Goal: Task Accomplishment & Management: Use online tool/utility

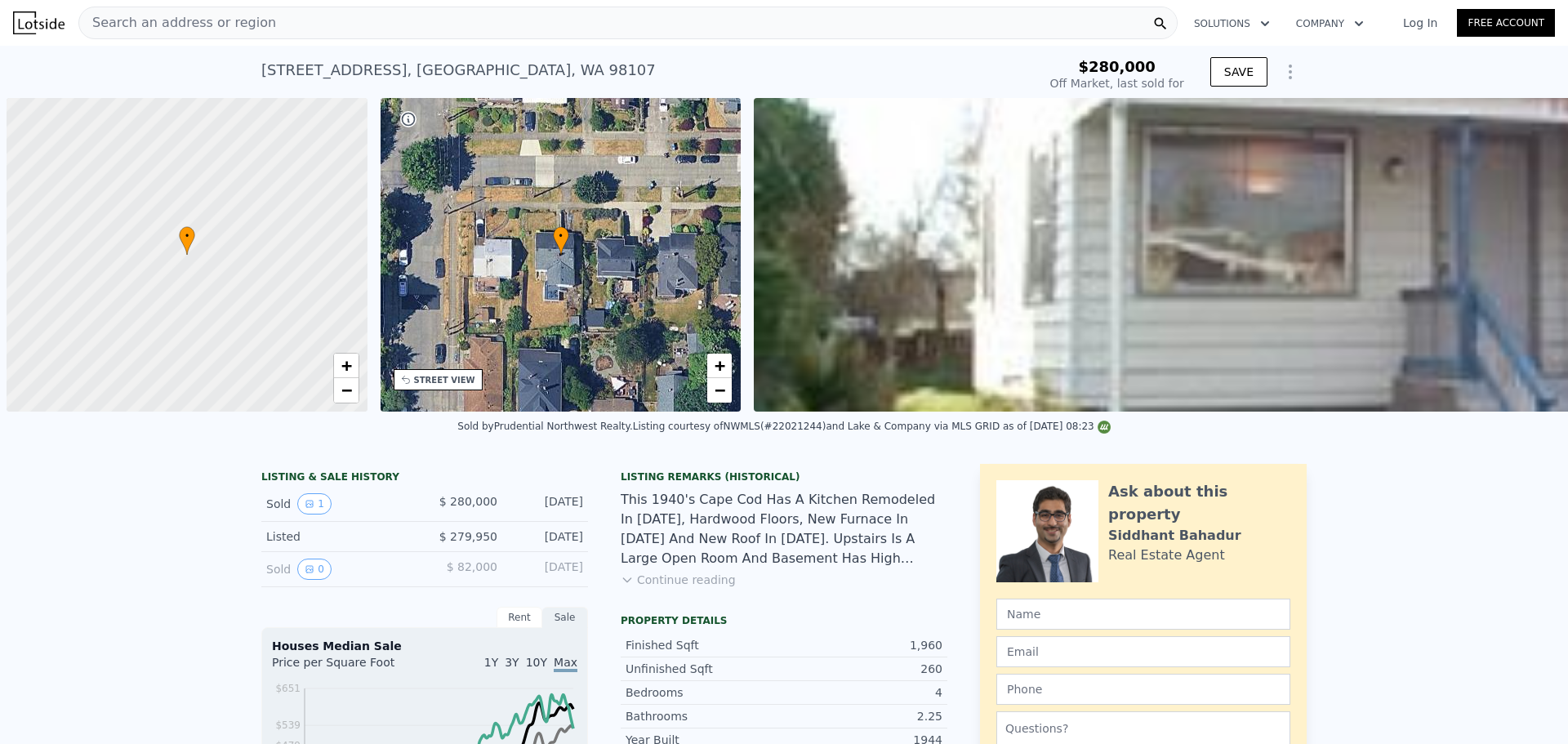
scroll to position [0, 784]
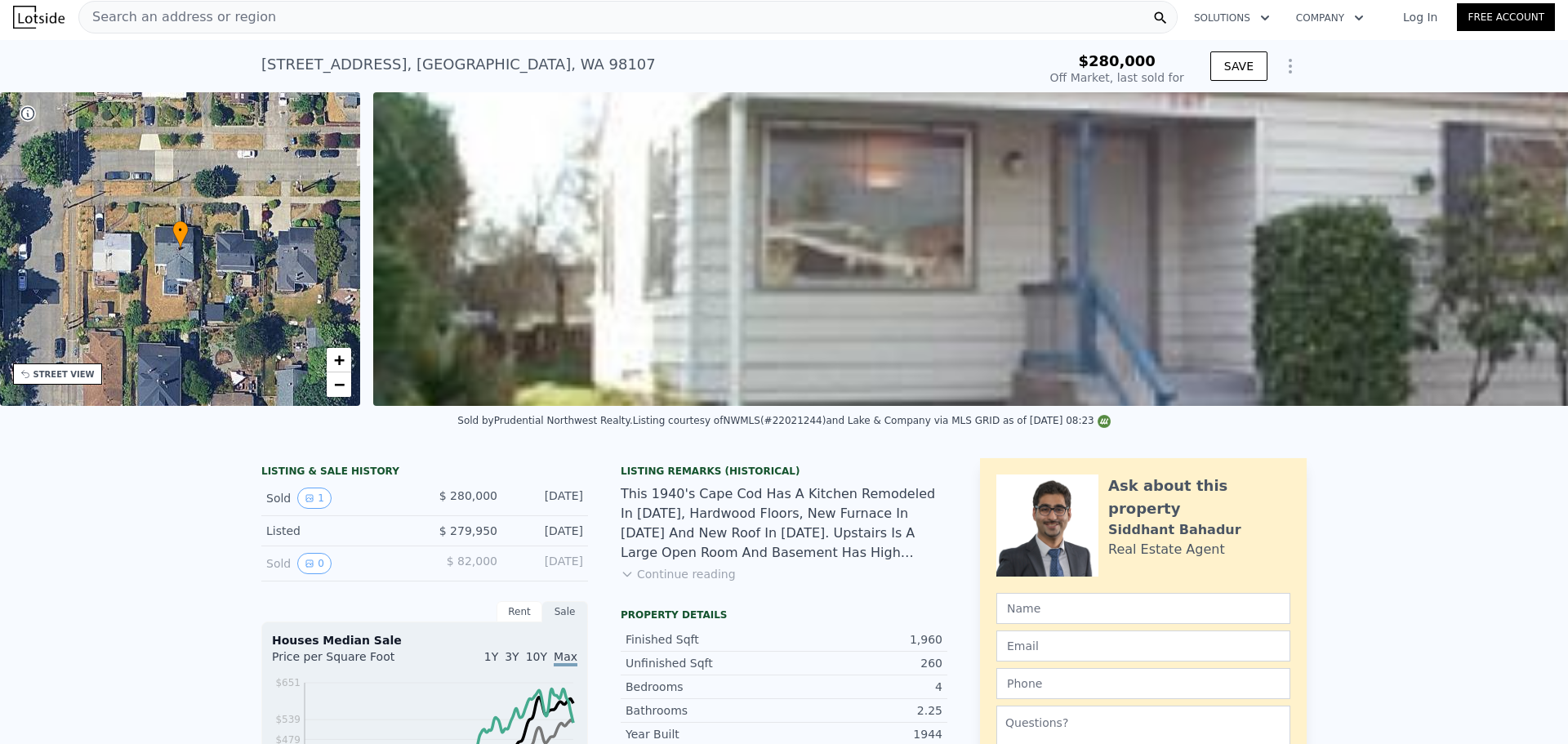
drag, startPoint x: 0, startPoint y: 0, endPoint x: 266, endPoint y: 12, distance: 266.3
click at [266, 12] on div "Search an address or region" at bounding box center [628, 17] width 1099 height 33
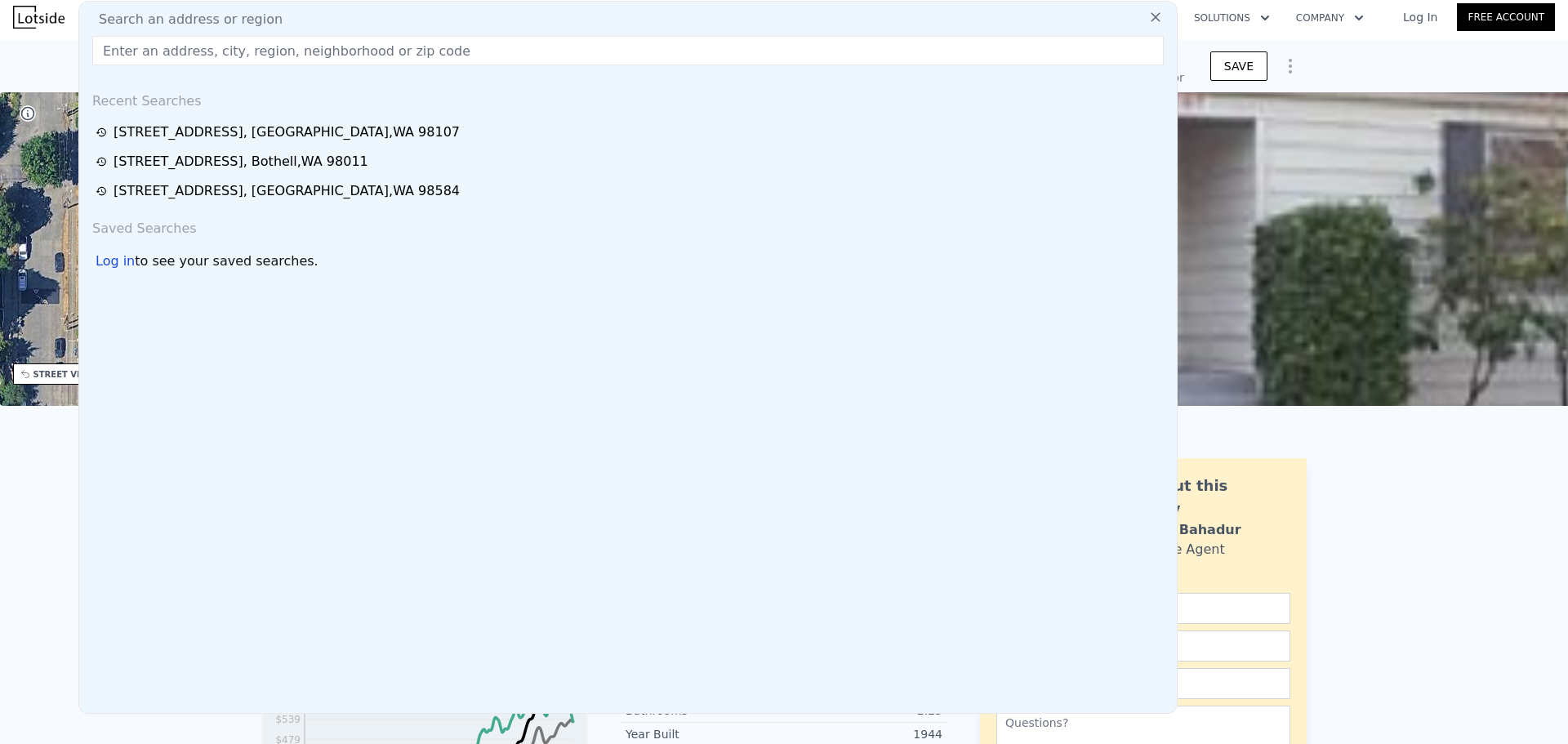
drag, startPoint x: 153, startPoint y: 49, endPoint x: 126, endPoint y: 52, distance: 27.2
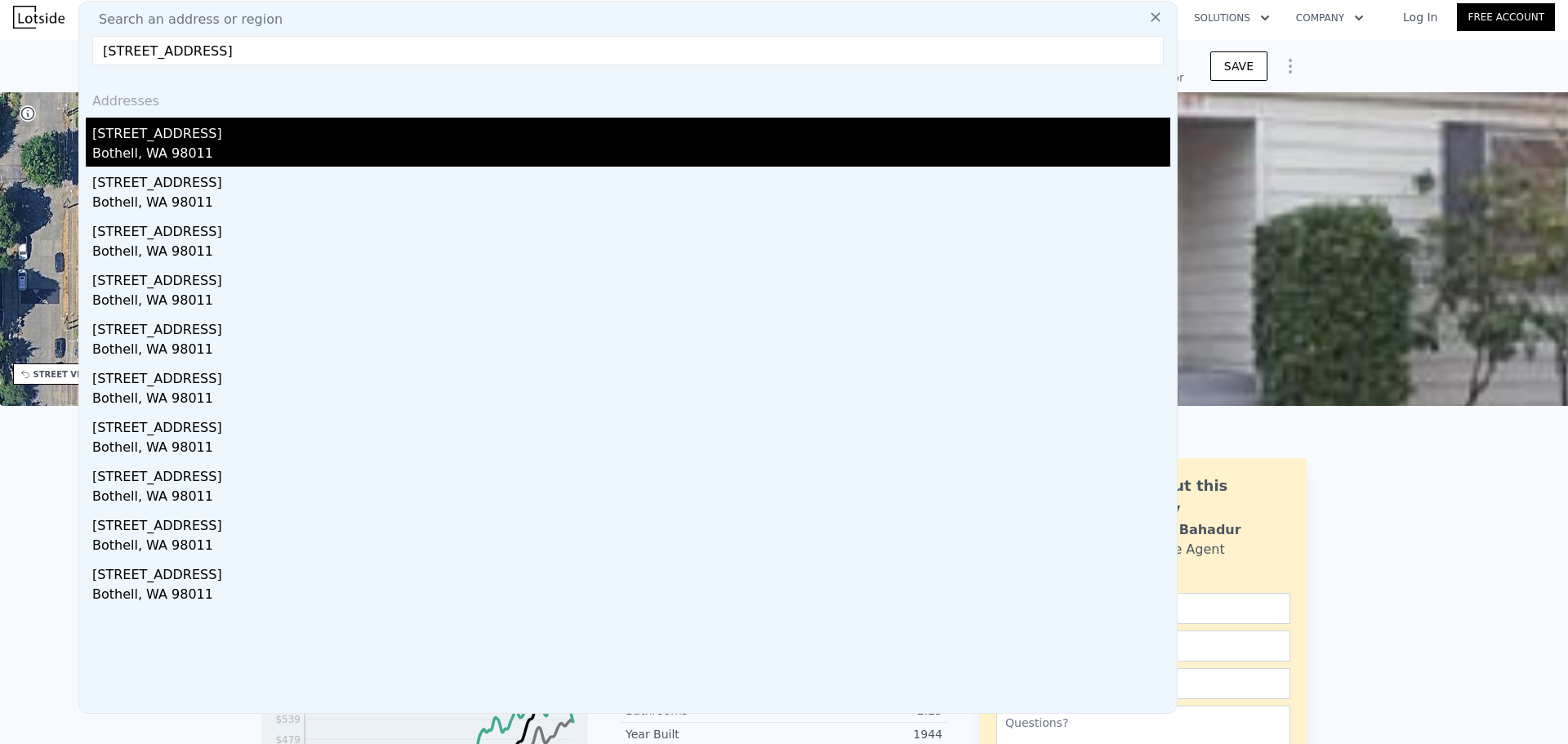
type input "[STREET_ADDRESS]"
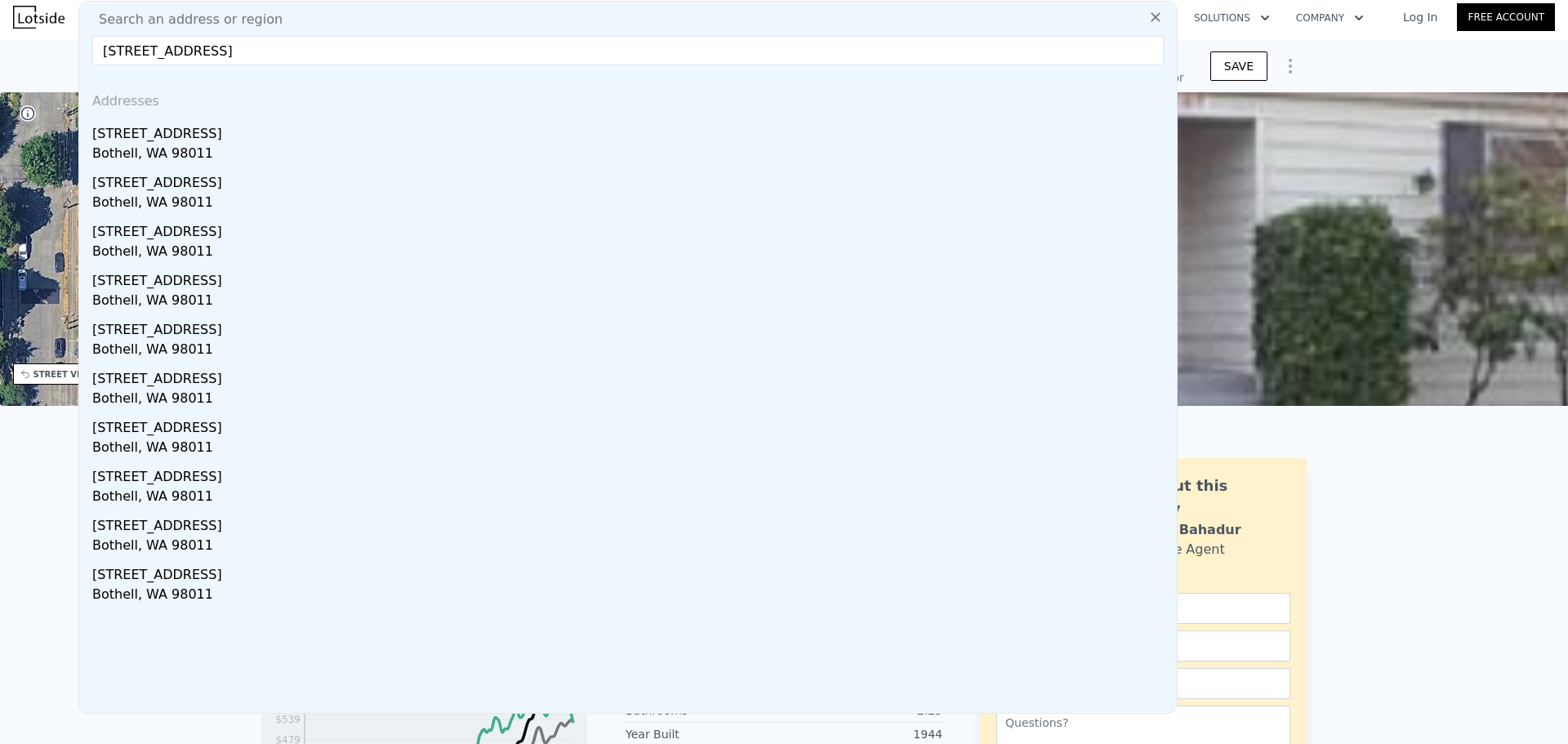
drag, startPoint x: 190, startPoint y: 142, endPoint x: 204, endPoint y: 148, distance: 15.2
click at [190, 142] on div "[STREET_ADDRESS]" at bounding box center [631, 130] width 1078 height 26
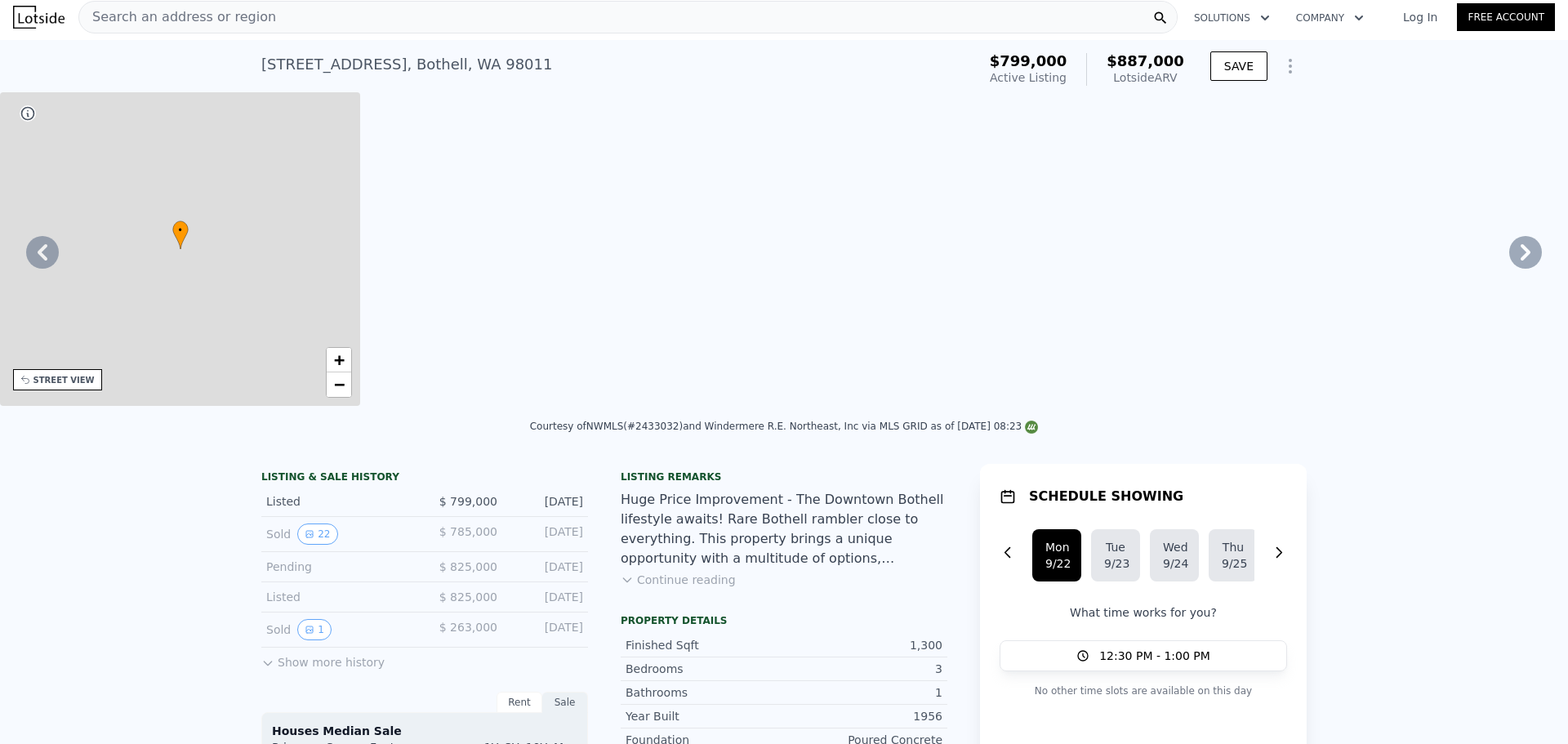
type input "1"
type input "2.25"
type input "986"
type input "1820"
type input "7443"
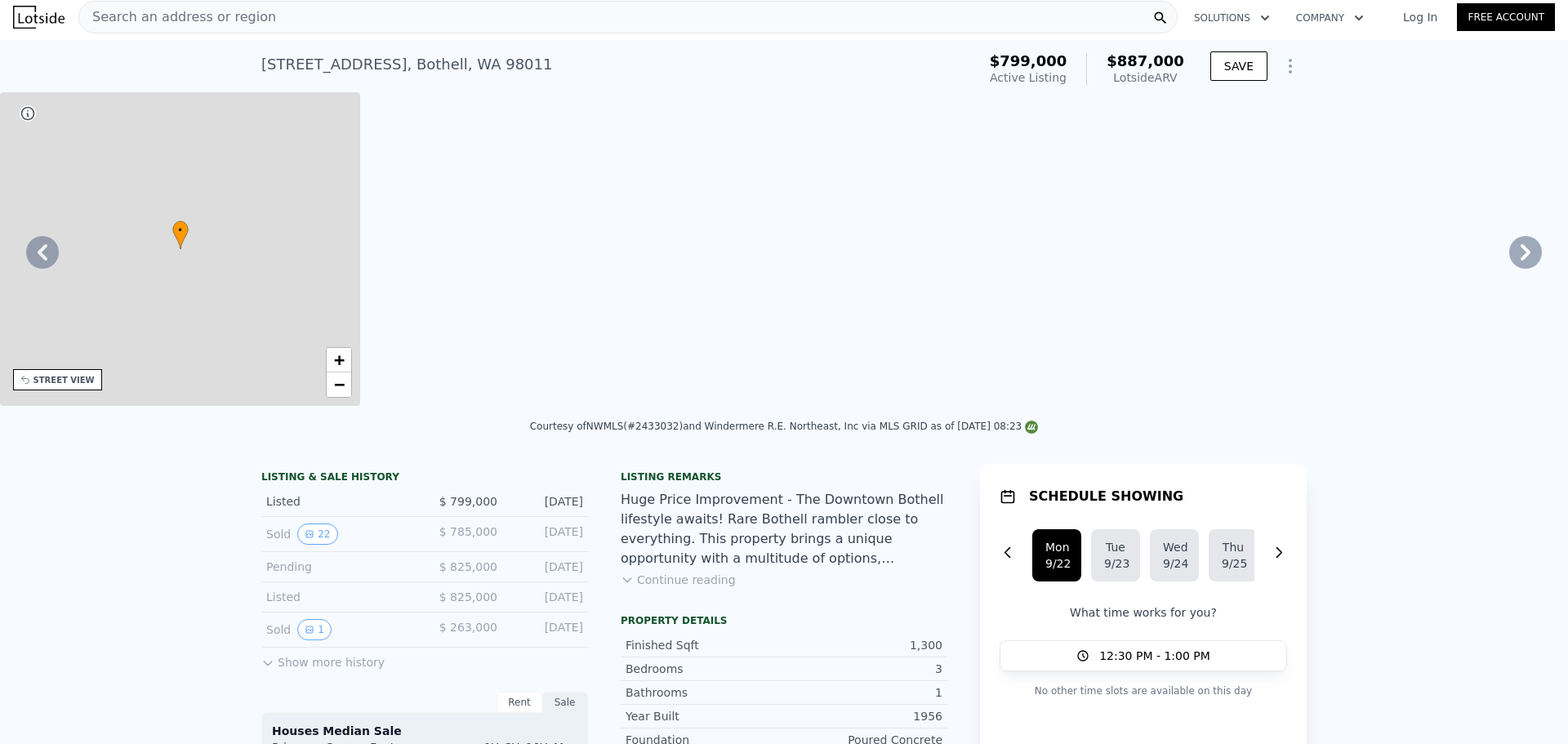
type input "16668"
type input "$ 887,000"
type input "6"
type input "-$ 35,958"
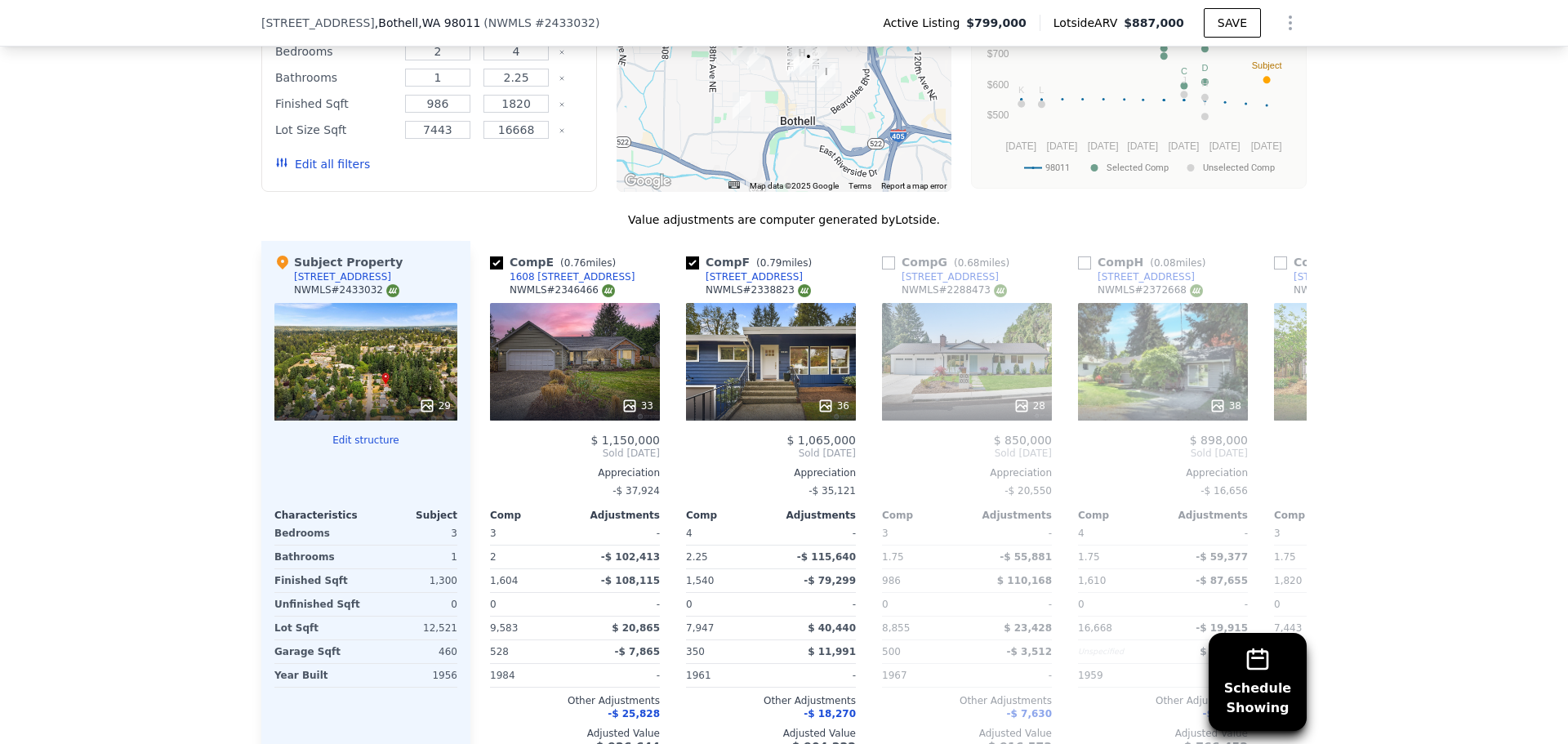
scroll to position [1632, 0]
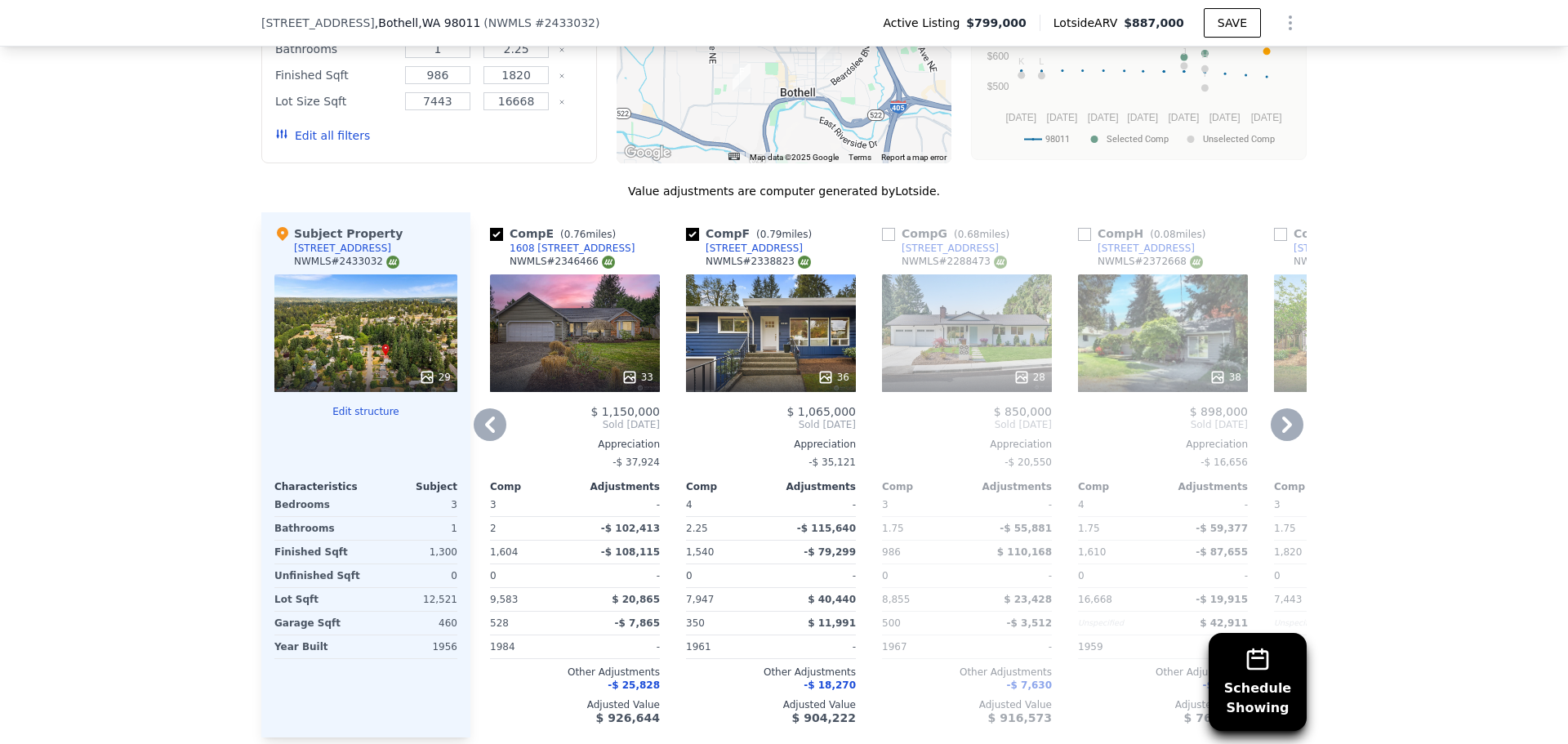
click at [479, 437] on icon at bounding box center [490, 424] width 33 height 33
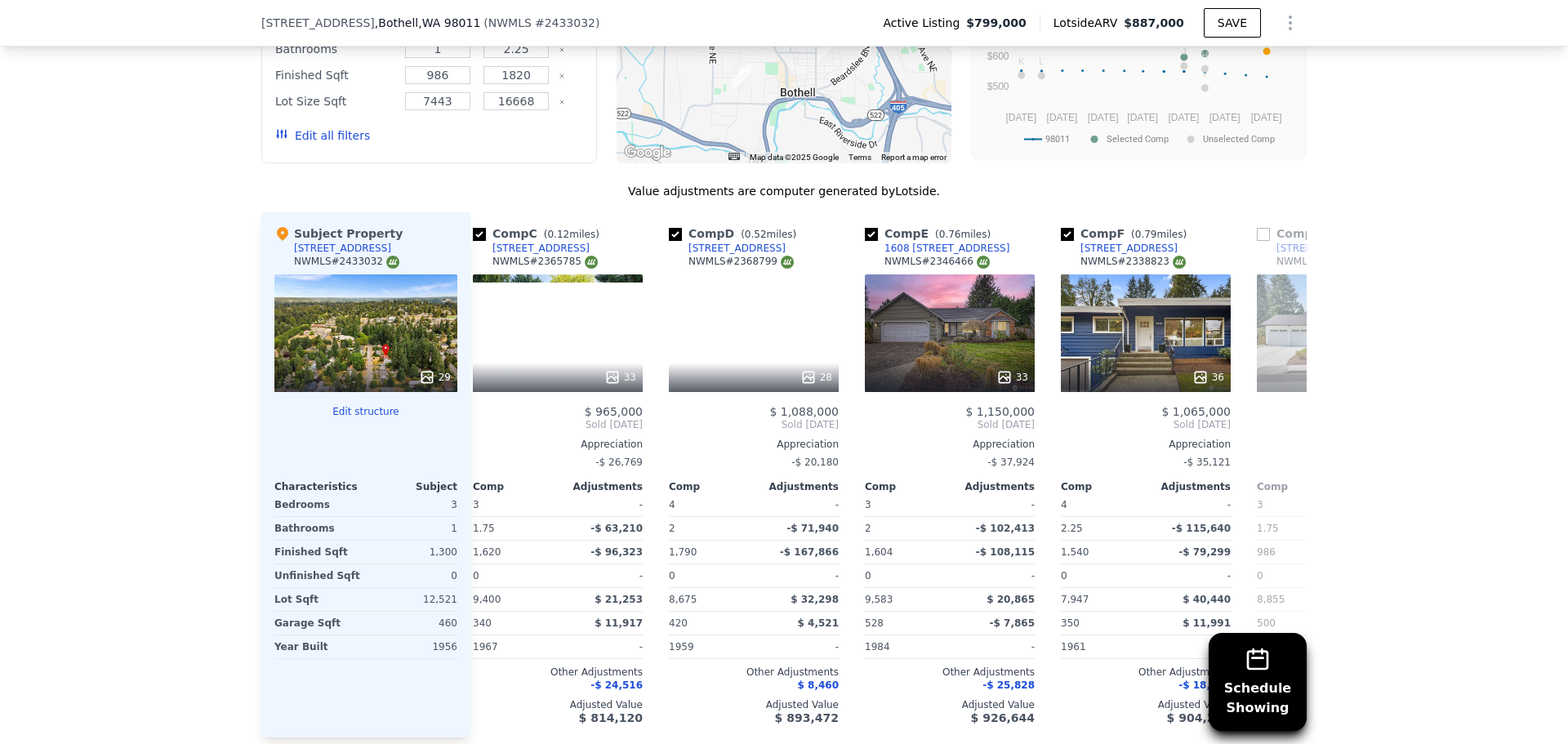
scroll to position [0, 392]
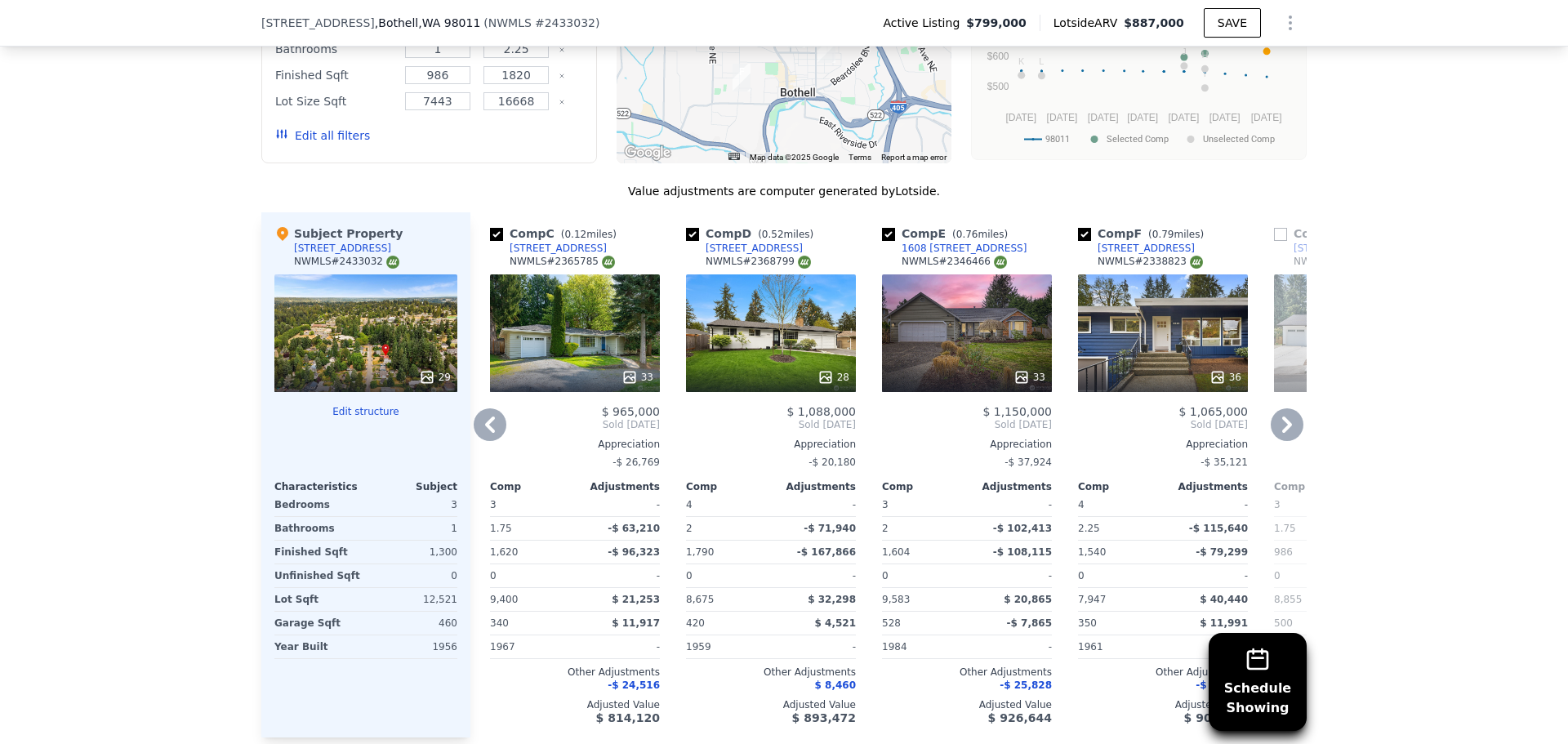
click at [478, 436] on icon at bounding box center [490, 424] width 33 height 33
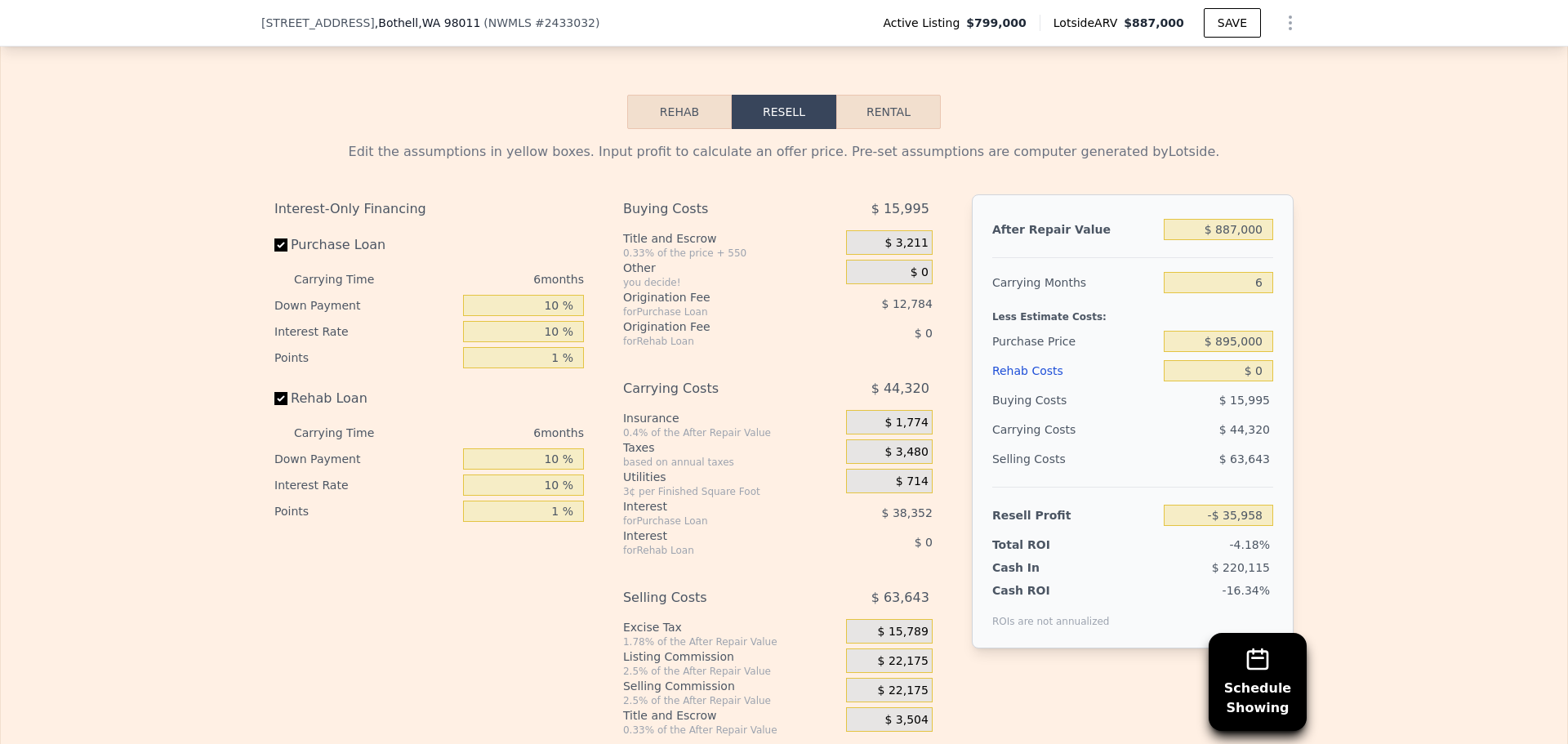
scroll to position [2530, 0]
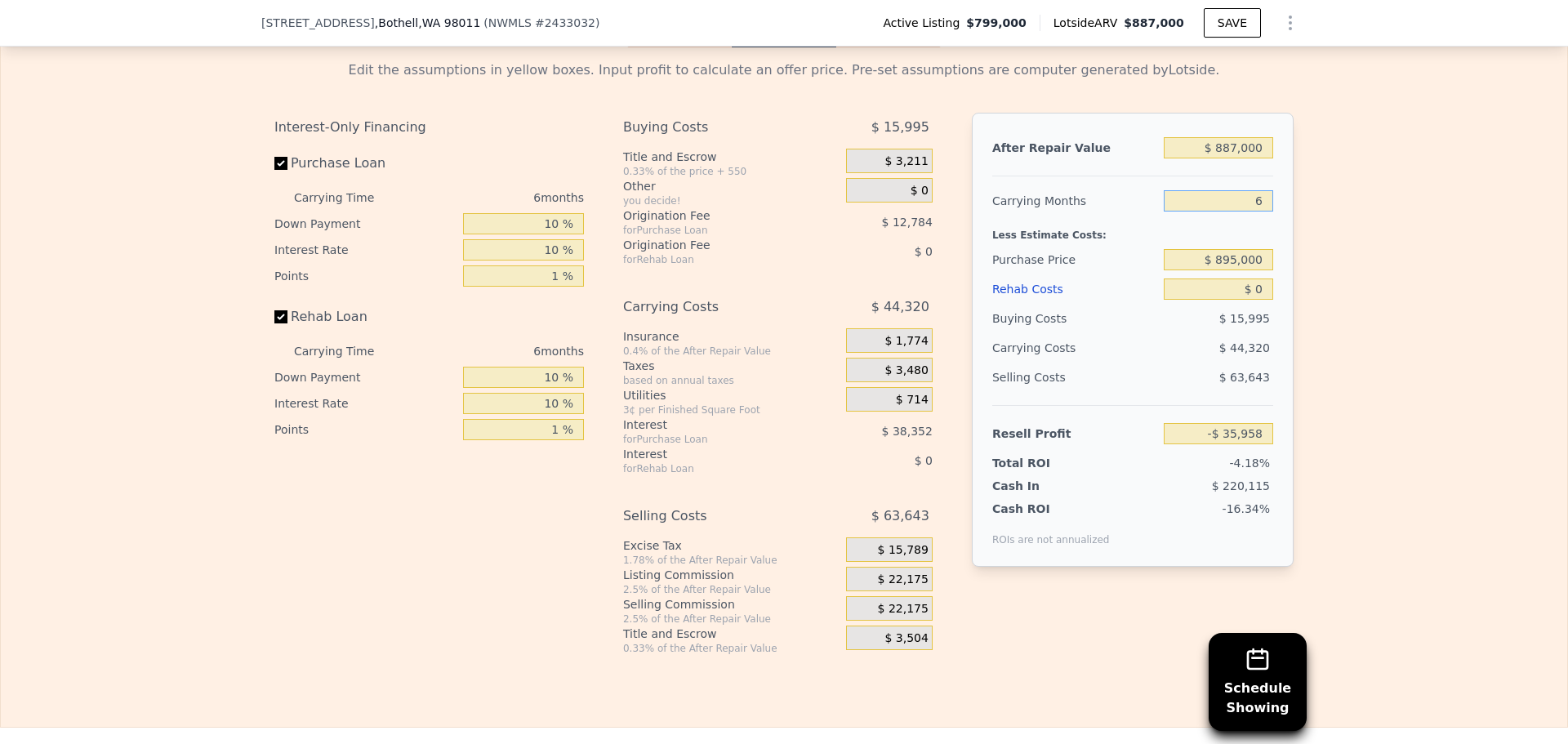
drag, startPoint x: 1260, startPoint y: 222, endPoint x: 1248, endPoint y: 222, distance: 12.0
click at [1248, 212] on input "6" at bounding box center [1218, 200] width 109 height 21
type input "5"
type input "-$ 28,571"
type input "5"
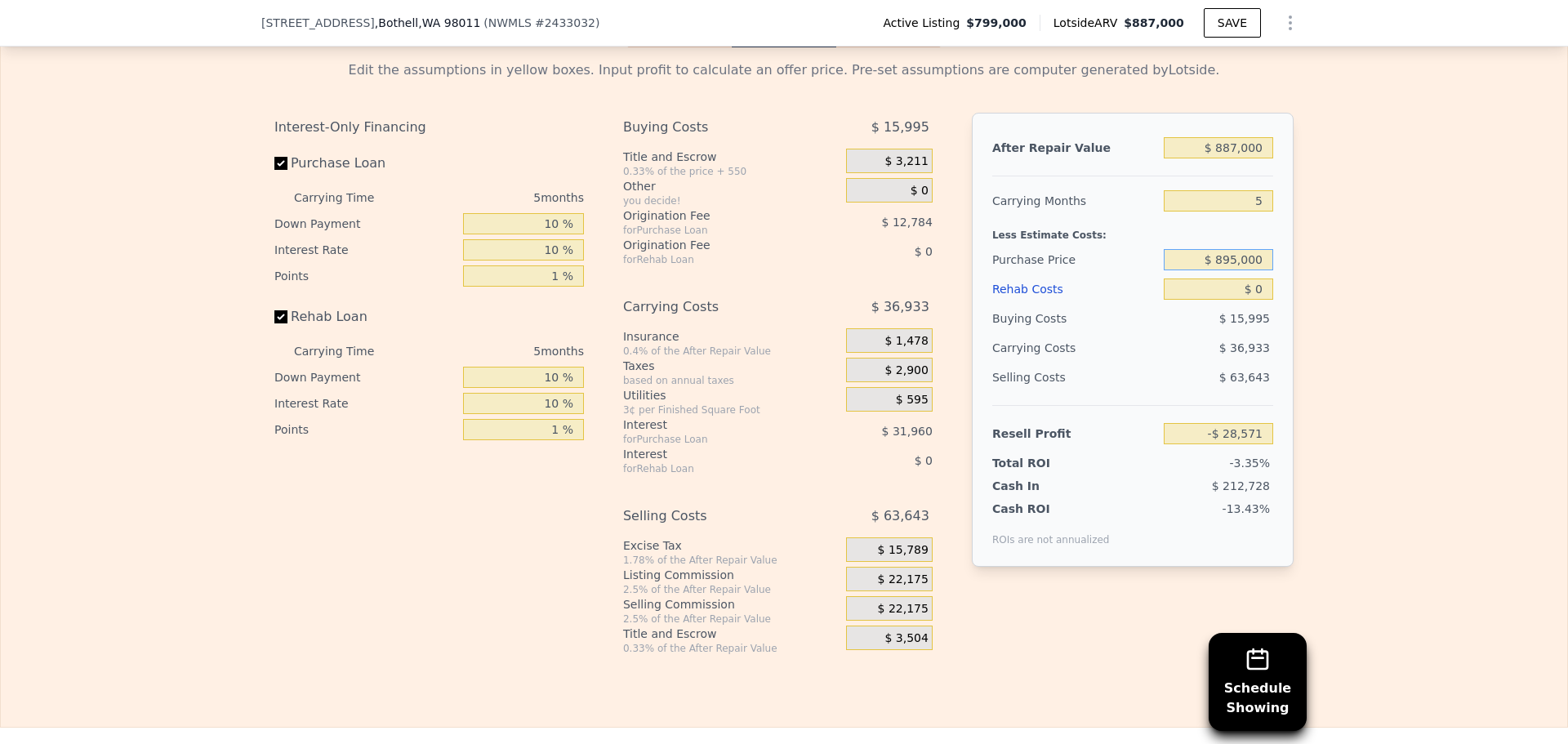
click at [1255, 270] on input "$ 895,000" at bounding box center [1218, 259] width 109 height 21
type input "$ 680,000"
click at [1243, 300] on input "$ 0" at bounding box center [1218, 288] width 109 height 21
type input "$ 97,490"
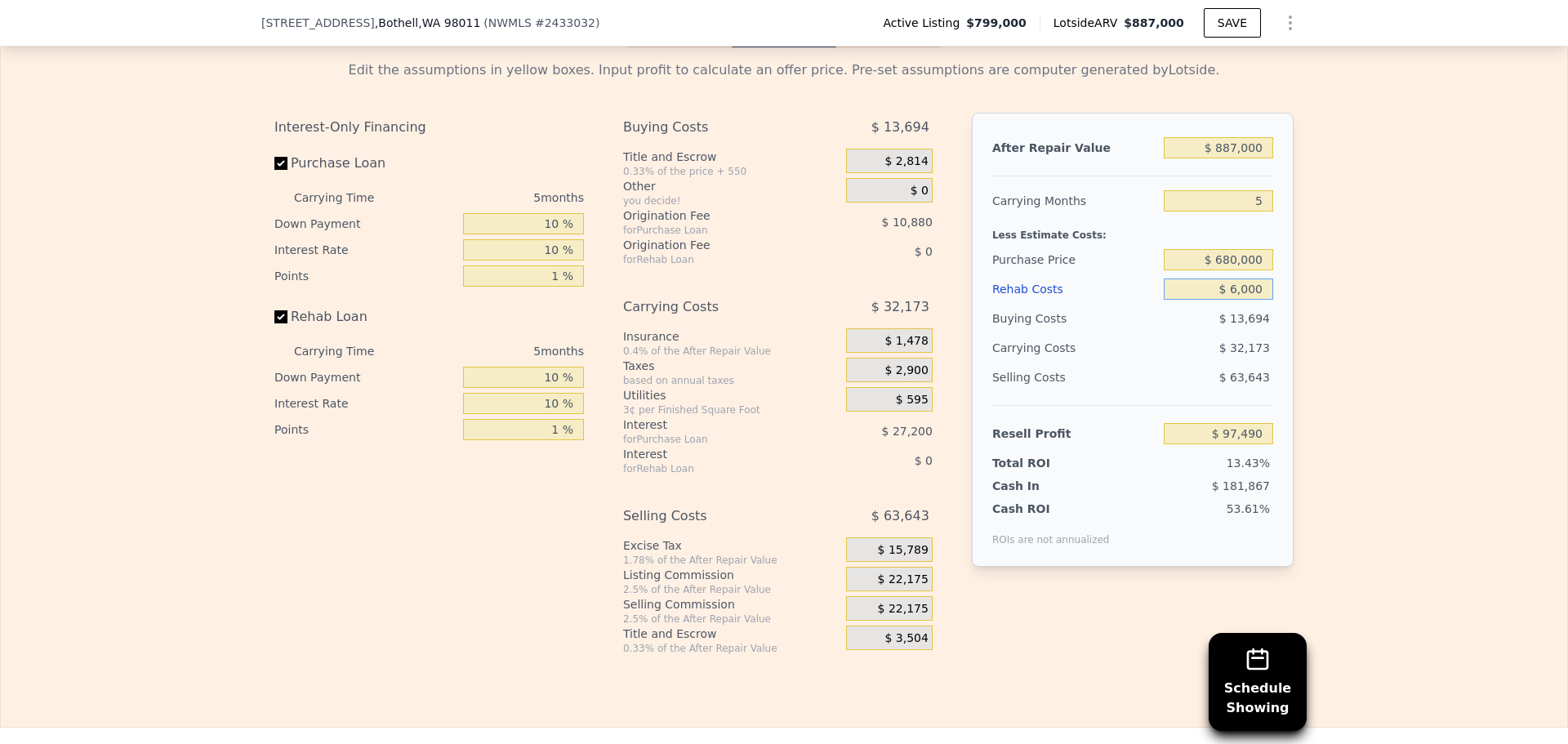
type input "$ 60,000"
type input "$ 34,130"
click at [1243, 300] on input "$ 60,000" at bounding box center [1218, 288] width 109 height 21
click at [1244, 300] on input "$ 60,000" at bounding box center [1218, 288] width 109 height 21
type input "$ 45,000"
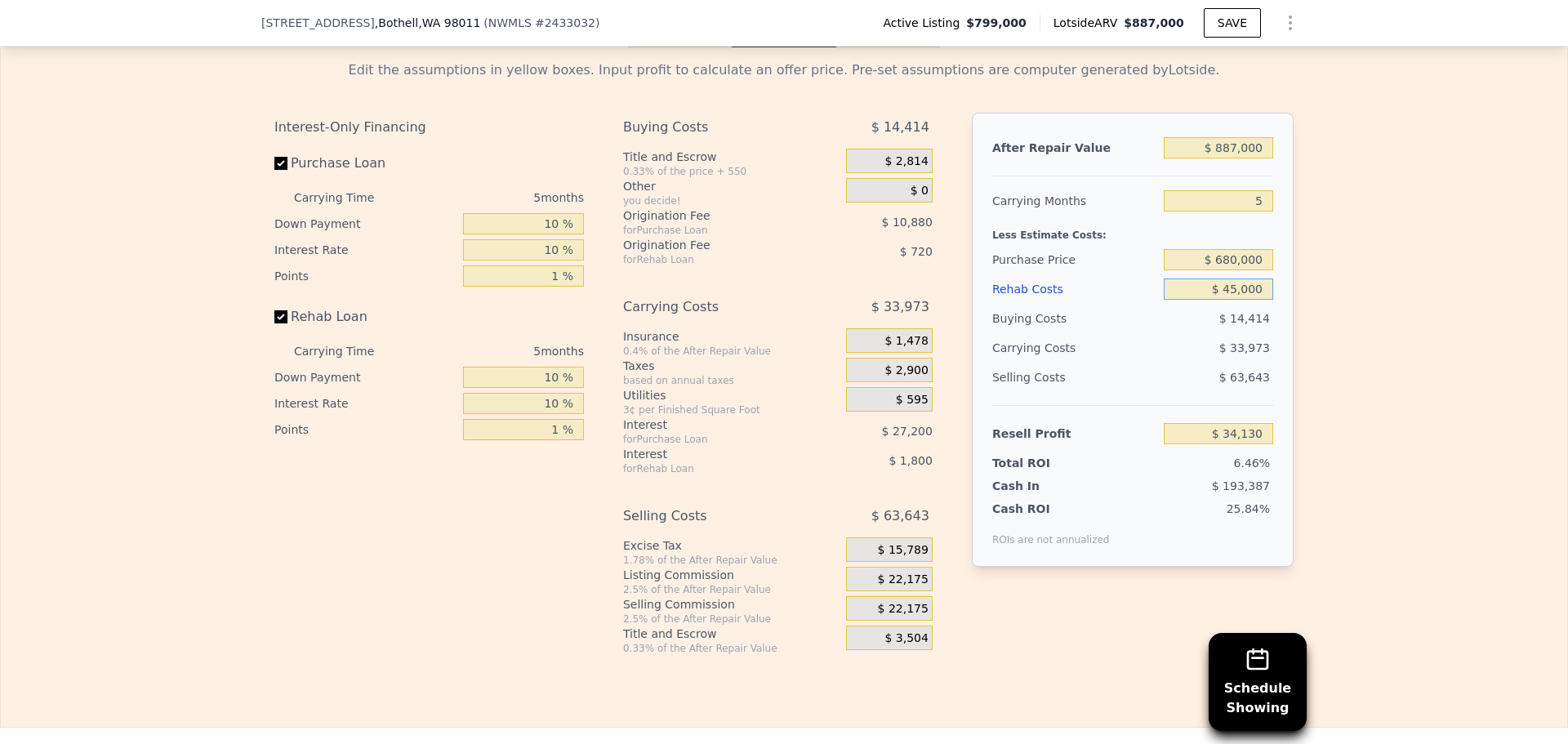
type input "$ 49,970"
type input "$ 45,000"
click at [1357, 286] on div "Edit the assumptions in yellow boxes. Input profit to calculate an offer price.…" at bounding box center [784, 351] width 1566 height 607
click at [1238, 270] on input "$ 680,000" at bounding box center [1218, 259] width 109 height 21
click at [1421, 306] on div "Edit the assumptions in yellow boxes. Input profit to calculate an offer price.…" at bounding box center [784, 351] width 1566 height 607
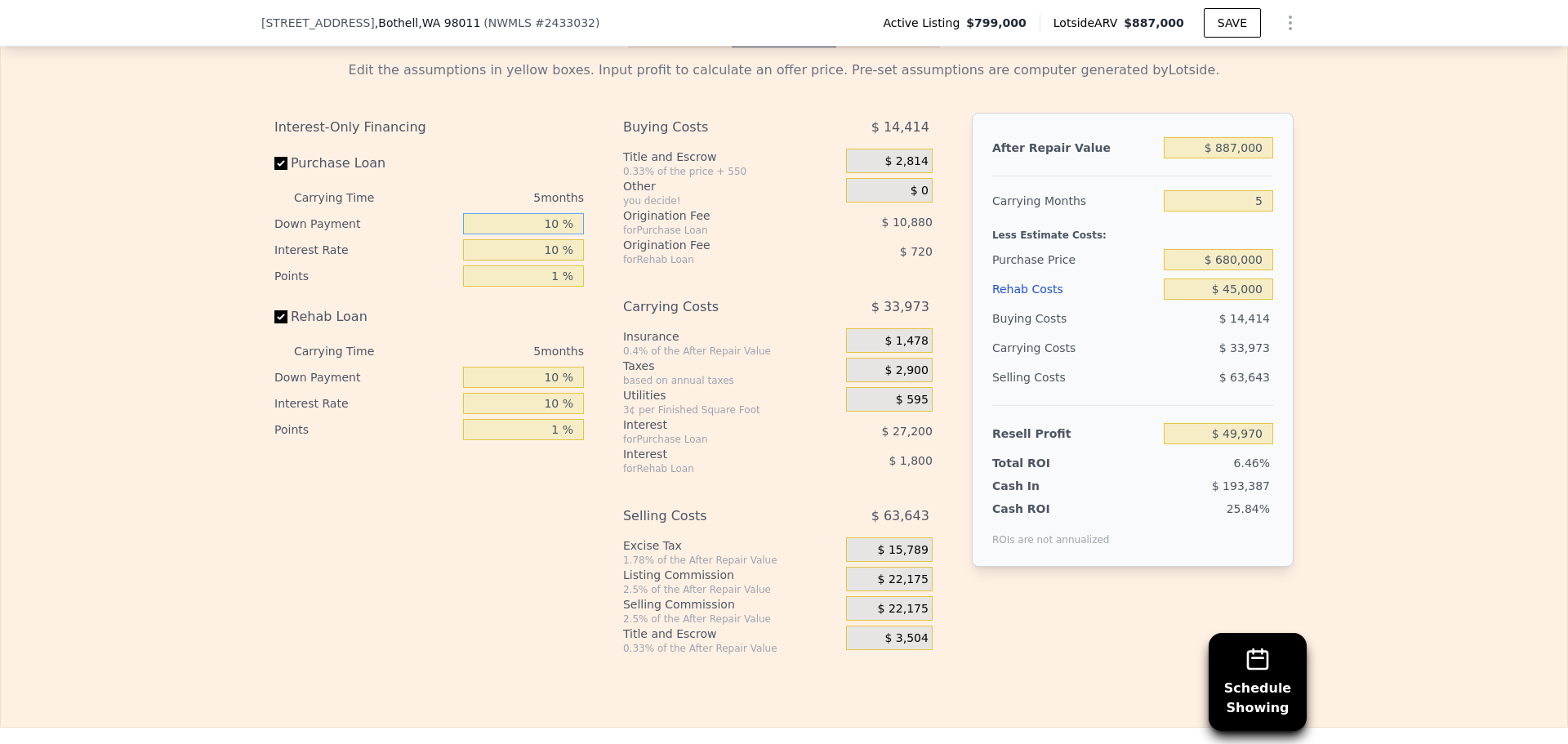
click at [550, 234] on input "10 %" at bounding box center [524, 223] width 121 height 21
type input "10 %"
type input "1 %"
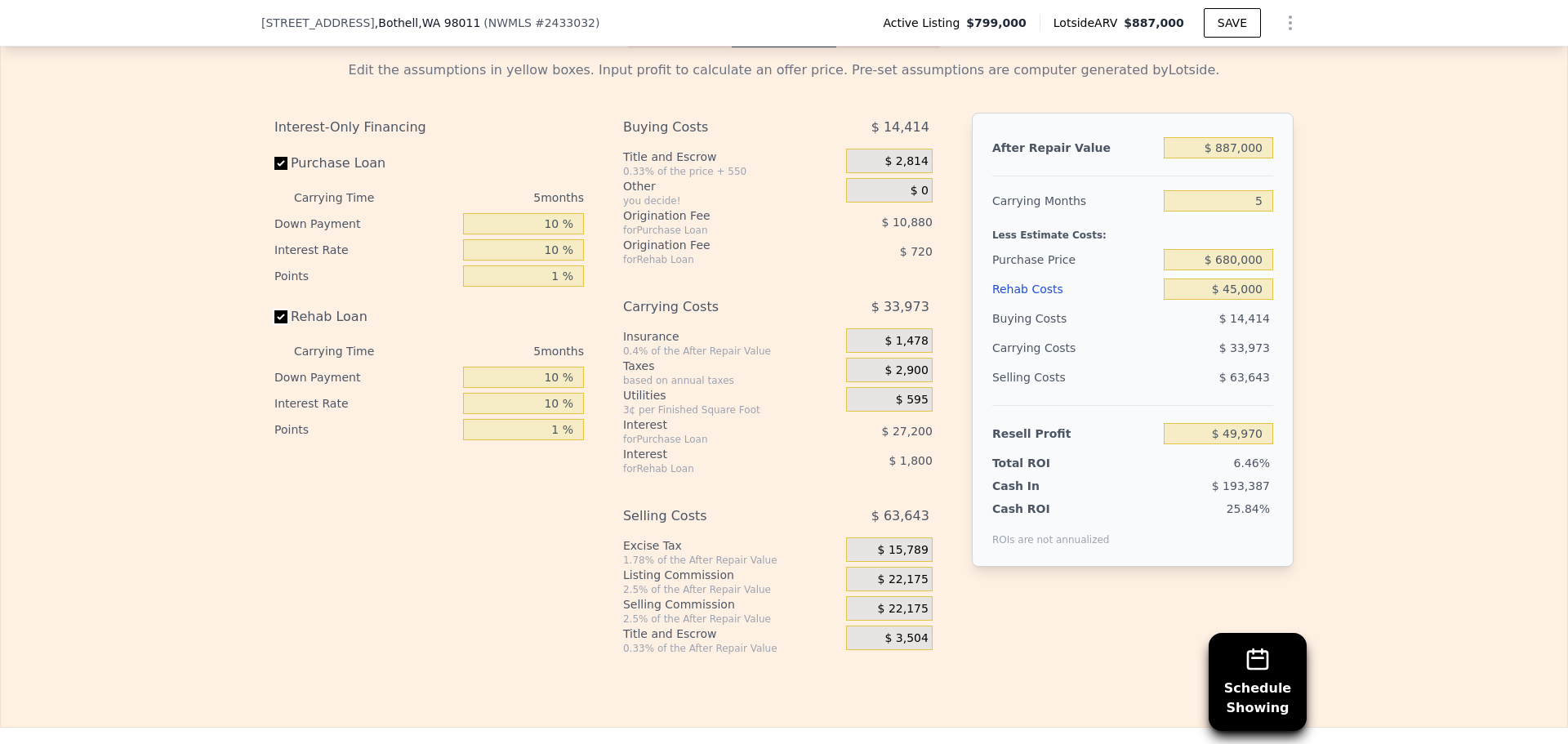
type input "$ 50,310"
type input "10 %"
type input "1 %"
type input "$ 50,330"
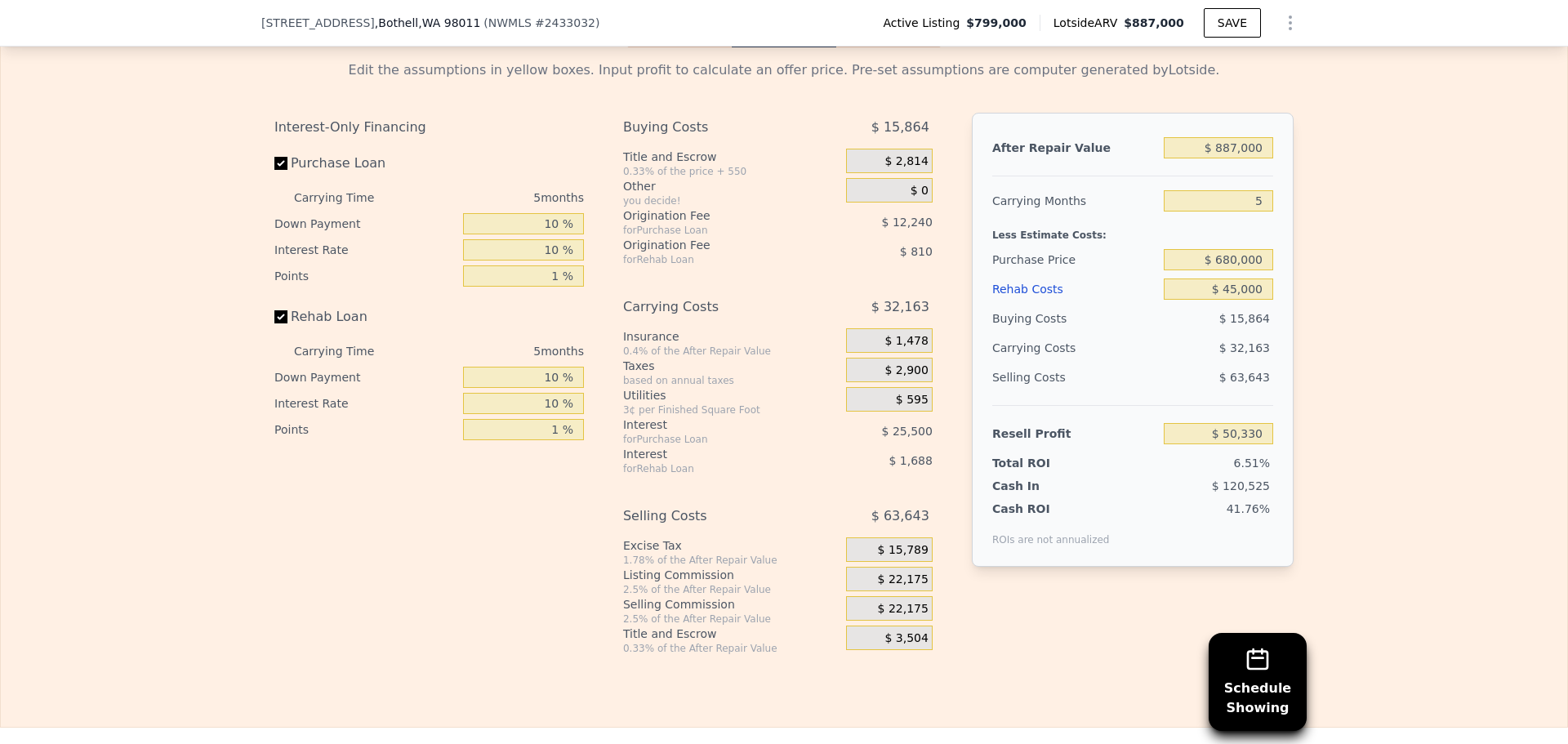
click at [895, 587] on span "$ 22,175" at bounding box center [902, 579] width 51 height 15
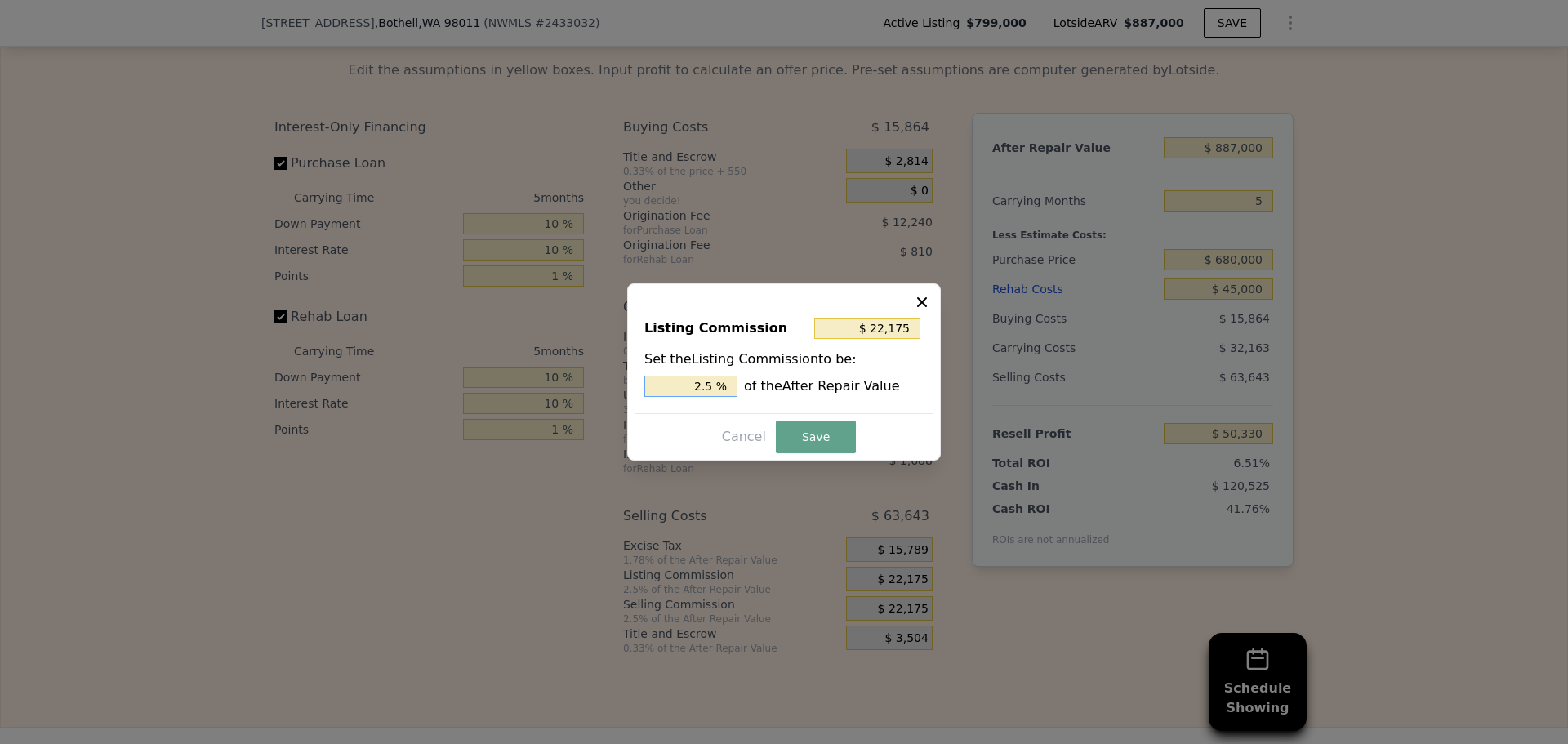
drag, startPoint x: 704, startPoint y: 383, endPoint x: 720, endPoint y: 384, distance: 16.0
click at [720, 382] on input "2.5 %" at bounding box center [691, 385] width 93 height 21
type input "$ 17,740"
type input "2 %"
drag, startPoint x: 804, startPoint y: 441, endPoint x: 781, endPoint y: 435, distance: 23.8
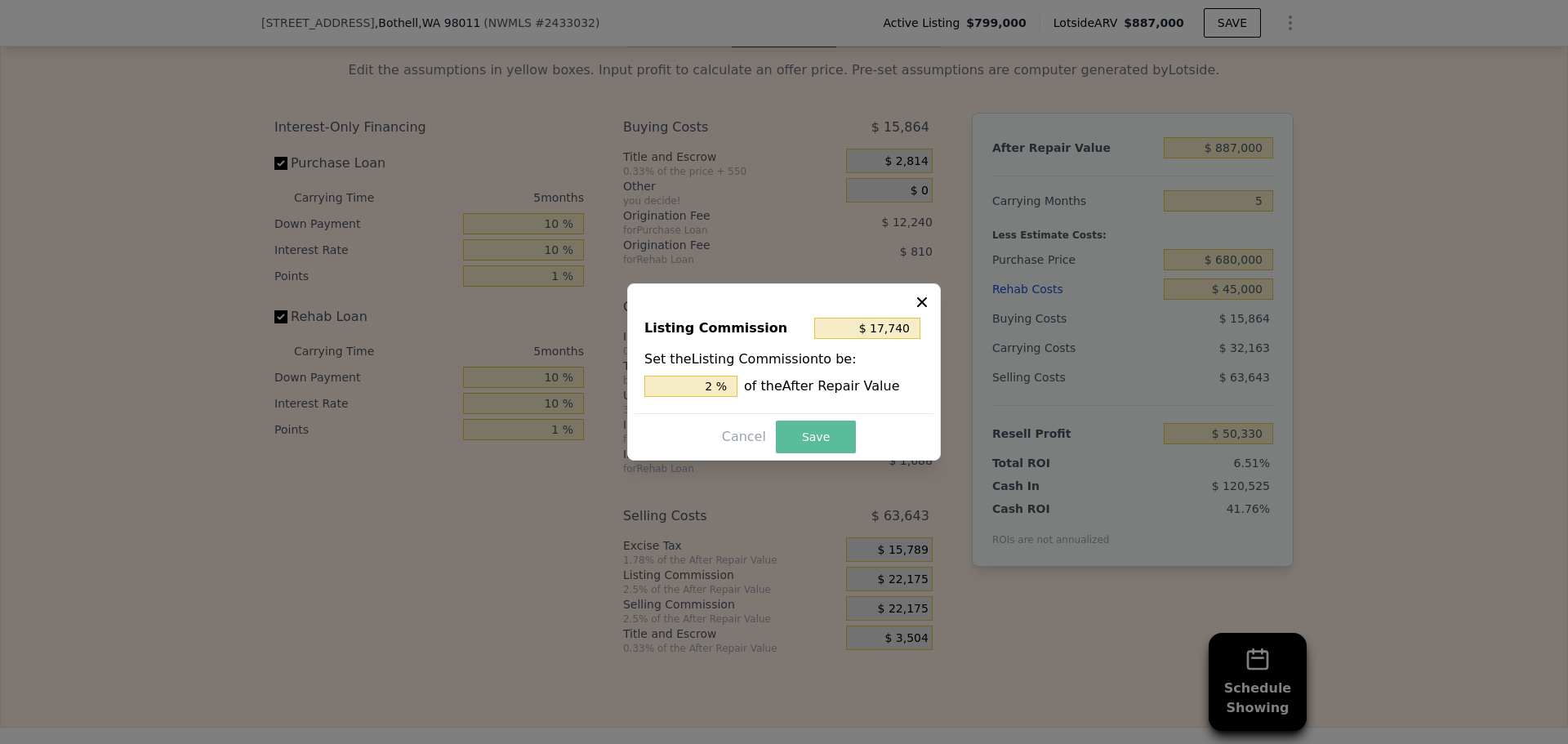
click at [804, 442] on button "Save" at bounding box center [816, 436] width 80 height 33
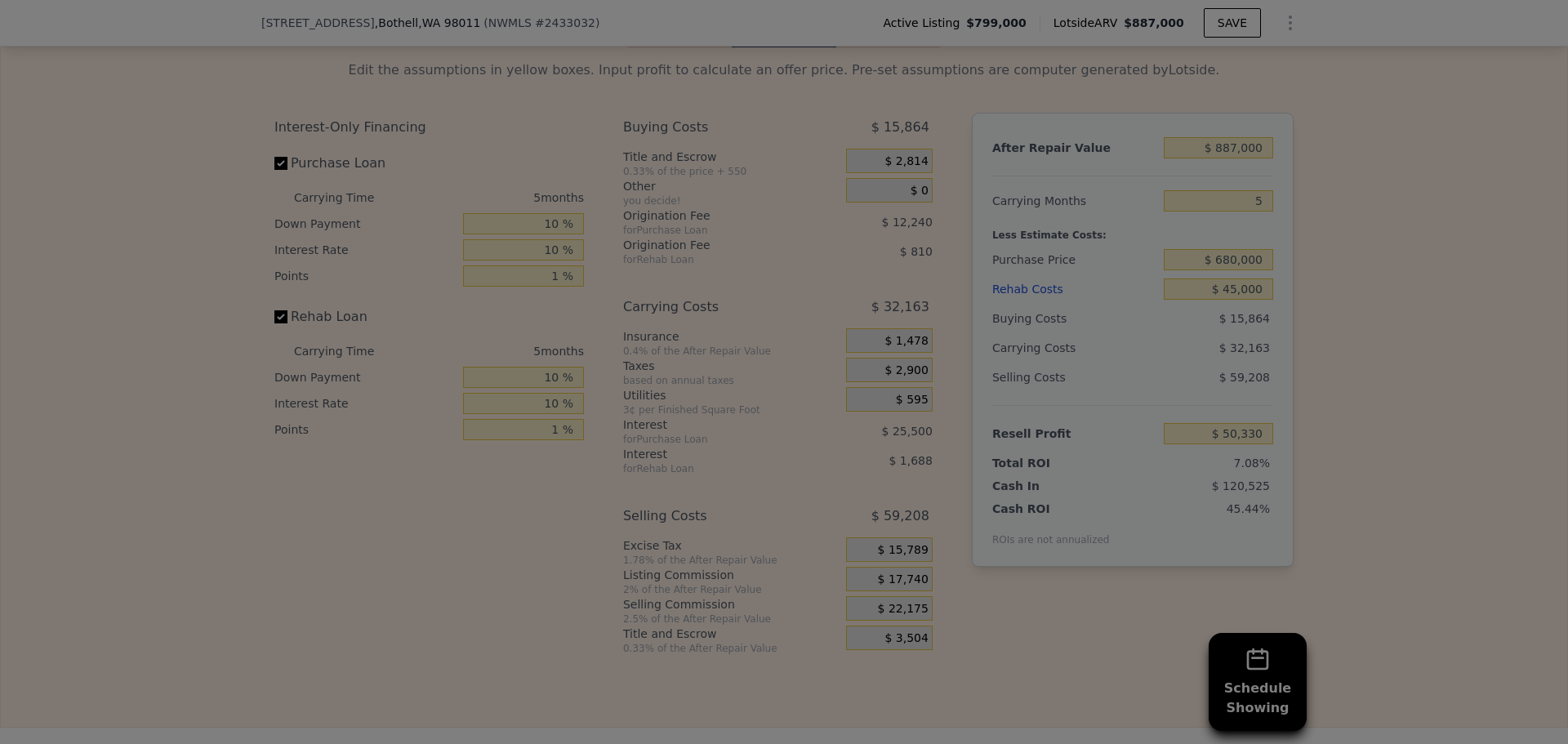
type input "$ 54,765"
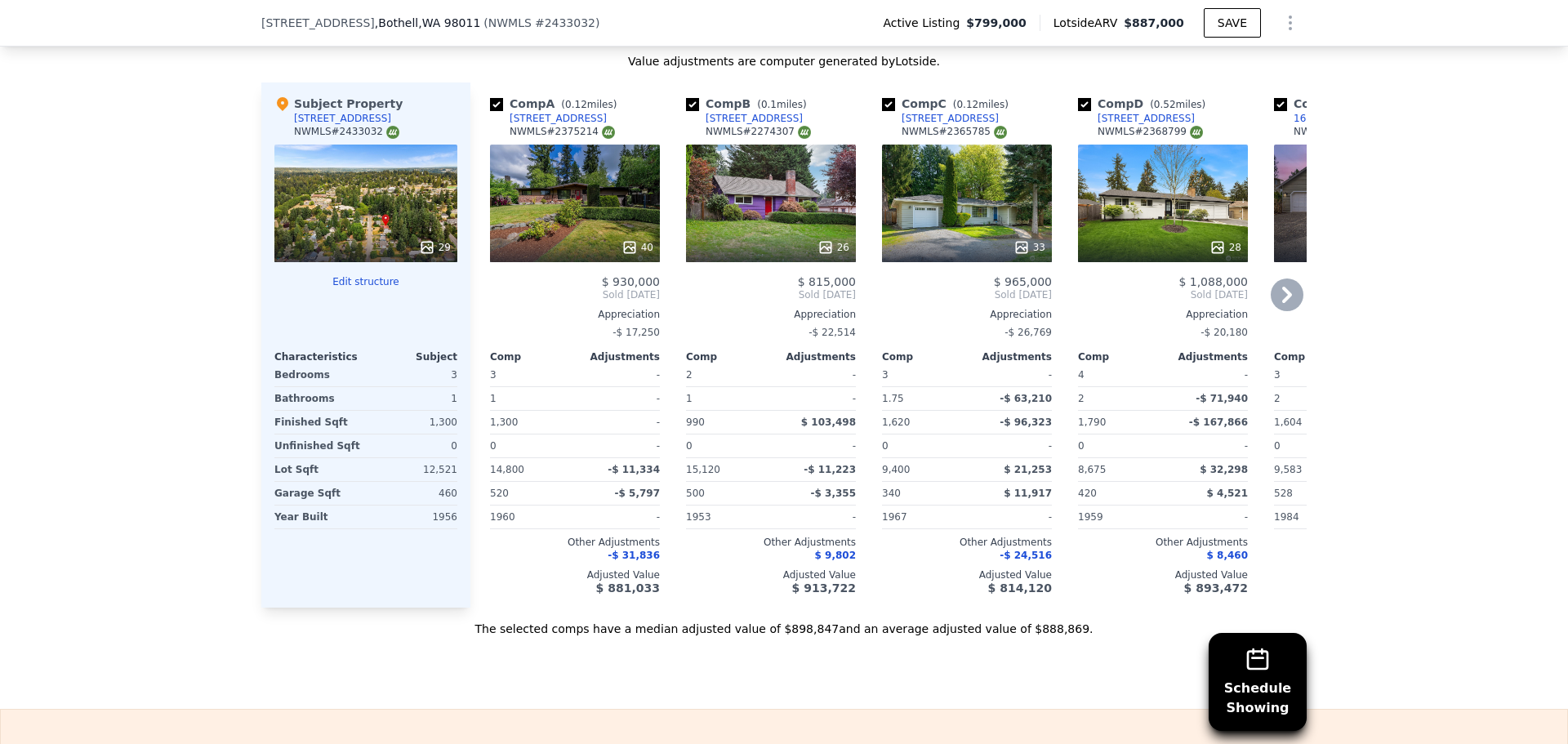
scroll to position [1632, 0]
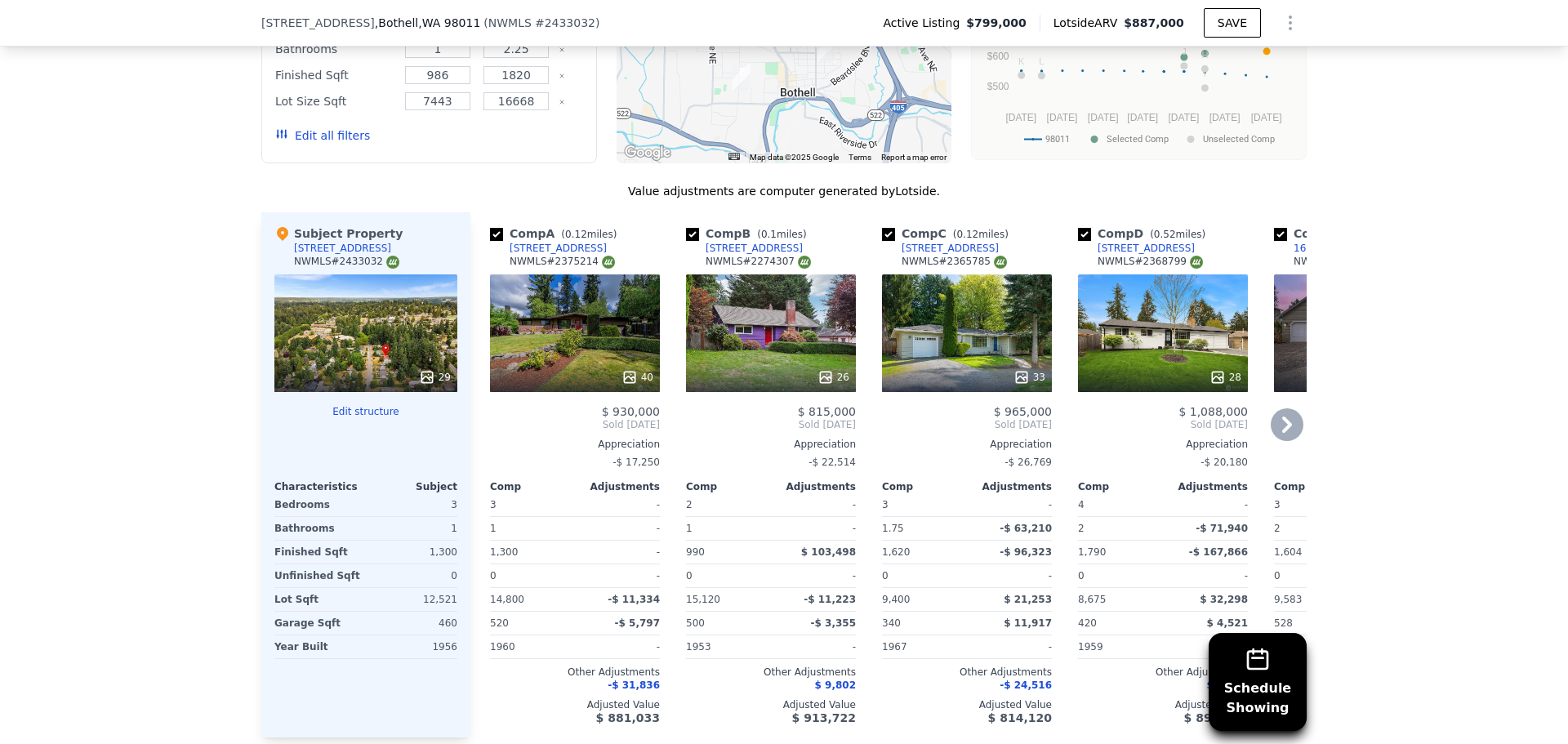
click at [1277, 437] on icon at bounding box center [1286, 424] width 33 height 33
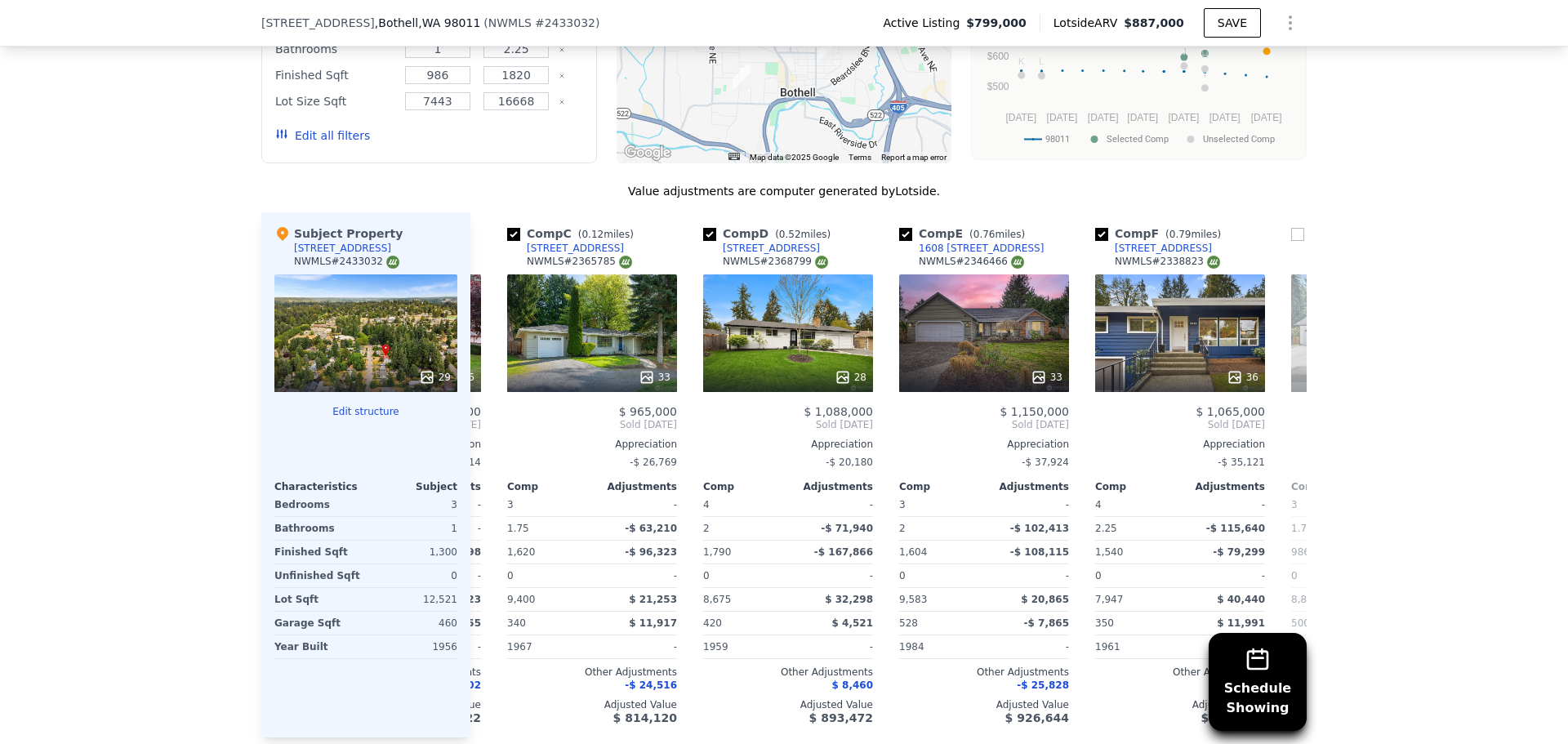
scroll to position [0, 392]
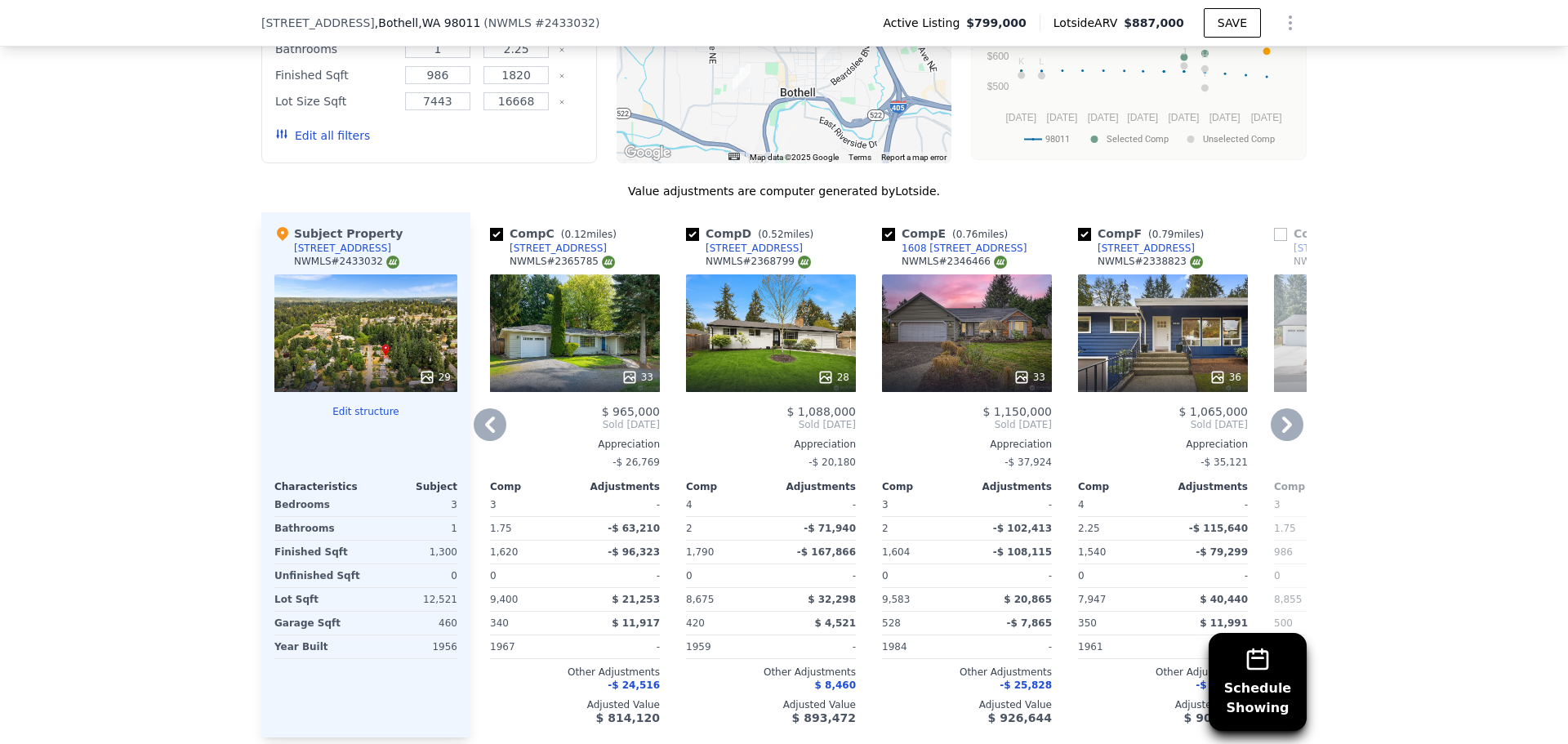
click at [1277, 437] on icon at bounding box center [1286, 424] width 33 height 33
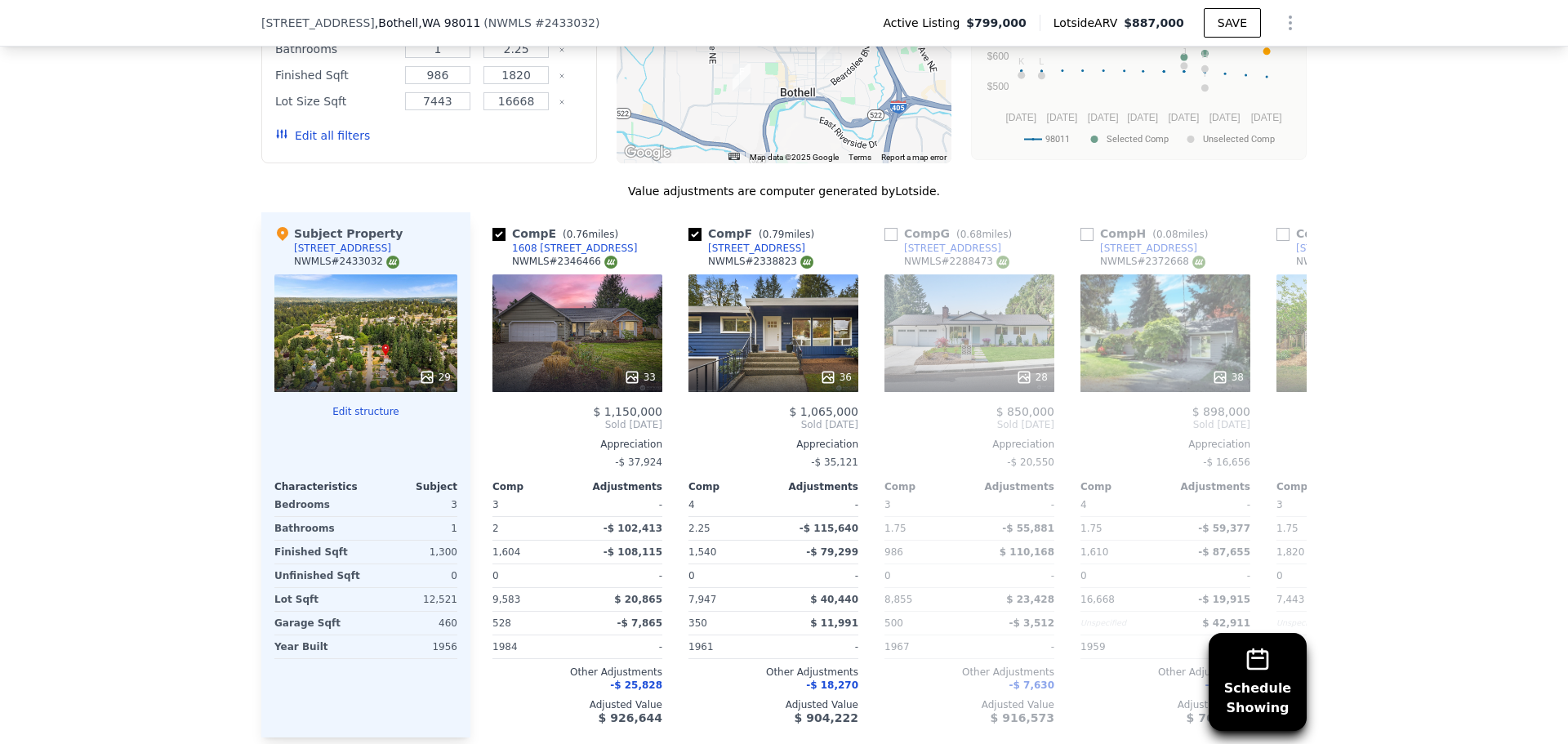
scroll to position [0, 784]
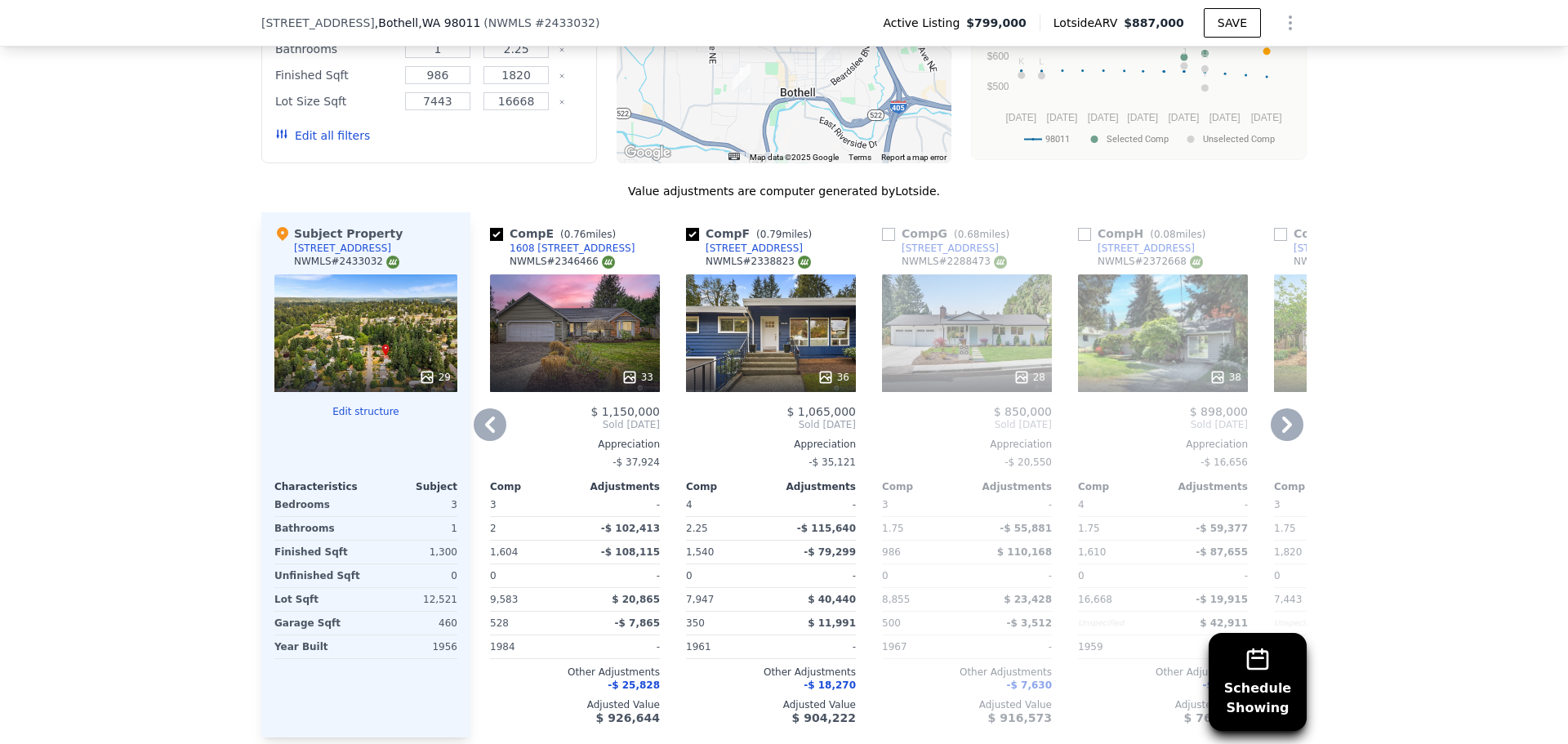
click at [1277, 437] on icon at bounding box center [1286, 424] width 33 height 33
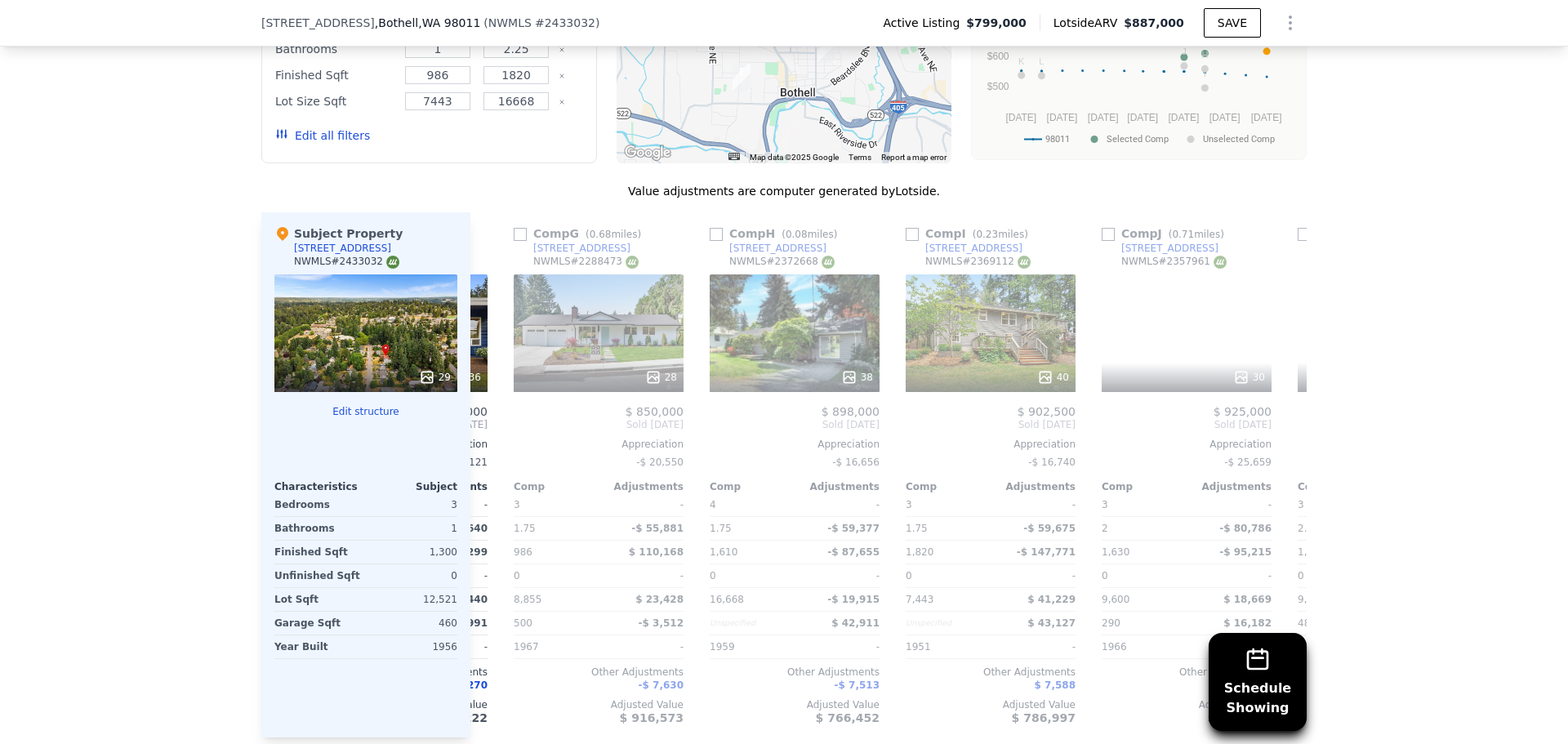
scroll to position [0, 1176]
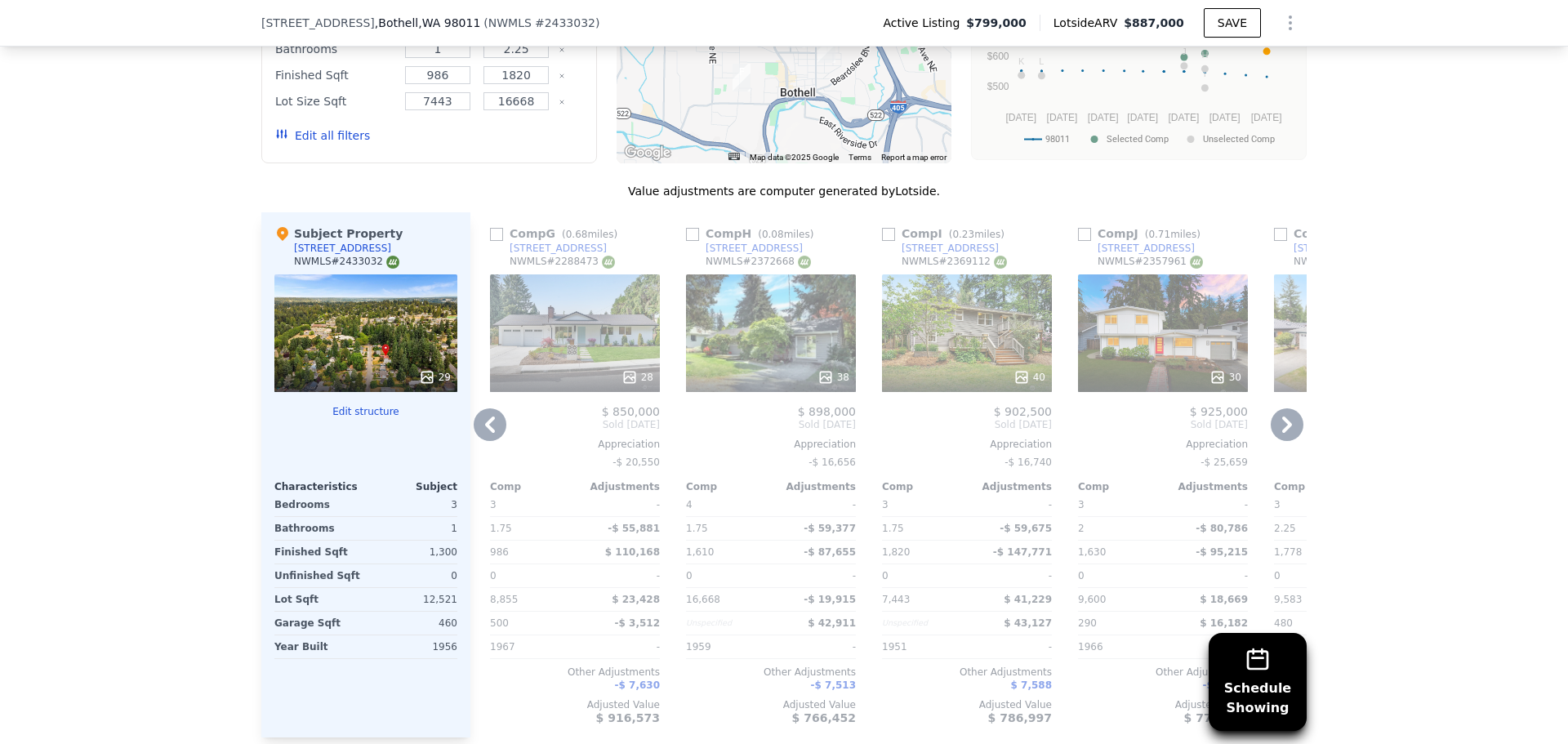
click at [1280, 434] on icon at bounding box center [1286, 424] width 33 height 33
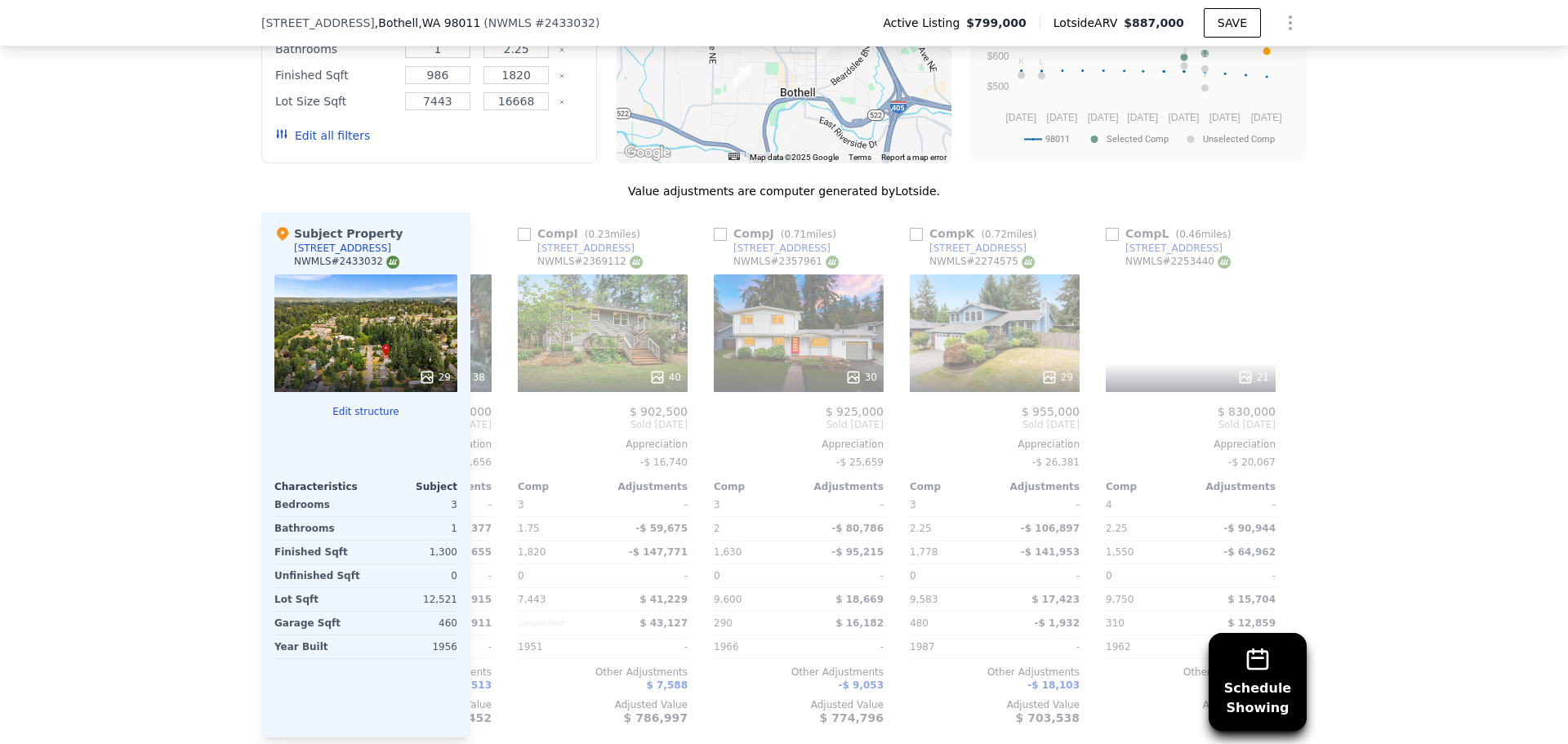
scroll to position [0, 1554]
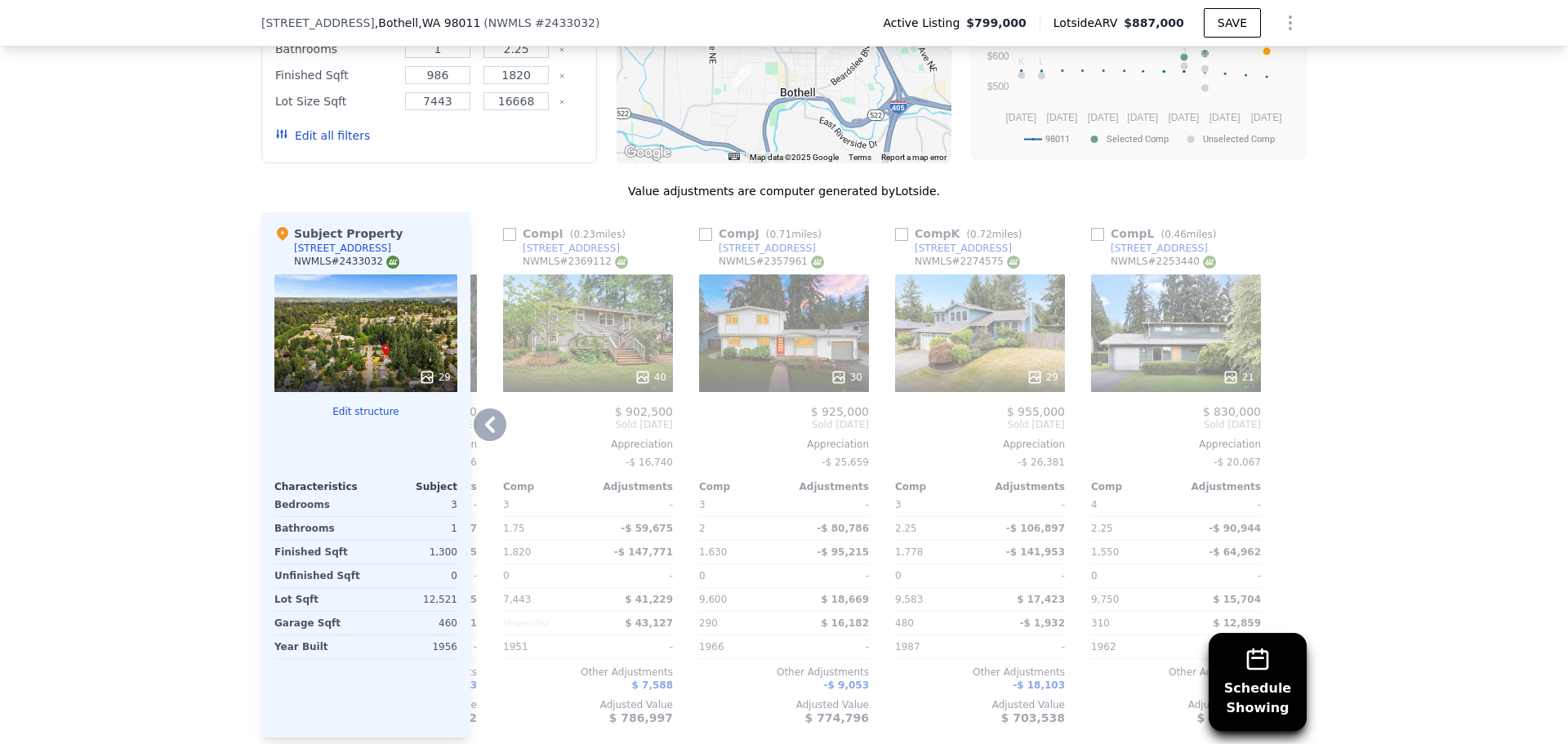
click at [1280, 434] on div at bounding box center [1293, 475] width 26 height 524
click at [496, 441] on icon at bounding box center [490, 424] width 33 height 33
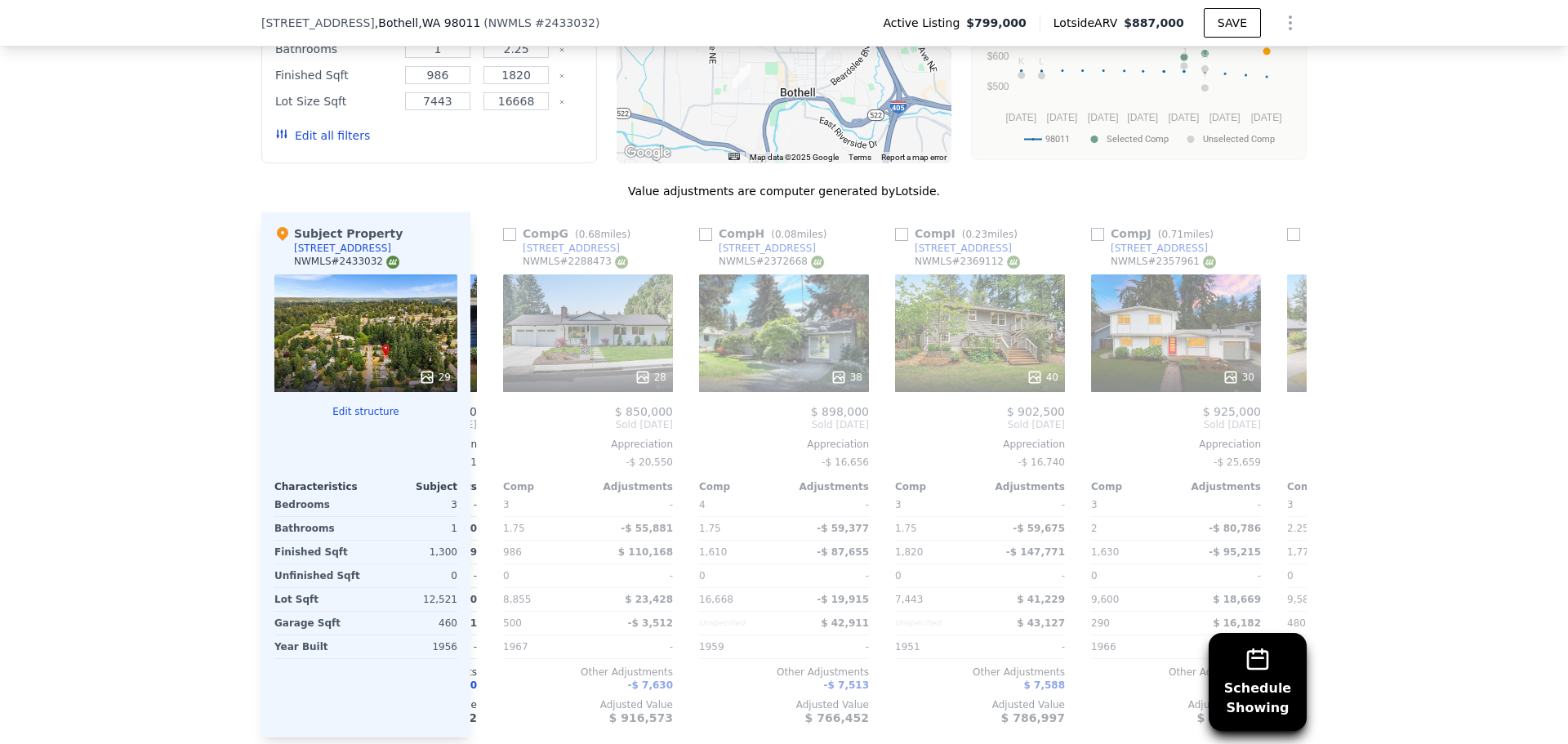
click at [489, 437] on div "Comp A ( 0.12 miles) [STREET_ADDRESS] 40 $ 930,000 Sold [DATE] Appreciation -$ …" at bounding box center [887, 475] width 836 height 524
click at [489, 437] on icon at bounding box center [490, 424] width 33 height 33
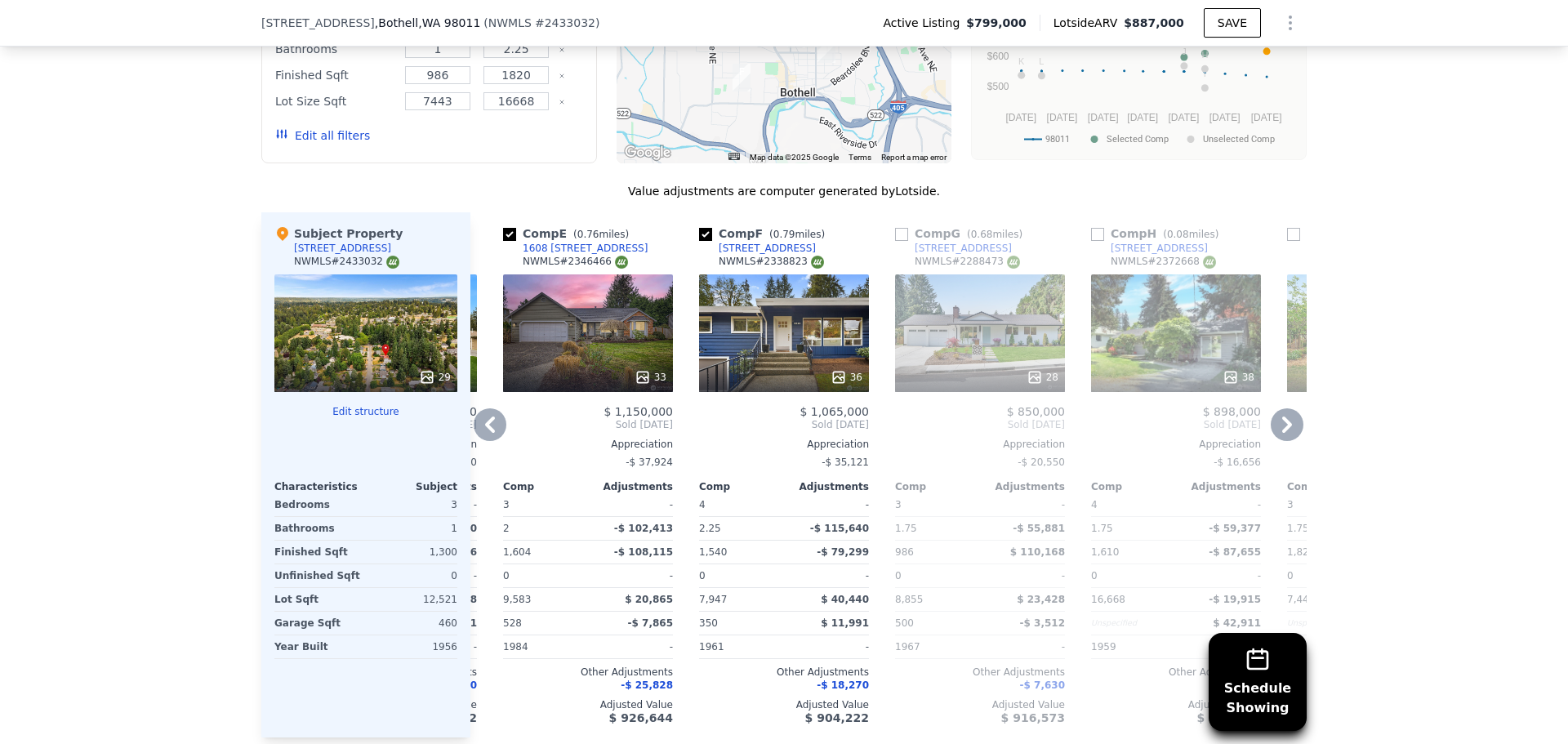
click at [489, 437] on icon at bounding box center [490, 424] width 33 height 33
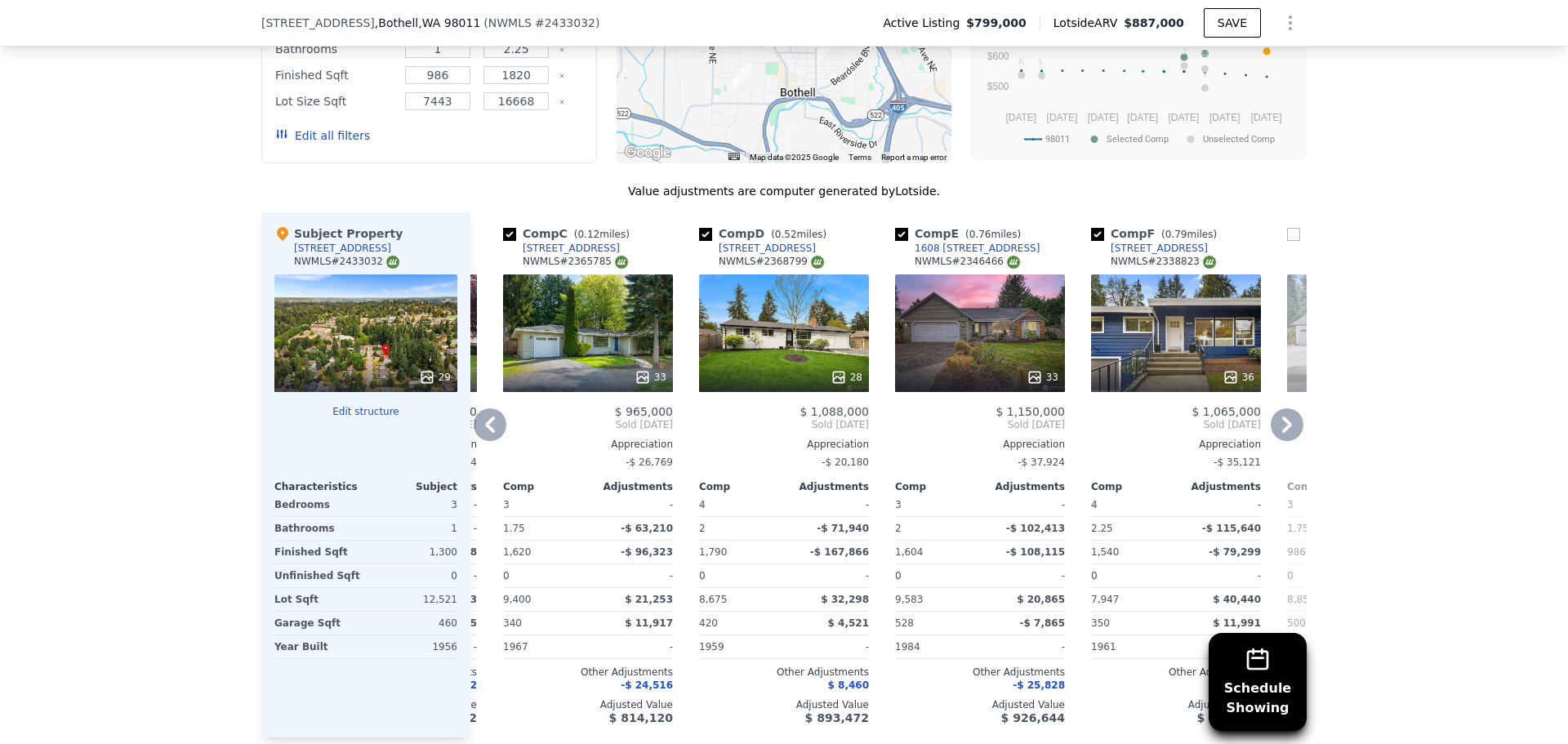
click at [489, 437] on icon at bounding box center [490, 424] width 33 height 33
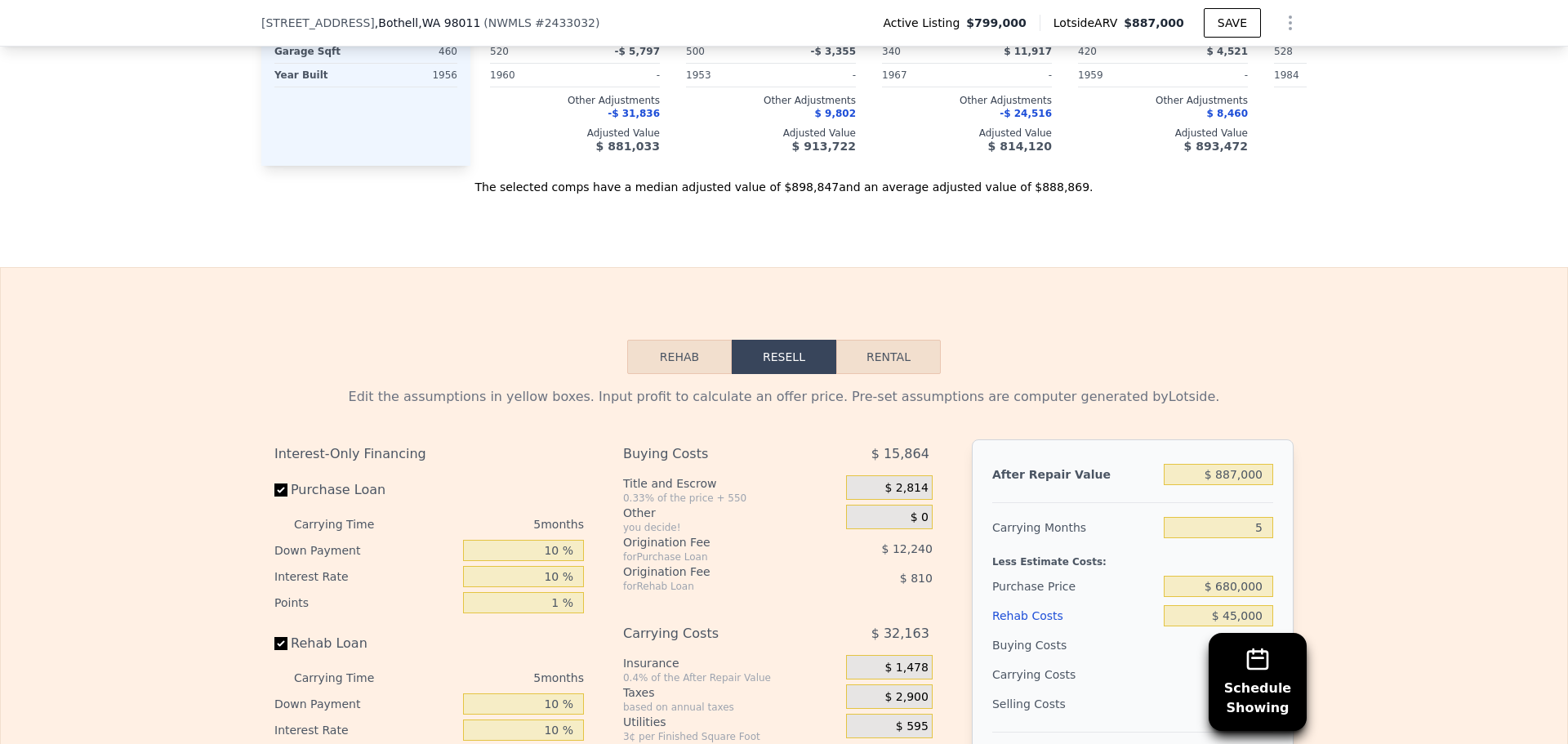
scroll to position [2611, 0]
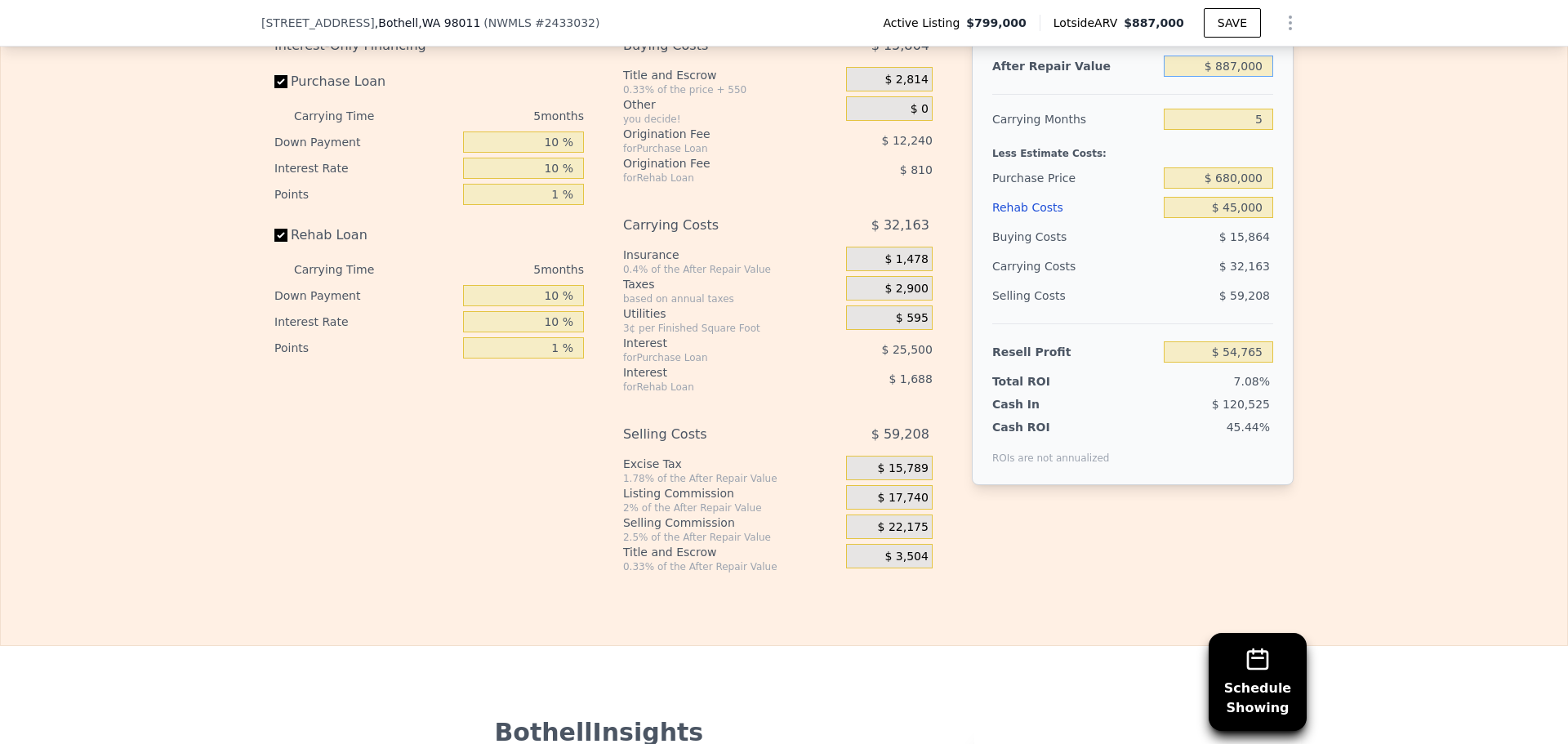
click at [1235, 76] on input "$ 887,000" at bounding box center [1218, 66] width 109 height 21
type input "$ 900,000"
type input "$ 66,884"
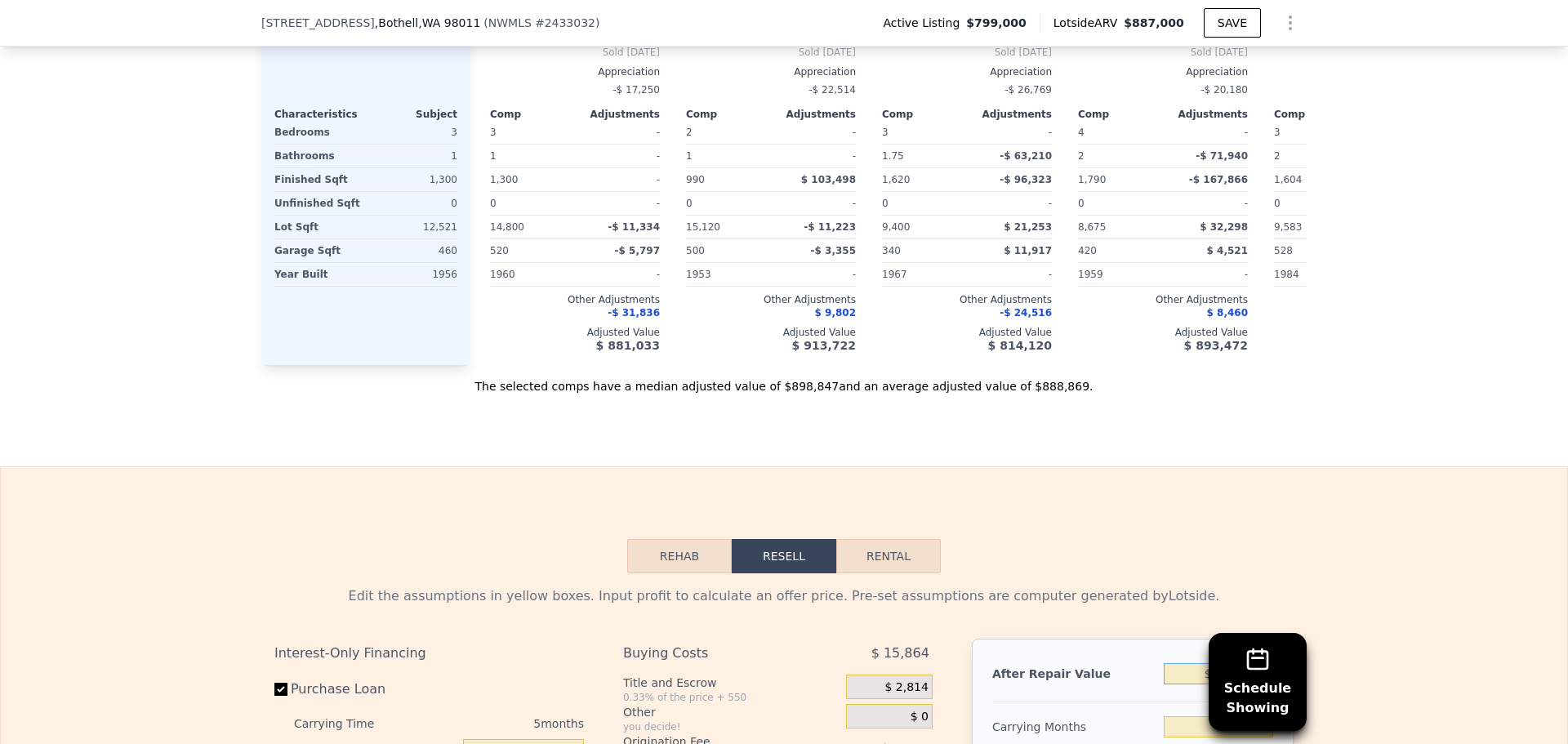
scroll to position [1796, 0]
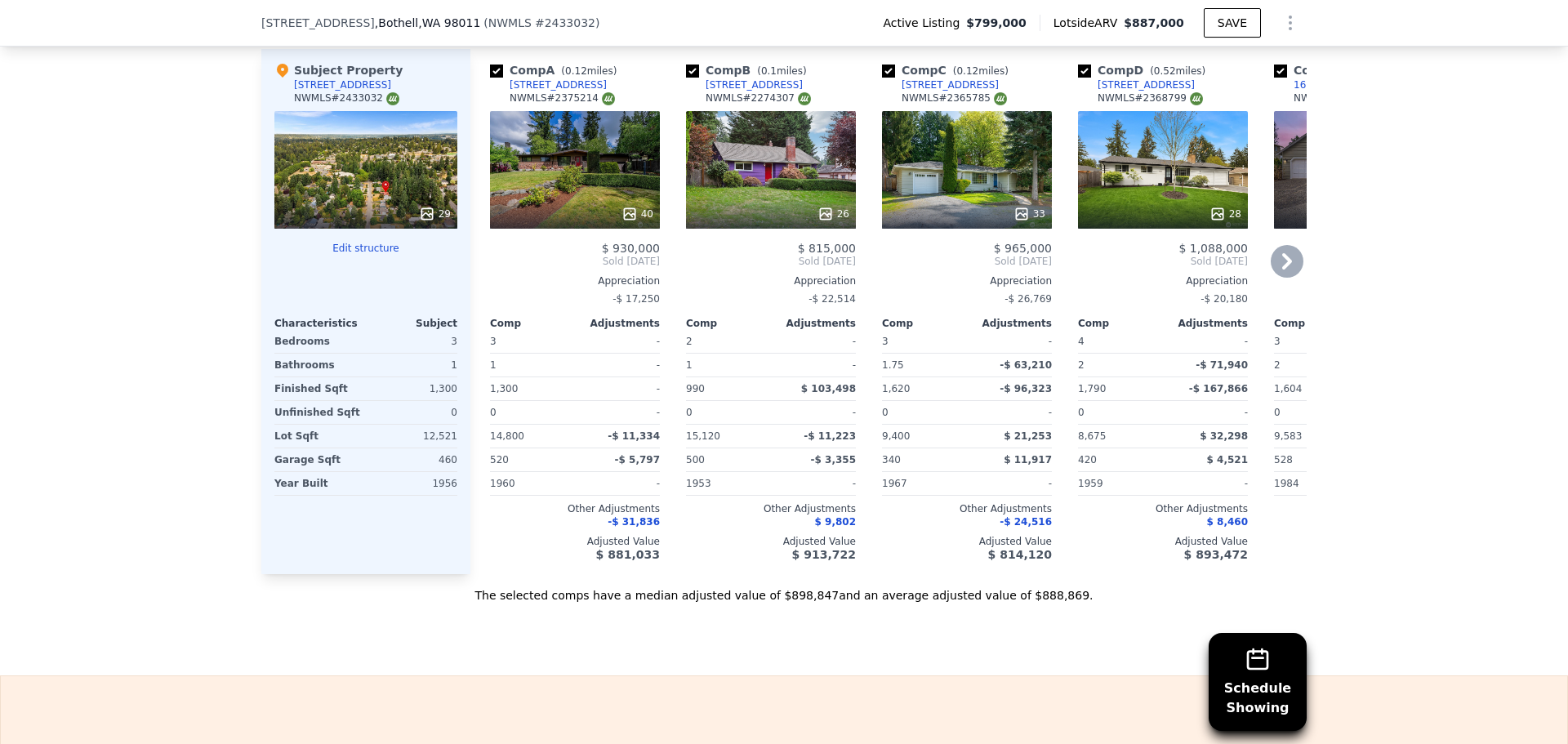
type input "$ 900,000"
click at [820, 221] on icon at bounding box center [825, 214] width 16 height 16
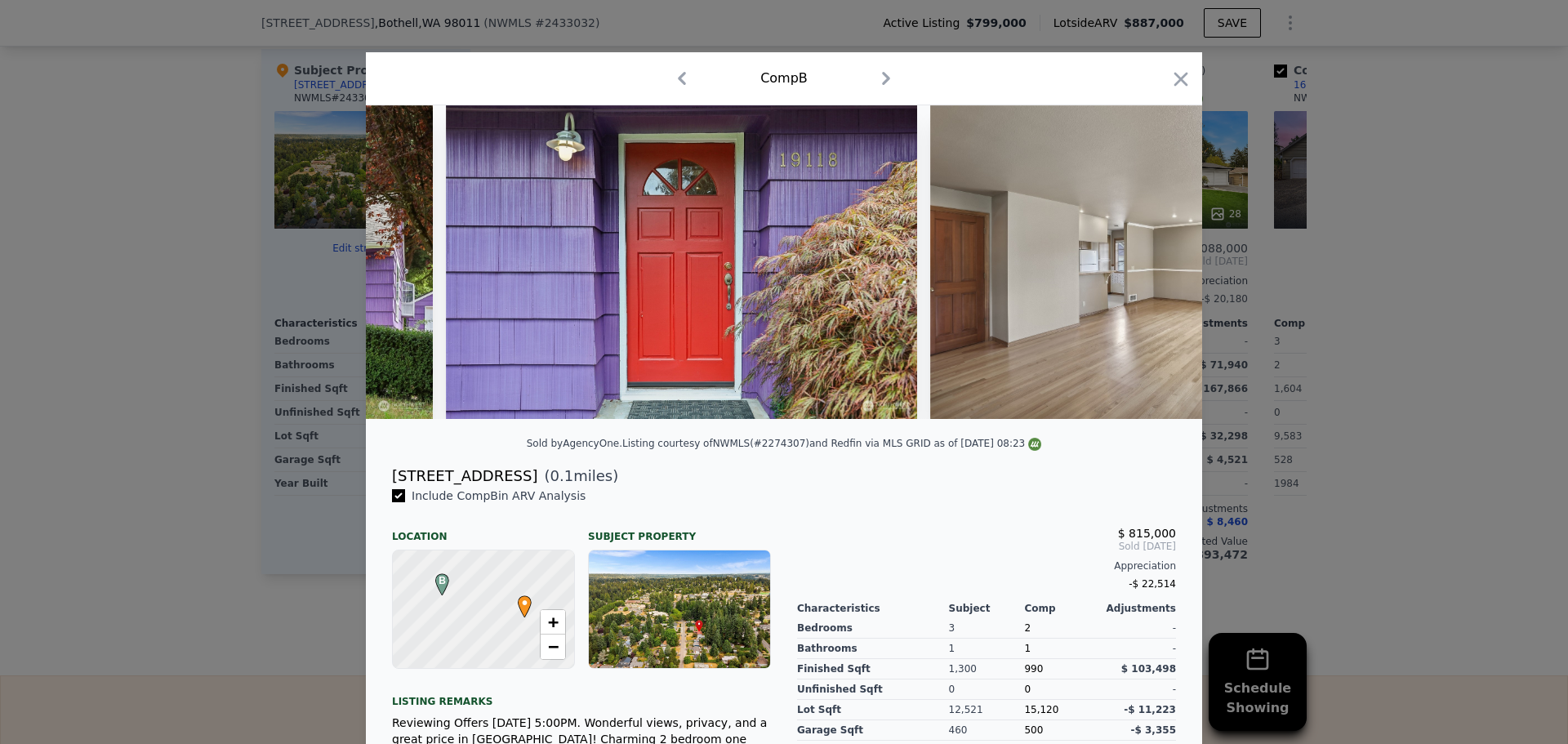
scroll to position [0, 1751]
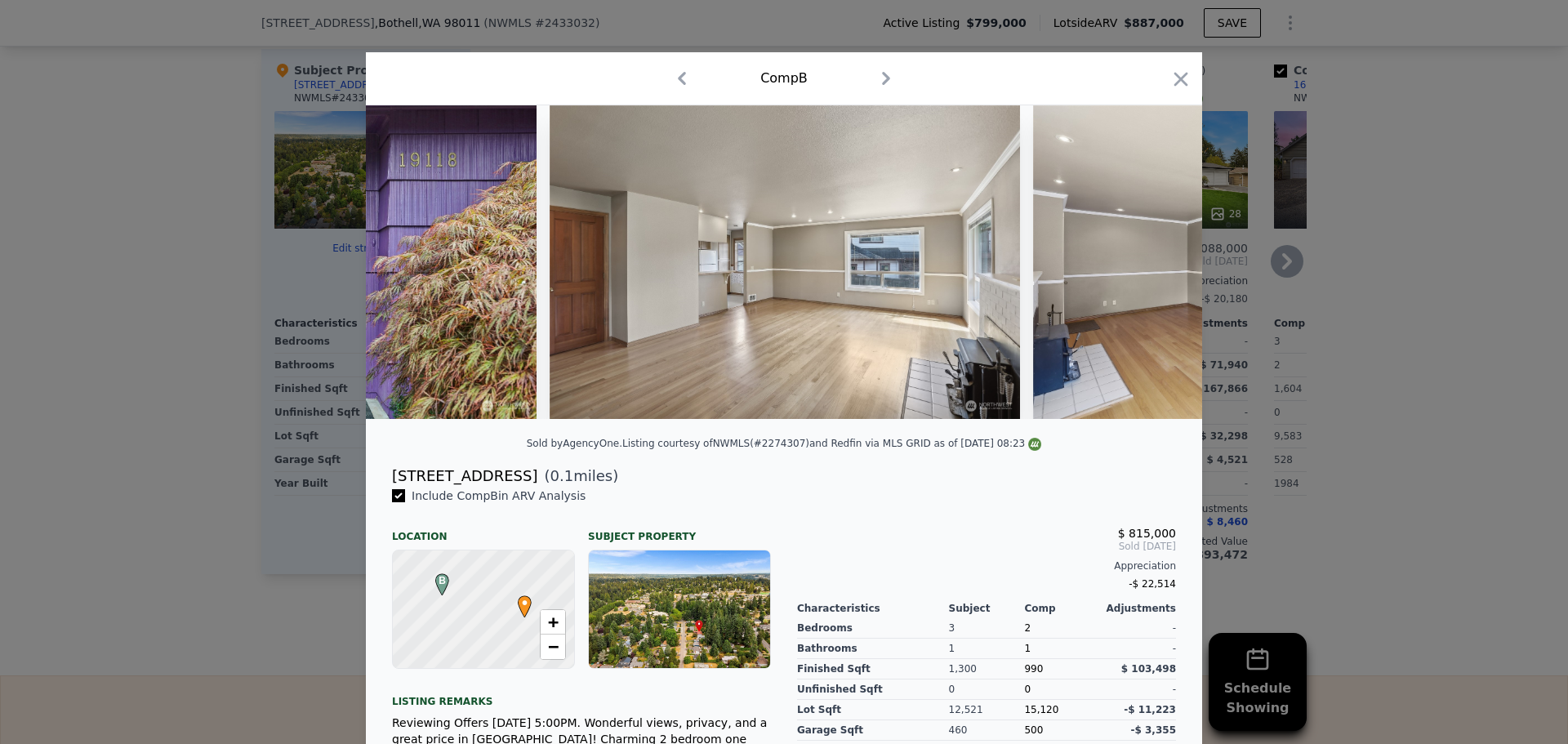
drag, startPoint x: 1171, startPoint y: 81, endPoint x: 852, endPoint y: 194, distance: 338.4
click at [1175, 81] on icon "button" at bounding box center [1181, 78] width 14 height 14
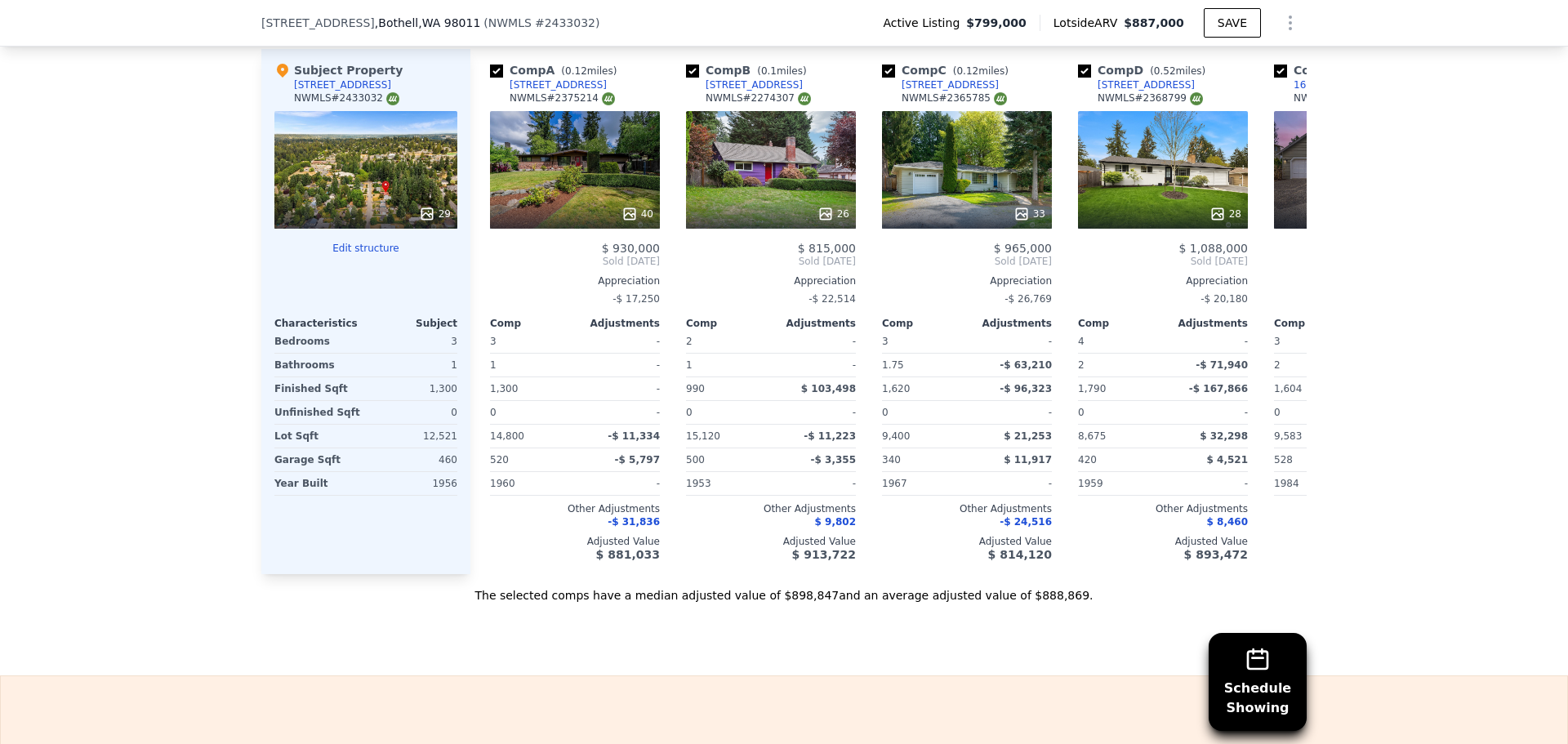
click at [423, 222] on icon at bounding box center [427, 214] width 16 height 16
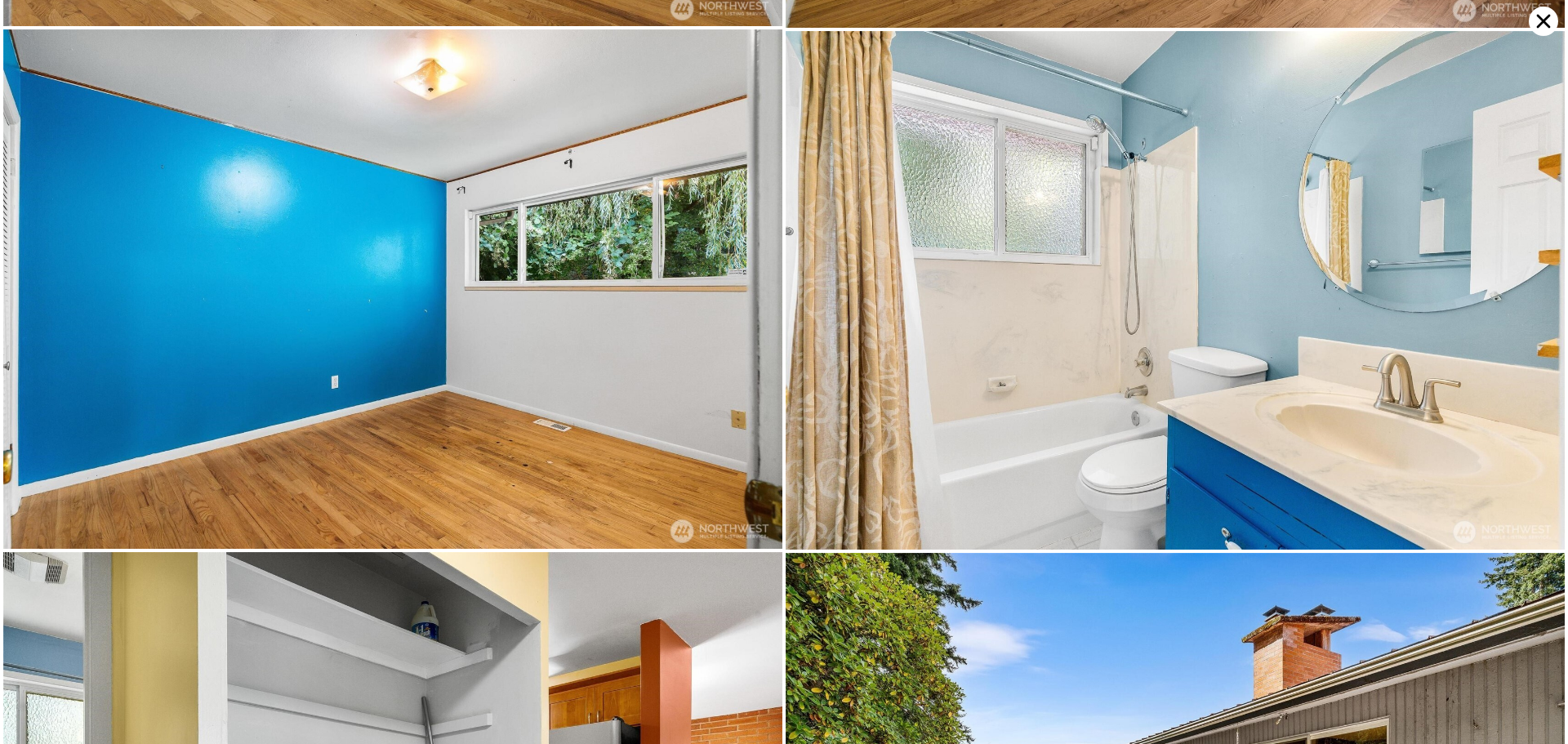
scroll to position [5183, 0]
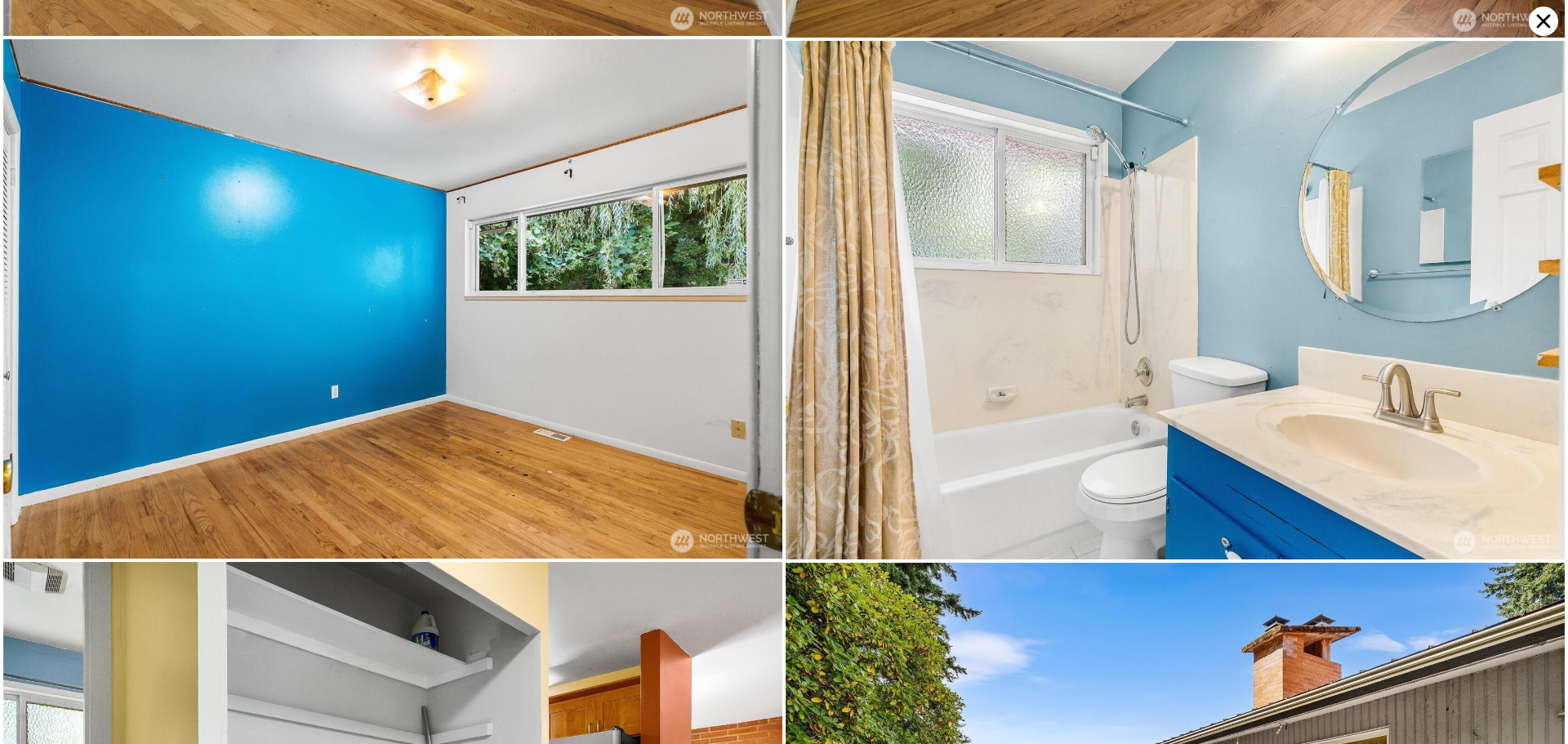
click at [1542, 23] on icon at bounding box center [1543, 22] width 14 height 14
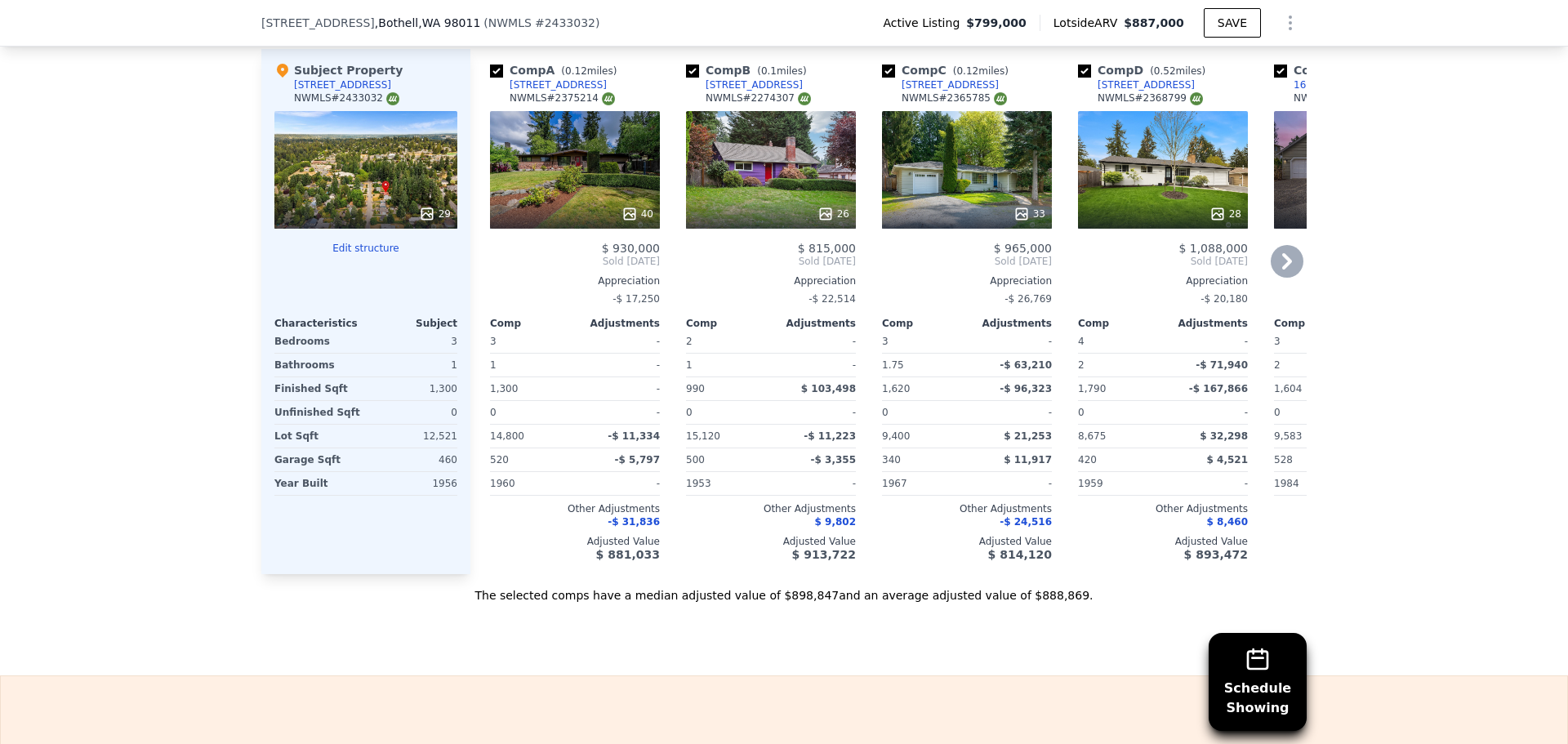
click at [1282, 267] on icon at bounding box center [1287, 261] width 10 height 16
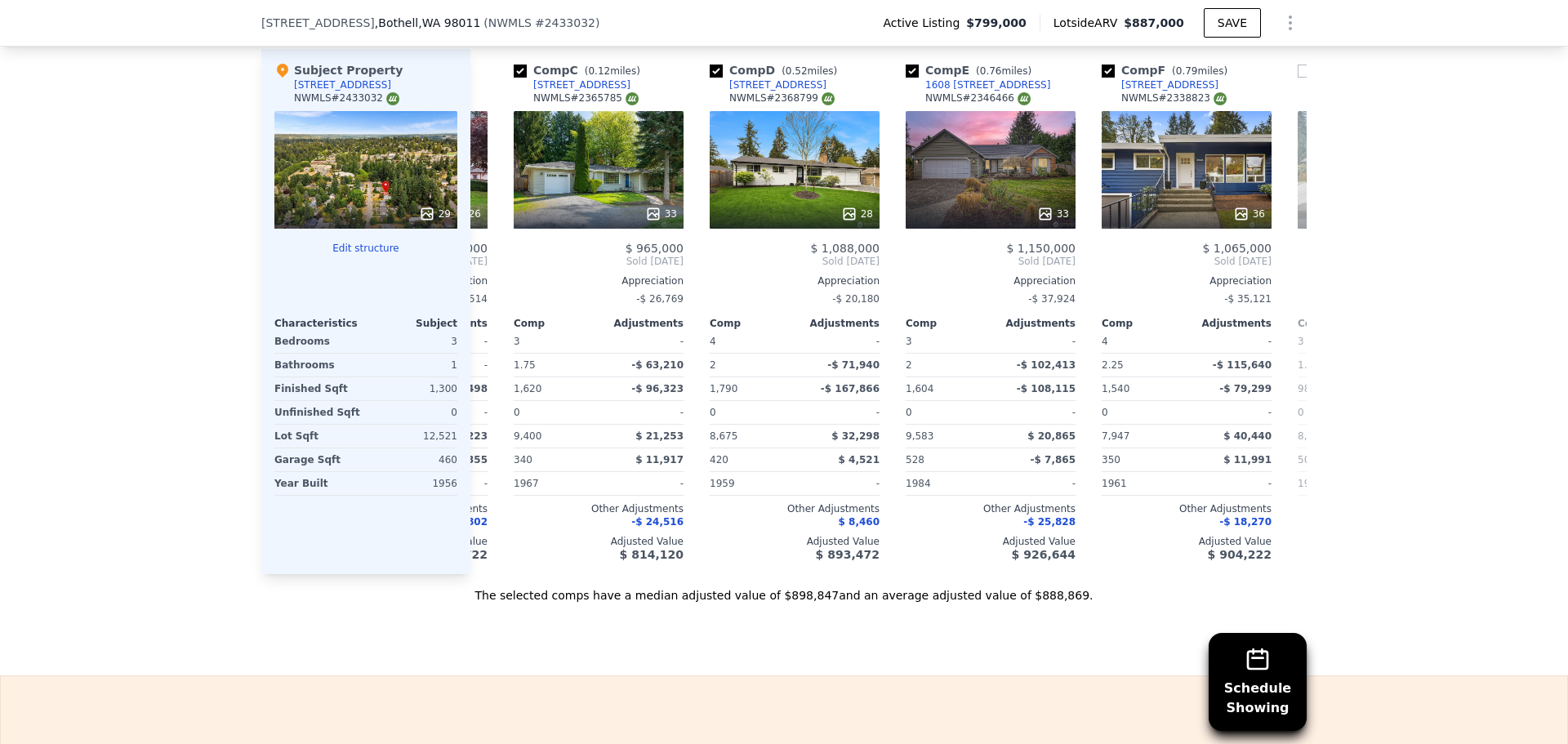
scroll to position [0, 392]
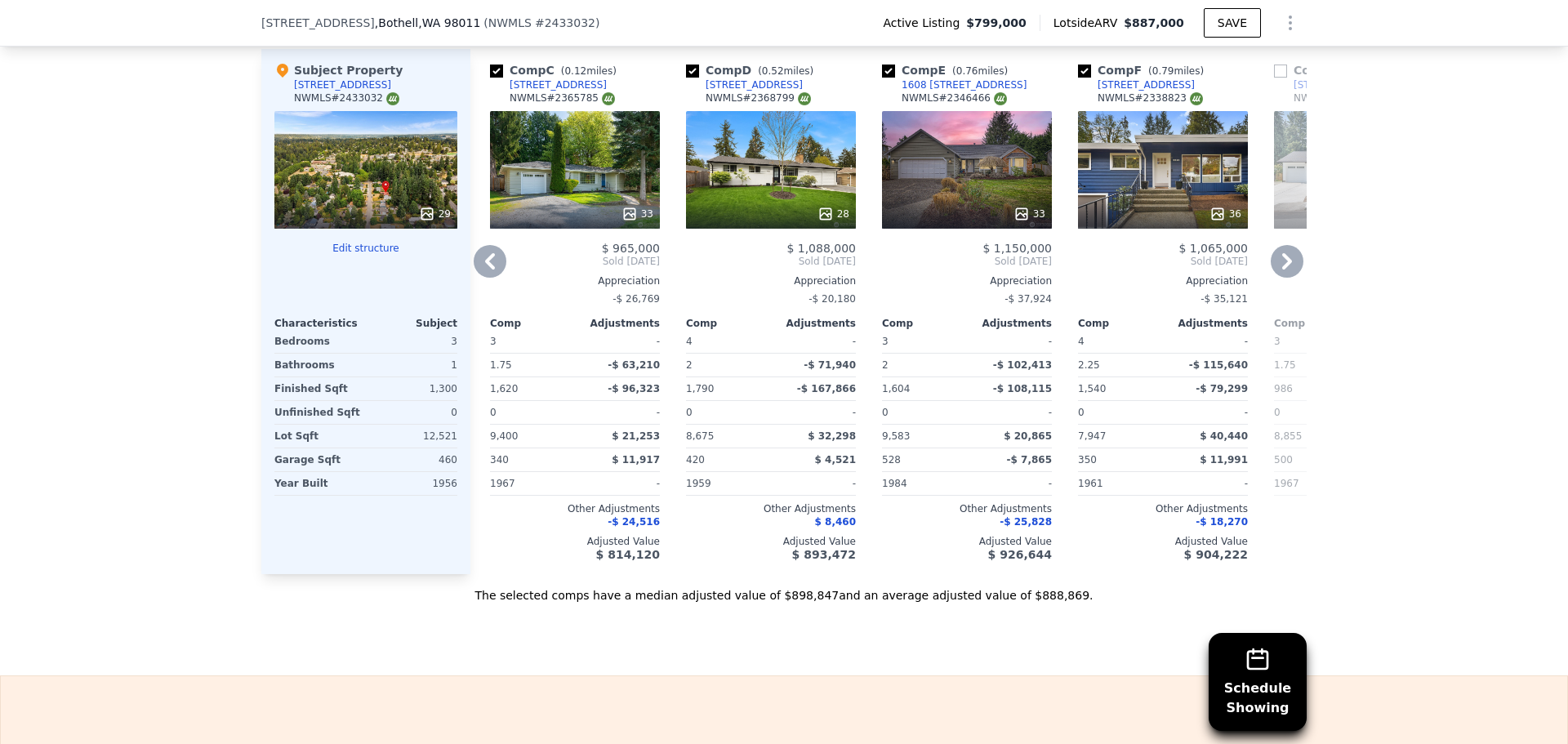
click at [1282, 267] on icon at bounding box center [1287, 261] width 10 height 16
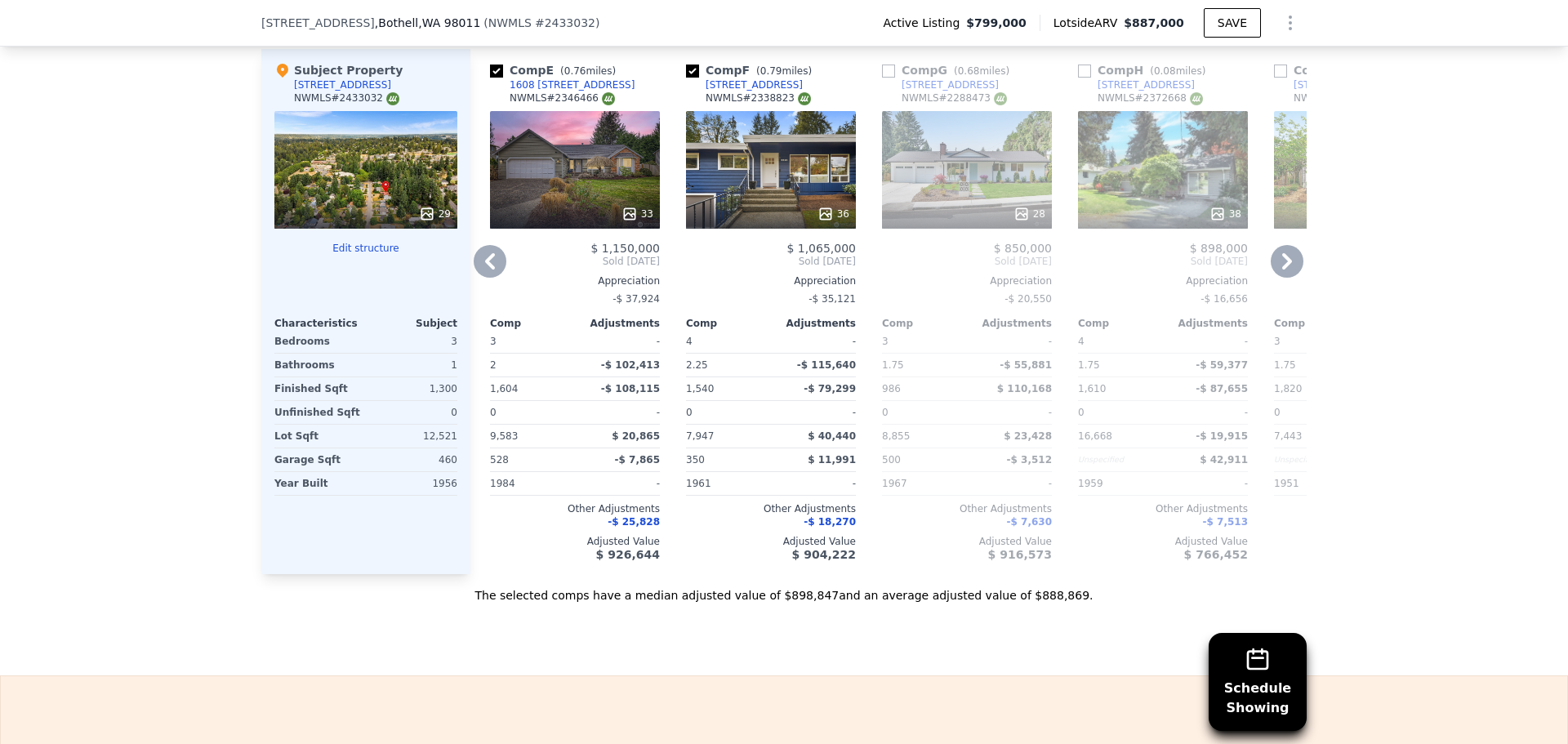
click at [1282, 267] on icon at bounding box center [1287, 261] width 10 height 16
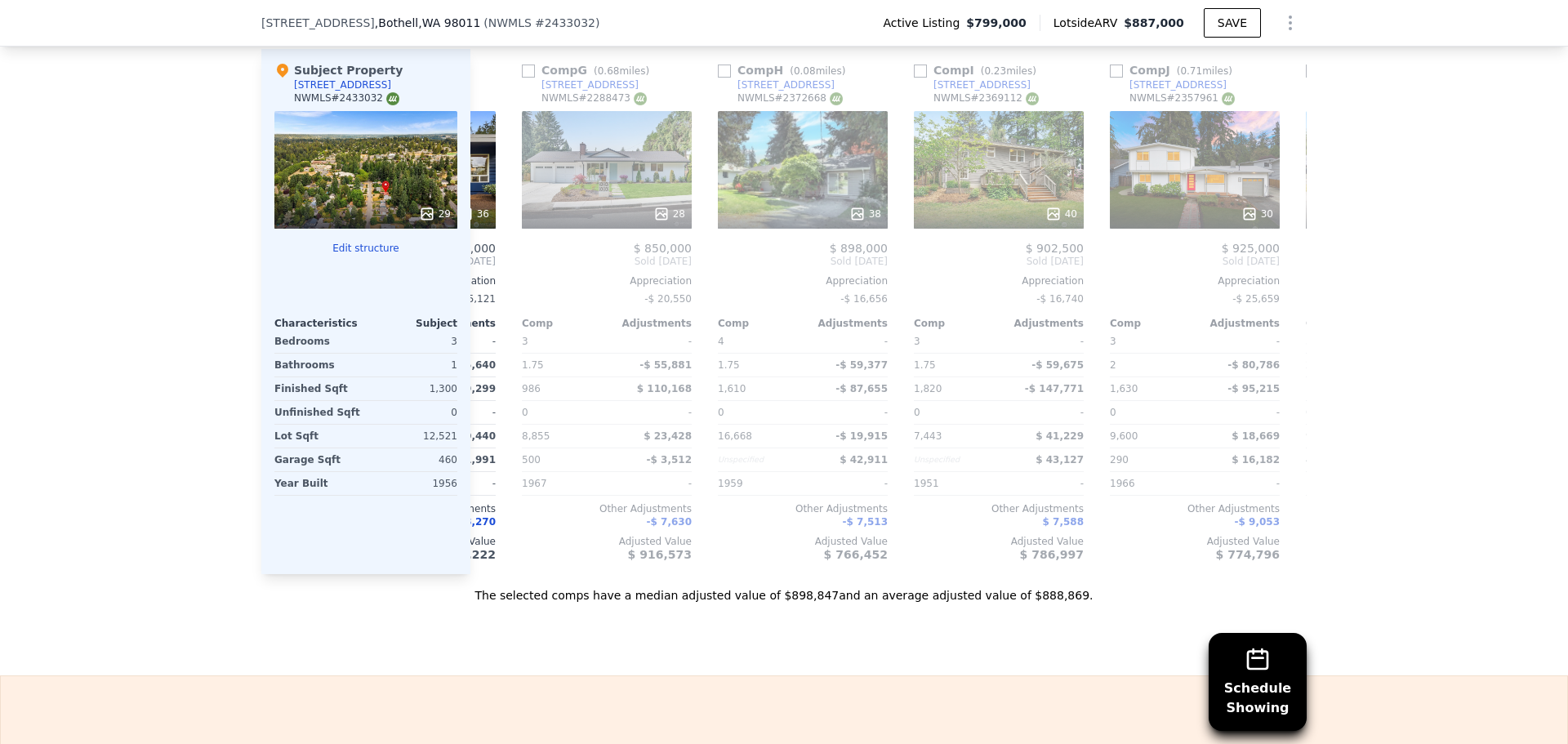
scroll to position [0, 1176]
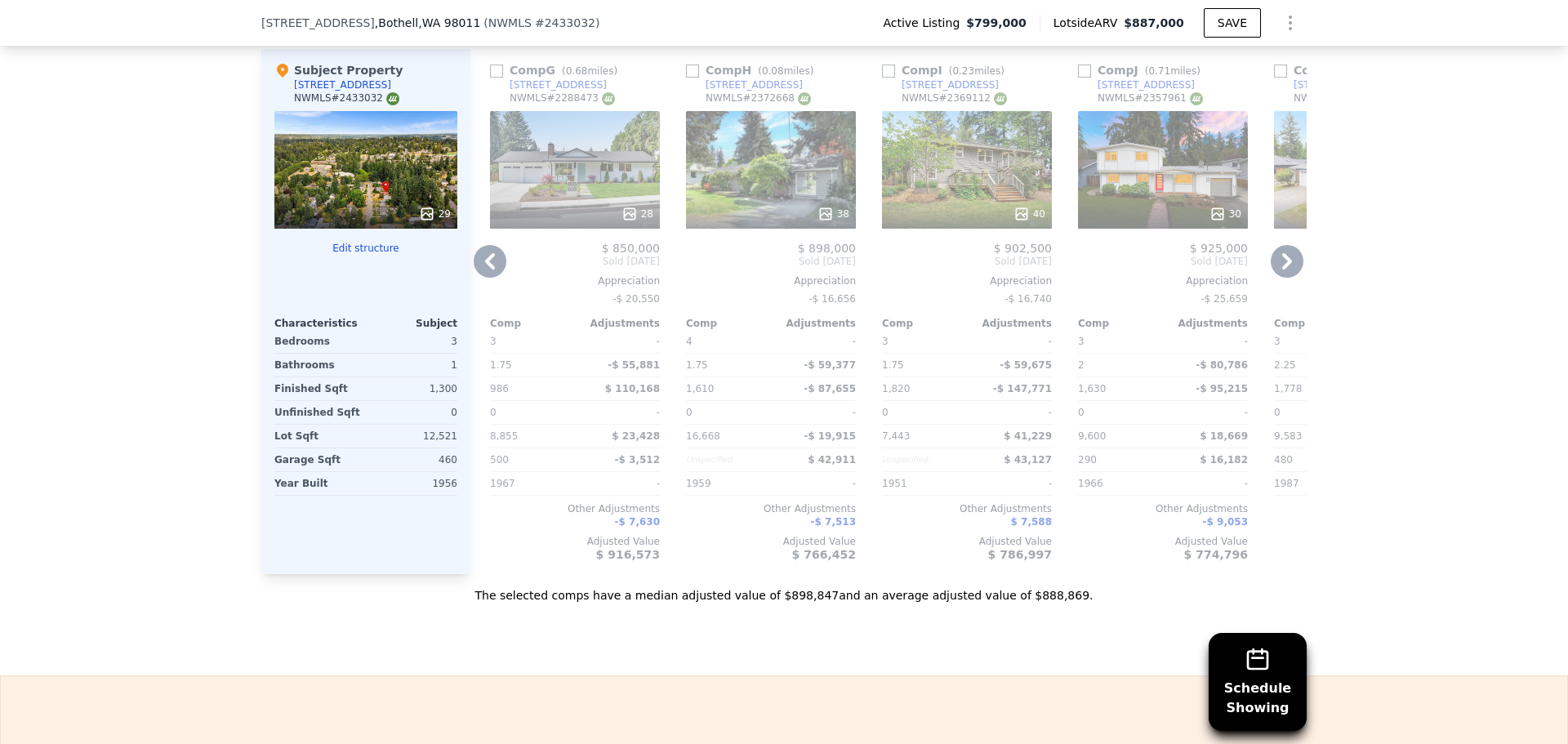
click at [1275, 266] on icon at bounding box center [1286, 260] width 33 height 33
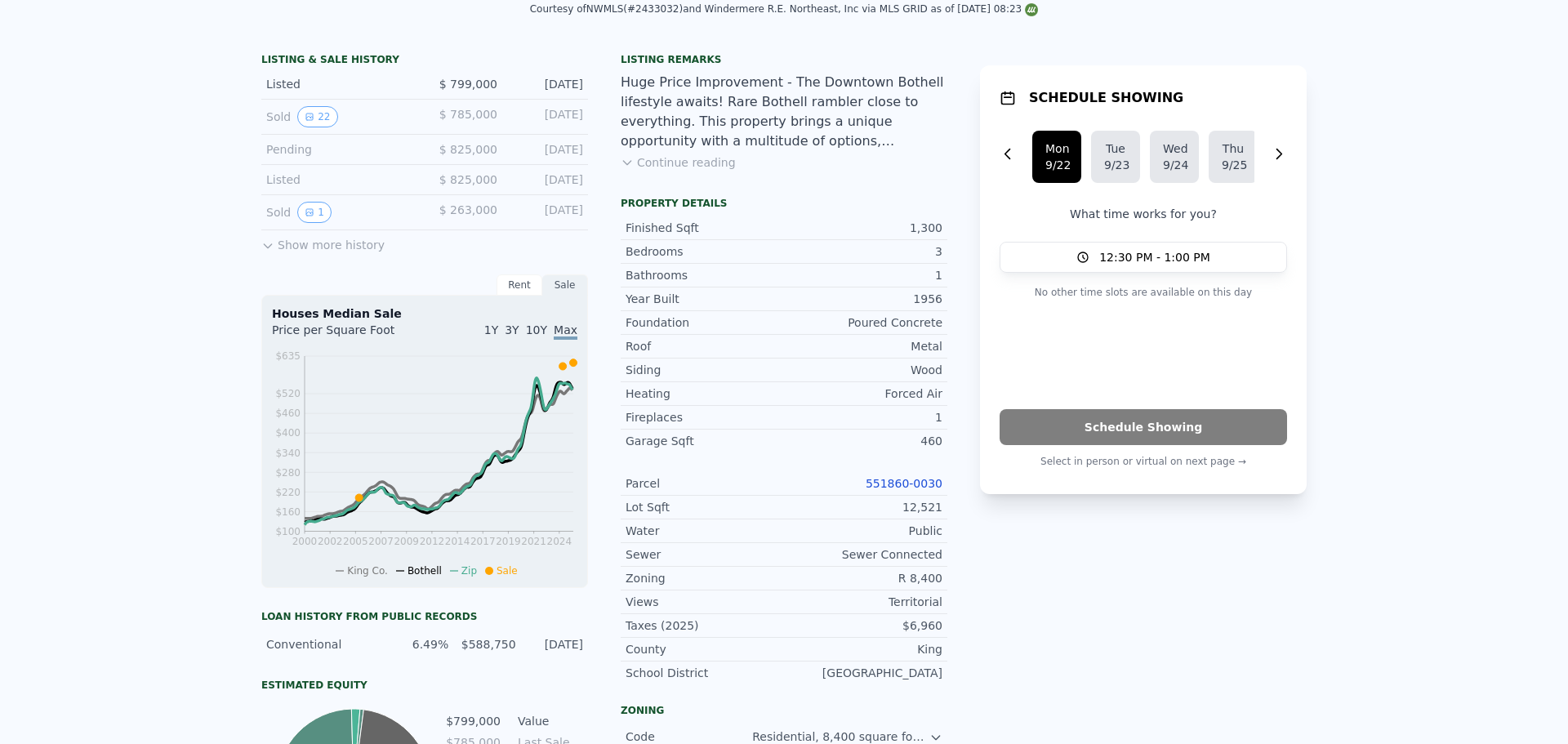
scroll to position [0, 0]
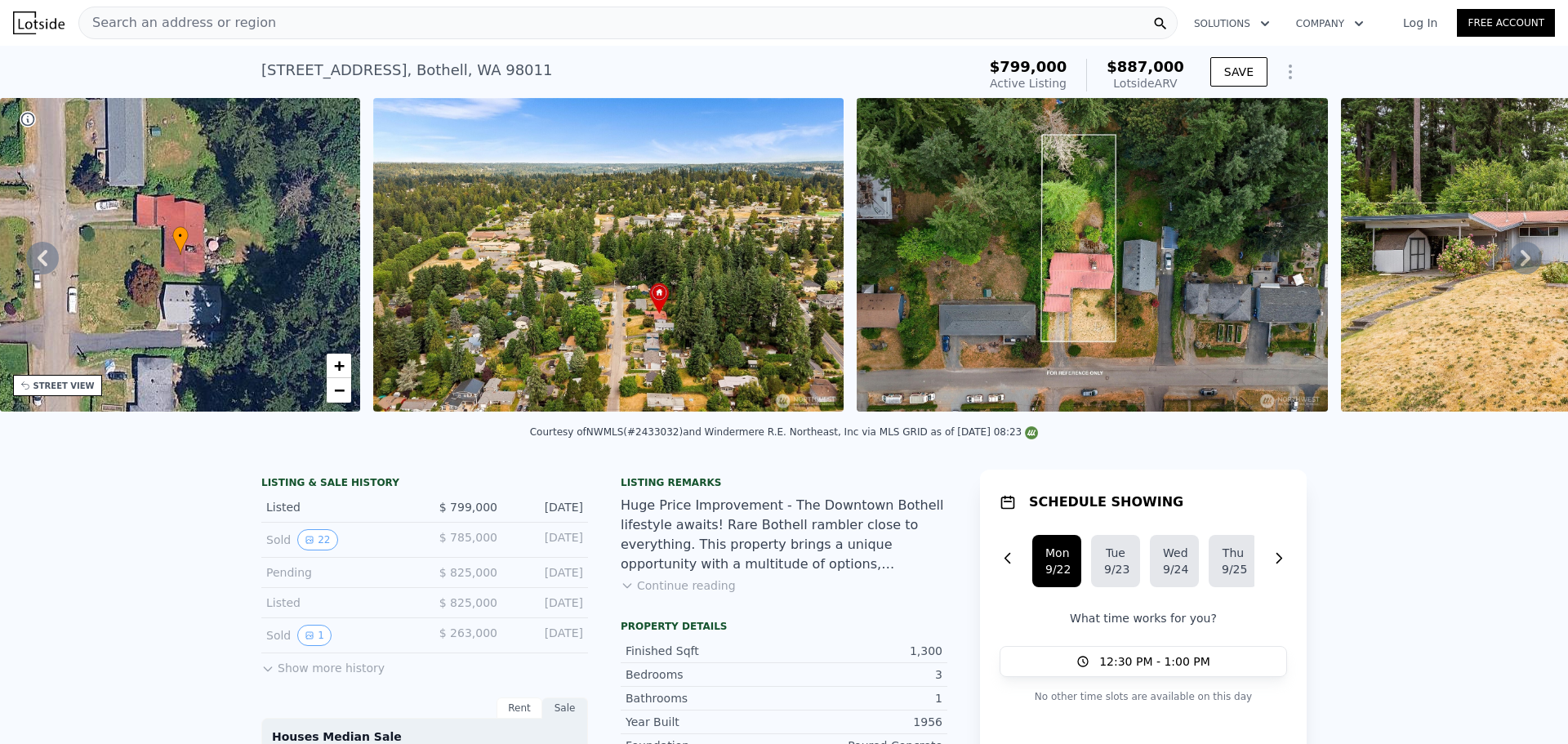
click at [214, 24] on span "Search an address or region" at bounding box center [178, 23] width 197 height 20
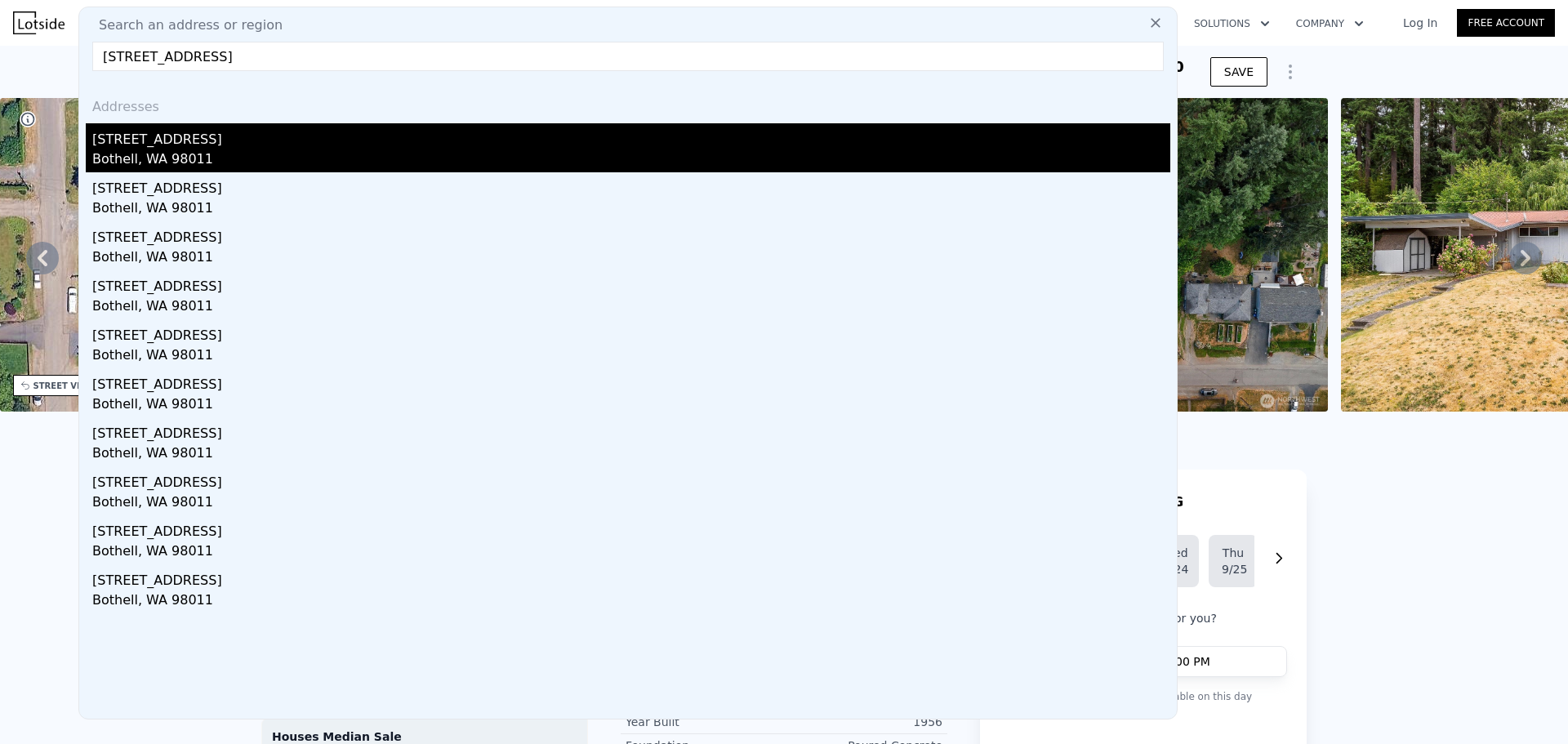
type input "[STREET_ADDRESS]"
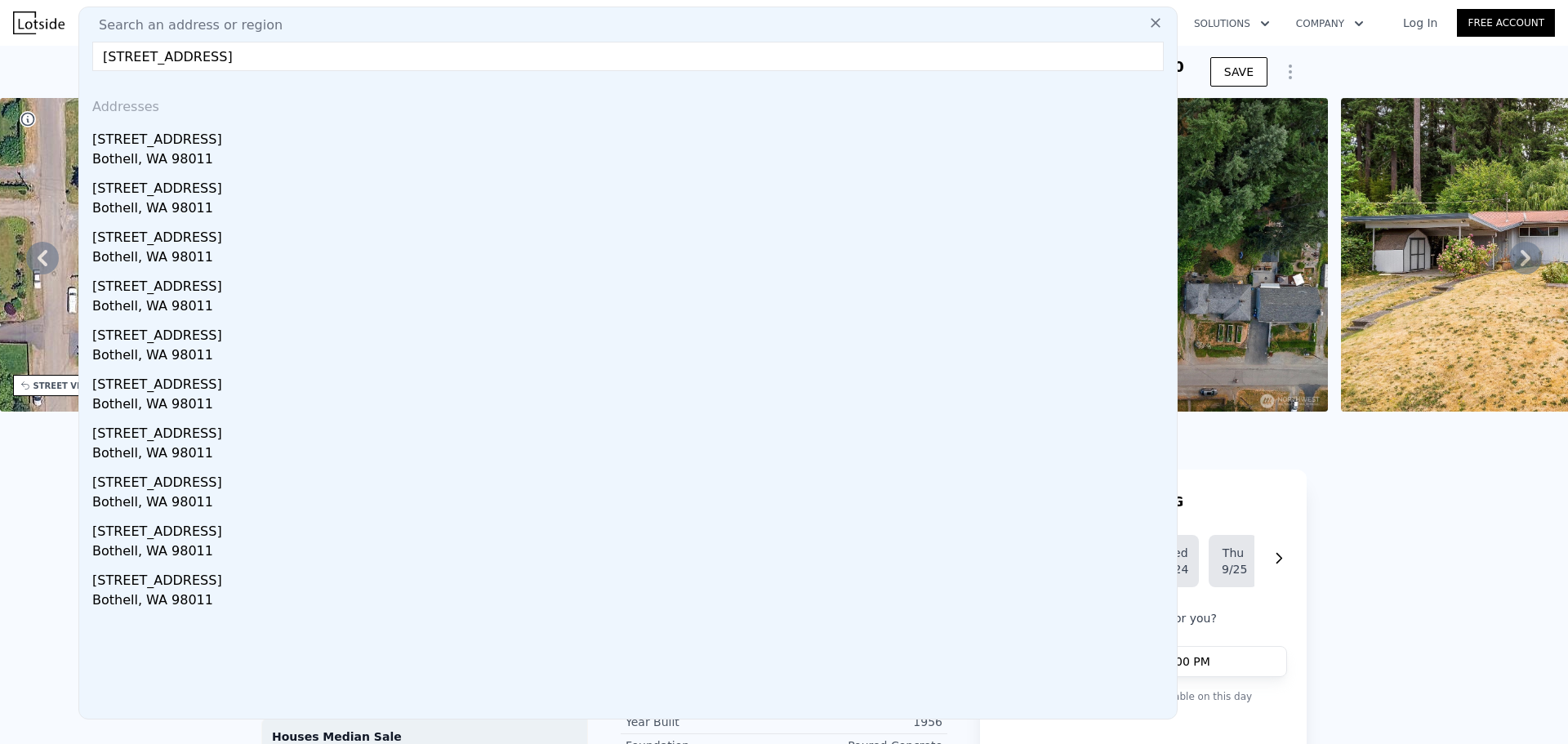
drag, startPoint x: 202, startPoint y: 149, endPoint x: 290, endPoint y: 130, distance: 90.0
click at [202, 149] on div "[STREET_ADDRESS]" at bounding box center [631, 136] width 1078 height 26
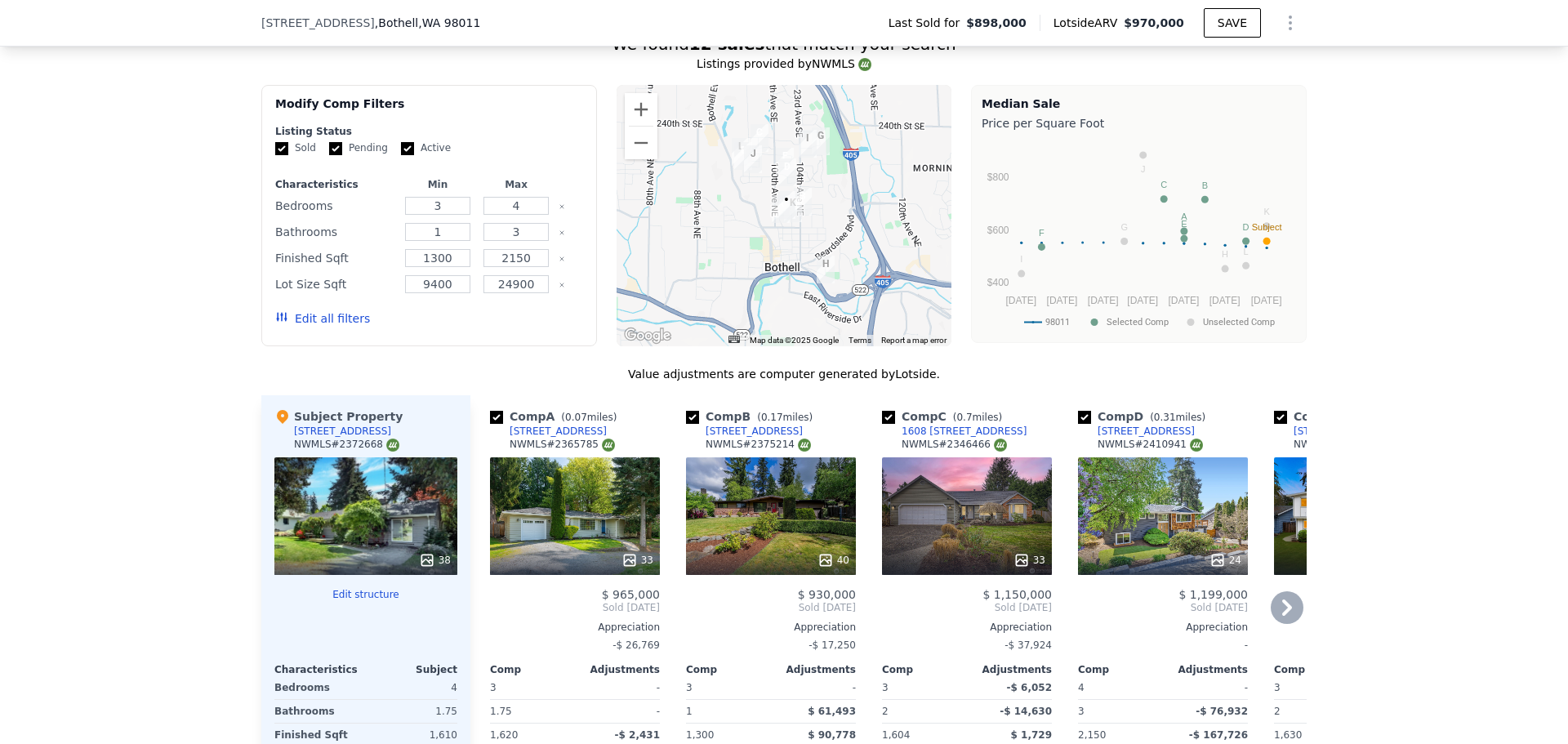
scroll to position [1383, 0]
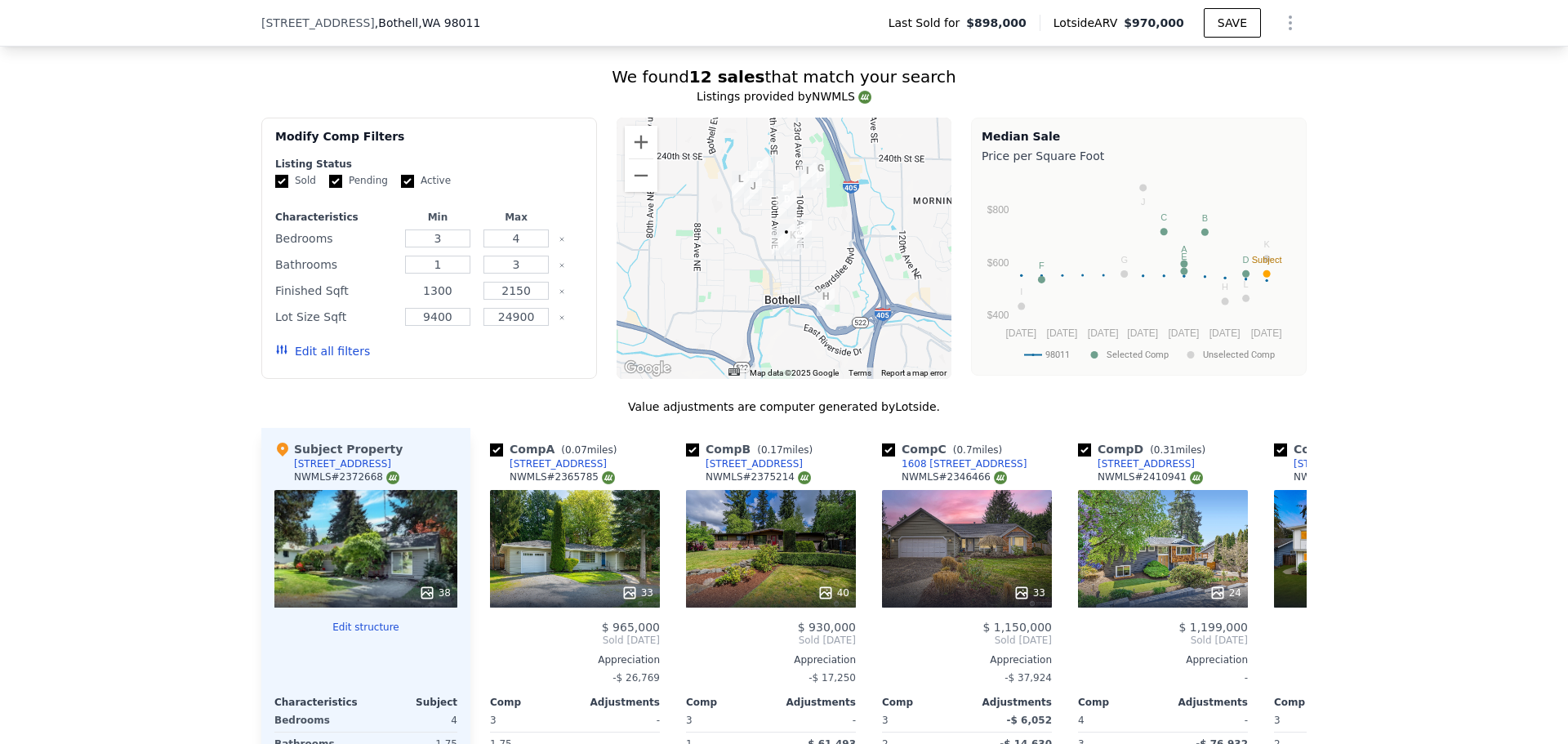
click at [429, 300] on input "1300" at bounding box center [437, 290] width 65 height 18
type input "100"
click at [510, 300] on input "2150" at bounding box center [515, 290] width 65 height 18
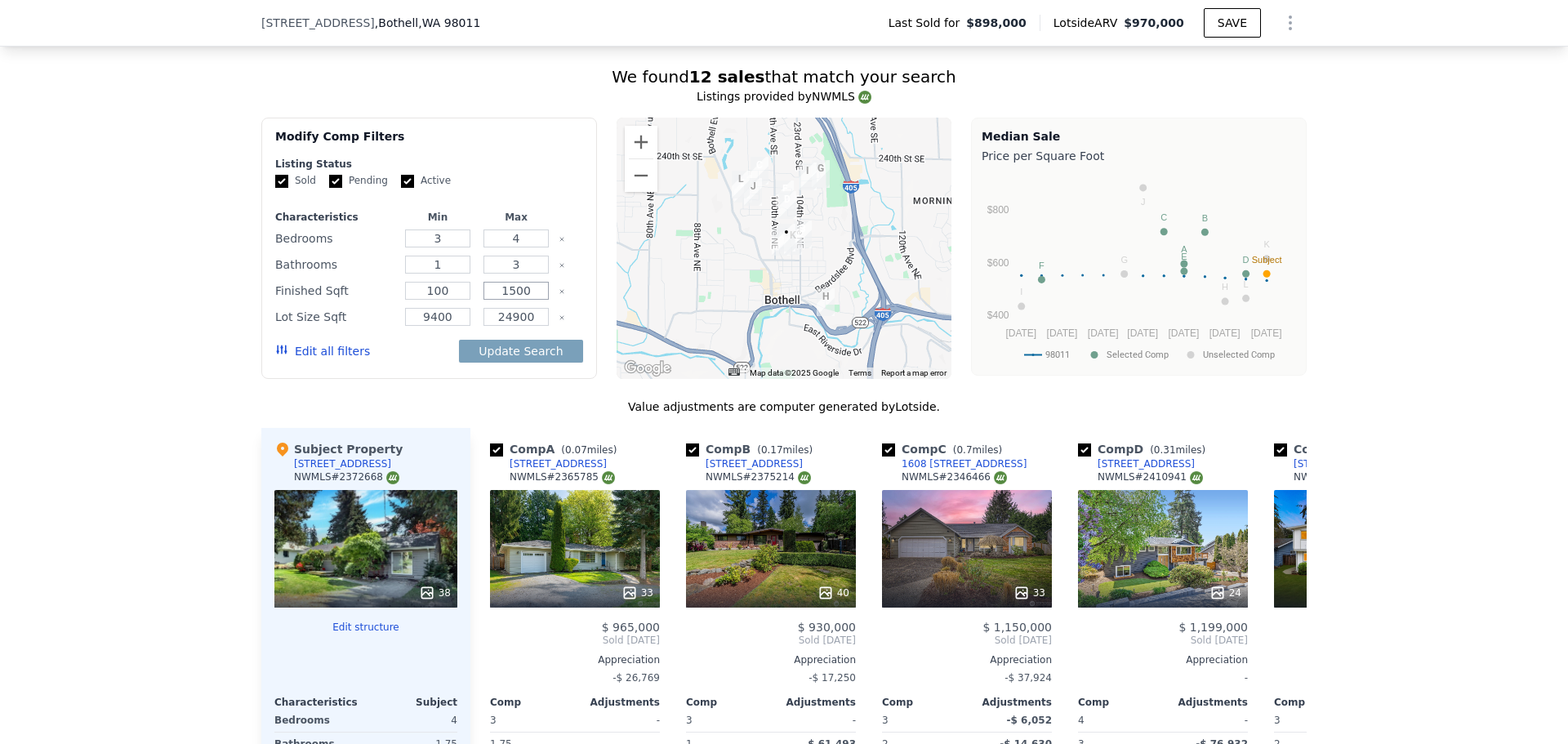
type input "1500"
click at [442, 299] on input "100" at bounding box center [437, 290] width 65 height 18
click at [504, 363] on button "Update Search" at bounding box center [521, 351] width 123 height 23
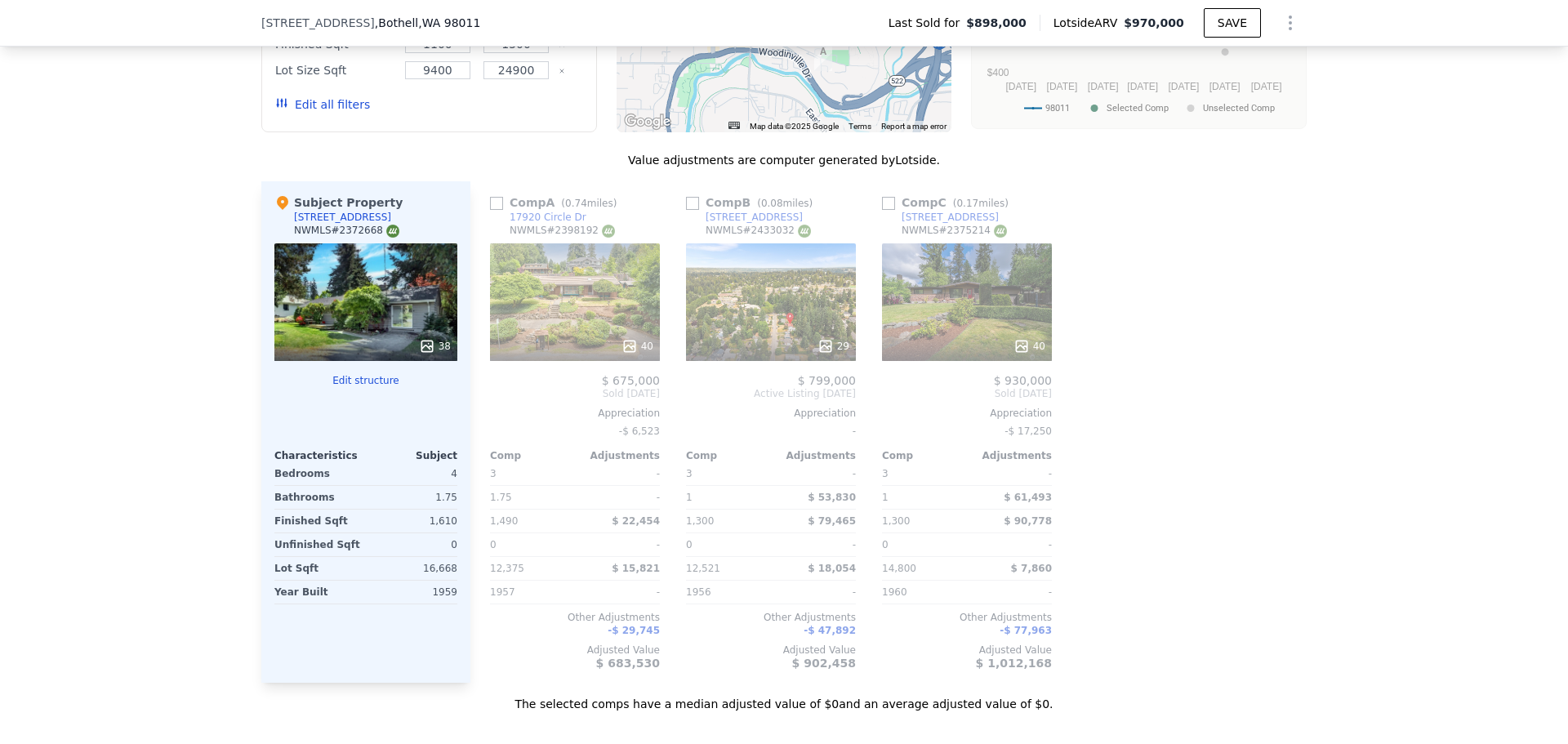
scroll to position [1710, 0]
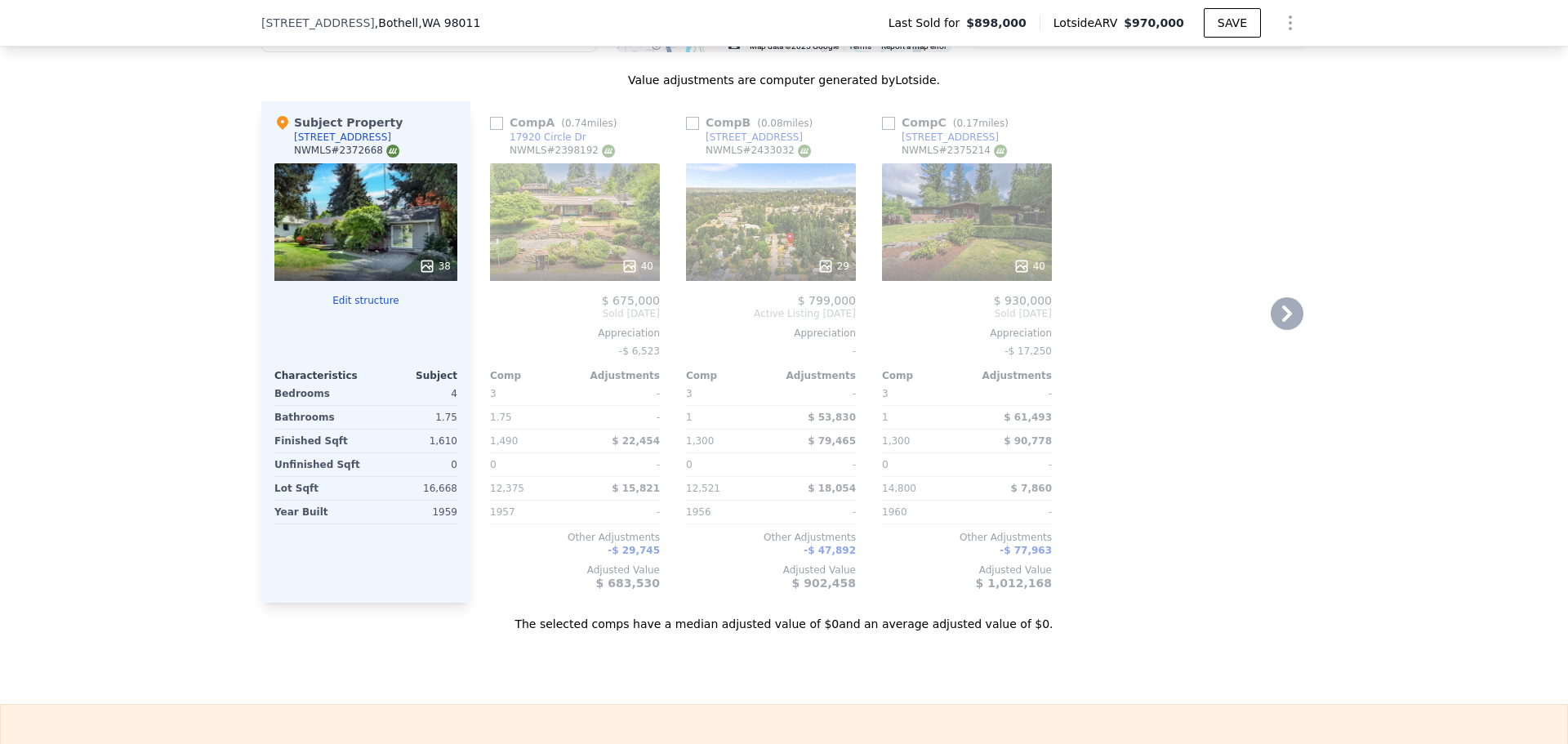
click at [820, 273] on icon at bounding box center [825, 266] width 16 height 16
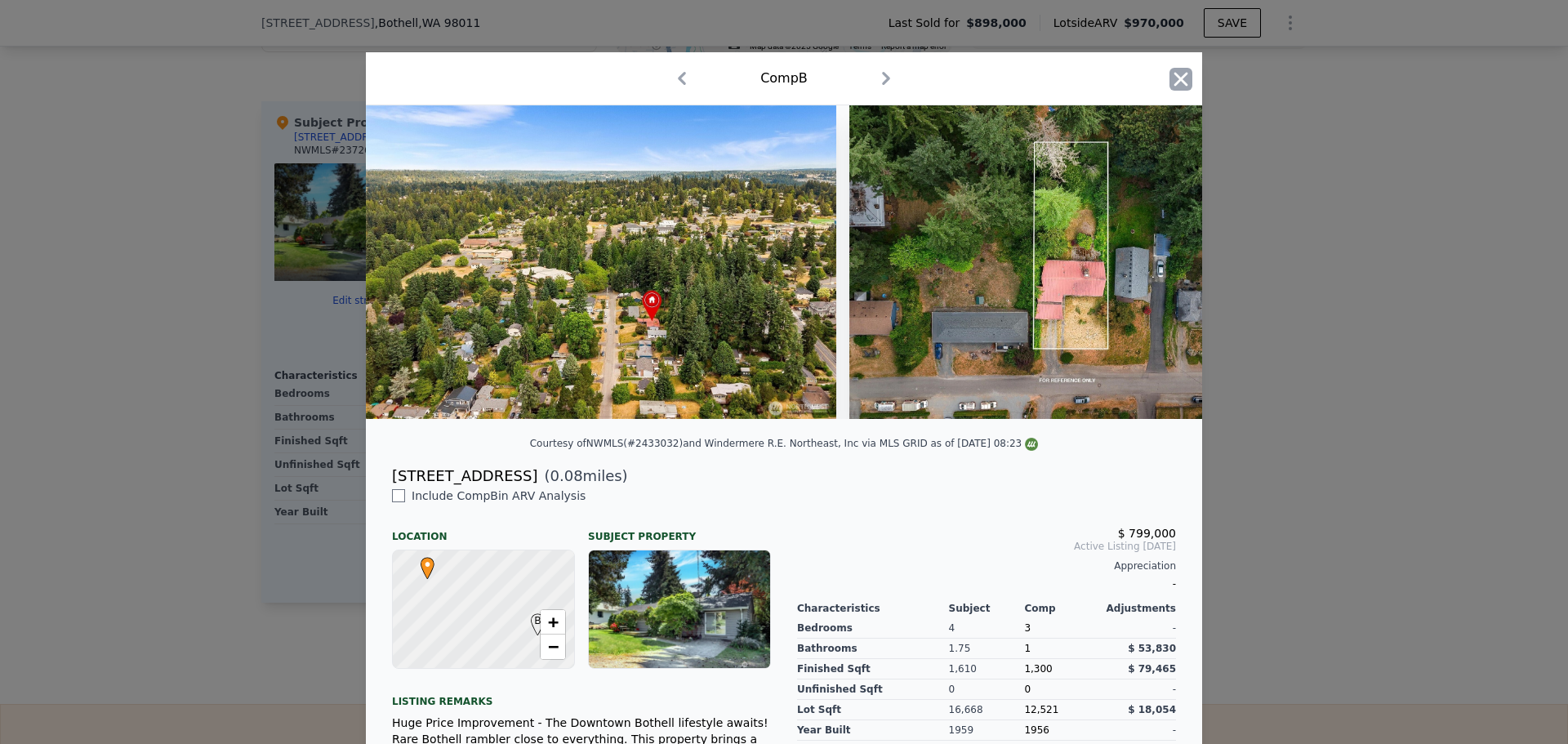
click at [1170, 78] on icon "button" at bounding box center [1180, 78] width 23 height 23
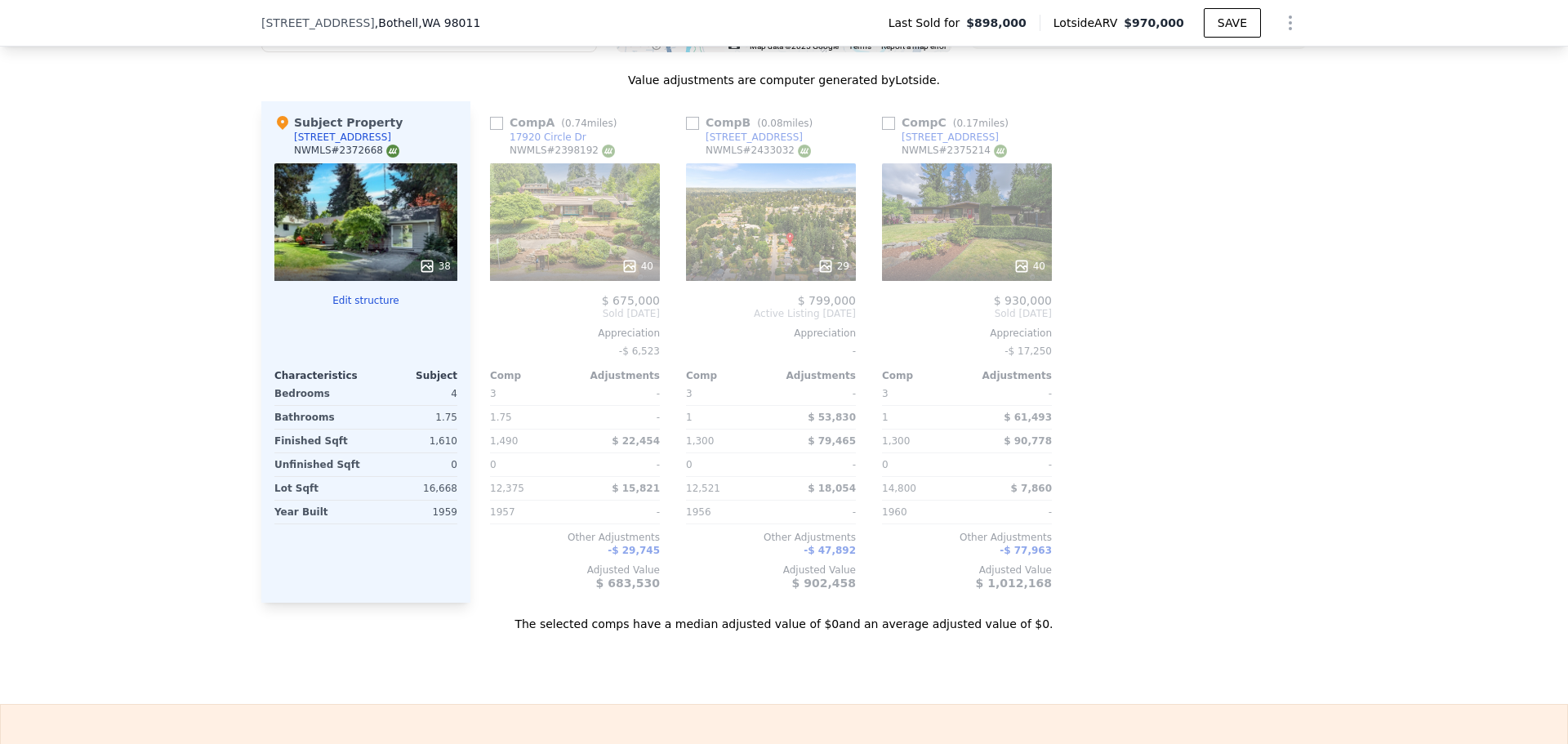
click at [624, 271] on icon at bounding box center [629, 265] width 11 height 11
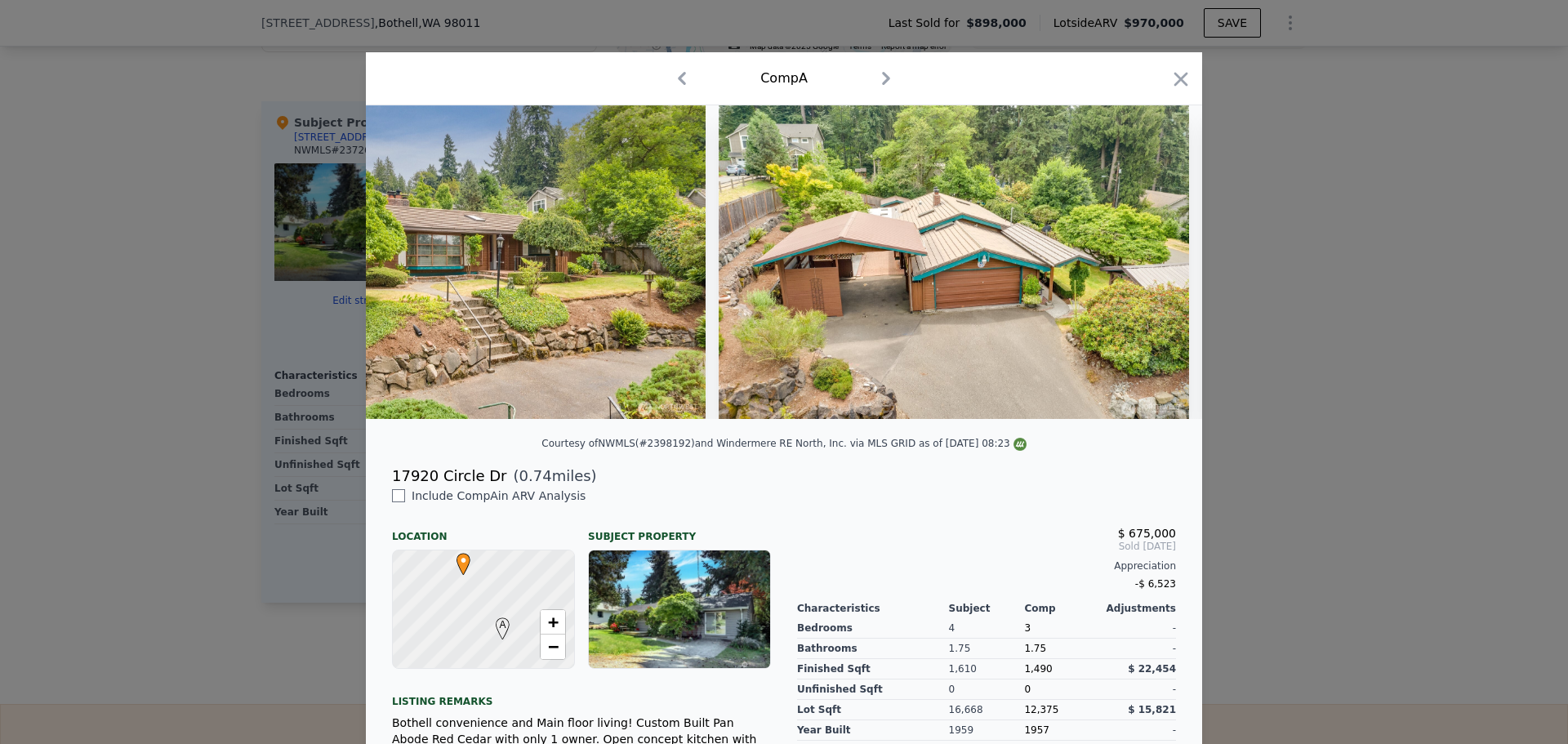
scroll to position [0, 17424]
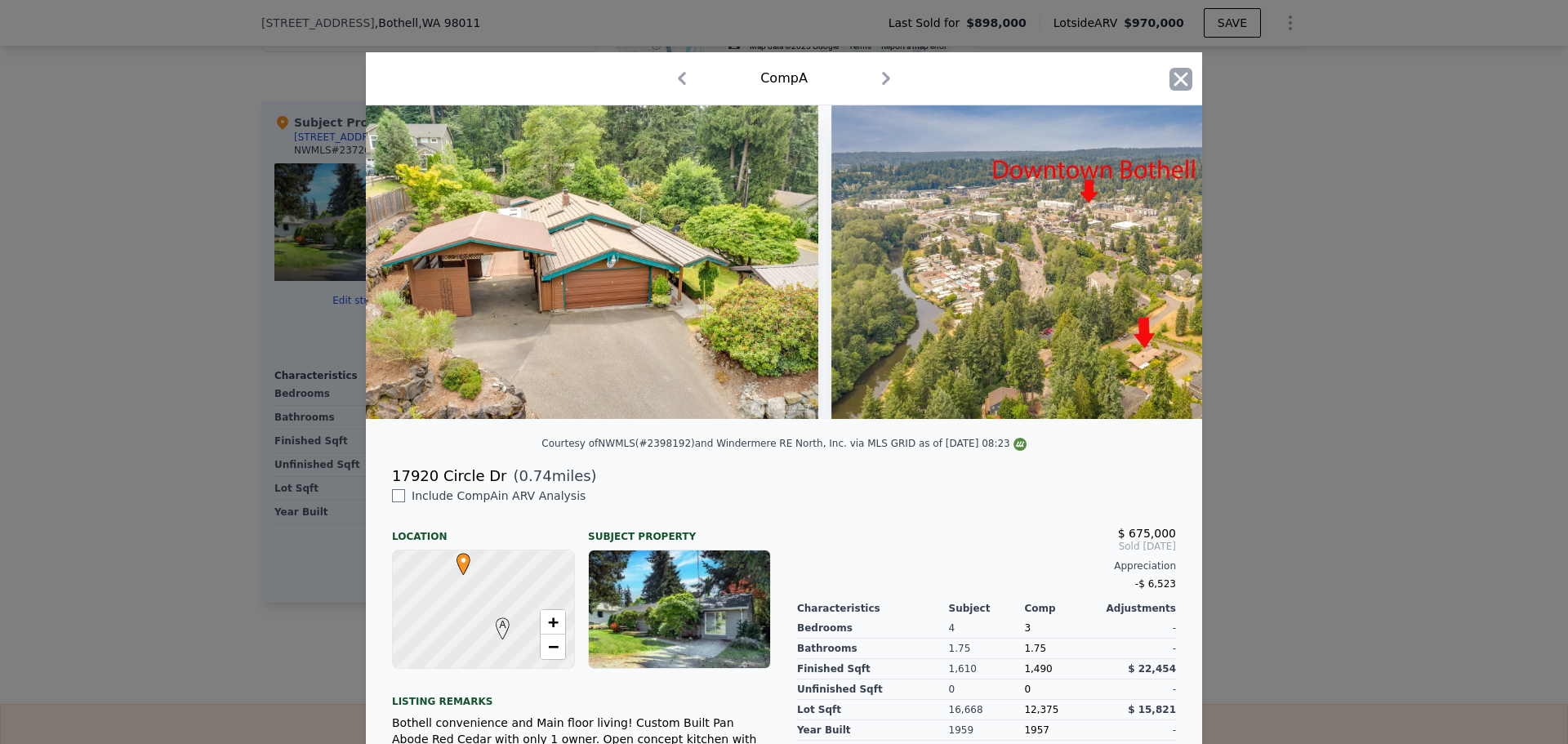
click at [1175, 78] on icon "button" at bounding box center [1181, 78] width 14 height 14
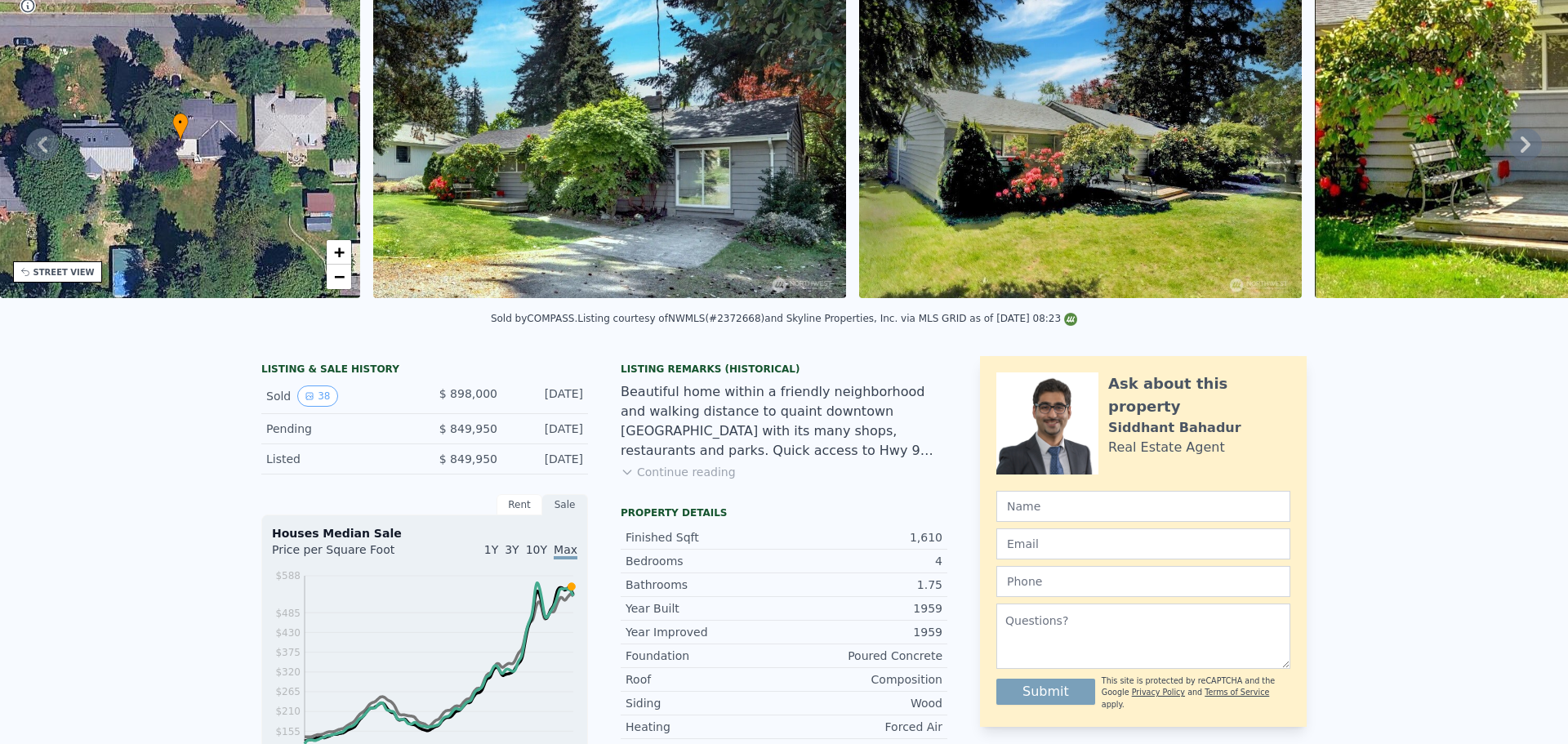
scroll to position [6, 0]
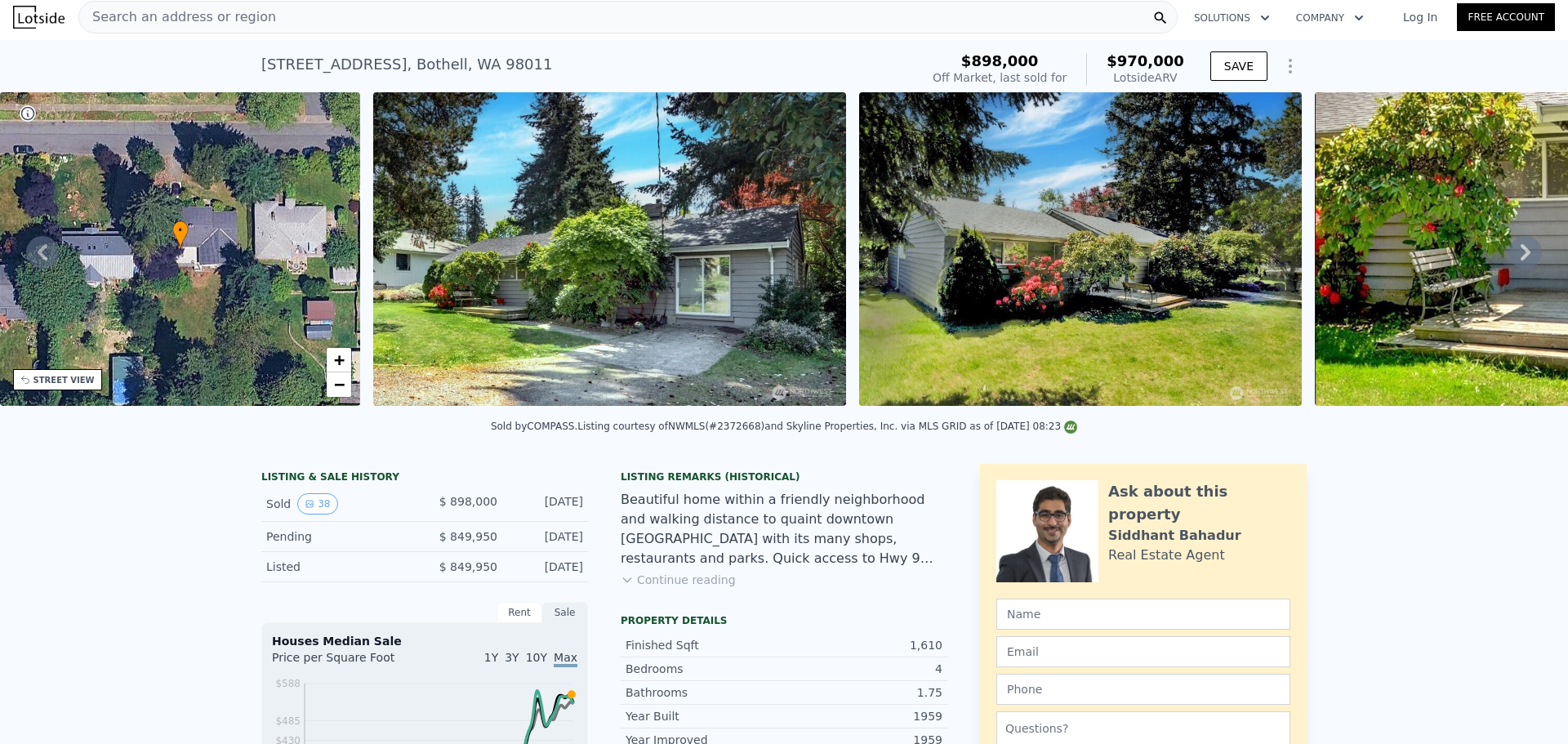
click at [296, 25] on div "Search an address or region" at bounding box center [628, 17] width 1099 height 33
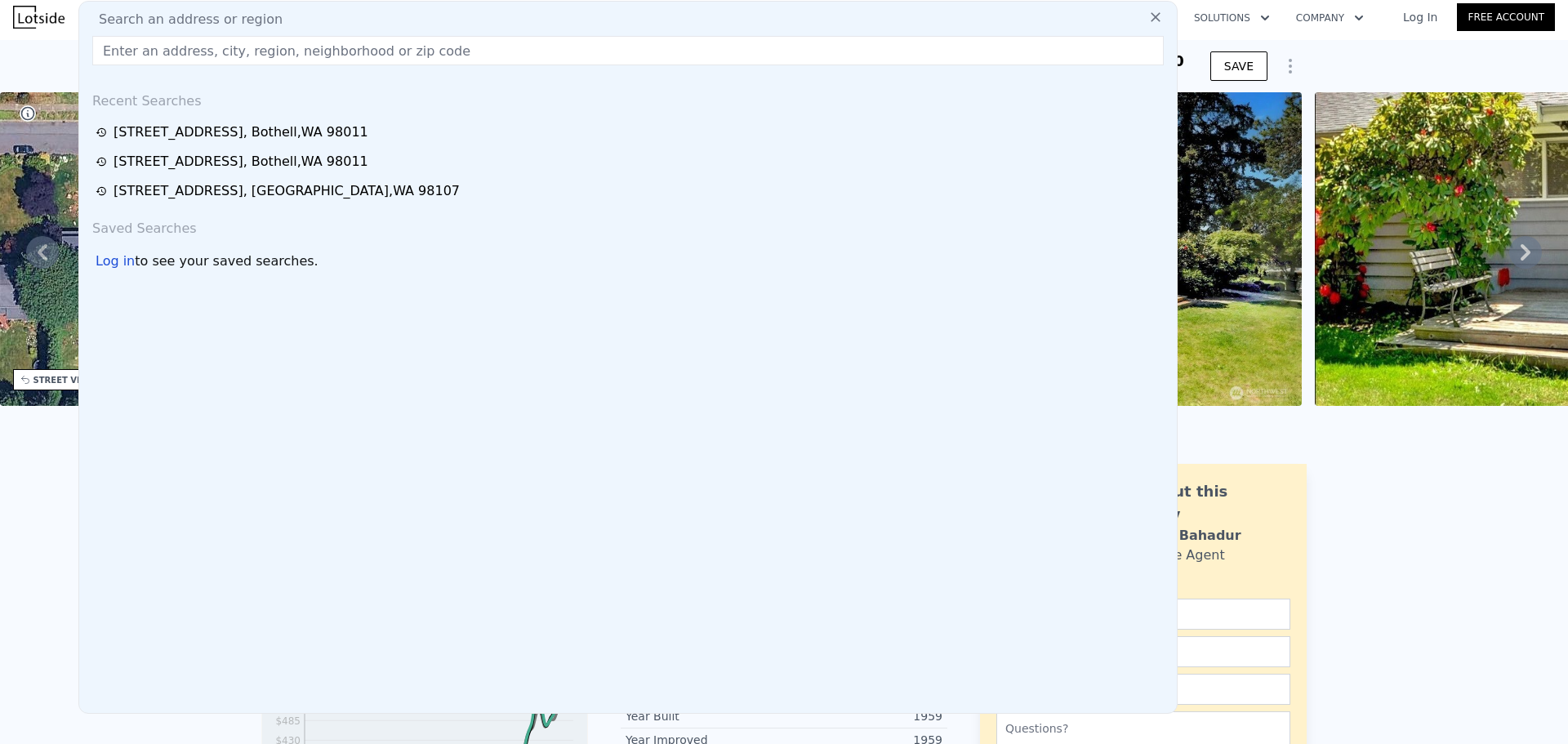
type input "1300"
type input "2150"
checkbox input "true"
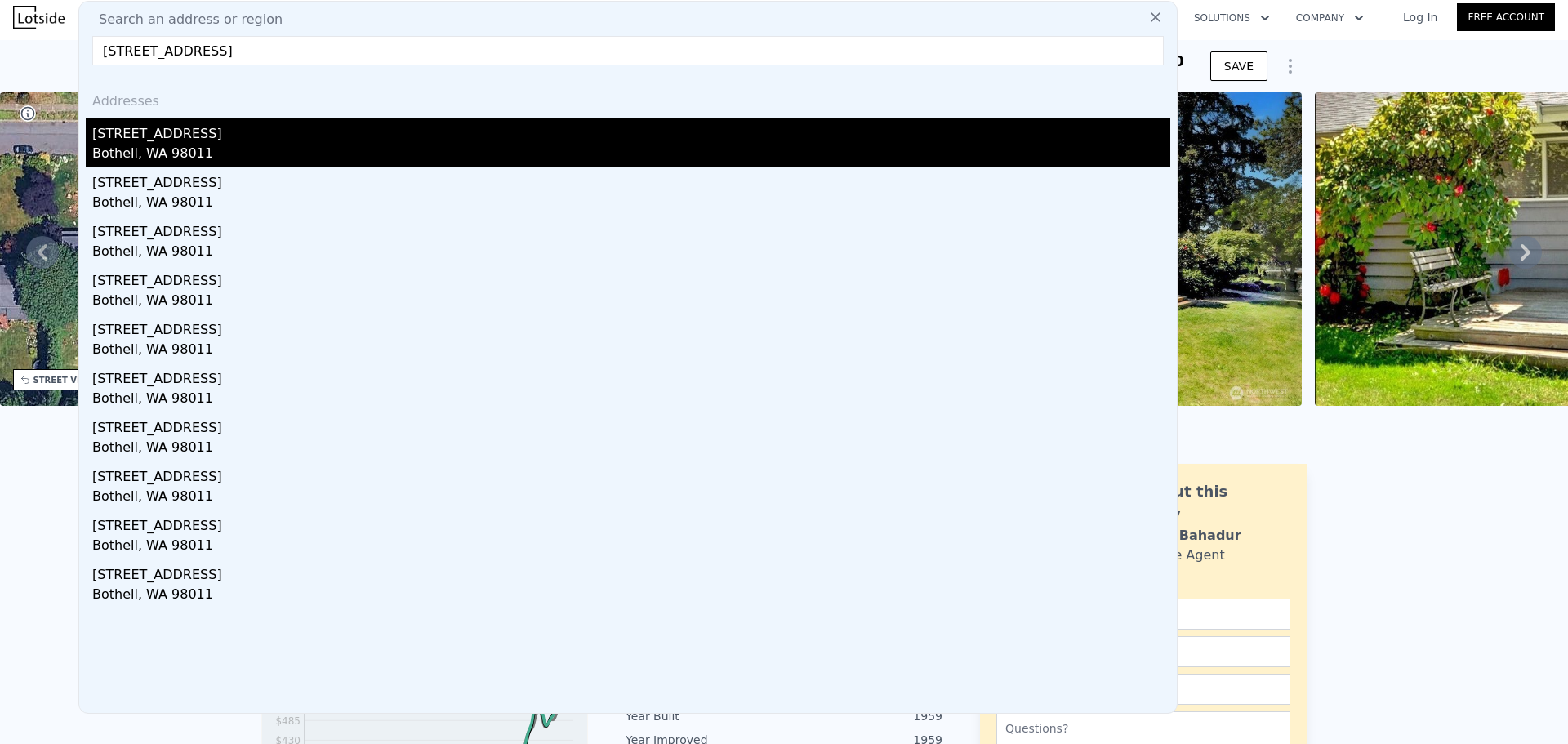
type input "[STREET_ADDRESS]"
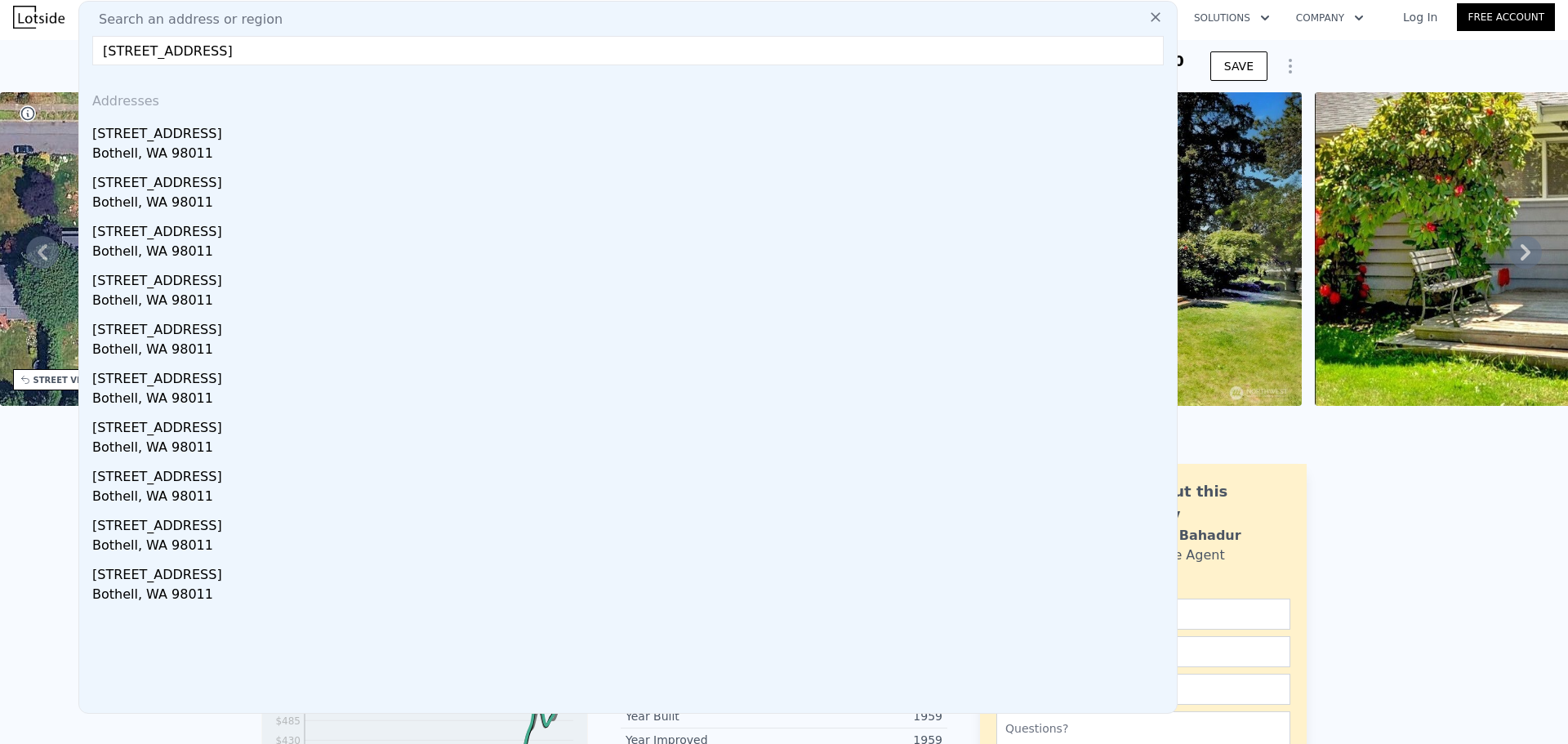
drag, startPoint x: 235, startPoint y: 144, endPoint x: 513, endPoint y: 28, distance: 301.2
click at [235, 144] on div "Bothell, WA 98011" at bounding box center [631, 155] width 1078 height 23
type input "2"
type input "2.25"
type input "986"
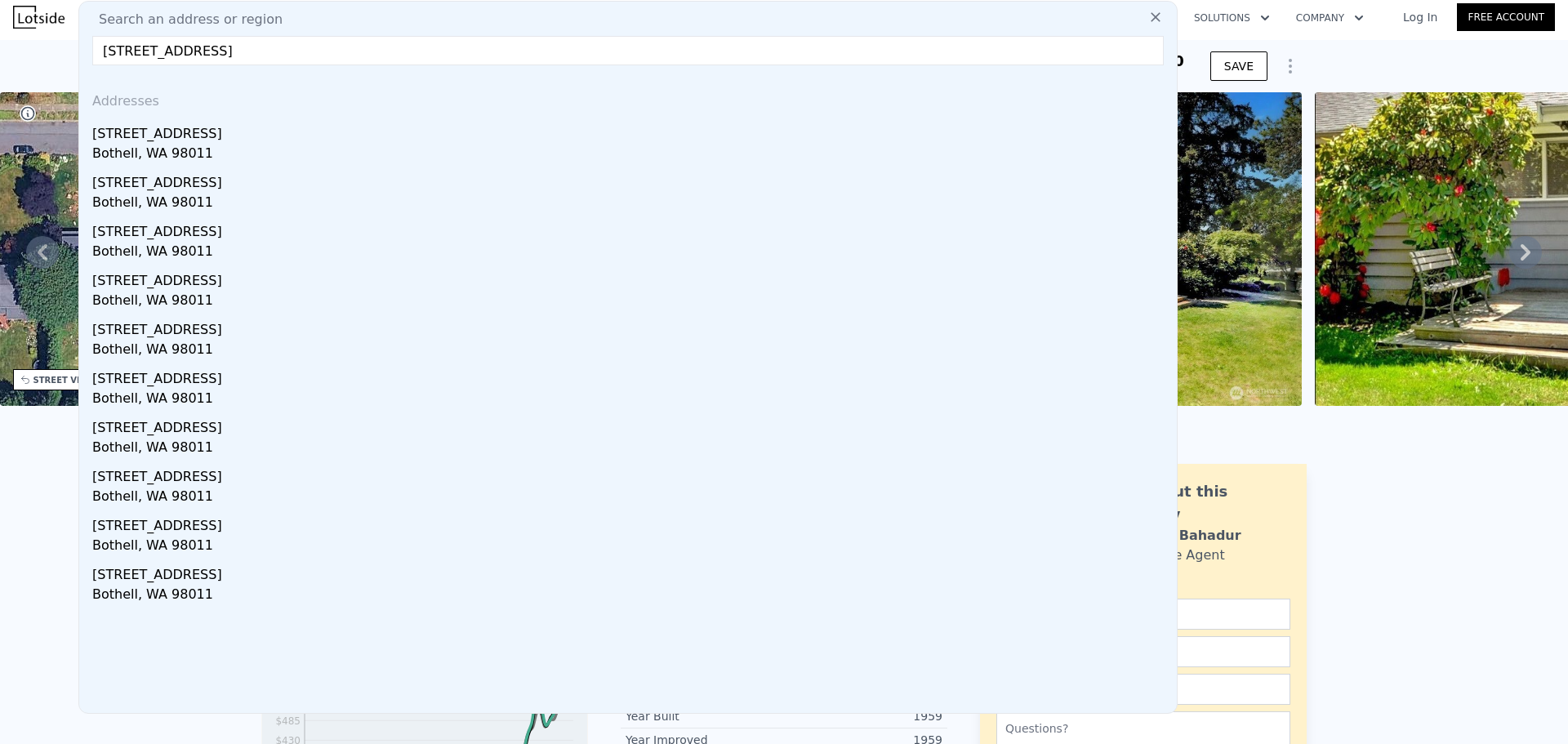
type input "1820"
type input "7443"
type input "16668"
type input "$ 887,000"
type input "-$ 35,958"
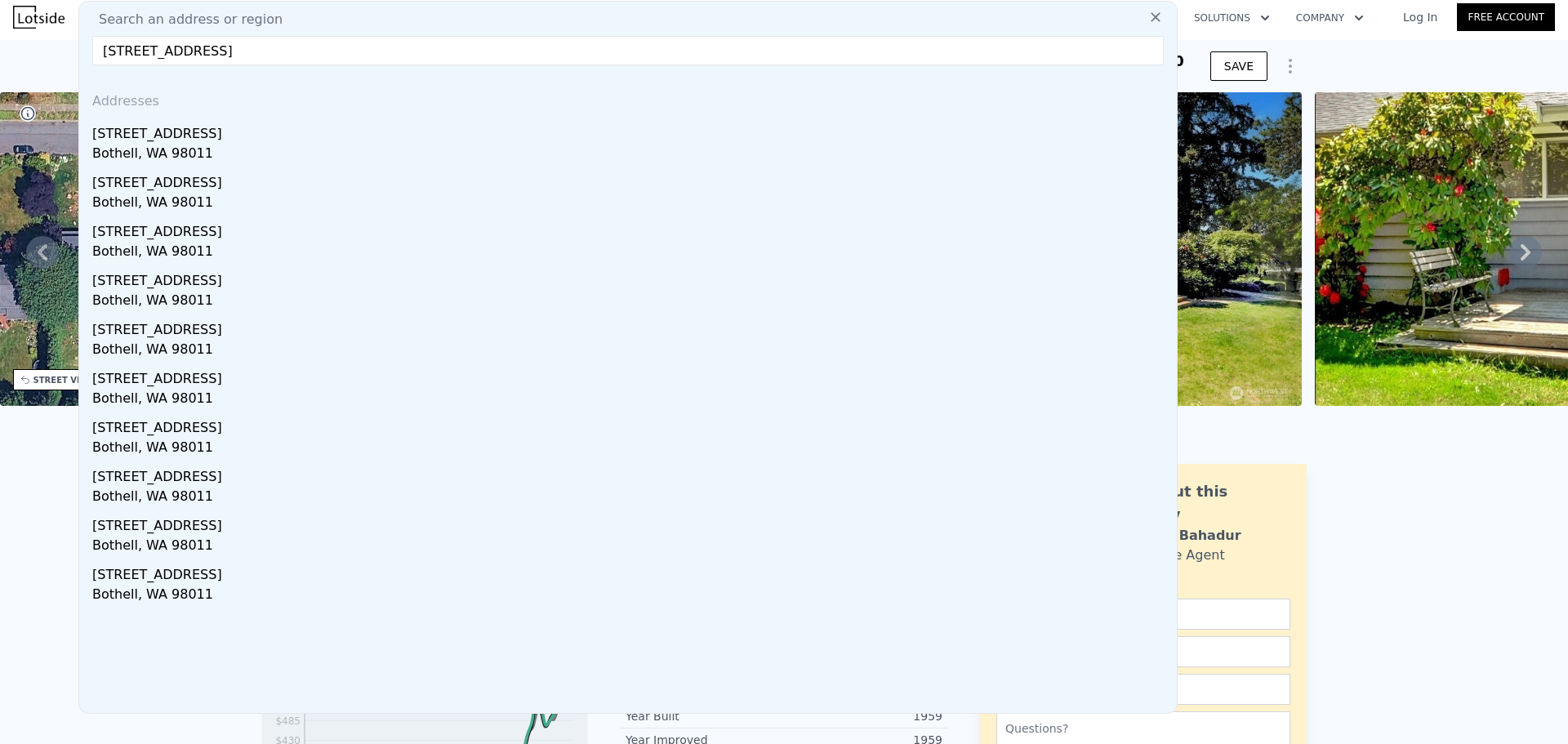
checkbox input "false"
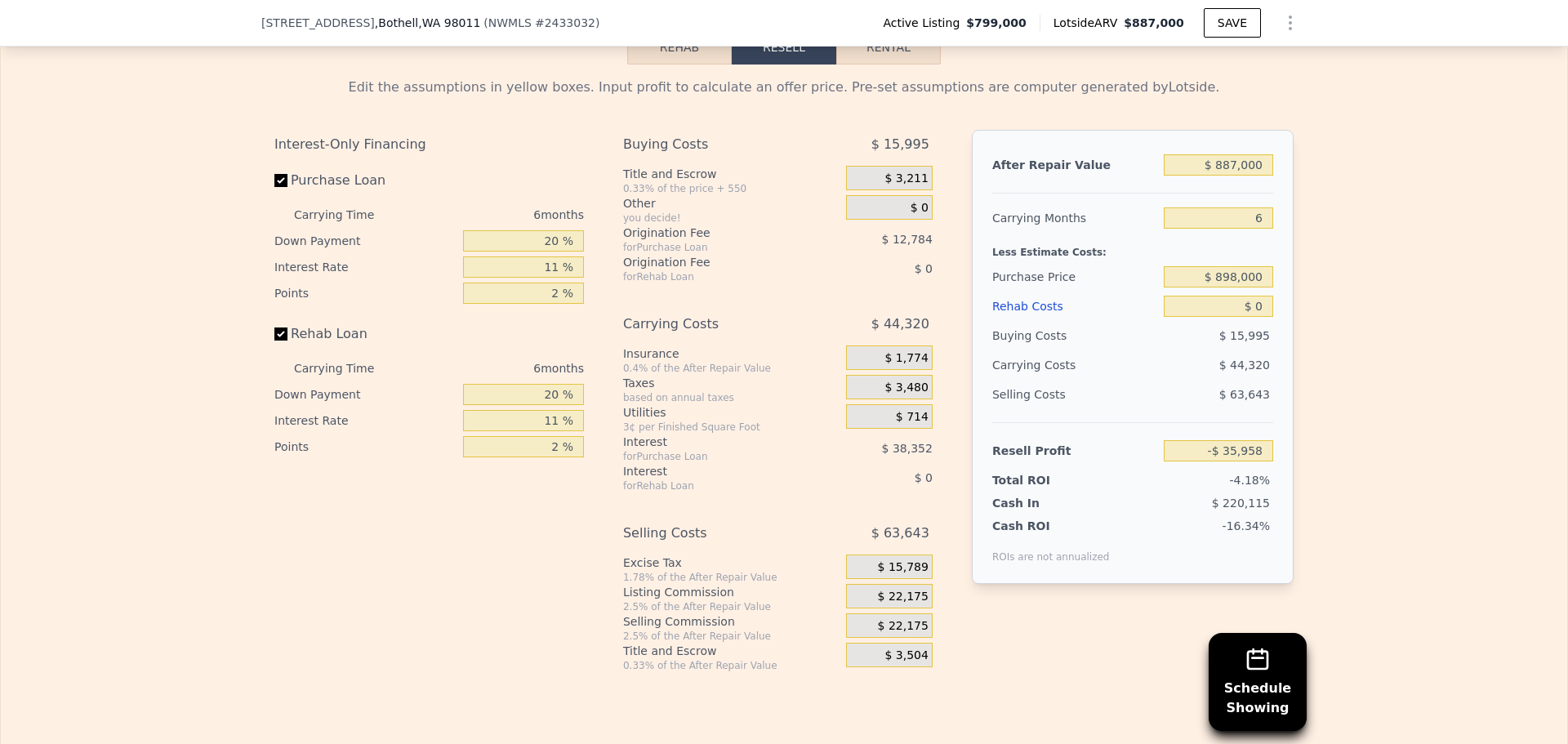
scroll to position [2530, 0]
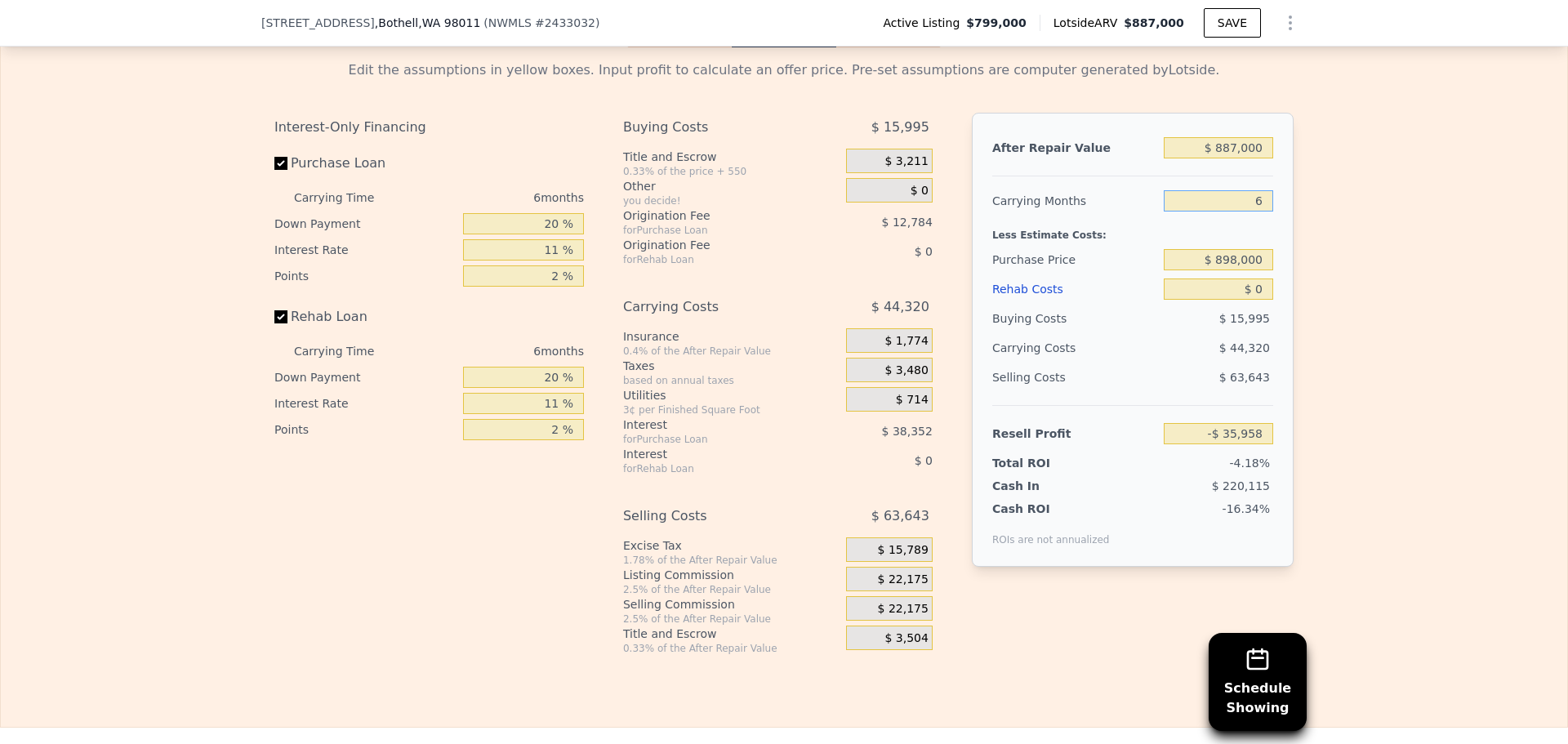
drag, startPoint x: 1264, startPoint y: 222, endPoint x: 1225, endPoint y: 223, distance: 39.0
click at [1225, 212] on input "6" at bounding box center [1218, 200] width 109 height 21
type input "5"
type input "-$ 28,571"
type input "5"
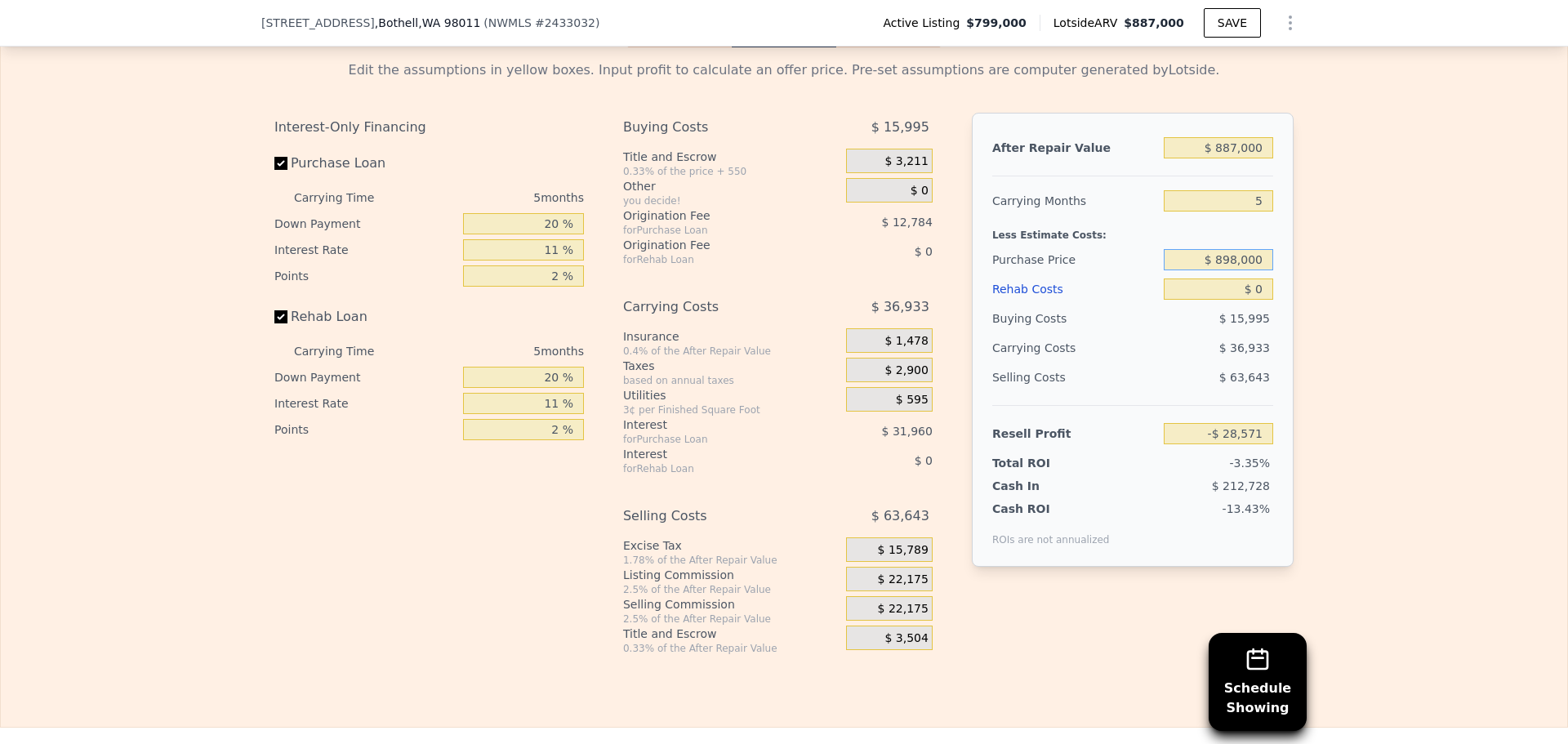
click at [1233, 270] on input "$ 898,000" at bounding box center [1218, 259] width 109 height 21
type input "$ 680,000"
click at [1257, 300] on input "$ 0" at bounding box center [1218, 288] width 109 height 21
type input "$ 97,490"
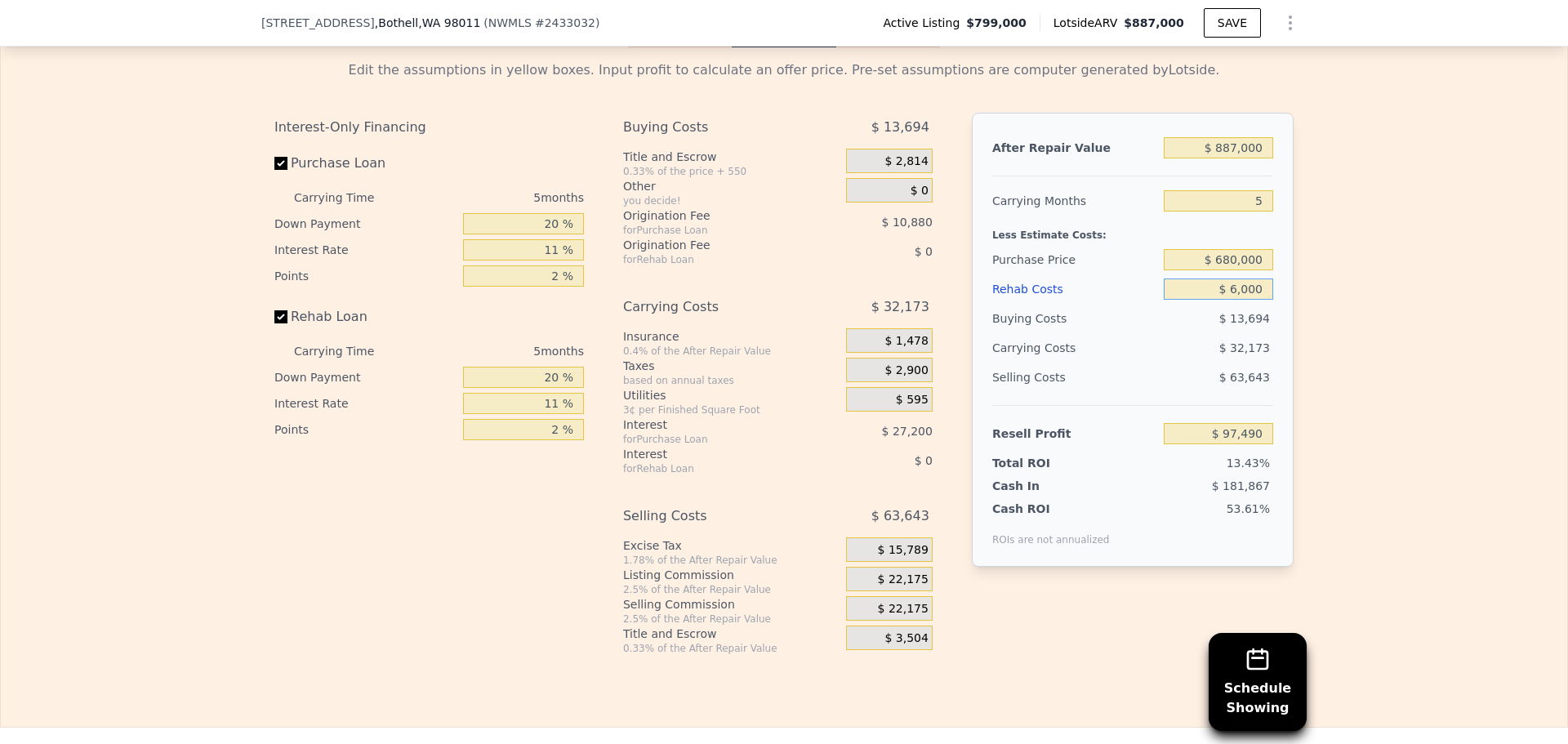
type input "$ 60,000"
type input "$ 34,130"
type input "$ 60,000"
click at [1307, 302] on div "Edit the assumptions in yellow boxes. Input profit to calculate an offer price.…" at bounding box center [784, 351] width 1566 height 607
click at [1225, 270] on input "$ 680,000" at bounding box center [1218, 259] width 109 height 21
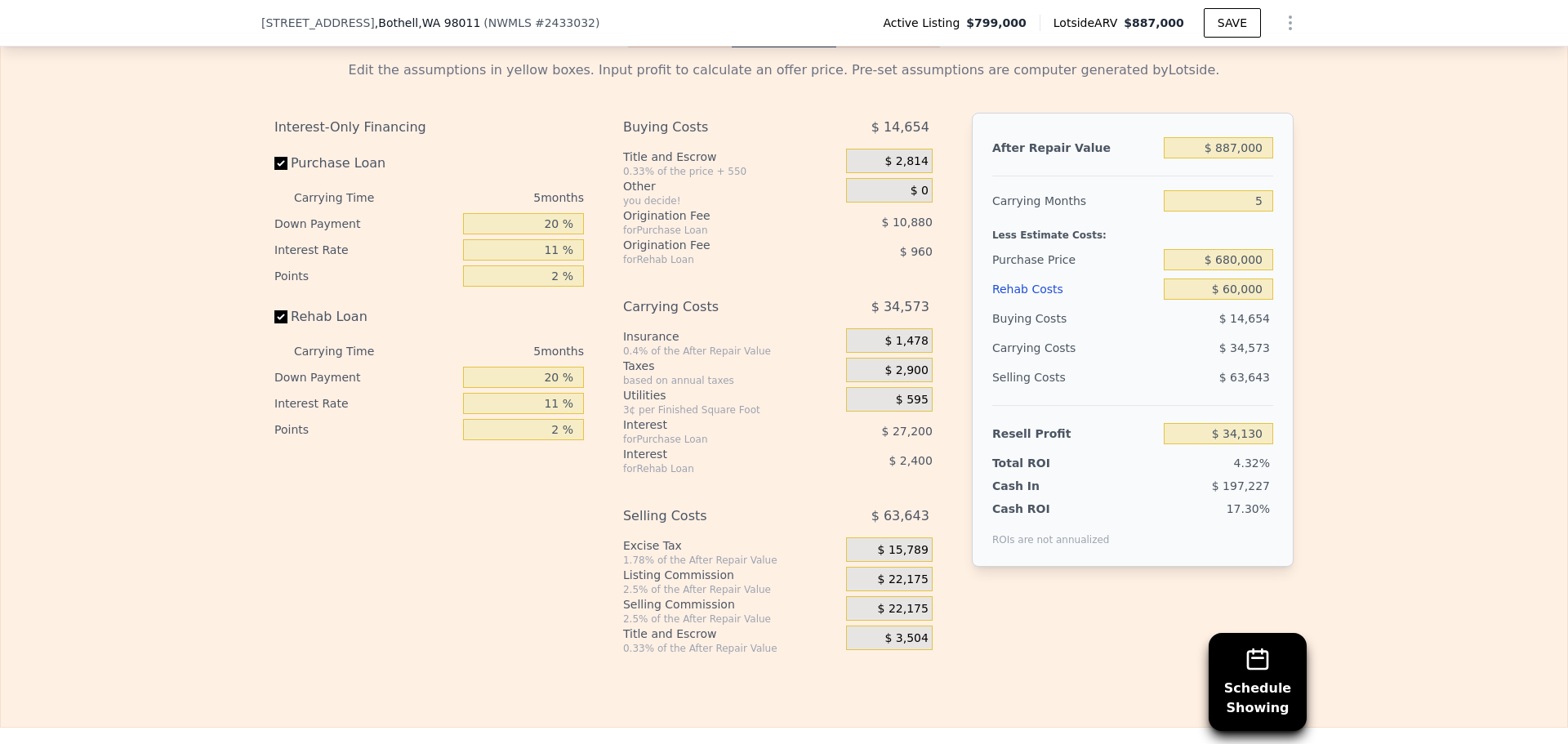
click at [1371, 277] on div "Edit the assumptions in yellow boxes. Input profit to calculate an offer price.…" at bounding box center [784, 351] width 1566 height 607
click at [549, 234] on input "20 %" at bounding box center [524, 223] width 121 height 21
type input "10 %"
type input "$ 29,370"
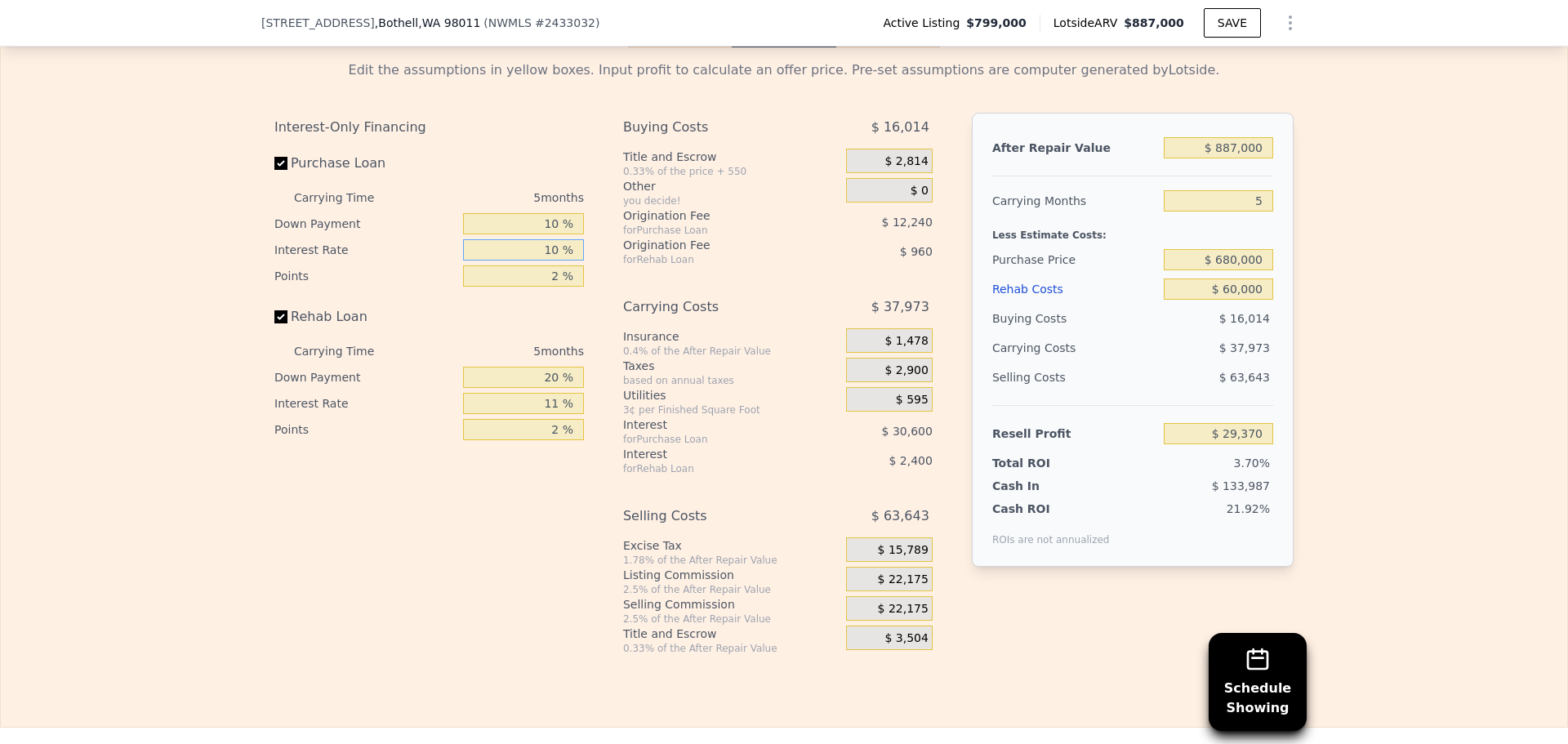
type input "10 %"
type input "$ 34,470"
type input "1 %"
type input "$ 40,590"
type input "10 %"
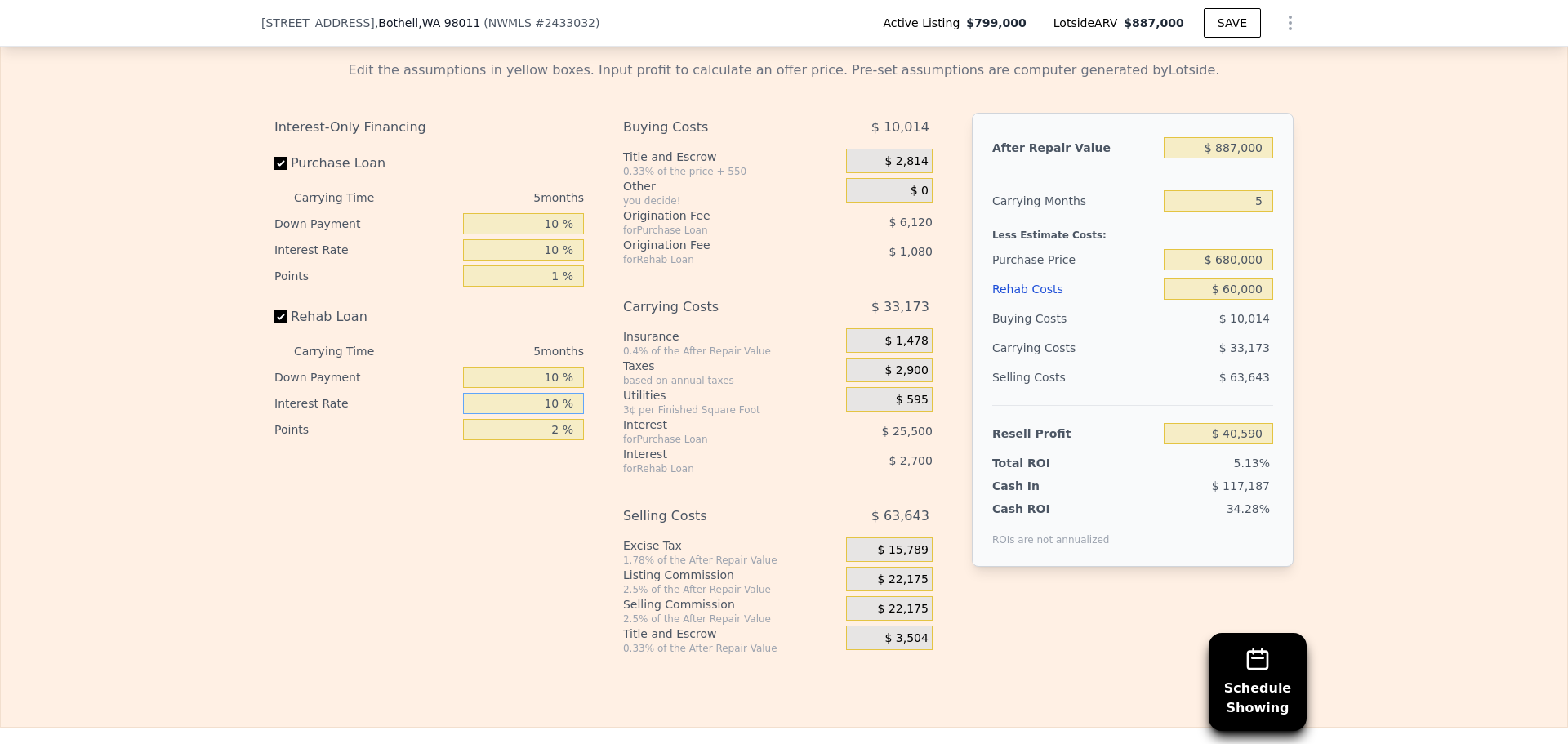
type input "10 %"
type input "1 %"
type input "$ 41,160"
type input "1 %"
click at [892, 587] on span "$ 22,175" at bounding box center [902, 579] width 51 height 15
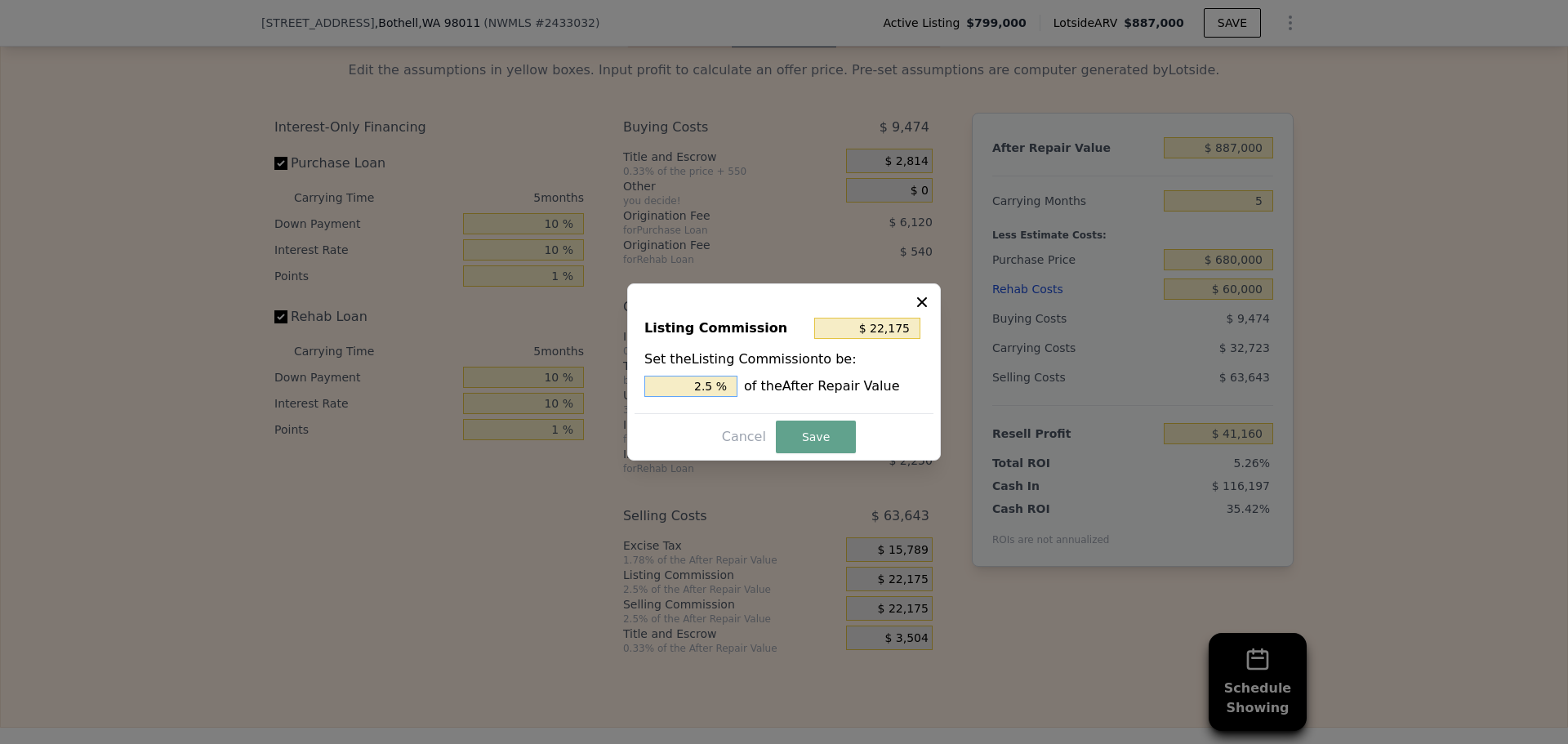
drag, startPoint x: 706, startPoint y: 386, endPoint x: 718, endPoint y: 384, distance: 12.2
click at [718, 384] on input "2.5 %" at bounding box center [691, 385] width 93 height 21
type input "$ 17,740"
type input "2 %"
click at [822, 429] on button "Save" at bounding box center [816, 436] width 80 height 33
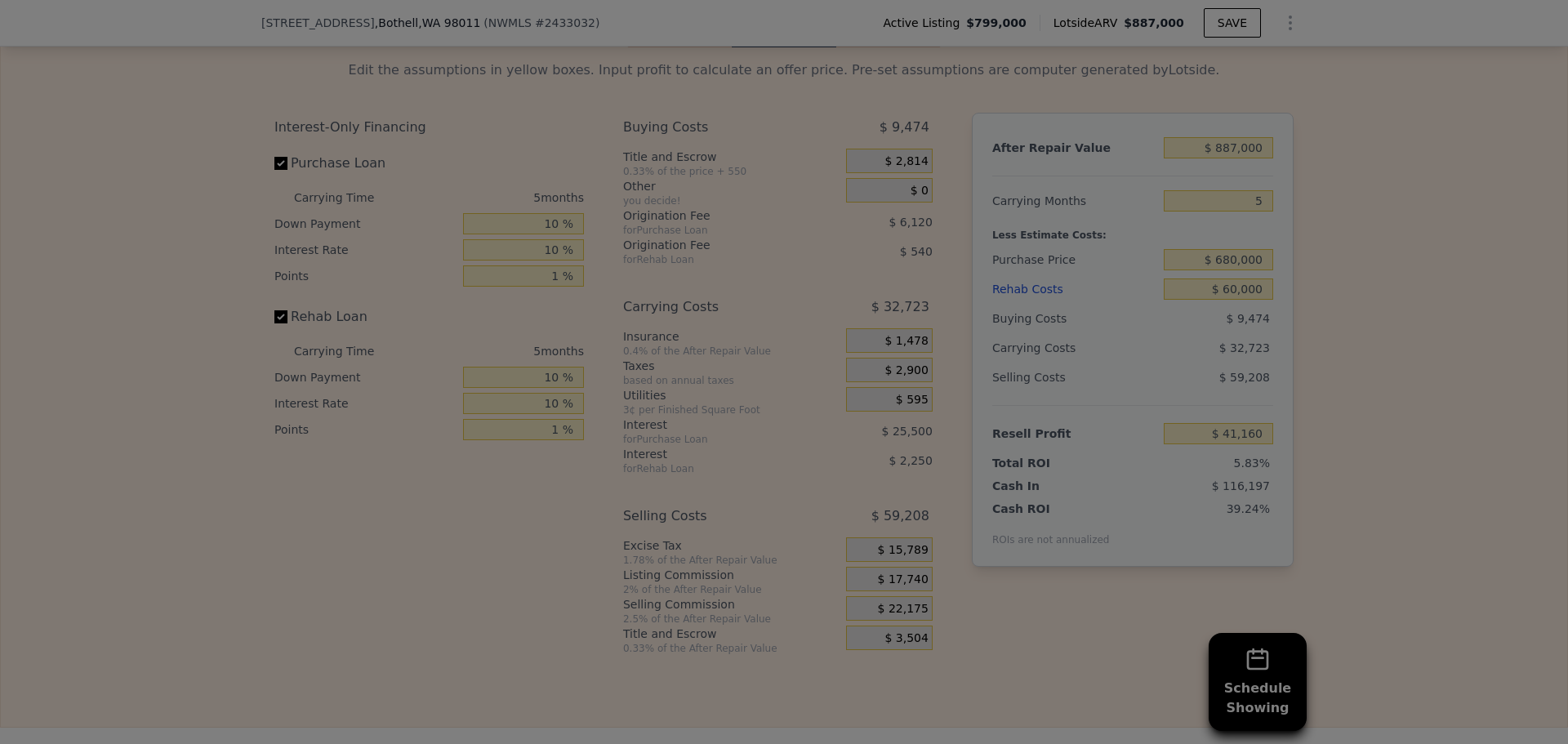
type input "$ 45,595"
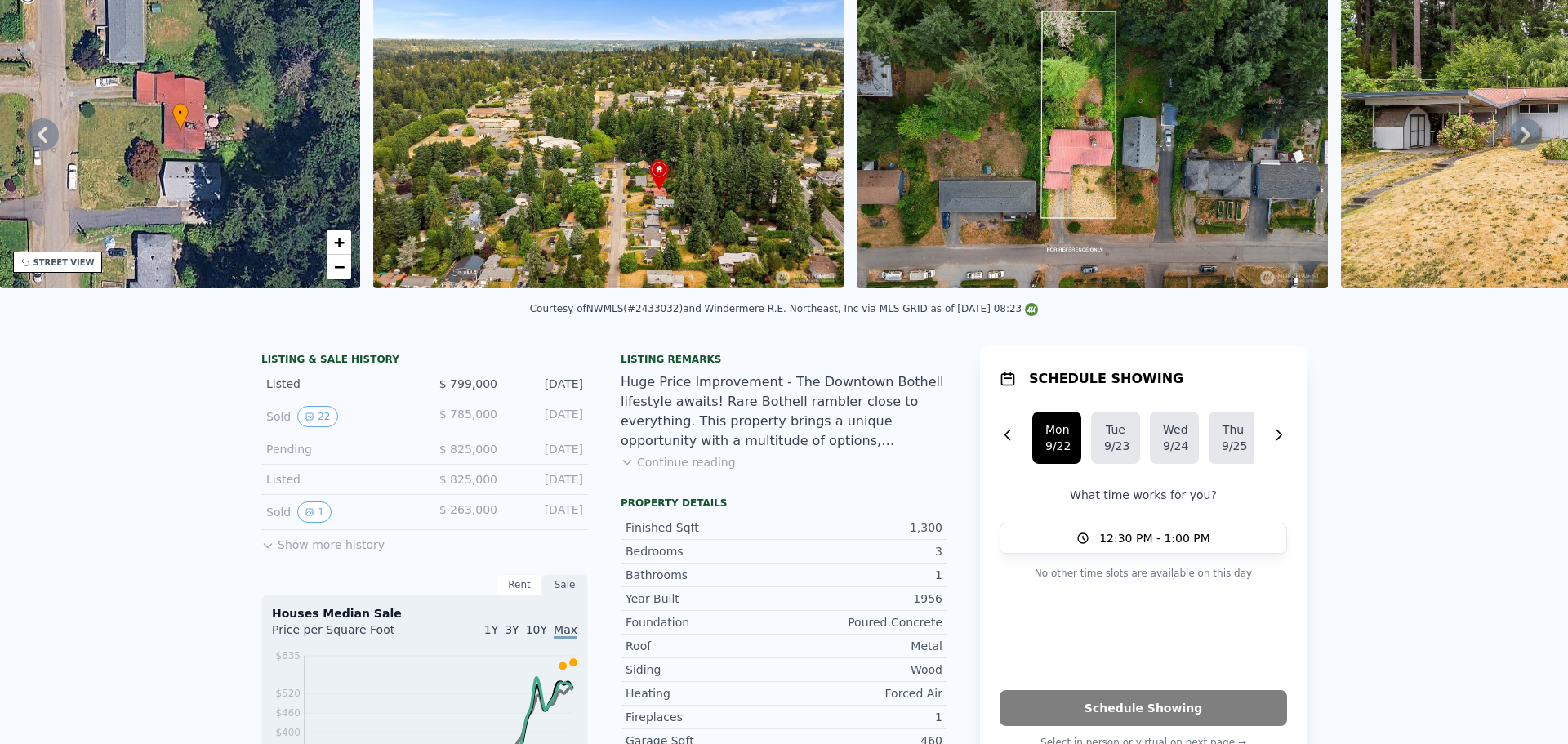
scroll to position [0, 0]
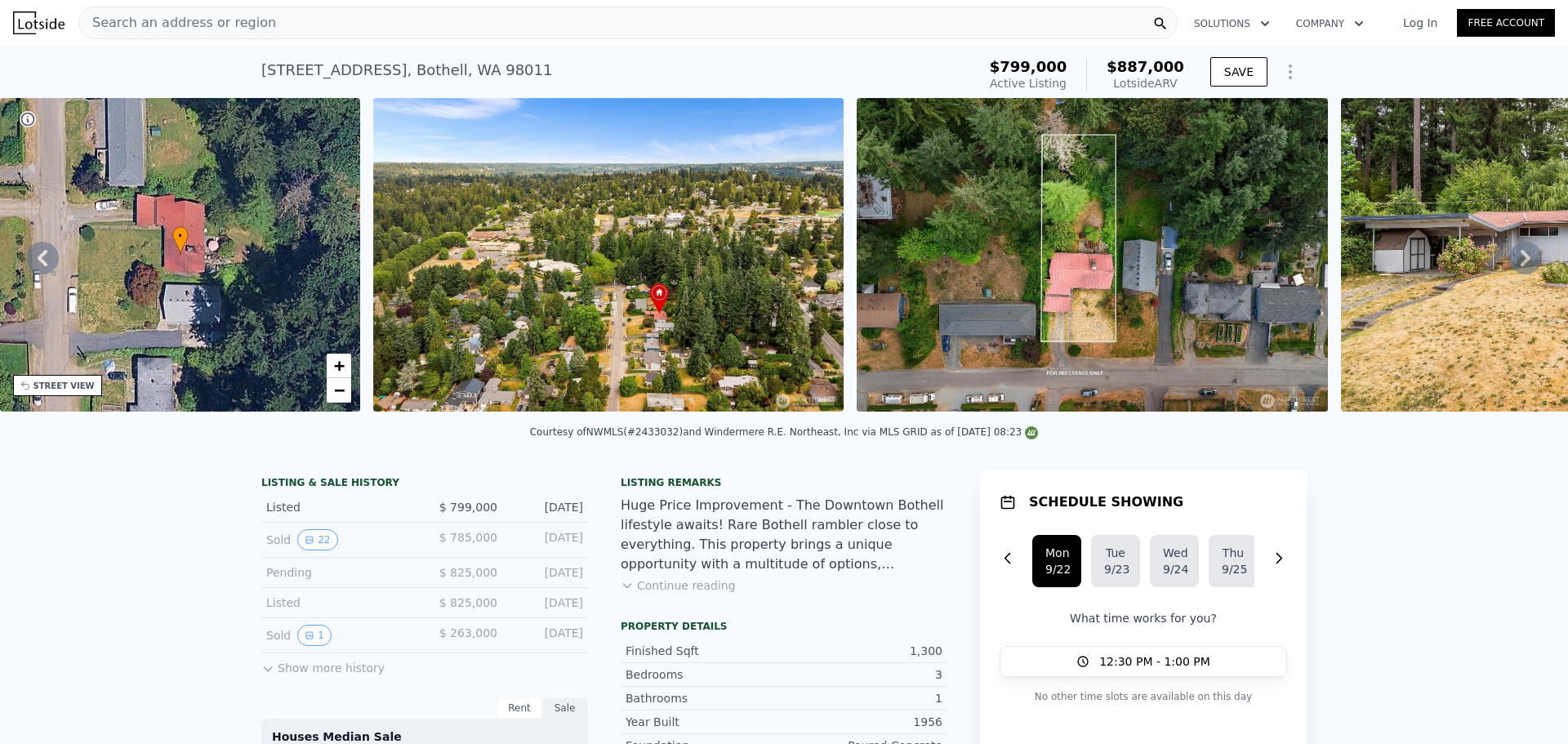
click at [213, 29] on span "Search an address or region" at bounding box center [178, 23] width 197 height 20
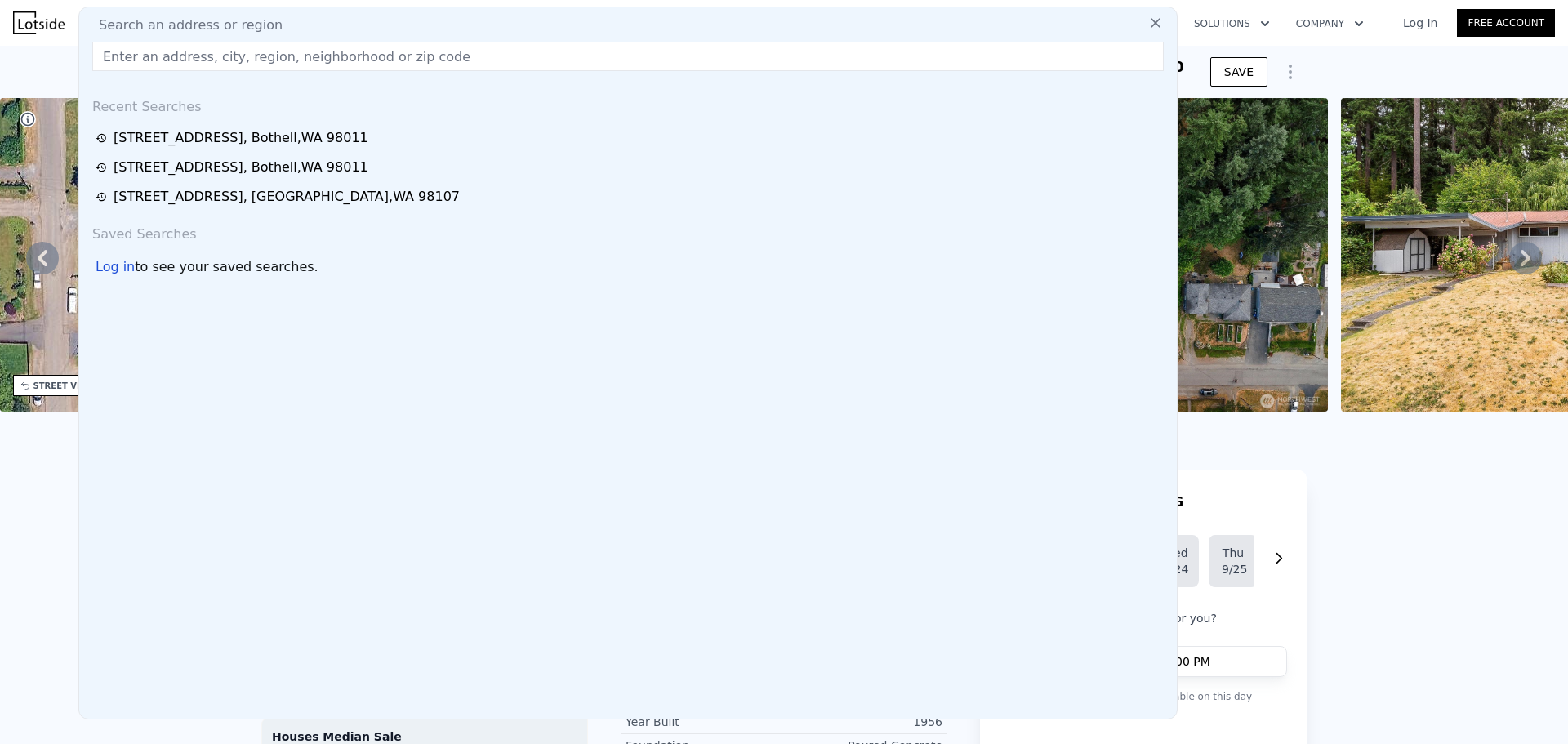
drag, startPoint x: 213, startPoint y: 29, endPoint x: 192, endPoint y: 60, distance: 37.4
paste input "[STREET_ADDRESS]"
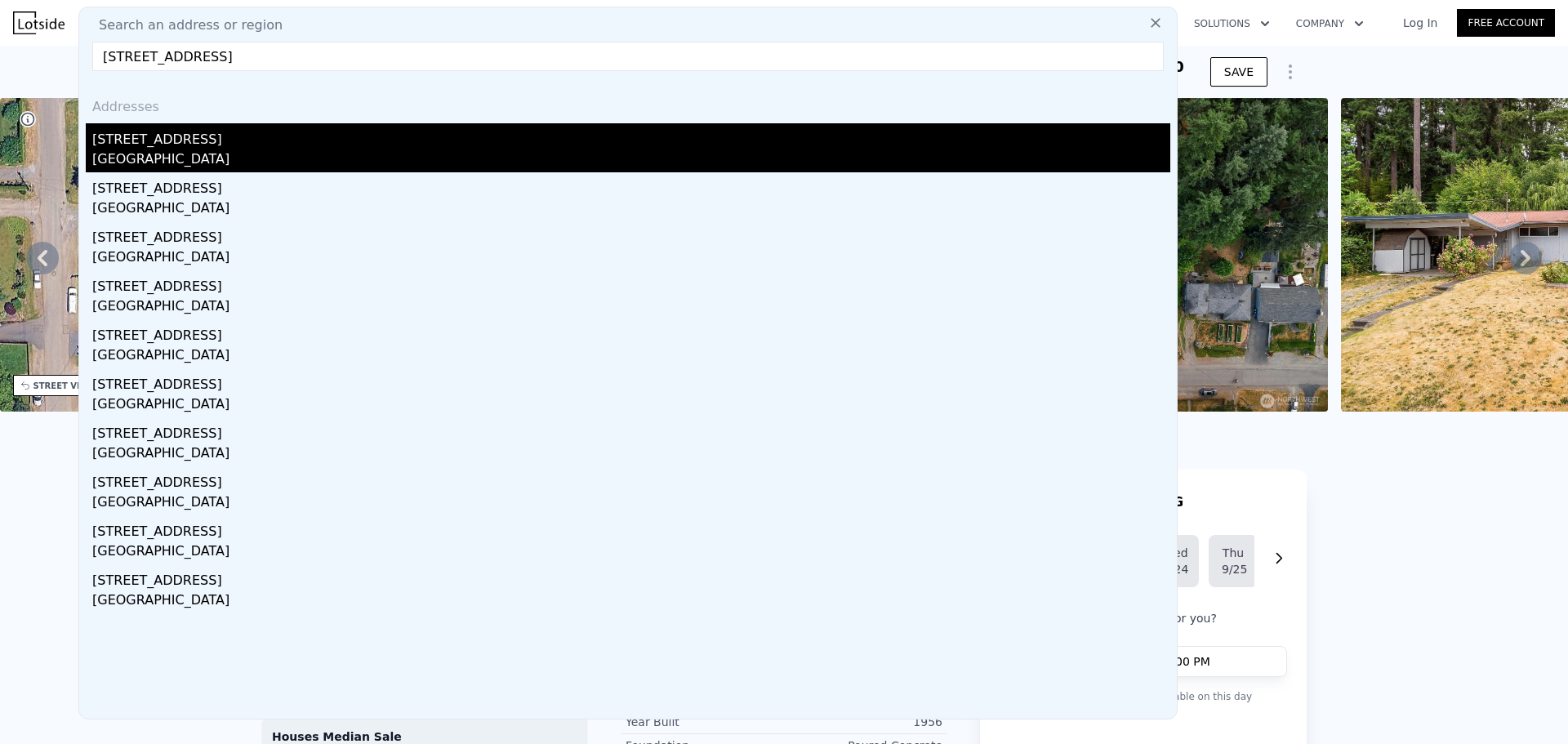
type input "[STREET_ADDRESS]"
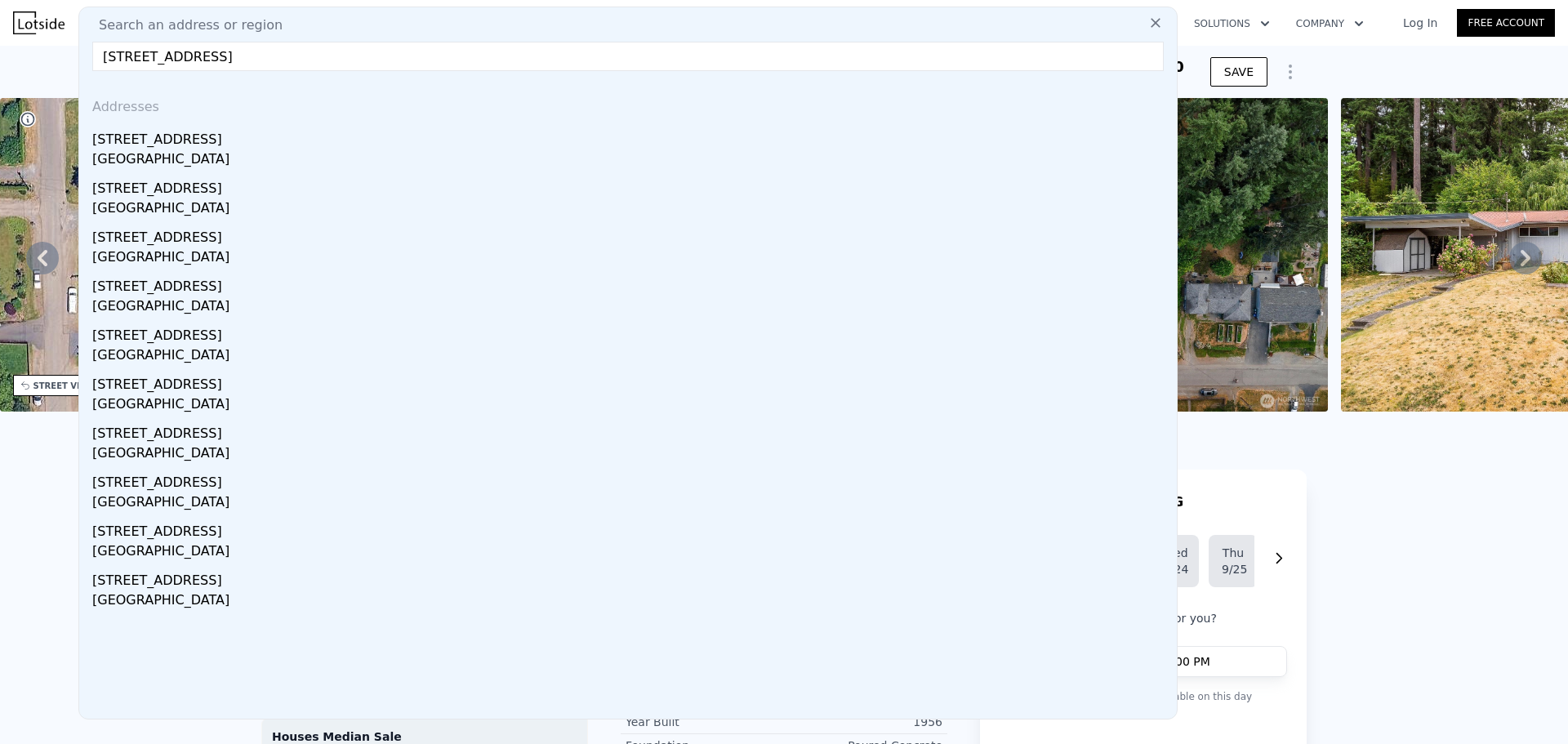
click at [239, 148] on div "[STREET_ADDRESS]" at bounding box center [631, 136] width 1078 height 26
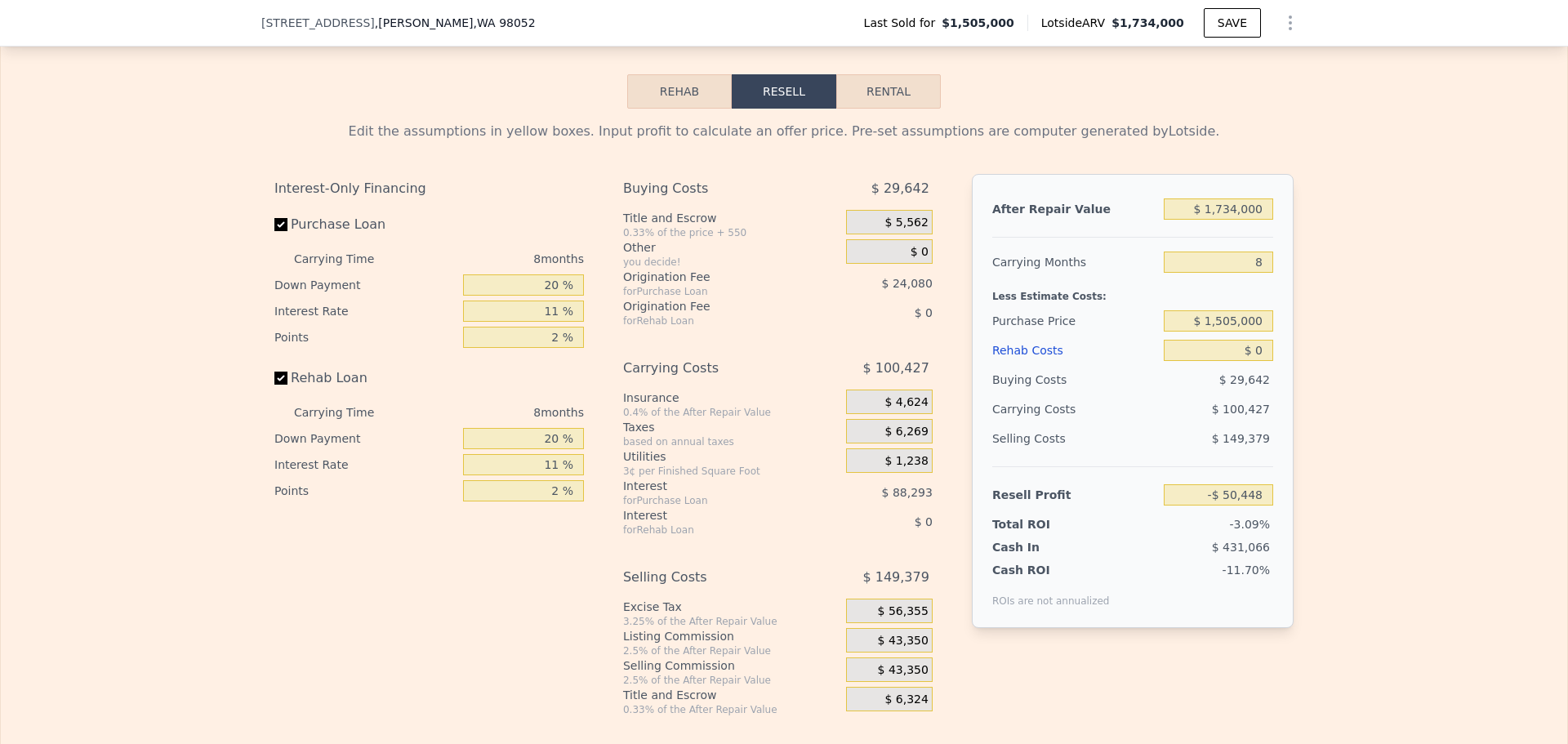
scroll to position [2361, 0]
drag, startPoint x: 1257, startPoint y: 285, endPoint x: 1232, endPoint y: 285, distance: 25.0
click at [1232, 272] on input "8" at bounding box center [1218, 260] width 109 height 21
type input "6"
type input "-$ 25,341"
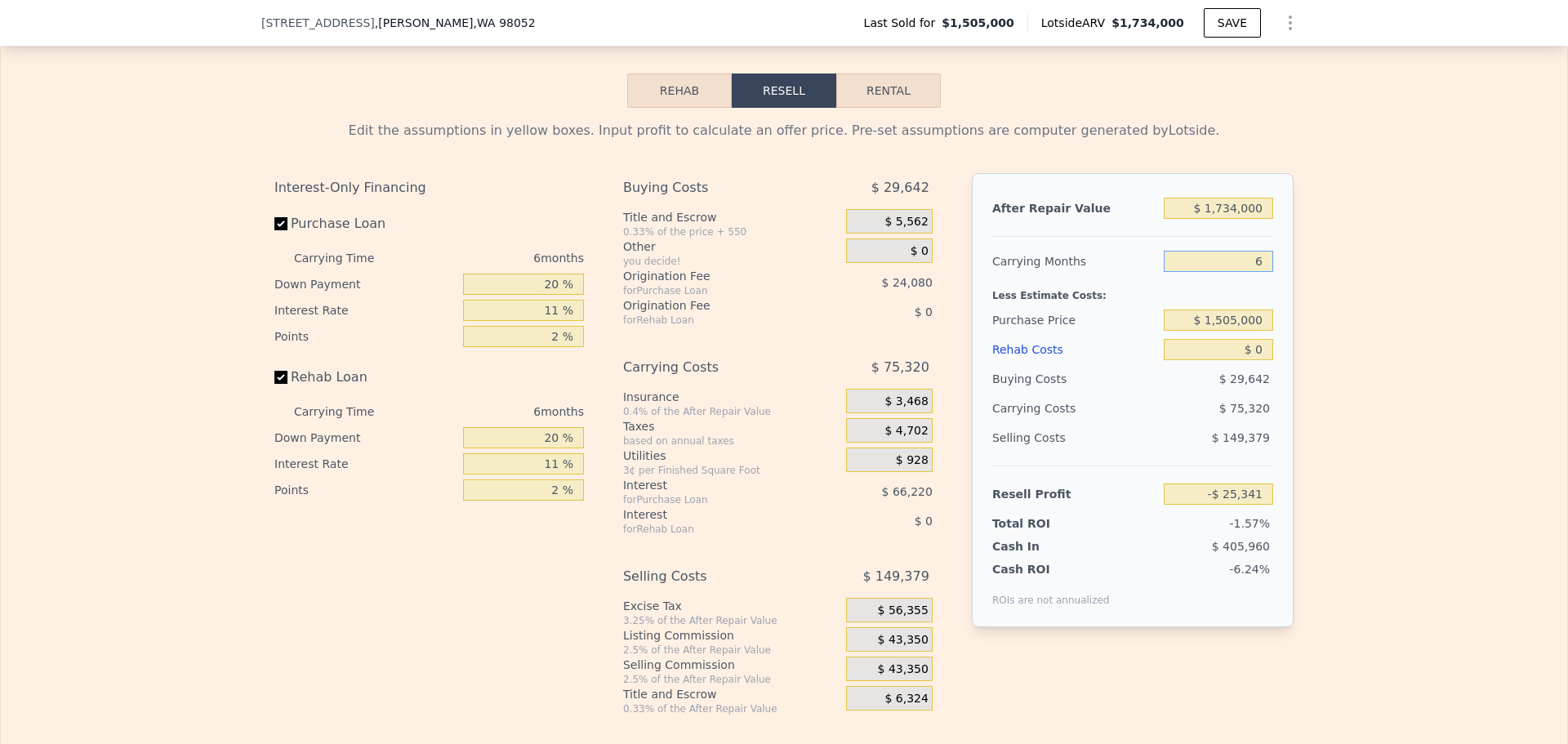
drag, startPoint x: 1255, startPoint y: 283, endPoint x: 1220, endPoint y: 289, distance: 35.5
click at [1225, 272] on input "6" at bounding box center [1218, 260] width 109 height 21
type input "5"
type input "-$ 12,788"
type input "8"
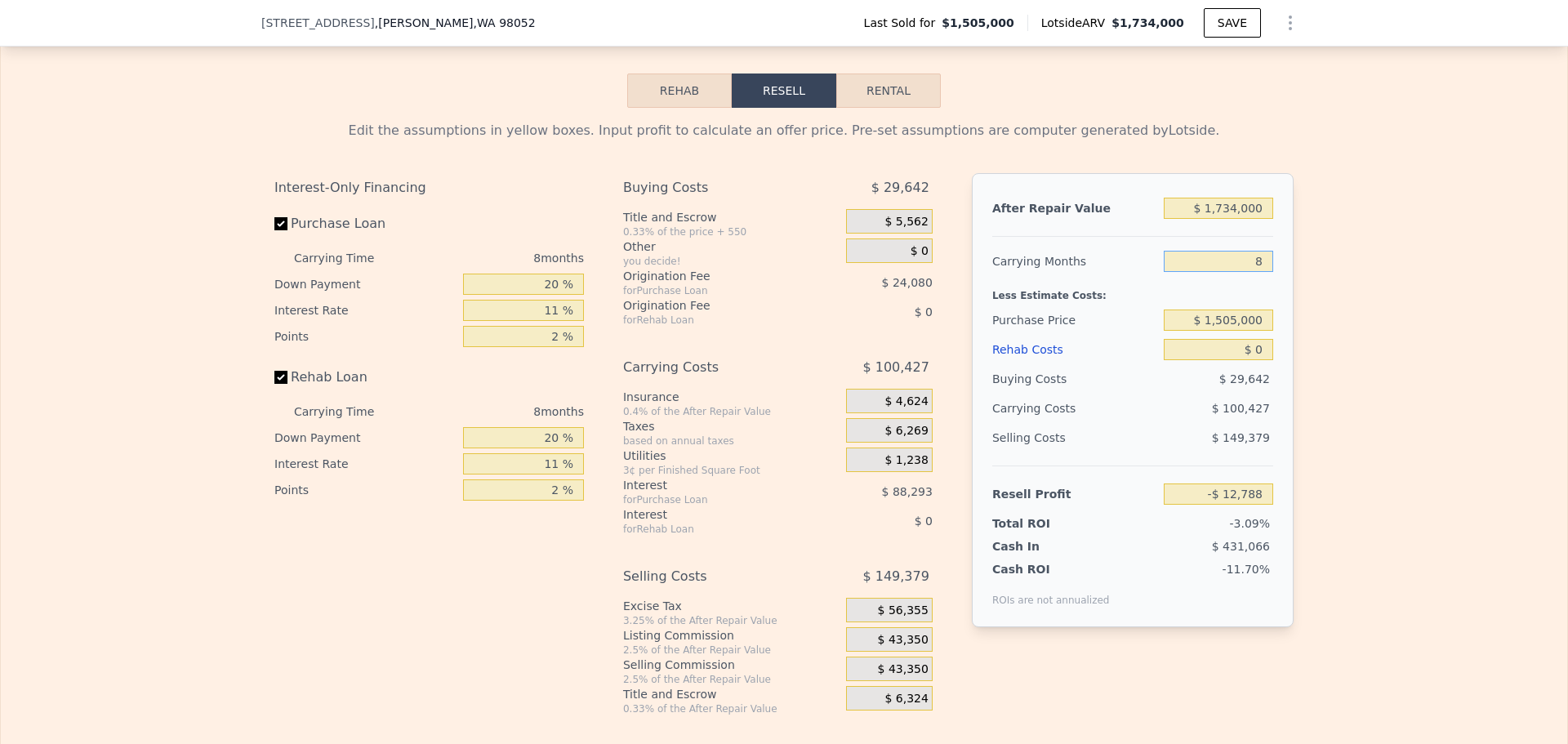
type input "-$ 50,448"
click at [1222, 219] on input "$ 1,734,000" at bounding box center [1218, 208] width 109 height 21
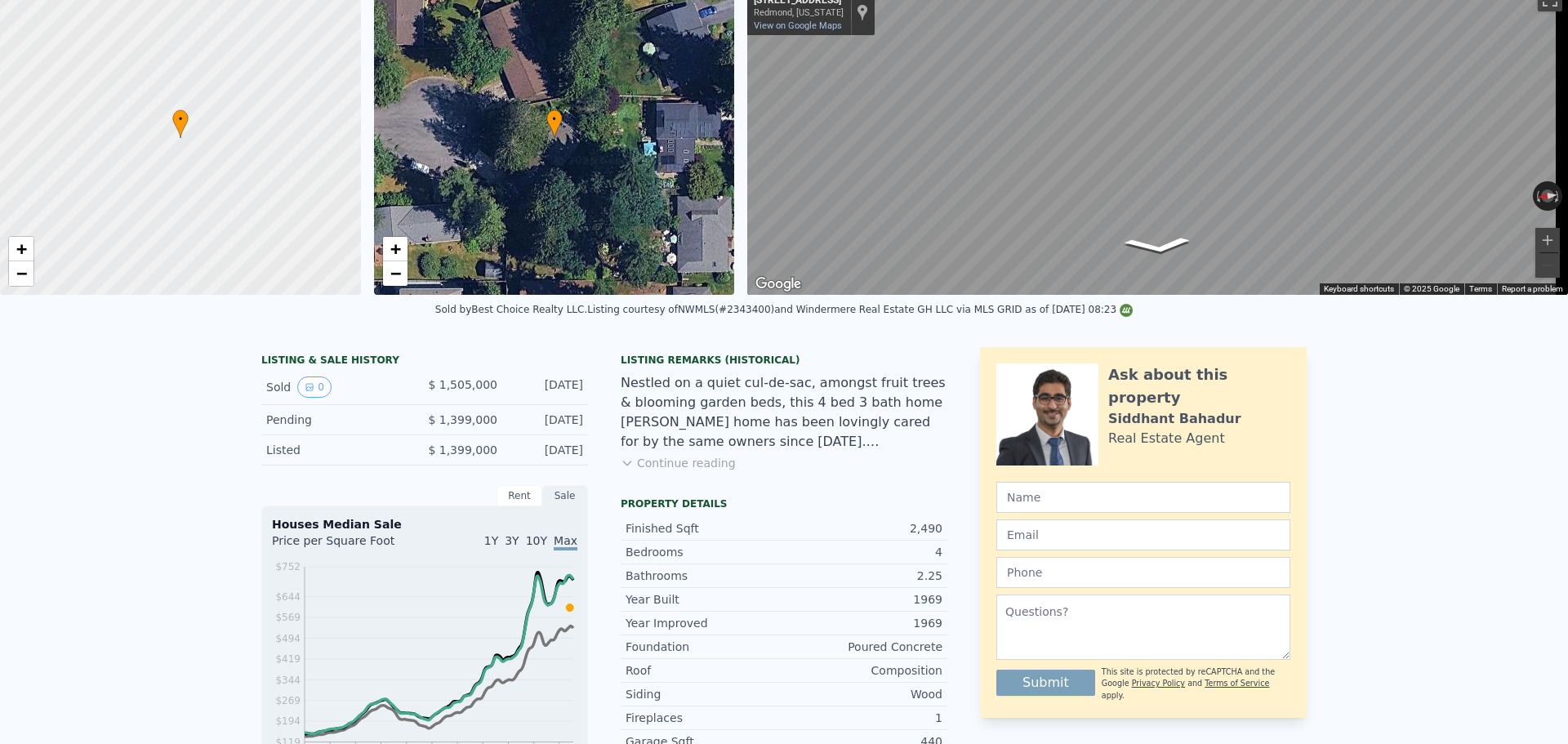
scroll to position [0, 0]
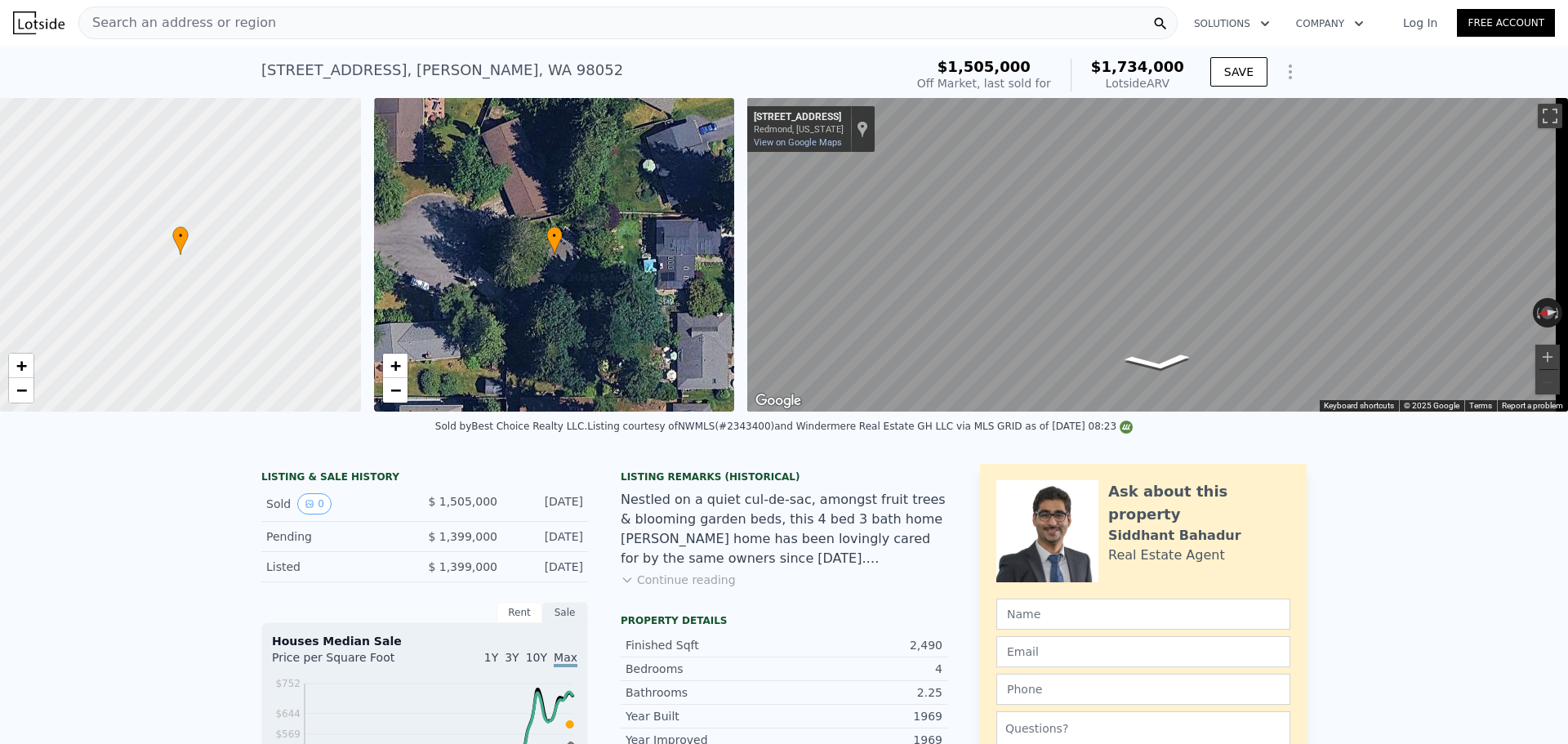
click at [175, 19] on span "Search an address or region" at bounding box center [178, 23] width 197 height 20
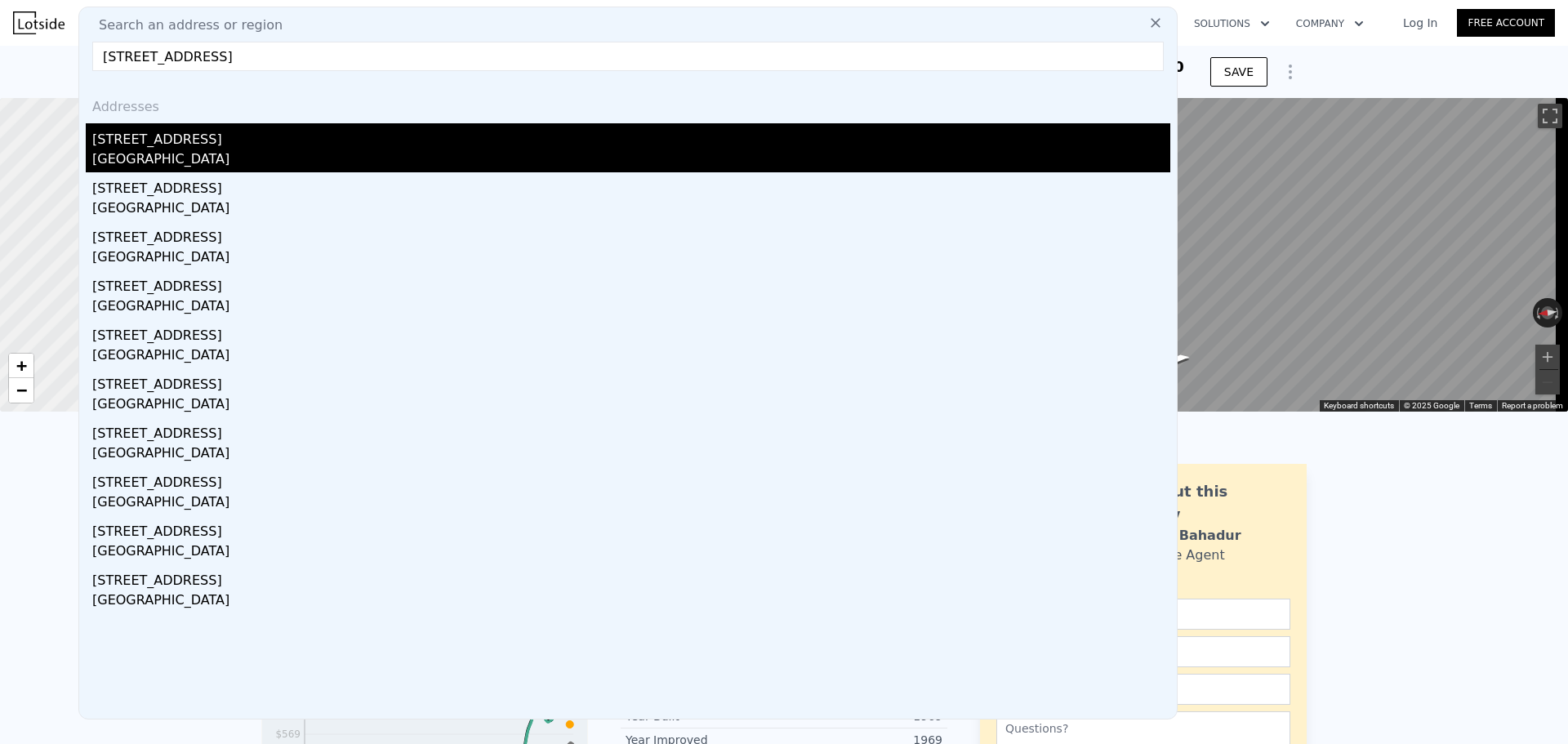
type input "[STREET_ADDRESS]"
click at [262, 140] on div "[STREET_ADDRESS]" at bounding box center [631, 136] width 1078 height 26
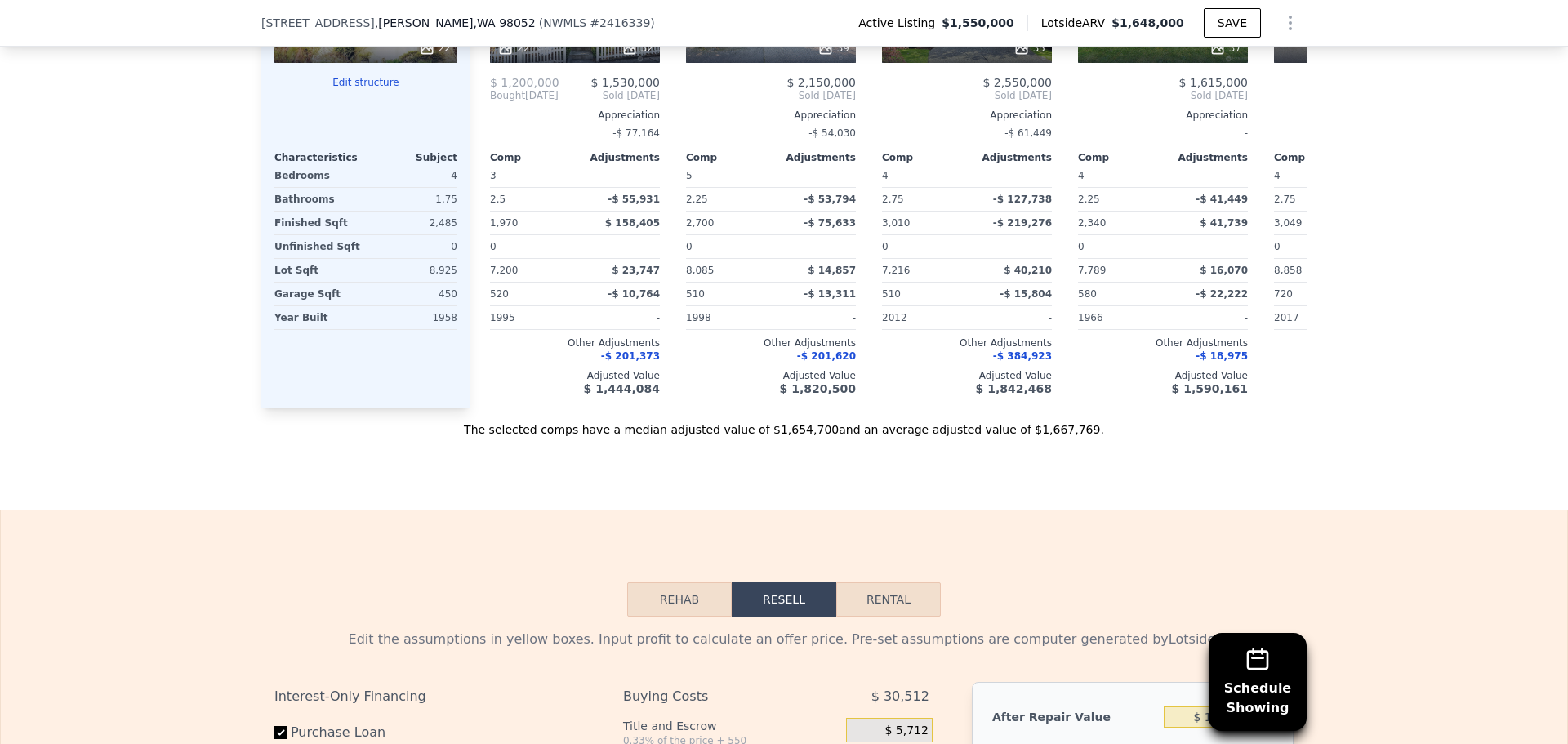
scroll to position [1545, 0]
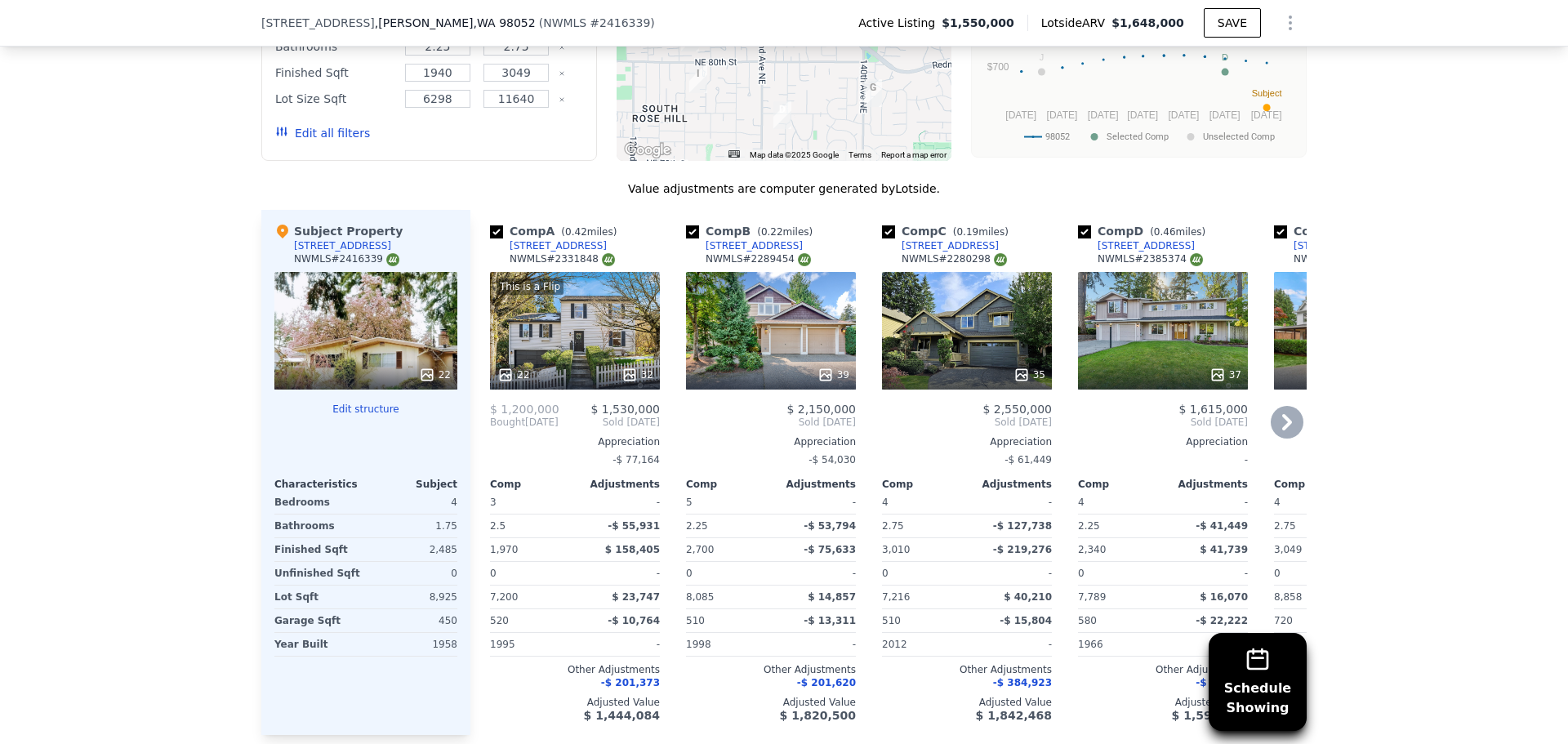
click at [1284, 435] on icon at bounding box center [1286, 421] width 33 height 33
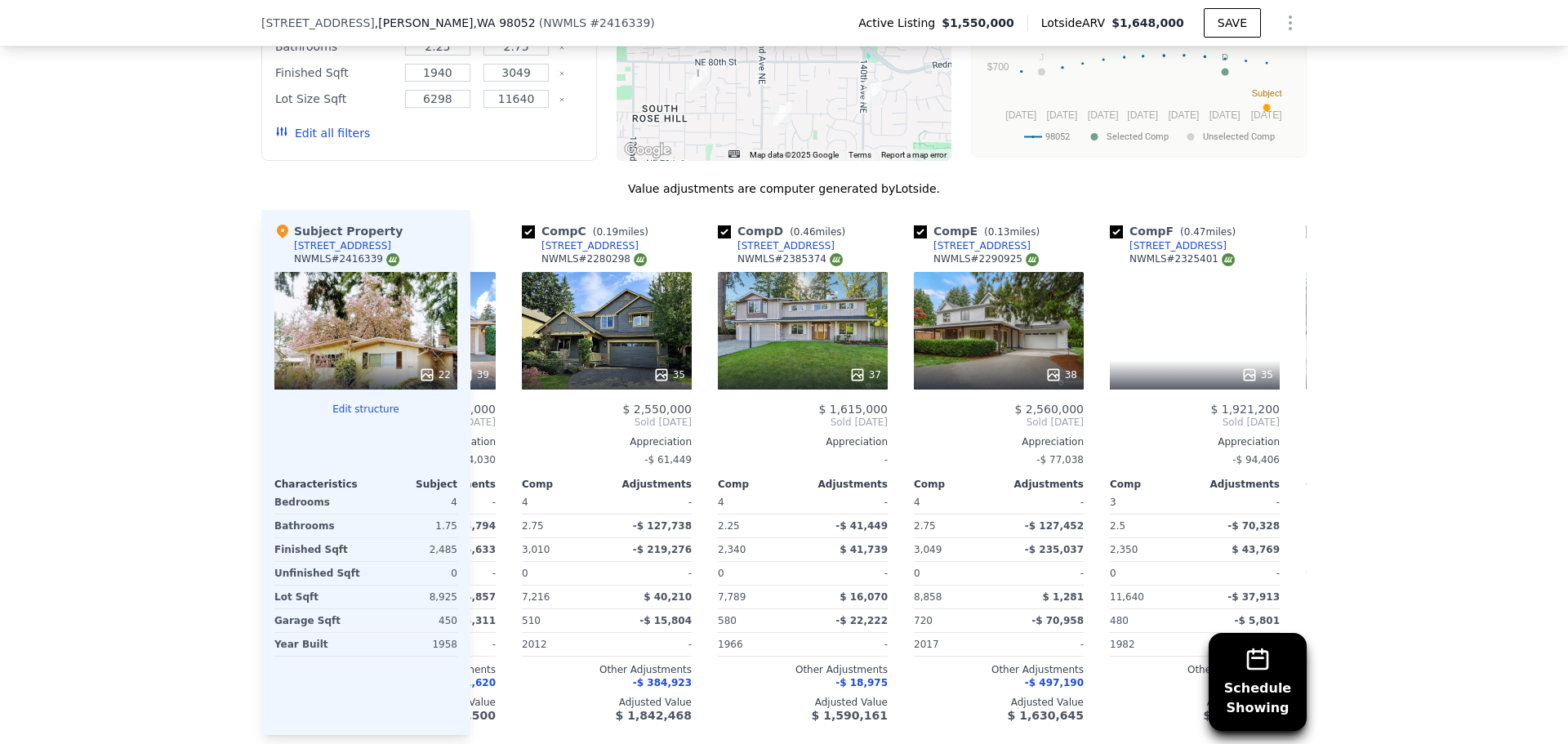
scroll to position [0, 392]
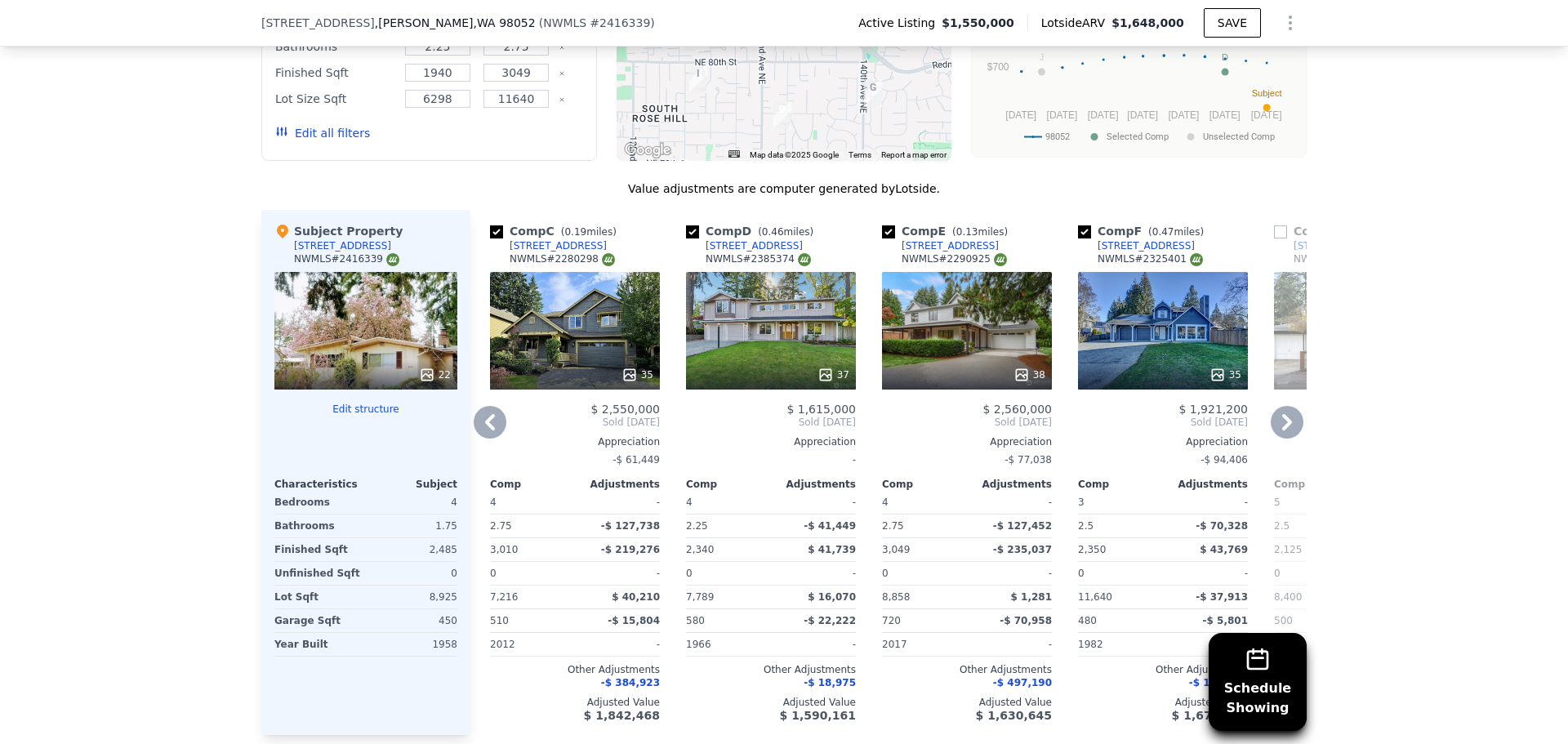
click at [1284, 430] on icon at bounding box center [1287, 422] width 10 height 16
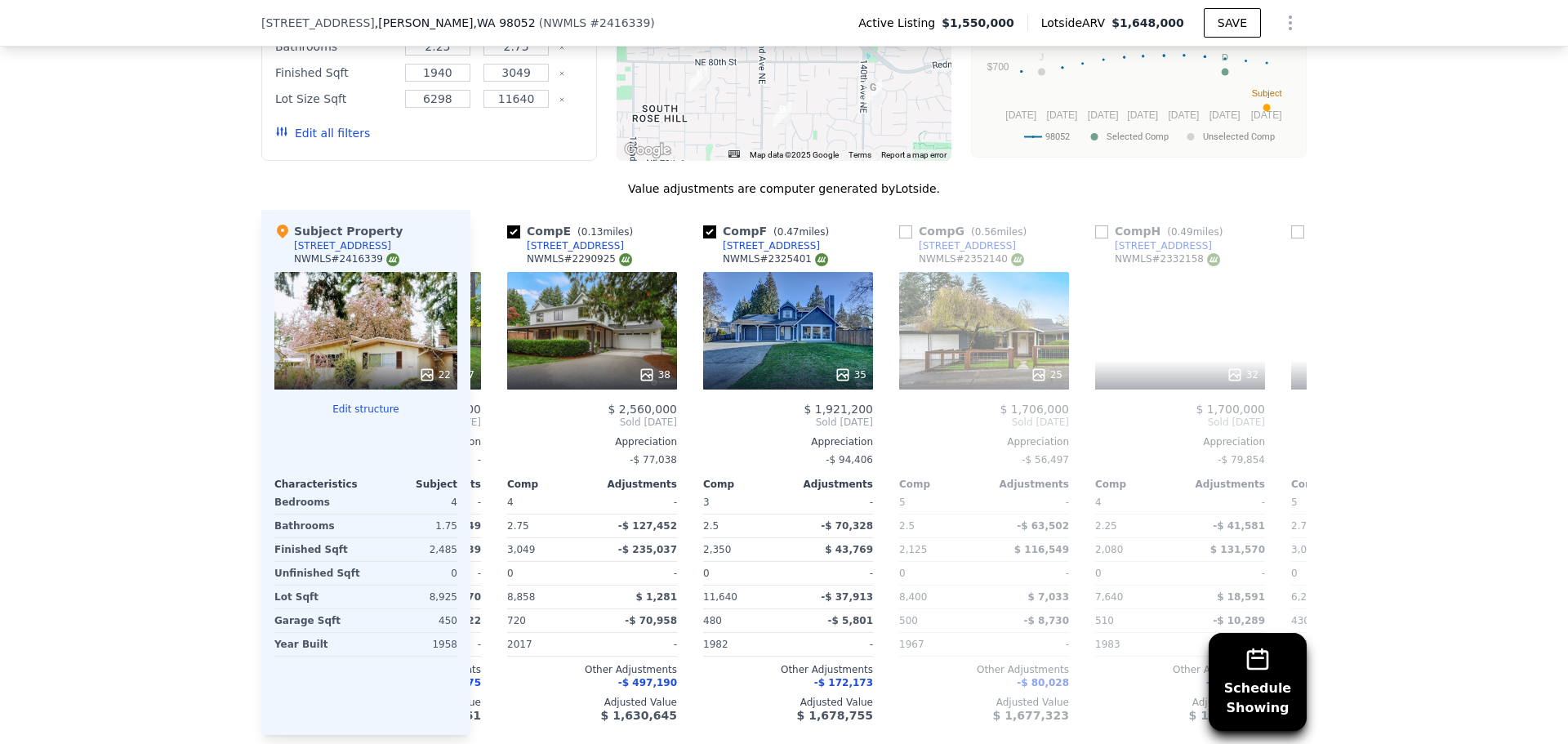
scroll to position [0, 784]
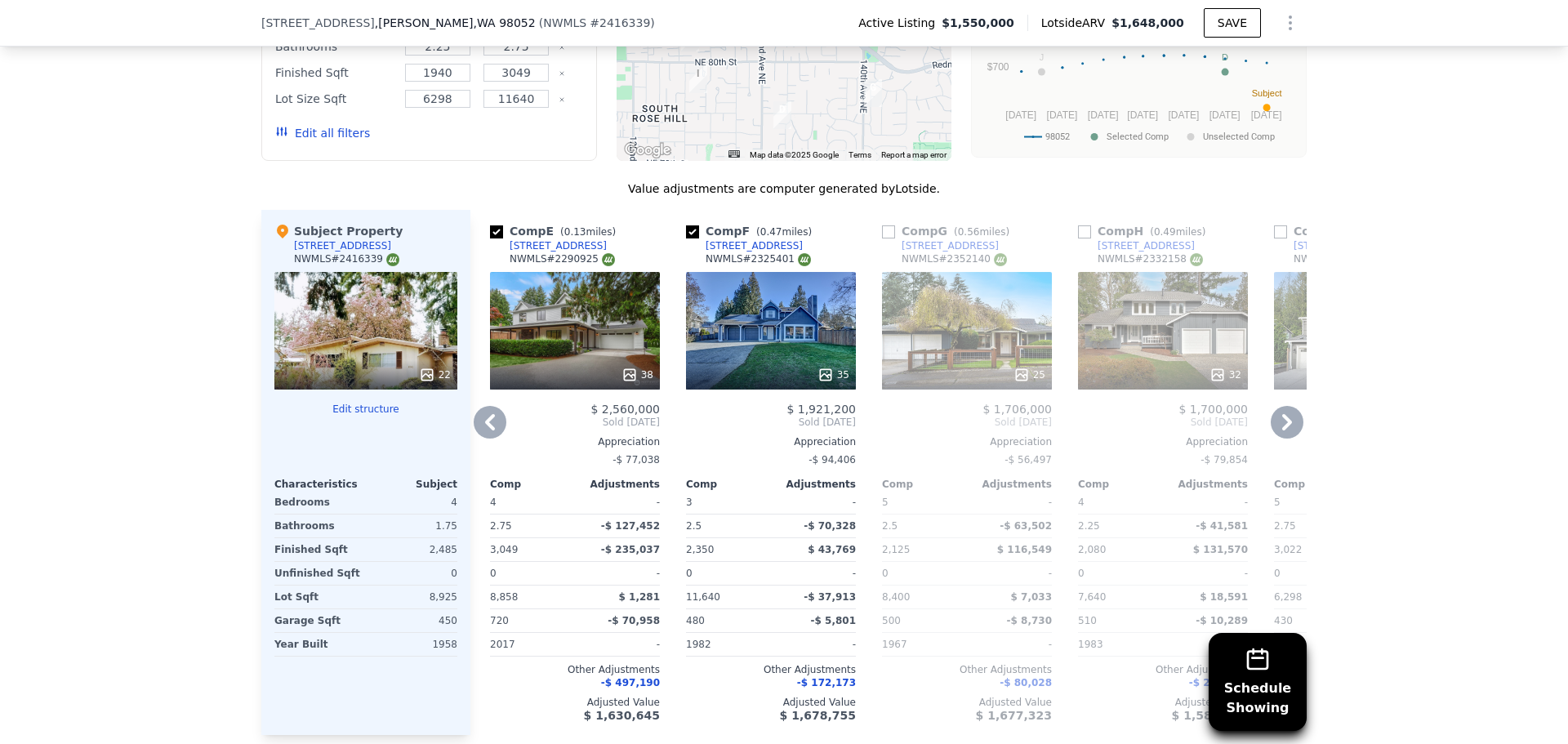
click at [973, 353] on div "25" at bounding box center [966, 331] width 170 height 117
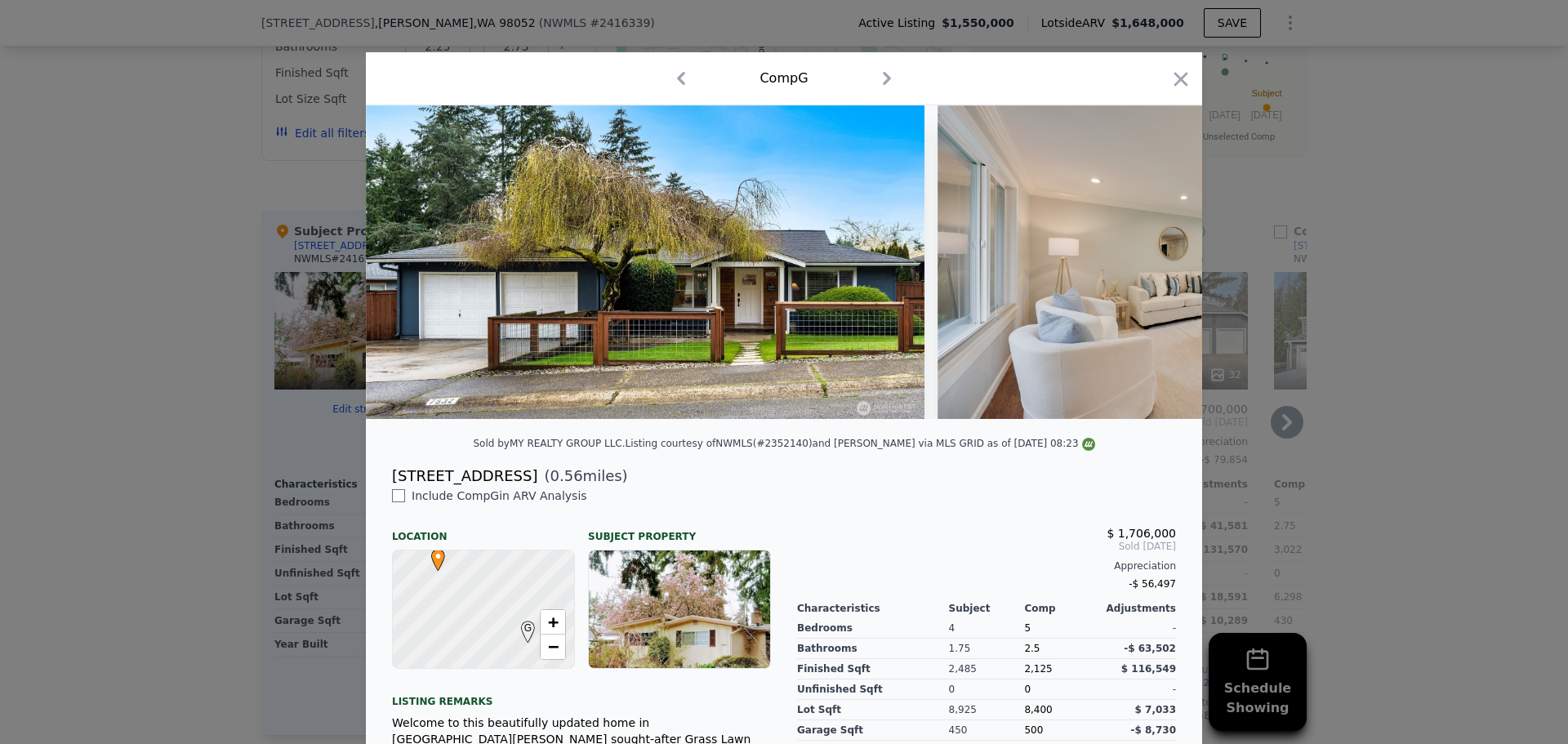
drag, startPoint x: 1170, startPoint y: 73, endPoint x: 715, endPoint y: 349, distance: 532.2
click at [1170, 73] on icon "button" at bounding box center [1180, 78] width 23 height 23
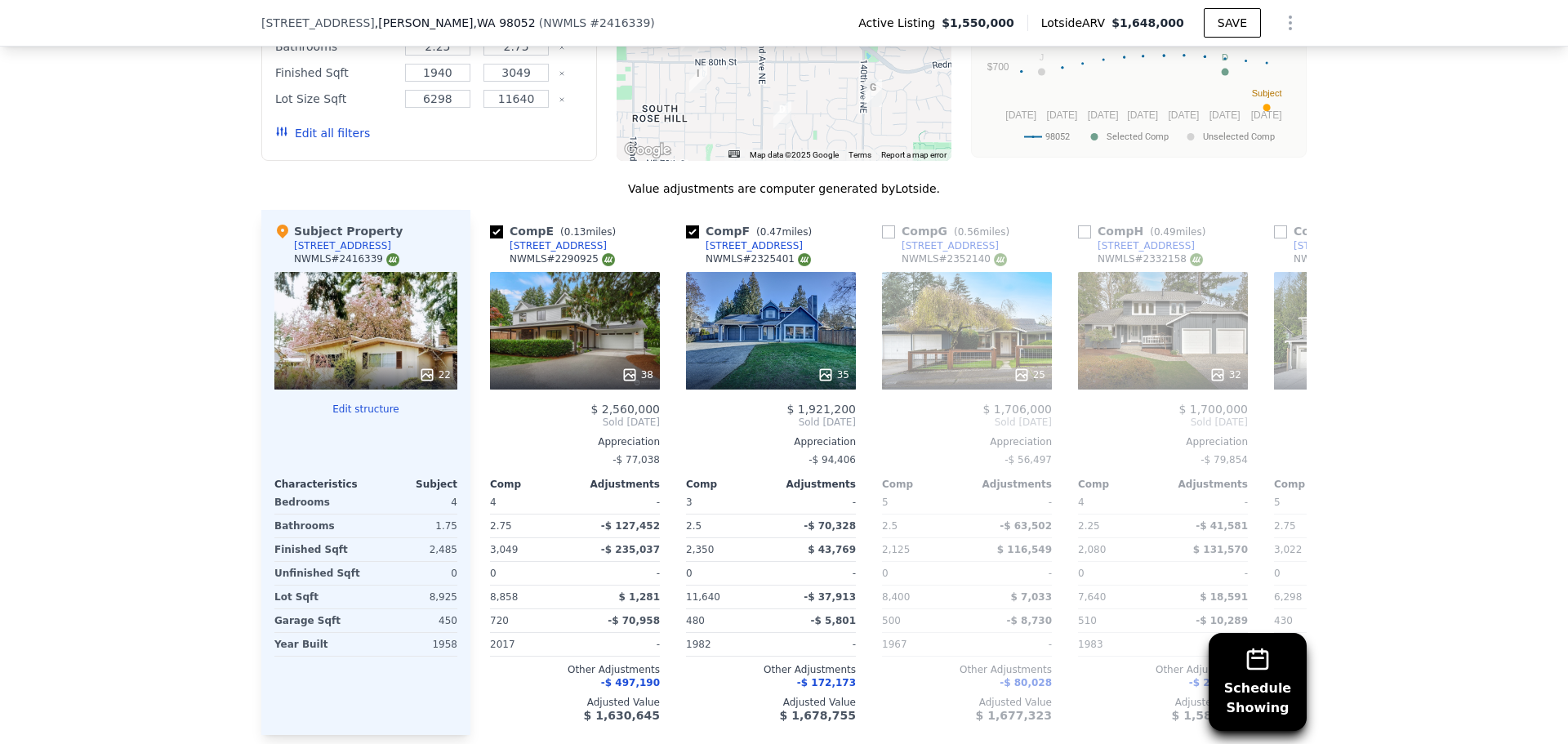
click at [364, 351] on div "22" at bounding box center [366, 331] width 183 height 117
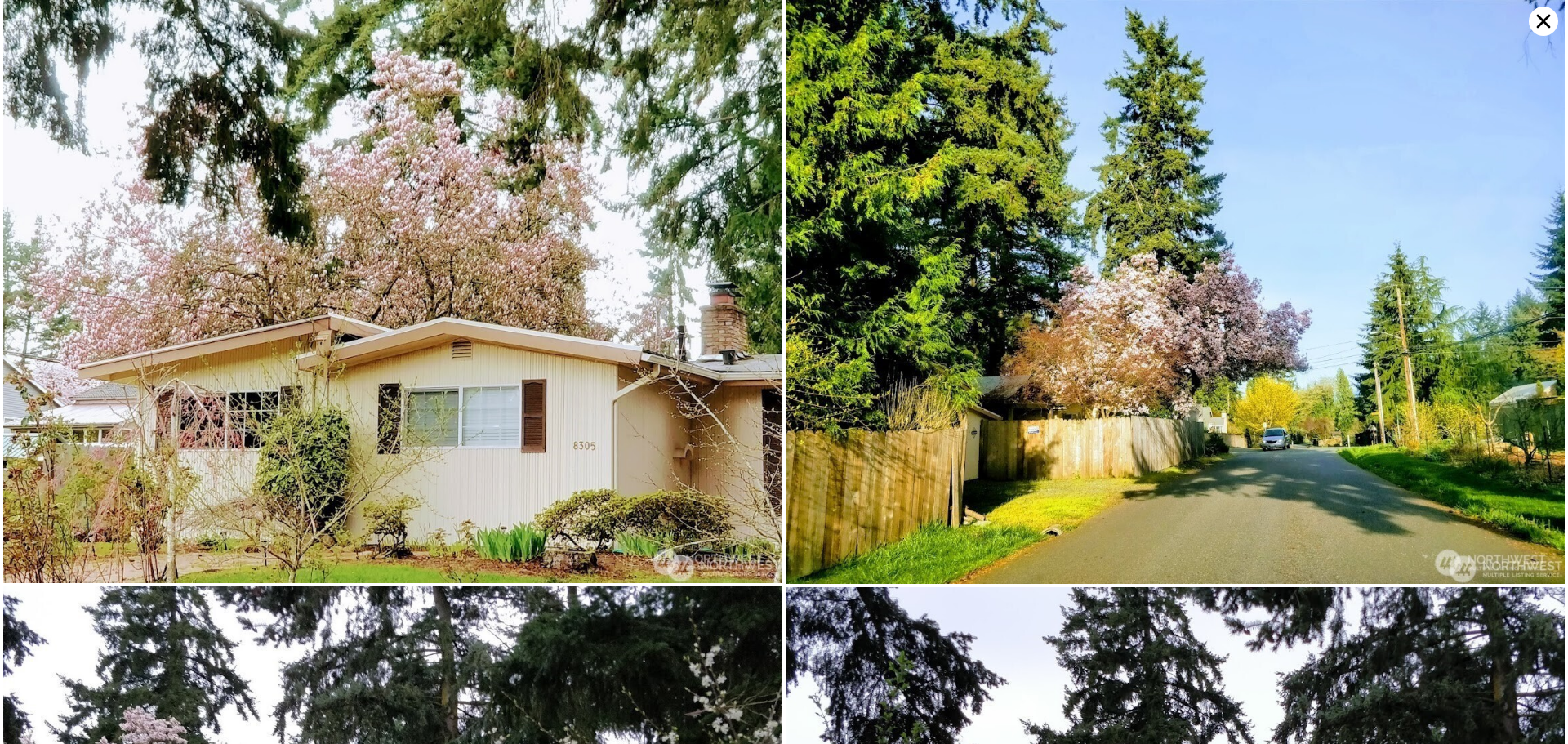
click at [1540, 19] on icon at bounding box center [1543, 22] width 14 height 14
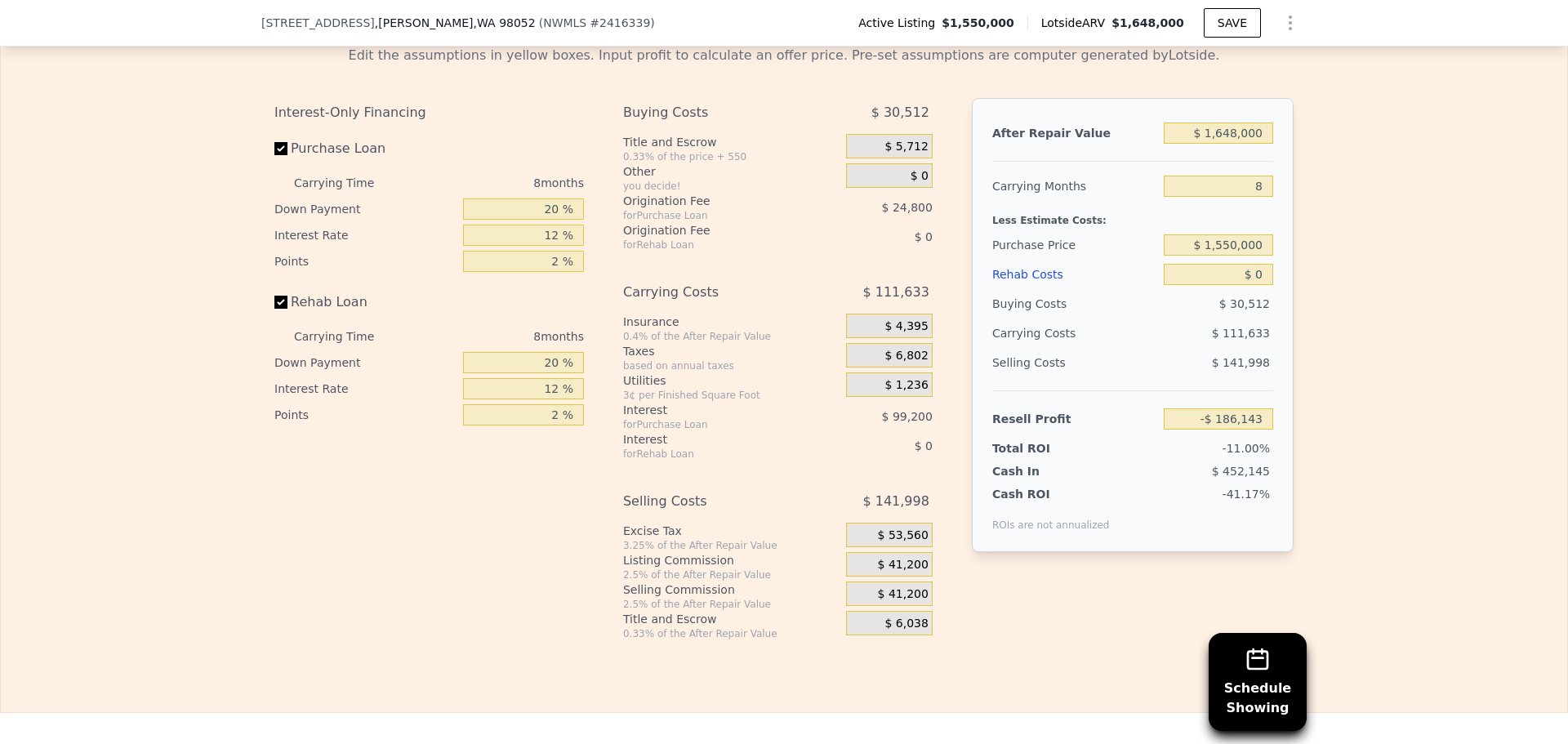
scroll to position [2443, 0]
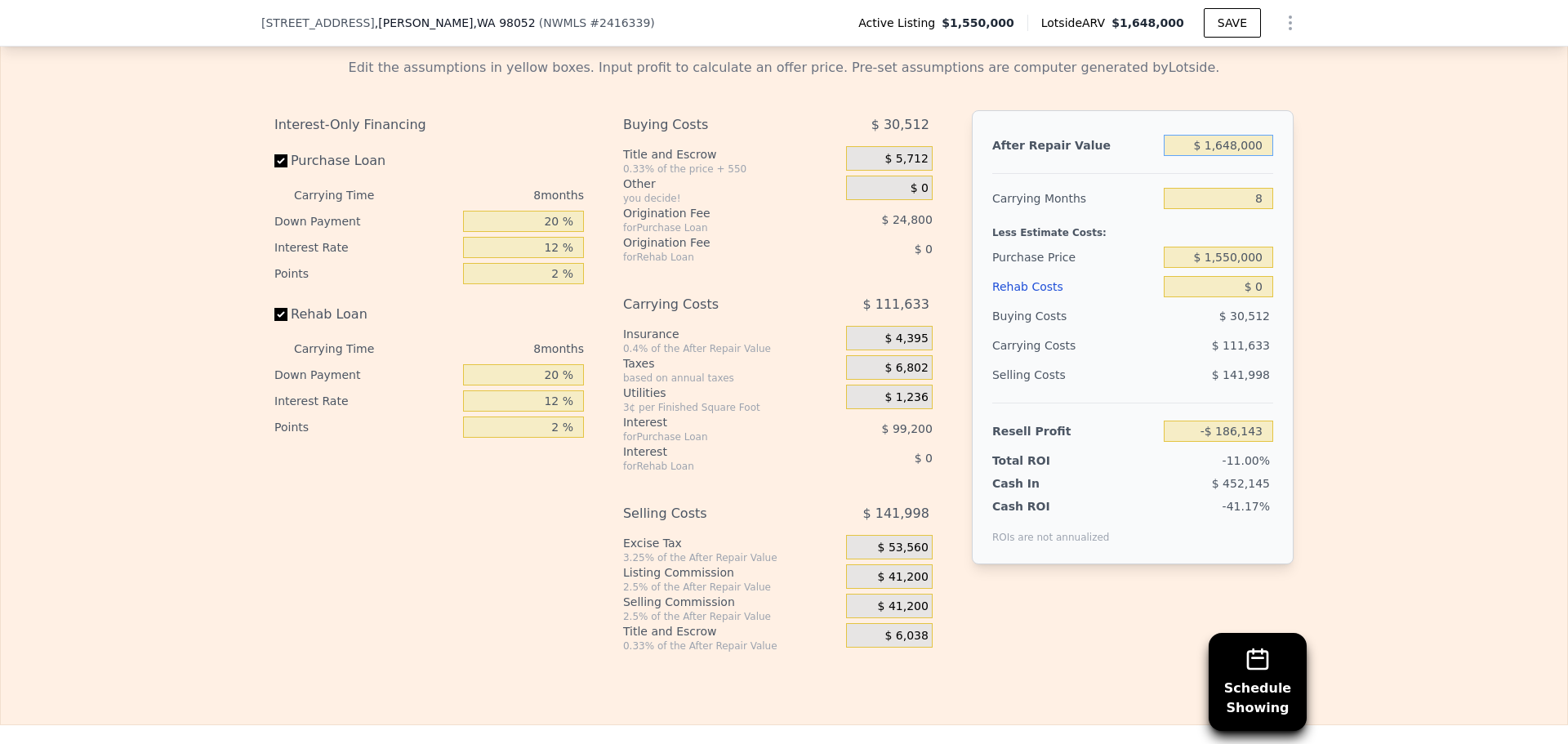
click at [1237, 156] on input "$ 1,648,000" at bounding box center [1218, 145] width 109 height 21
click at [1238, 156] on input "$ 1,648,000" at bounding box center [1218, 145] width 109 height 21
type input "$ 170,000"
type input "-$ 1,533,344"
type input "$ 1,700,000"
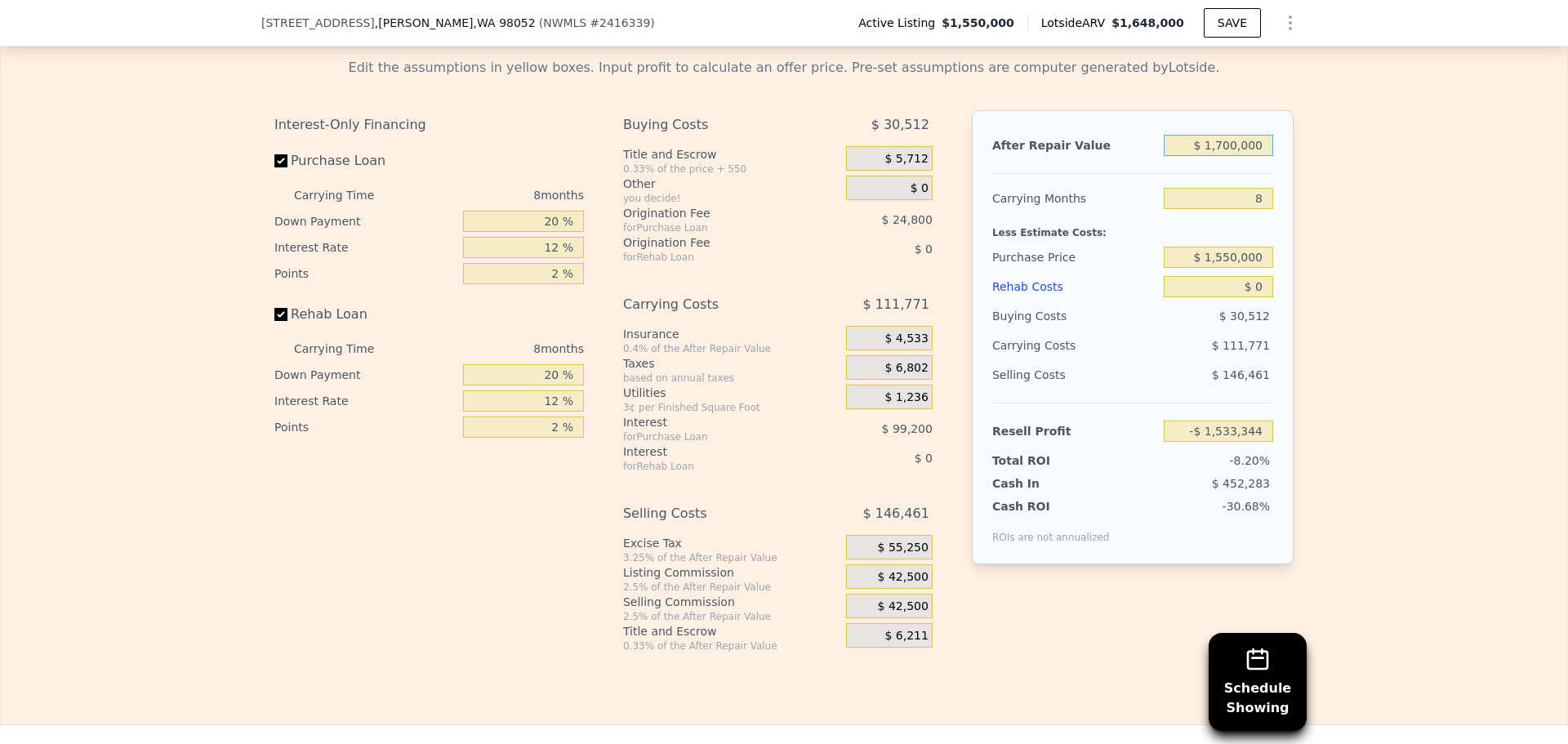
type input "-$ 138,744"
type input "$ 1,700,000"
drag, startPoint x: 1257, startPoint y: 223, endPoint x: 1237, endPoint y: 219, distance: 20.4
click at [1237, 209] on input "8" at bounding box center [1218, 198] width 109 height 21
type input "6"
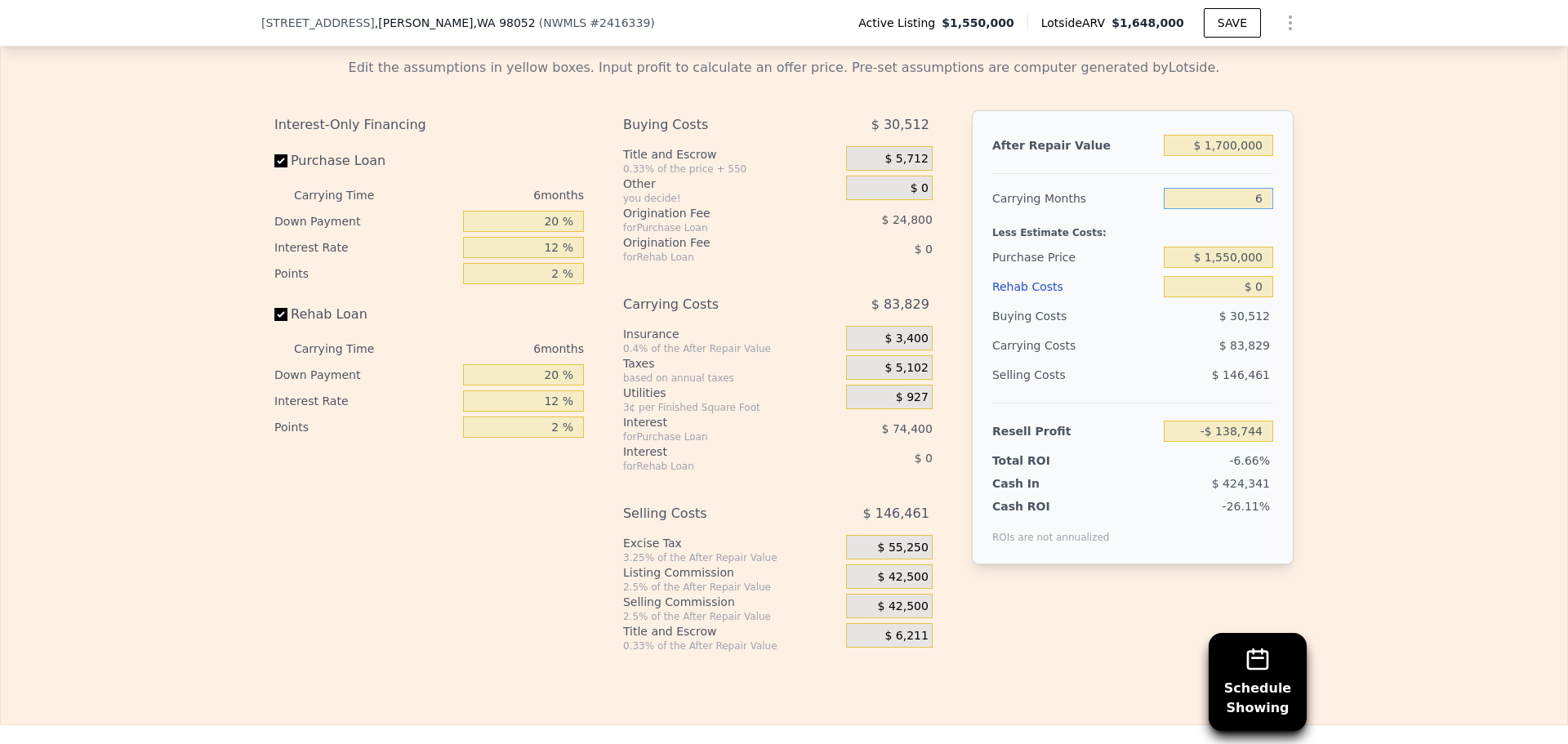
type input "-$ 110,802"
type input "5"
type input "-$ 96,830"
type input "5"
click at [1238, 267] on input "$ 1,550,000" at bounding box center [1218, 256] width 109 height 21
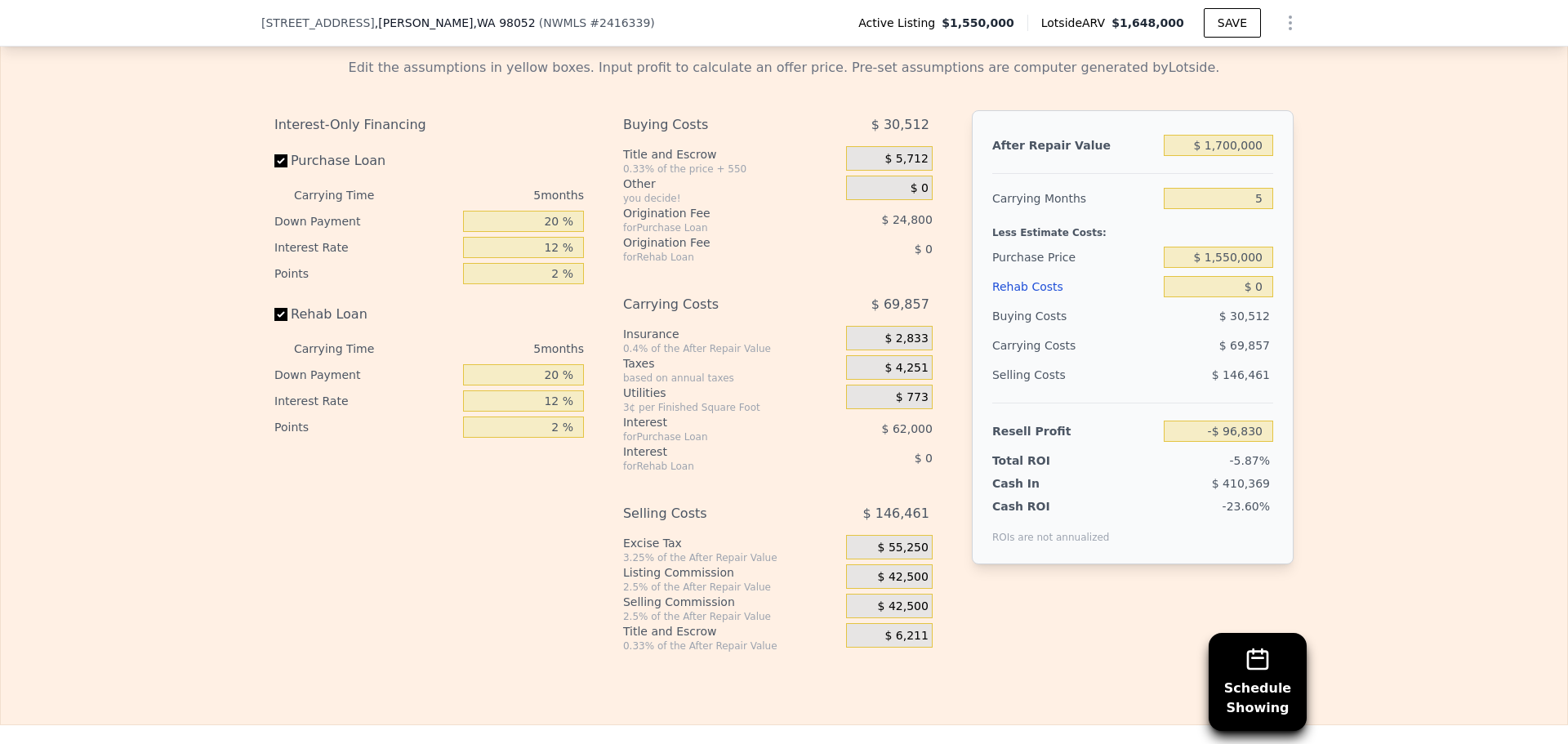
click at [1308, 271] on div "Edit the assumptions in yellow boxes. Input profit to calculate an offer price.…" at bounding box center [784, 348] width 1566 height 607
click at [1223, 267] on input "$ 1,550,000" at bounding box center [1218, 256] width 109 height 21
type input "$ 1,450,000"
click at [1366, 287] on div "Edit the assumptions in yellow boxes. Input profit to calculate an offer price.…" at bounding box center [784, 348] width 1566 height 607
type input "$ 9,103"
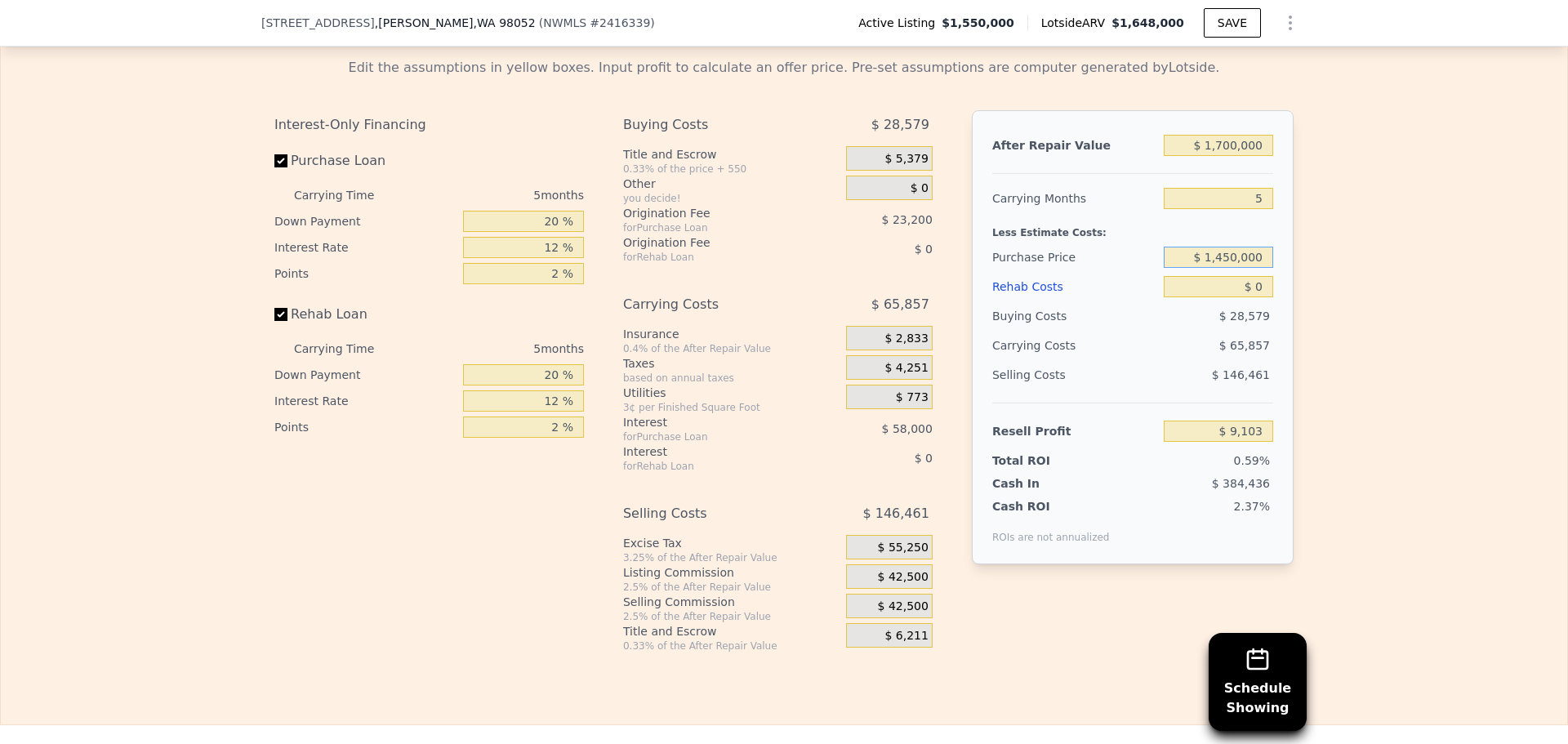
click at [1233, 267] on input "$ 1,450,000" at bounding box center [1218, 256] width 109 height 21
type input "$ 1,400,000"
click at [1319, 281] on div "Edit the assumptions in yellow boxes. Input profit to calculate an offer price.…" at bounding box center [784, 348] width 1566 height 607
type input "$ 62,070"
drag, startPoint x: 1257, startPoint y: 312, endPoint x: 1224, endPoint y: 309, distance: 33.1
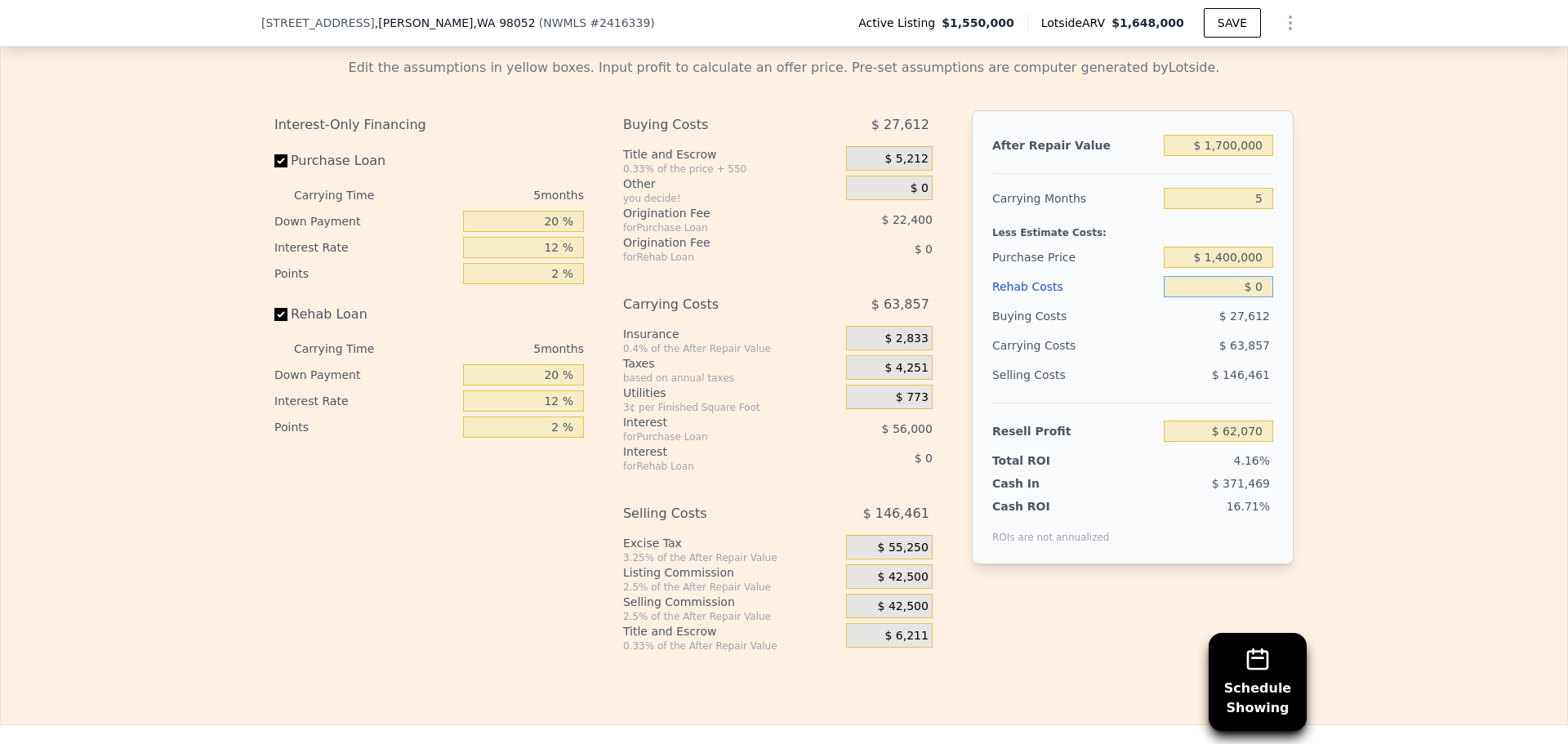
click at [1228, 297] on input "$ 0" at bounding box center [1218, 286] width 109 height 21
type input "$ 8"
type input "$ 62,062"
type input "$ 8,000"
type input "$ 53,622"
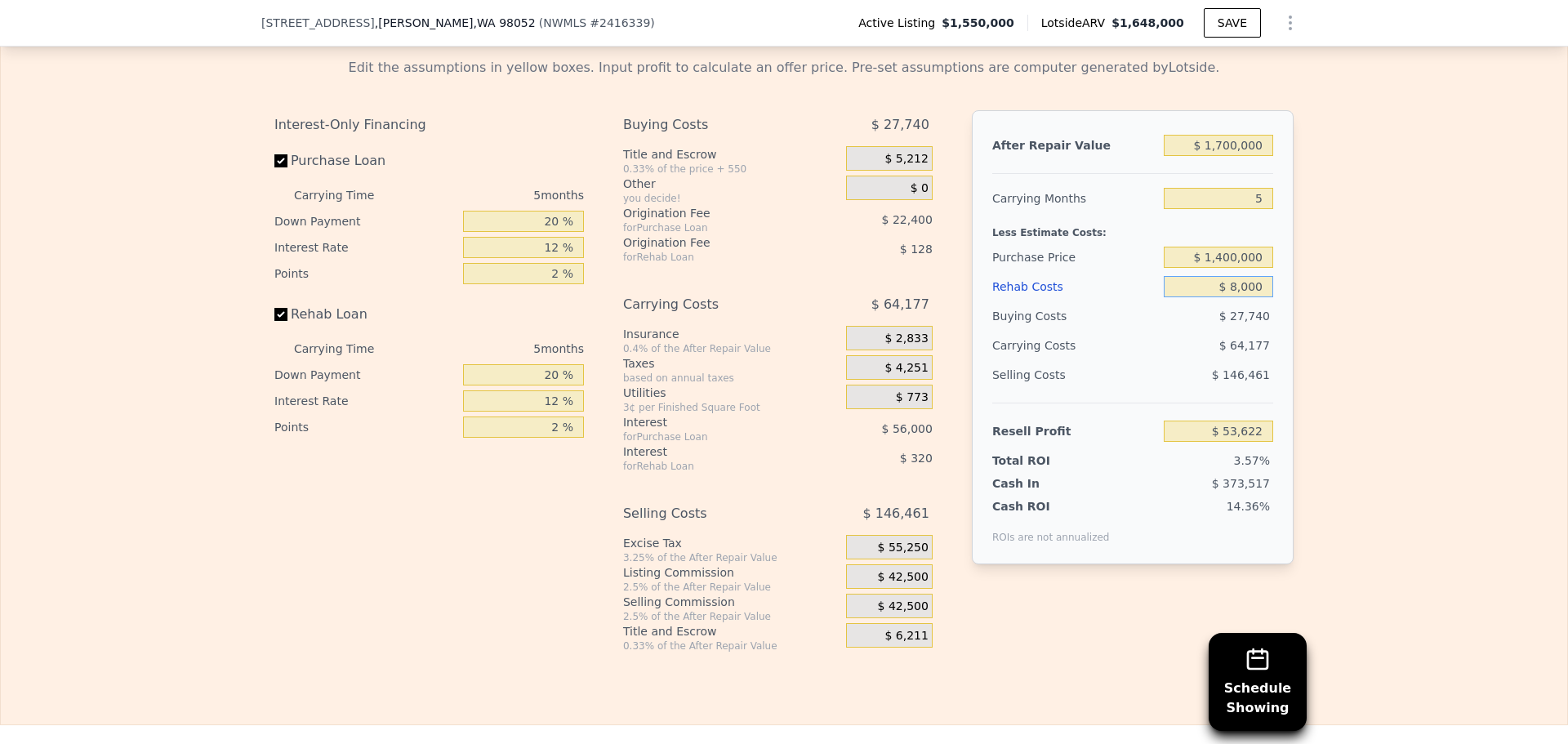
type input "$ 80,000"
type input "-$ 22,410"
type input "$ 80,000"
click at [1328, 323] on div "Edit the assumptions in yellow boxes. Input profit to calculate an offer price.…" at bounding box center [784, 348] width 1566 height 607
click at [549, 231] on input "20 %" at bounding box center [524, 221] width 121 height 21
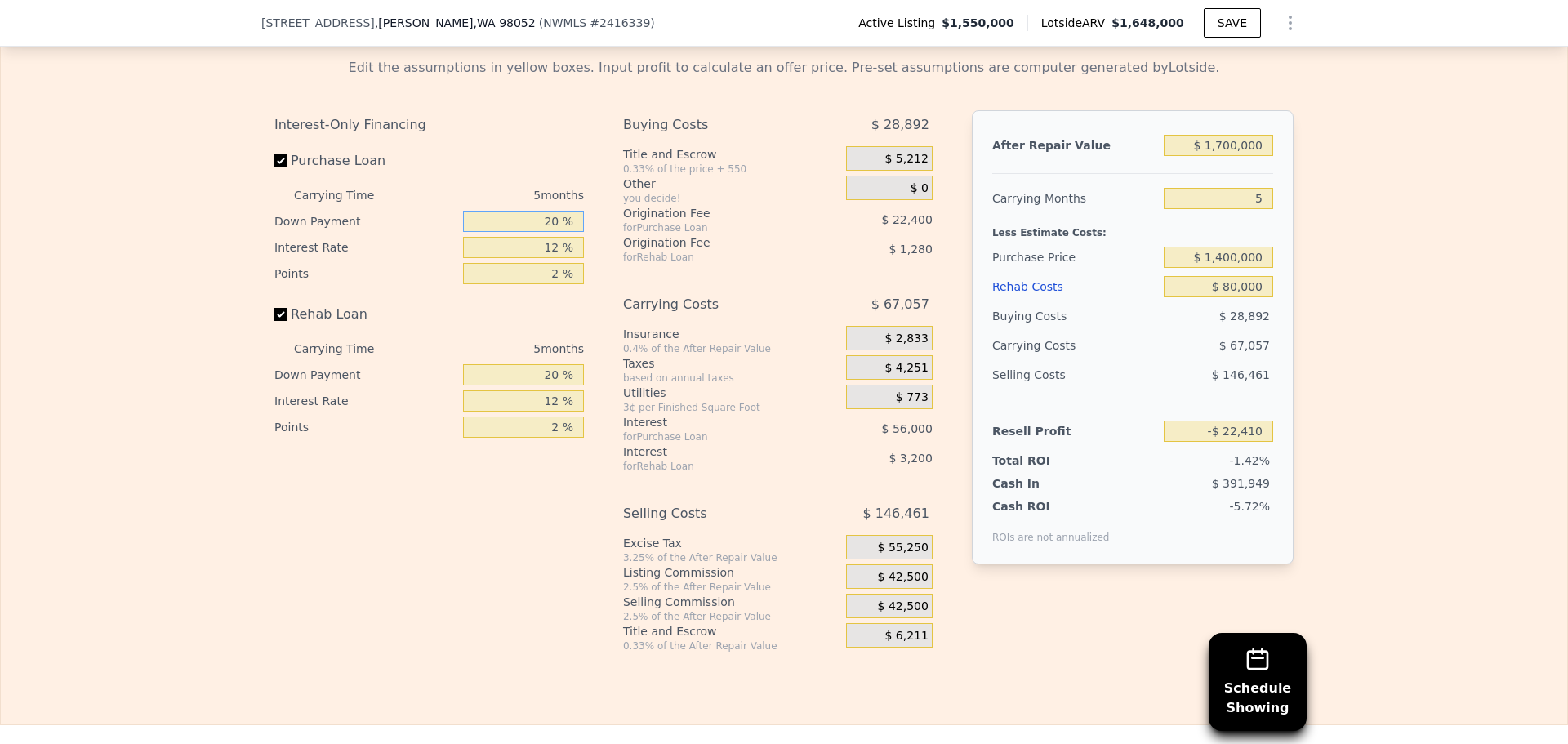
click at [549, 231] on input "20 %" at bounding box center [524, 221] width 121 height 21
type input "10 %"
type input "1 %"
type input "-$ 9,110"
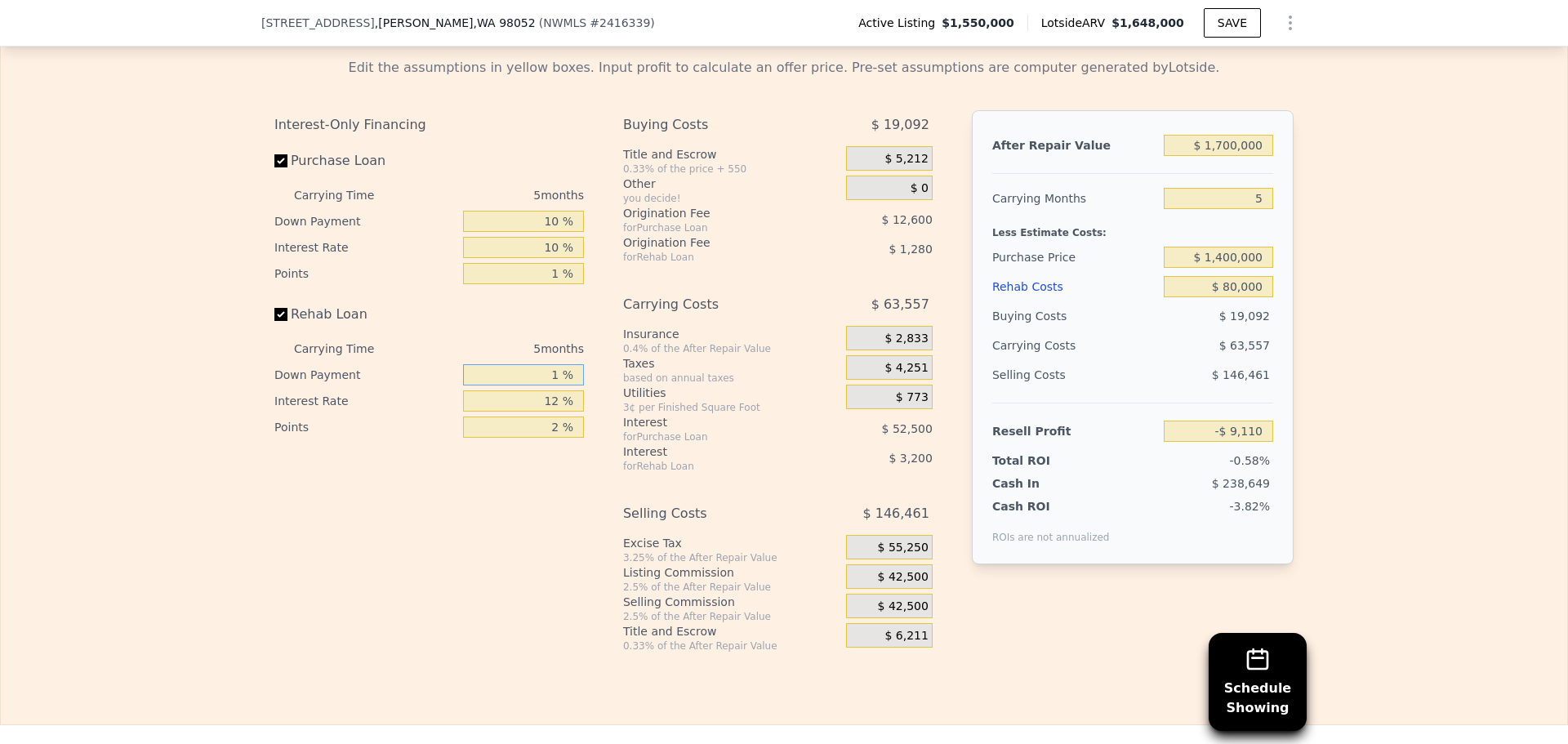
type input "10 %"
type input "-$ 9,670"
type input "10 %"
type input "1 %"
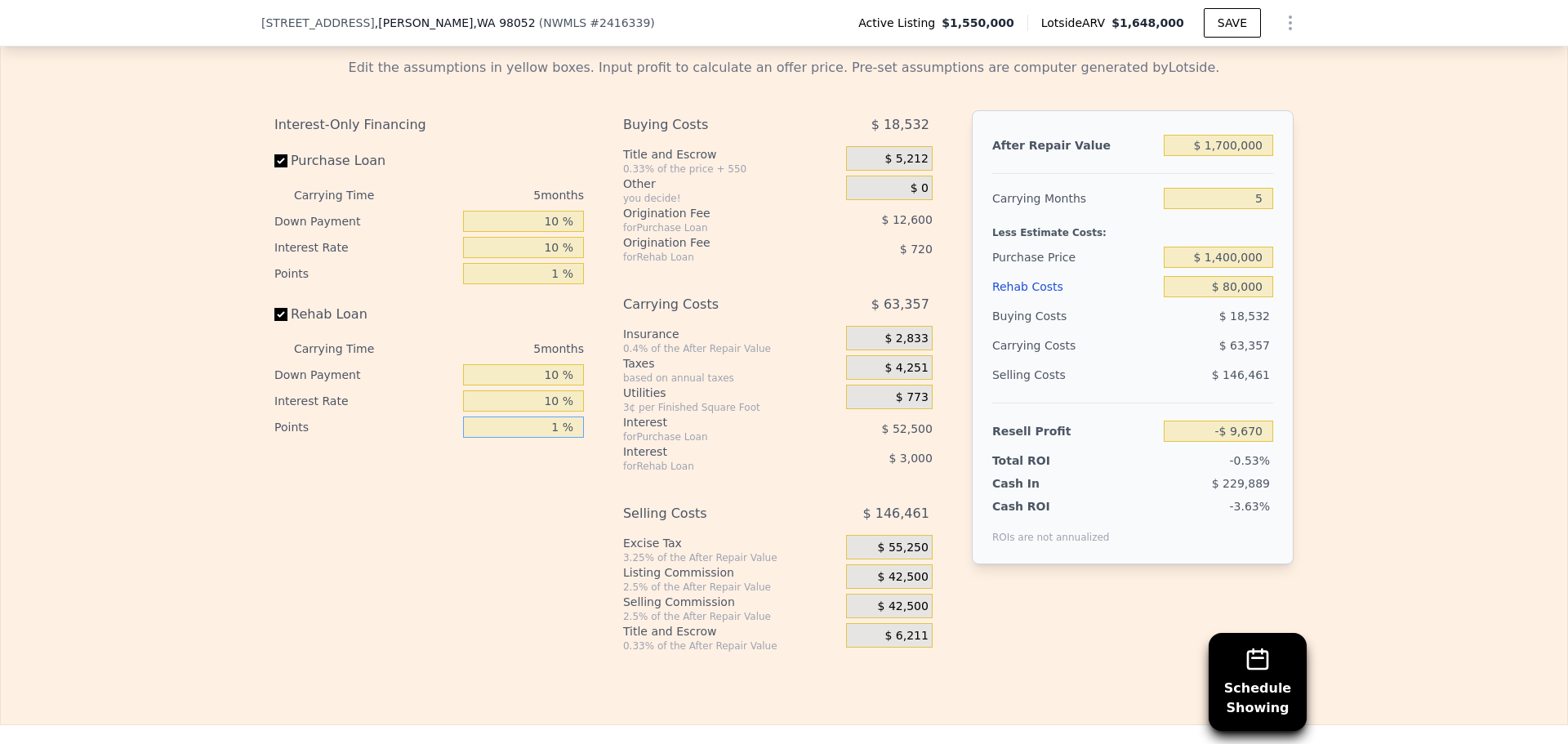
type input "-$ 8,350"
type input "1 %"
click at [899, 584] on span "$ 42,500" at bounding box center [902, 577] width 51 height 15
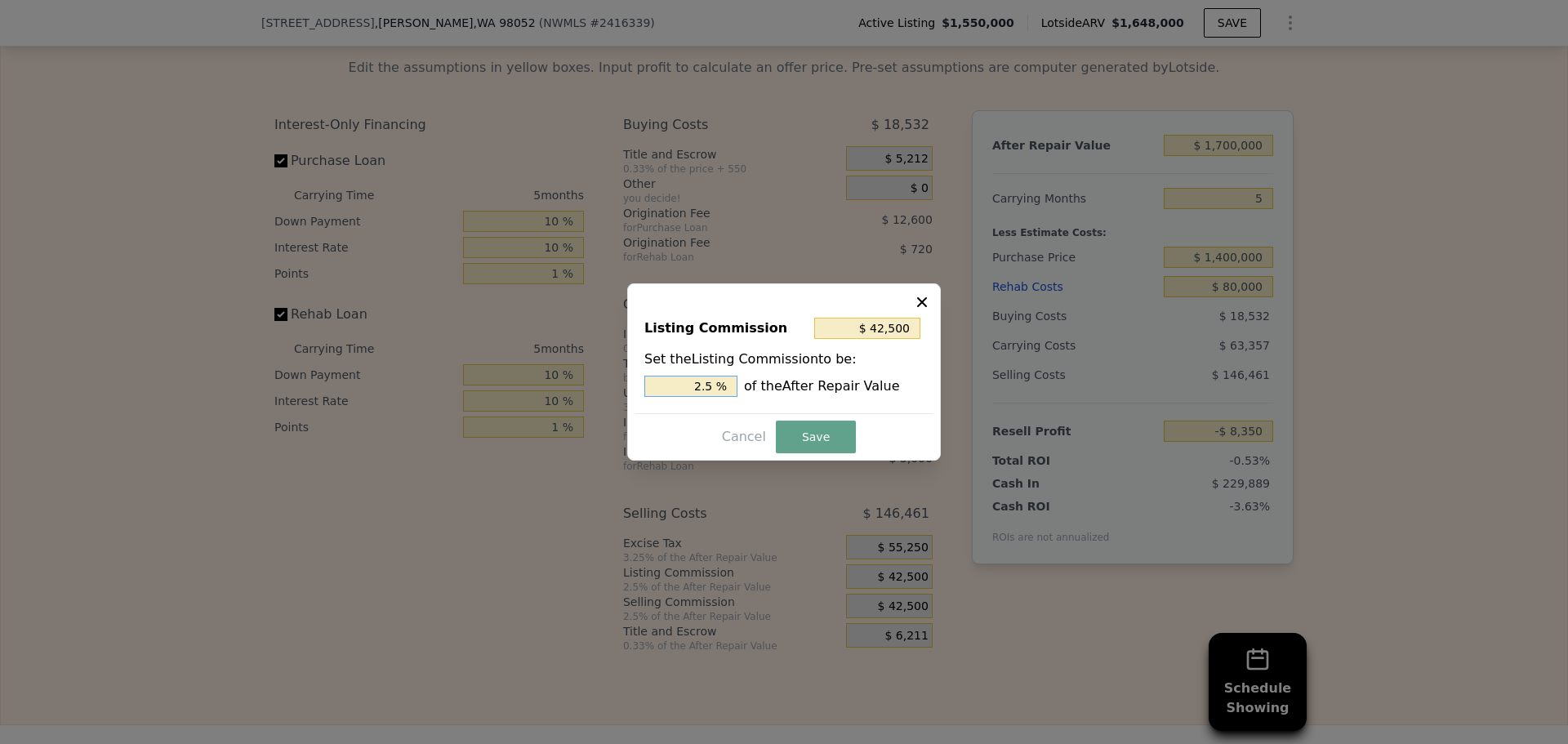
drag, startPoint x: 705, startPoint y: 387, endPoint x: 721, endPoint y: 386, distance: 16.0
click at [720, 384] on input "2.5 %" at bounding box center [691, 385] width 93 height 21
type input "$ 34,000"
type input "2 %"
click at [802, 438] on button "Save" at bounding box center [816, 436] width 80 height 33
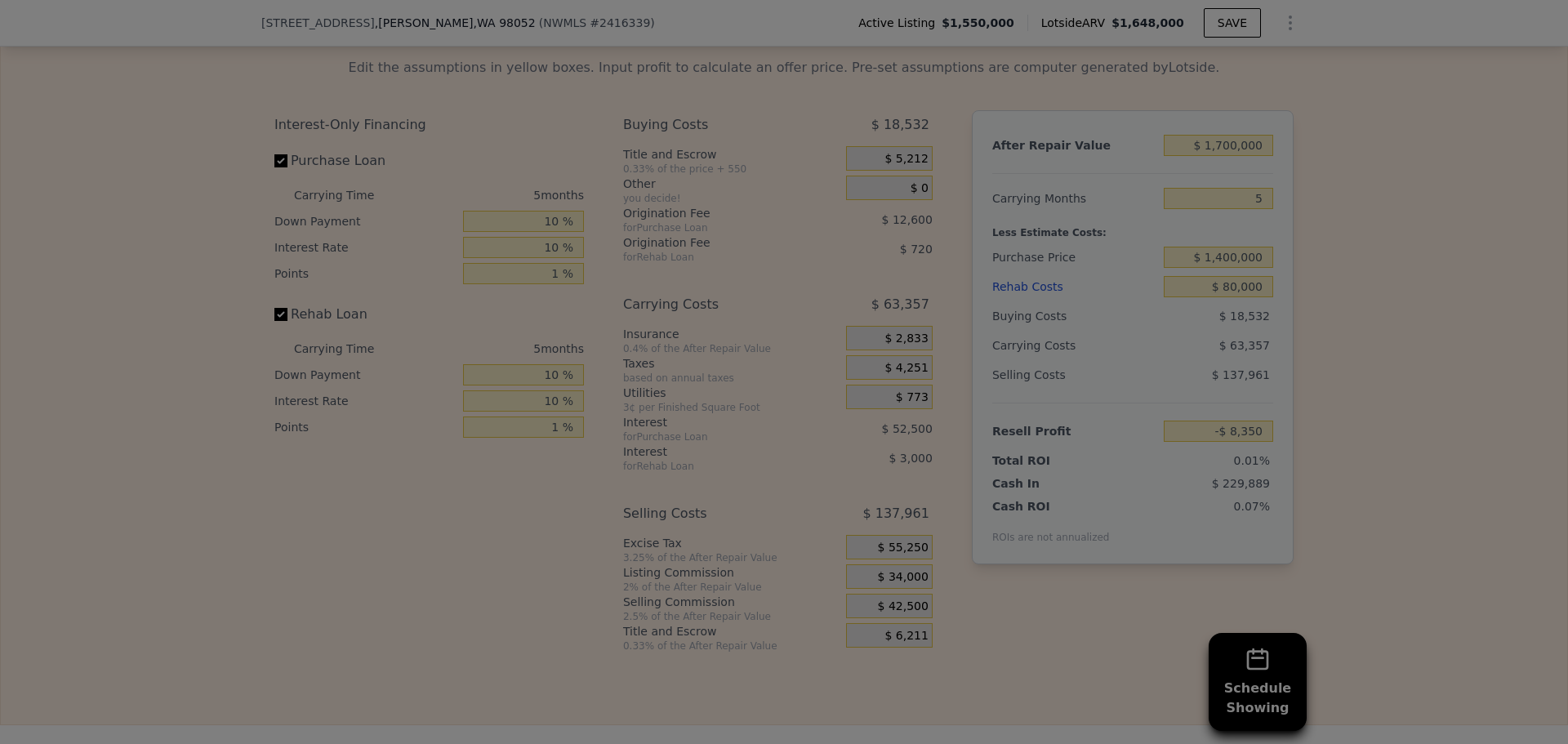
type input "$ 150"
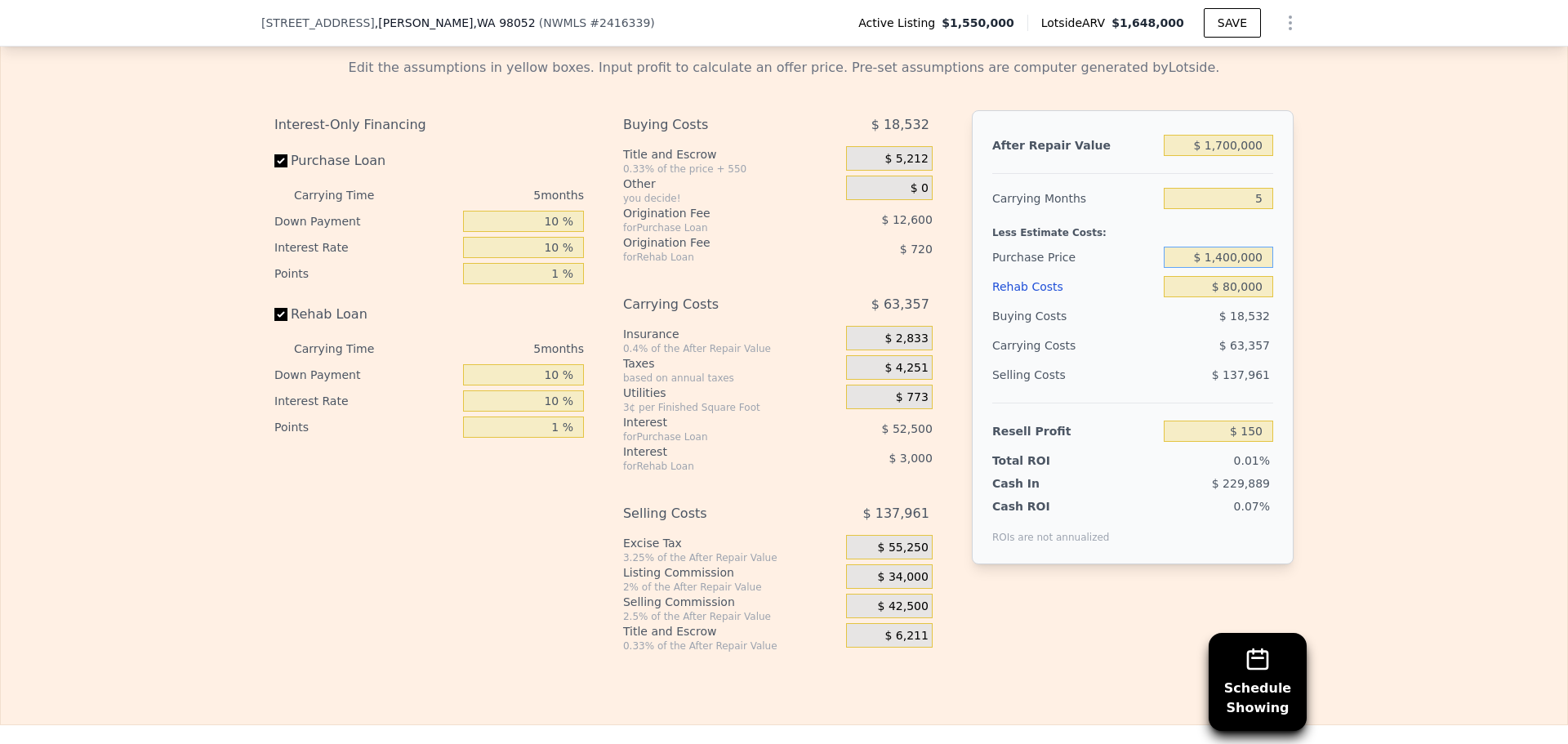
click at [1221, 267] on input "$ 1,400,000" at bounding box center [1218, 256] width 109 height 21
type input "$ 1,300,000"
click at [1326, 296] on div "Edit the assumptions in yellow boxes. Input profit to calculate an offer price.…" at bounding box center [784, 348] width 1566 height 607
type input "$ 105,133"
click at [1220, 297] on input "$ 80,000" at bounding box center [1218, 286] width 109 height 21
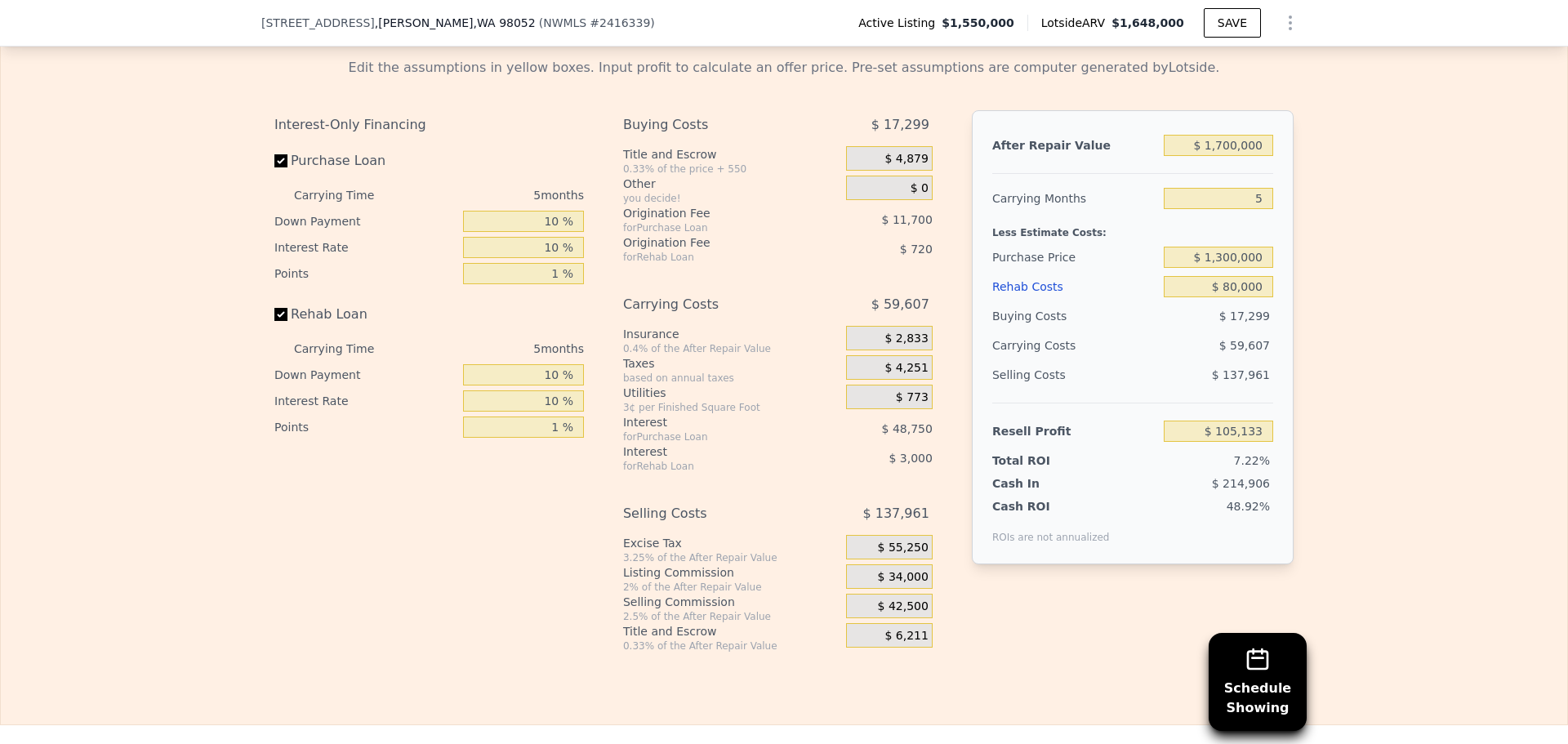
click at [1334, 330] on div "Edit the assumptions in yellow boxes. Input profit to calculate an offer price.…" at bounding box center [784, 348] width 1566 height 607
click at [1224, 156] on input "$ 1,700,000" at bounding box center [1218, 145] width 109 height 21
click at [1225, 156] on input "$ 1,700,000" at bounding box center [1218, 145] width 109 height 21
type input "$ 1,750,000"
type input "$ 151,007"
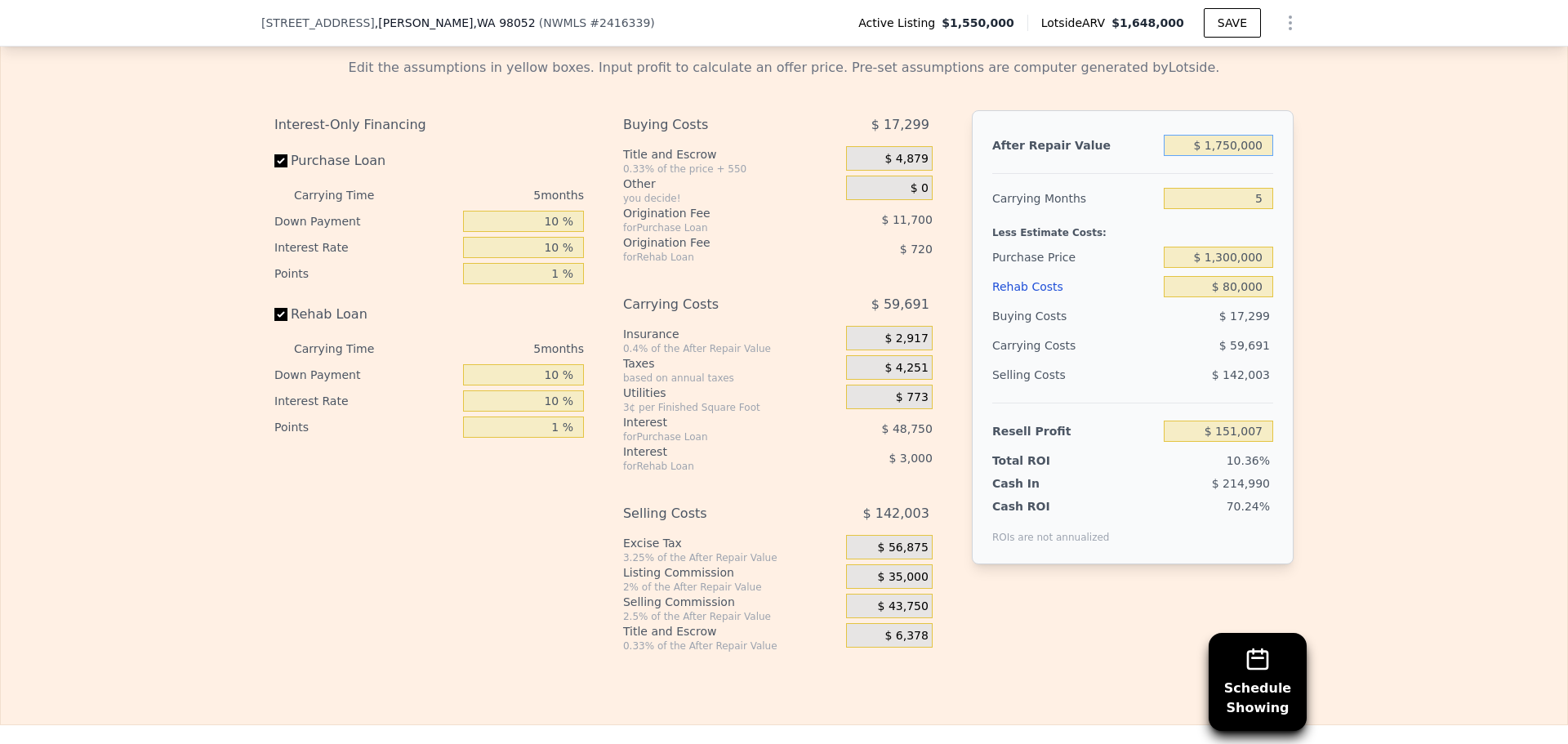
type input "$ 1,750,000"
click at [1372, 189] on div "Edit the assumptions in yellow boxes. Input profit to calculate an offer price.…" at bounding box center [784, 348] width 1566 height 607
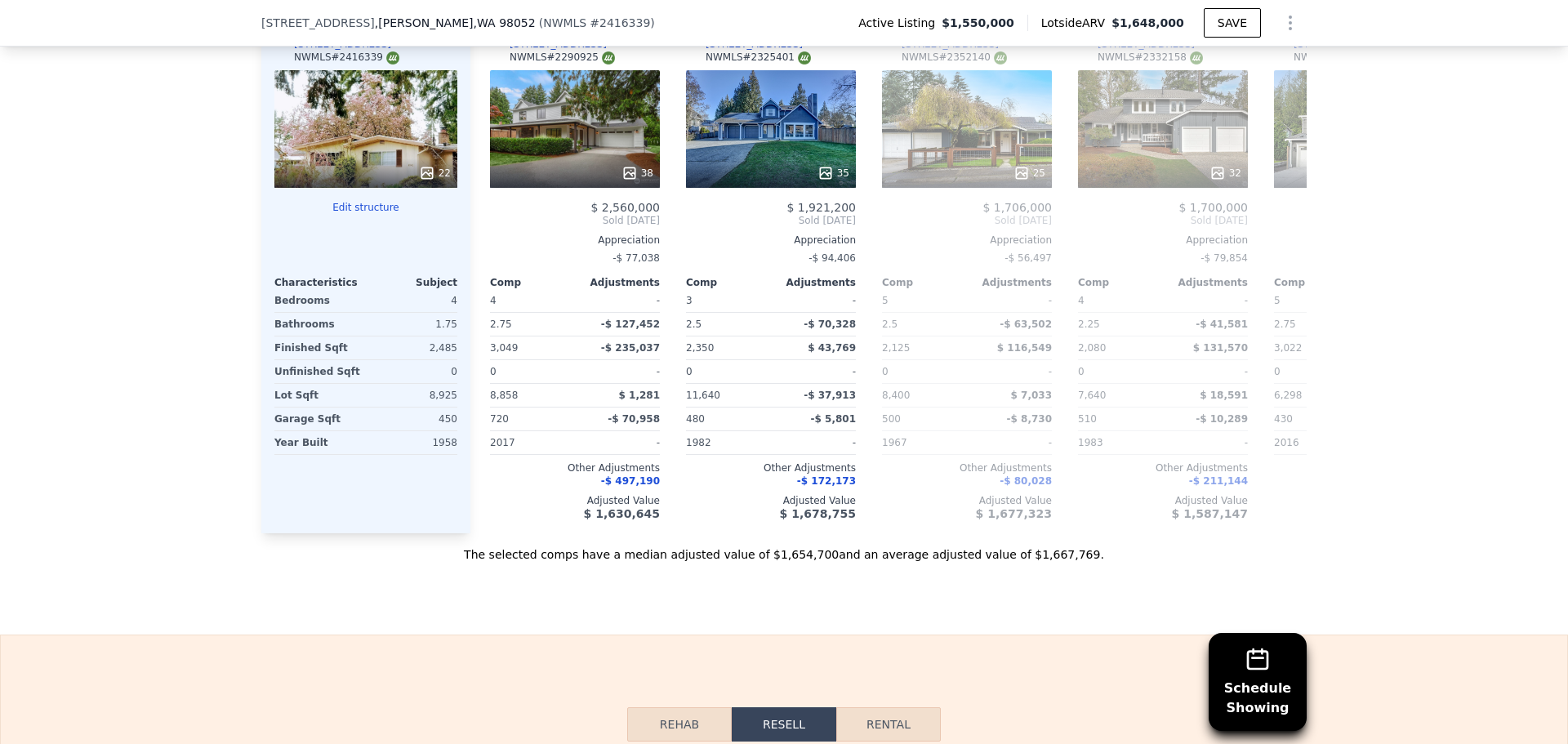
scroll to position [1709, 0]
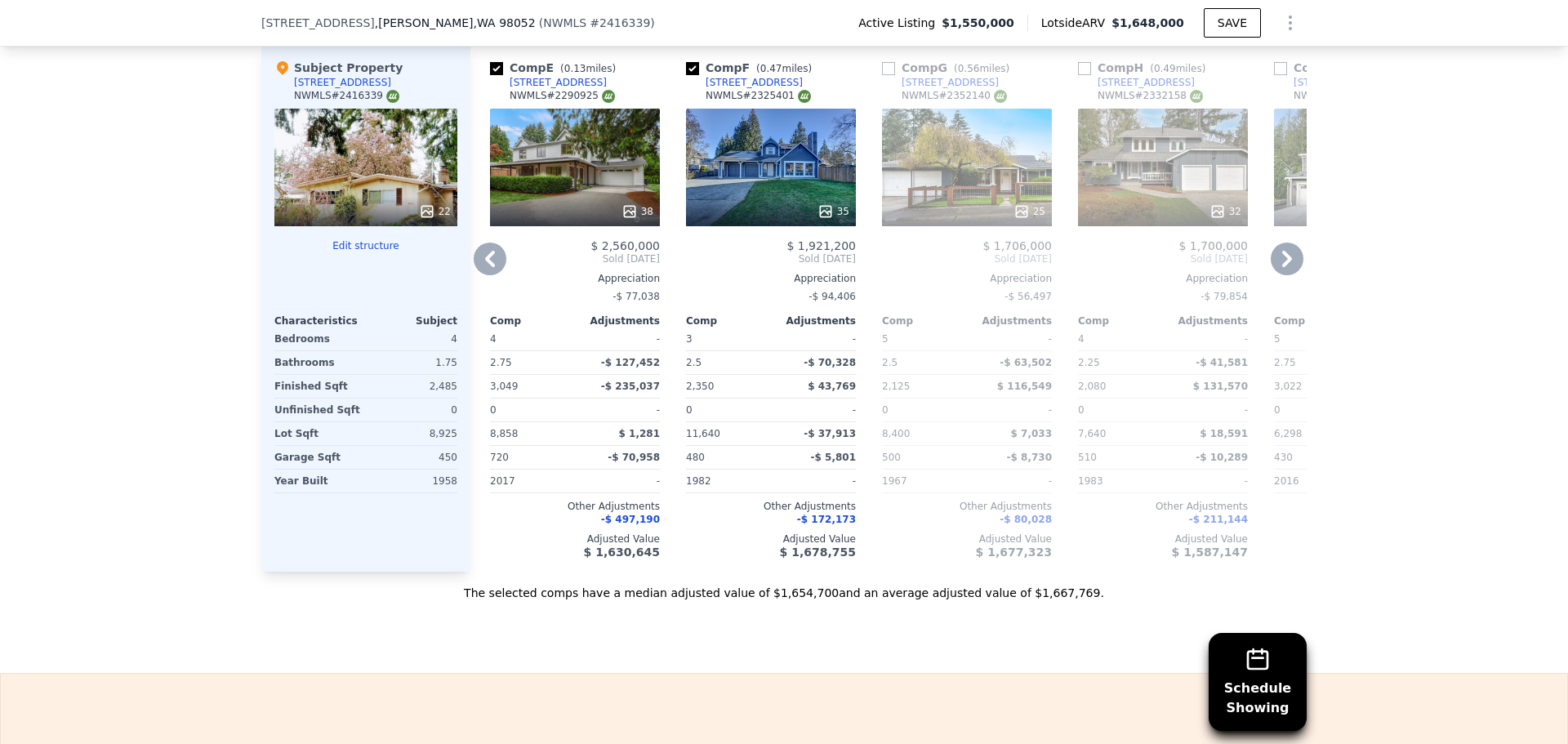
click at [1017, 217] on icon at bounding box center [1021, 212] width 16 height 16
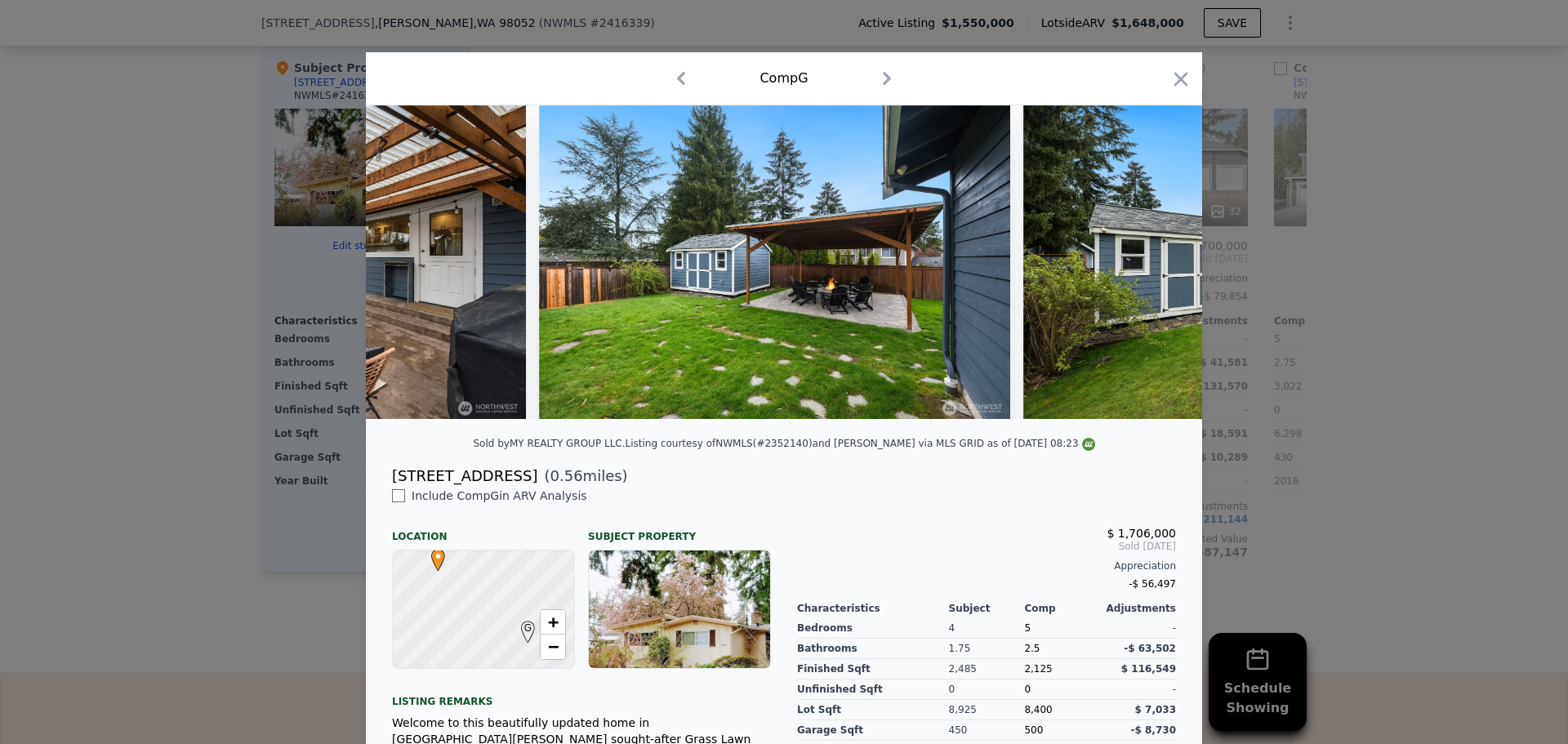
scroll to position [0, 10636]
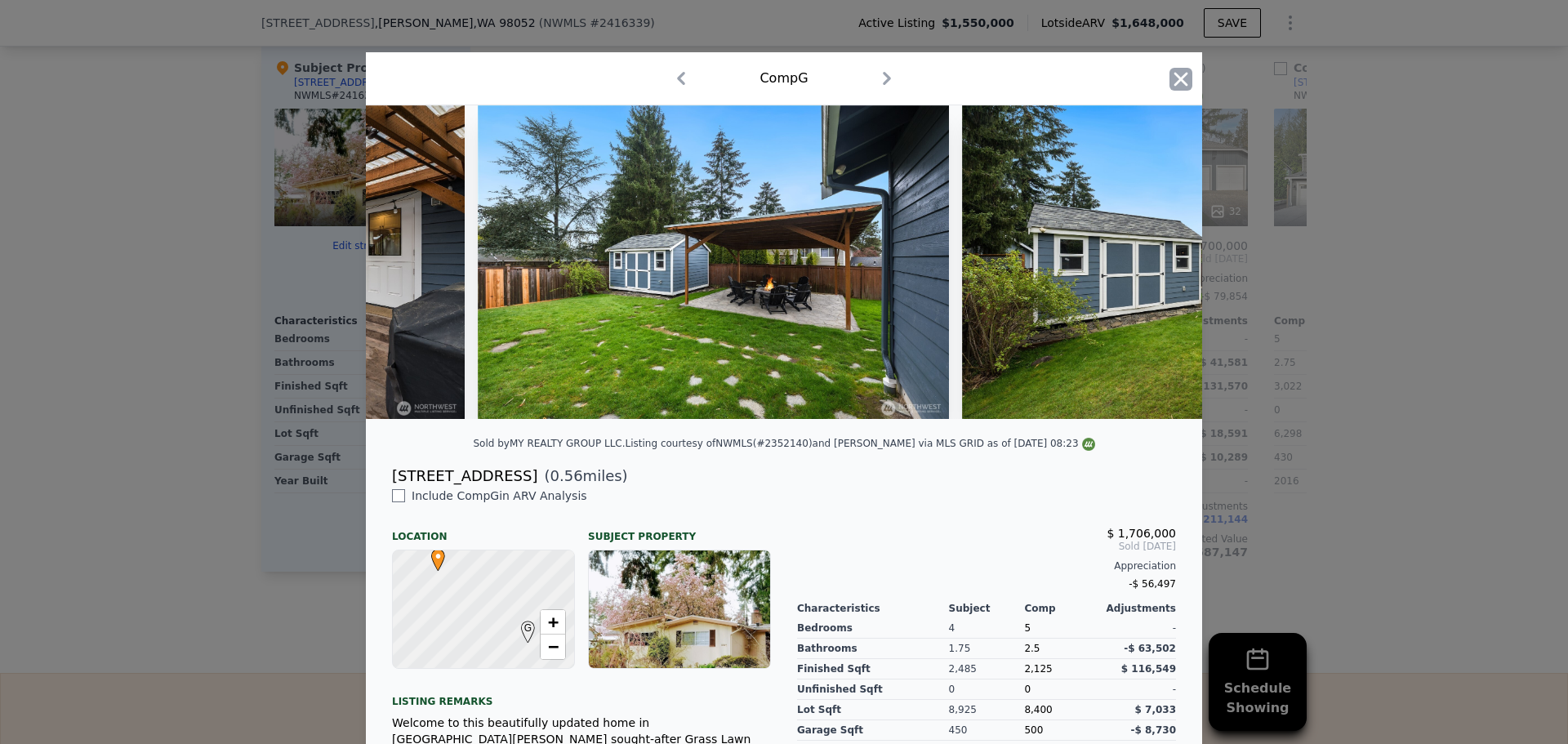
drag, startPoint x: 1160, startPoint y: 72, endPoint x: 1171, endPoint y: 76, distance: 11.7
click at [1165, 75] on div "Comp G" at bounding box center [783, 78] width 836 height 53
click at [1170, 83] on icon "button" at bounding box center [1180, 78] width 23 height 23
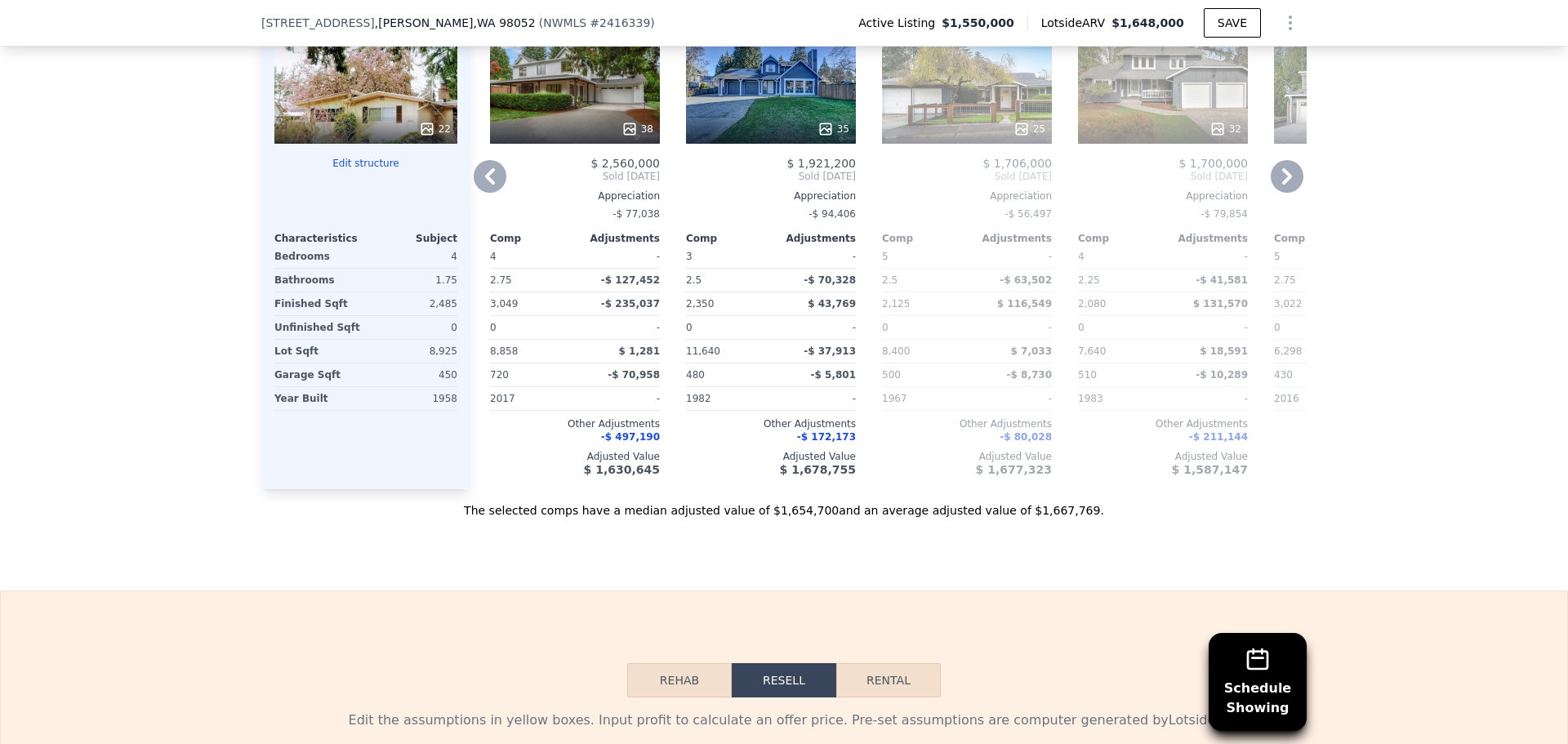
scroll to position [1790, 0]
